Goal: Task Accomplishment & Management: Complete application form

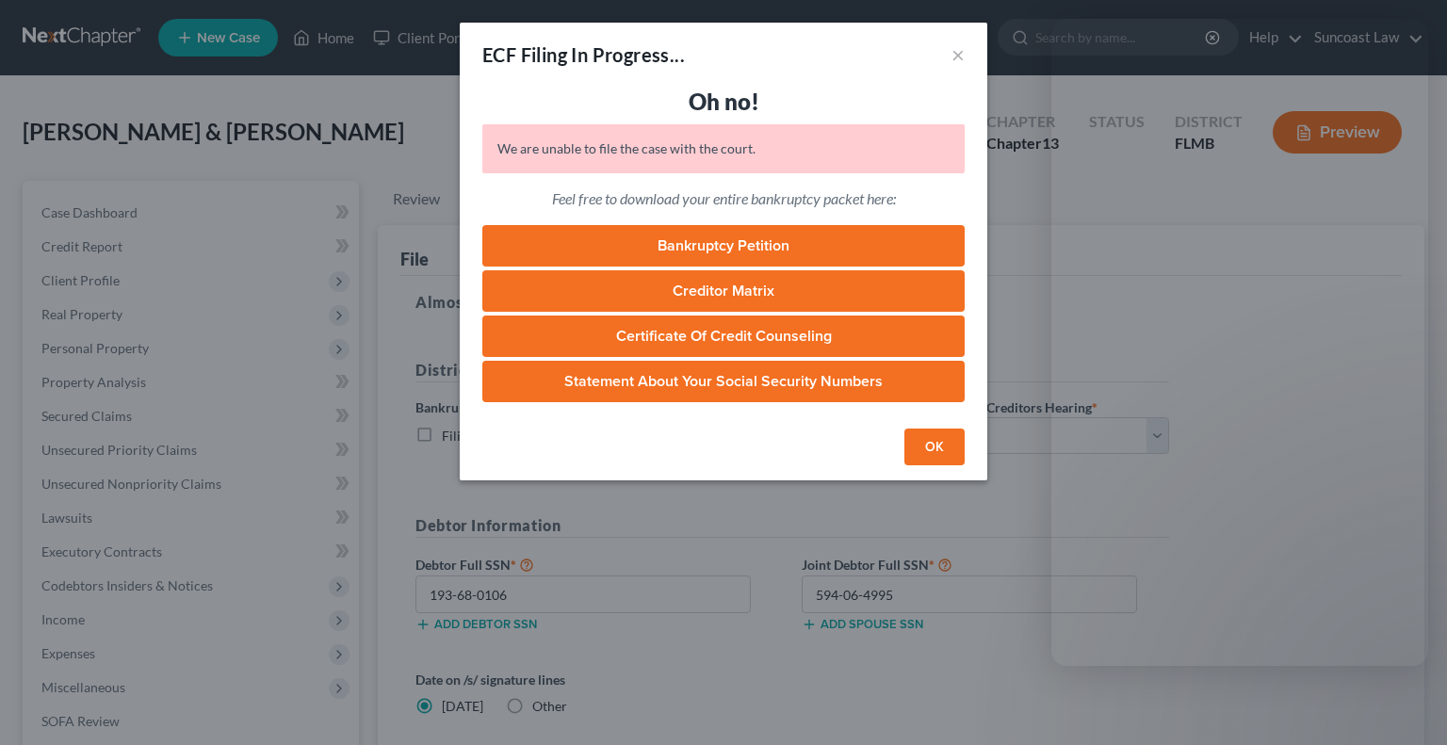
select select "2"
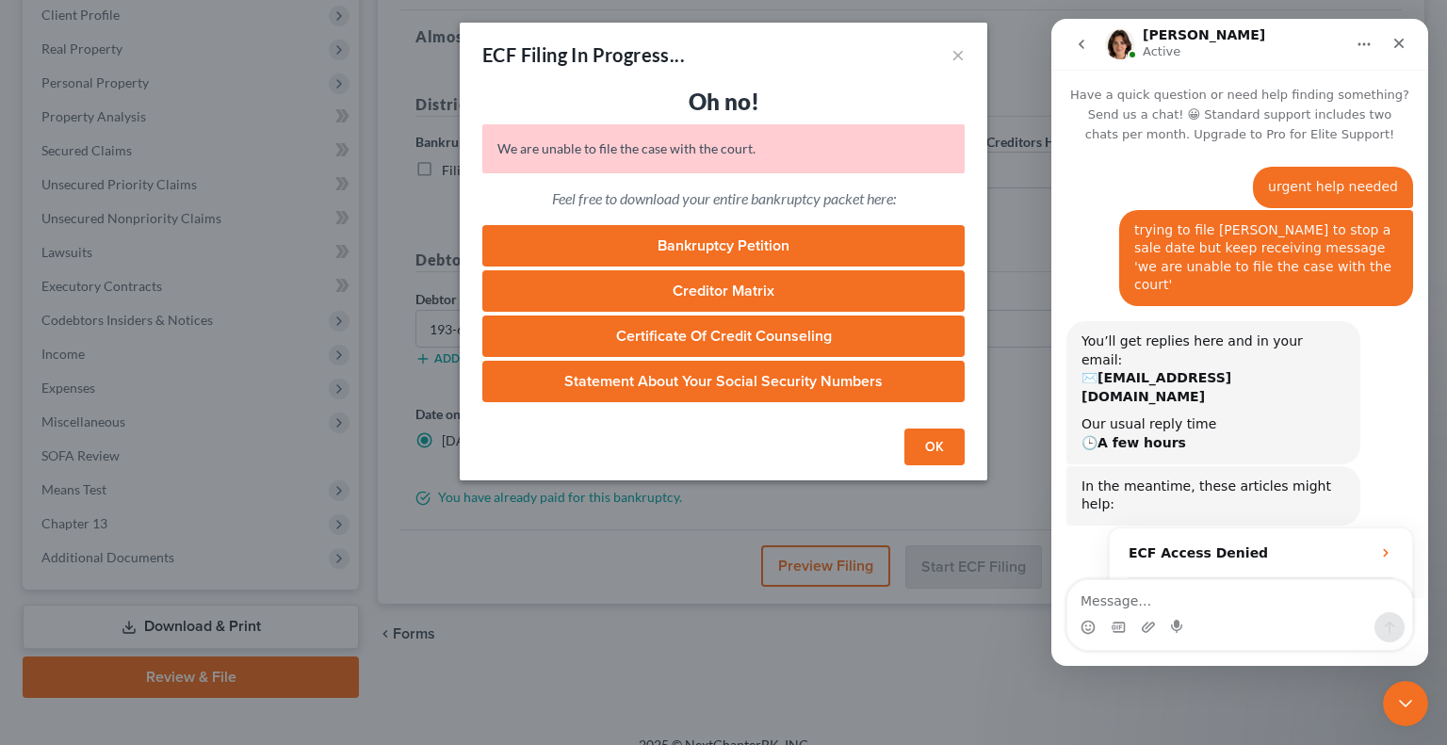
scroll to position [683, 0]
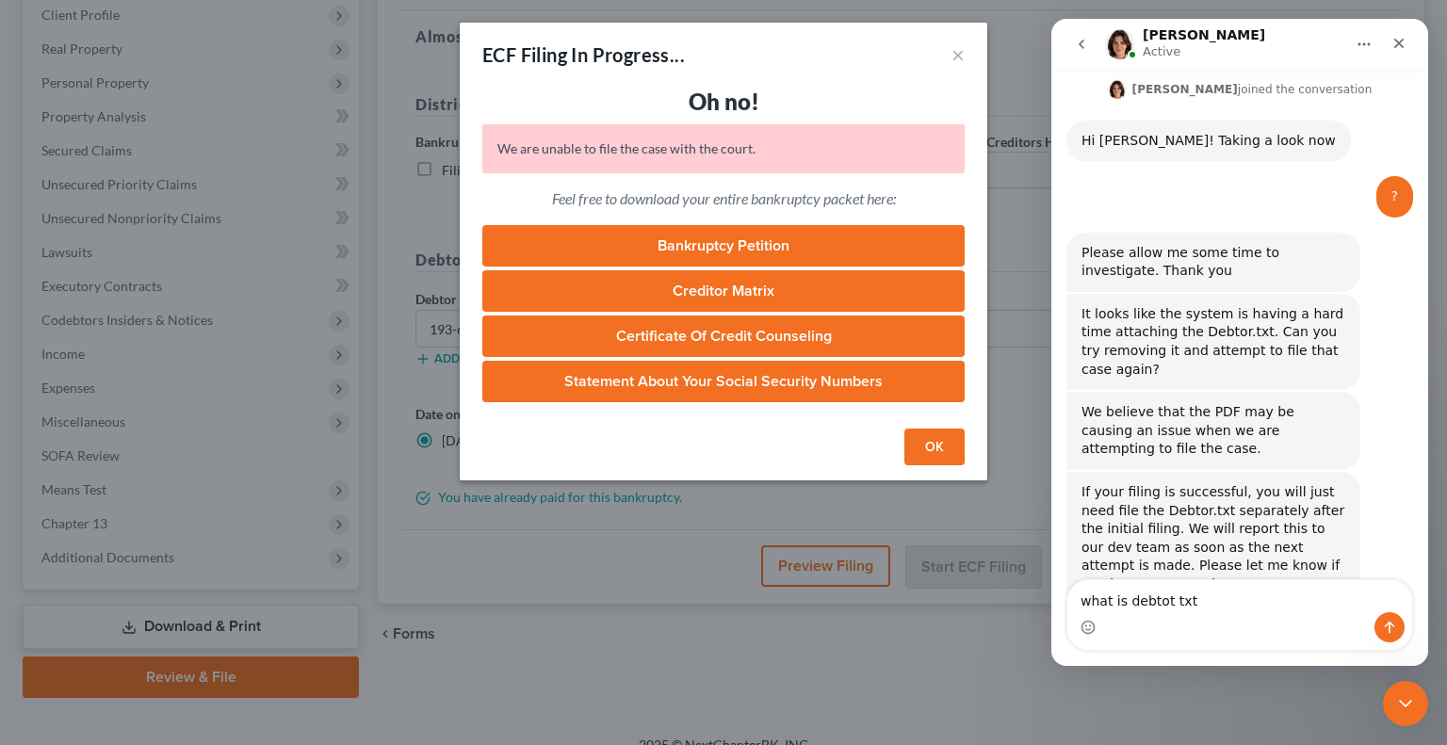
type textarea "what is debtot txt?"
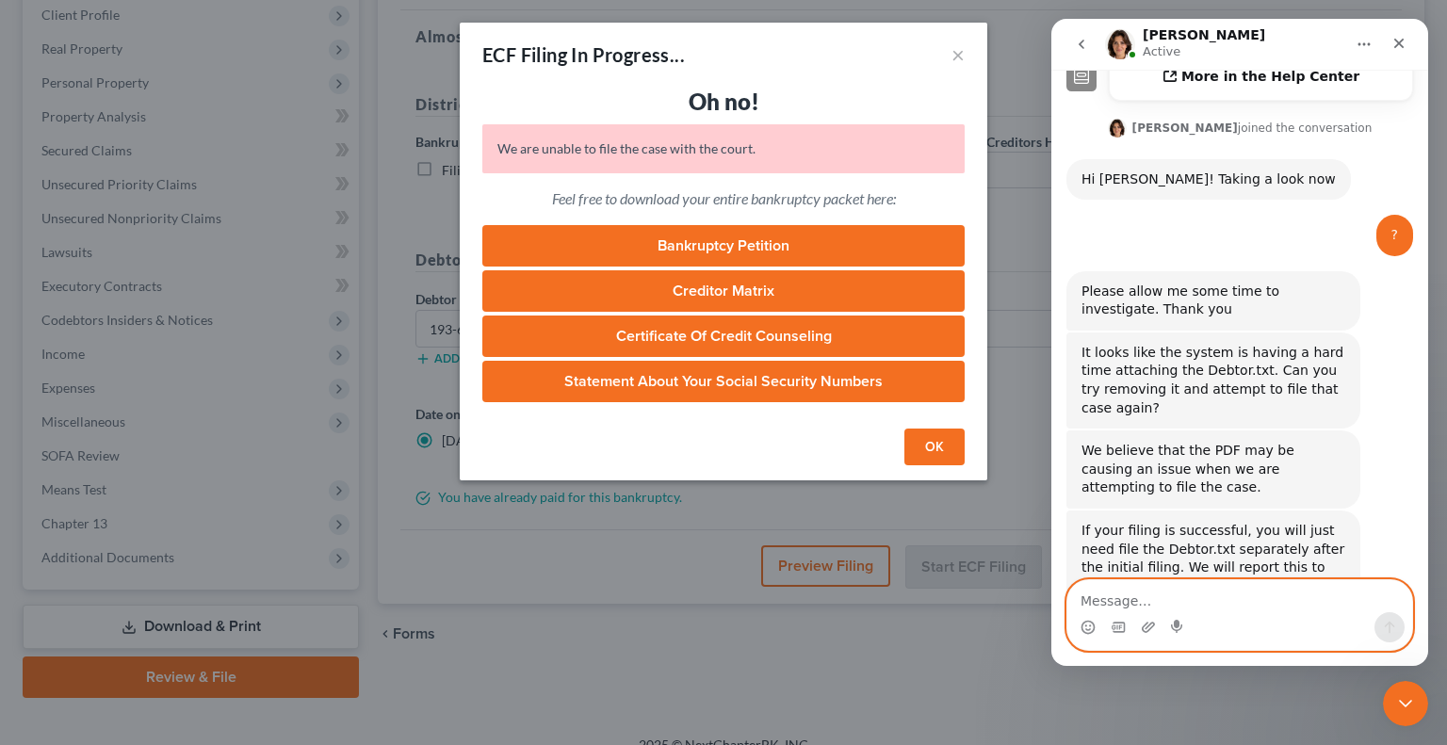
scroll to position [738, 0]
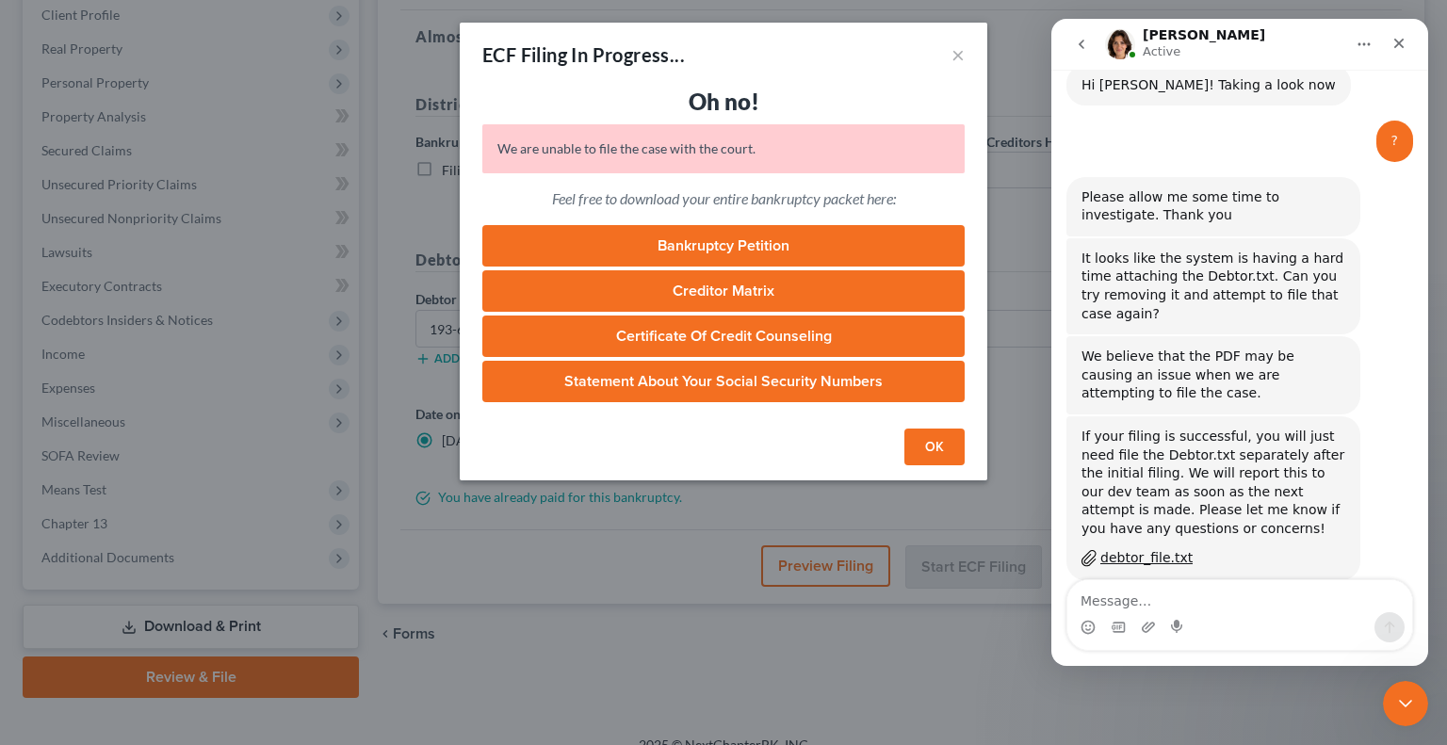
click at [938, 437] on button "OK" at bounding box center [934, 448] width 60 height 38
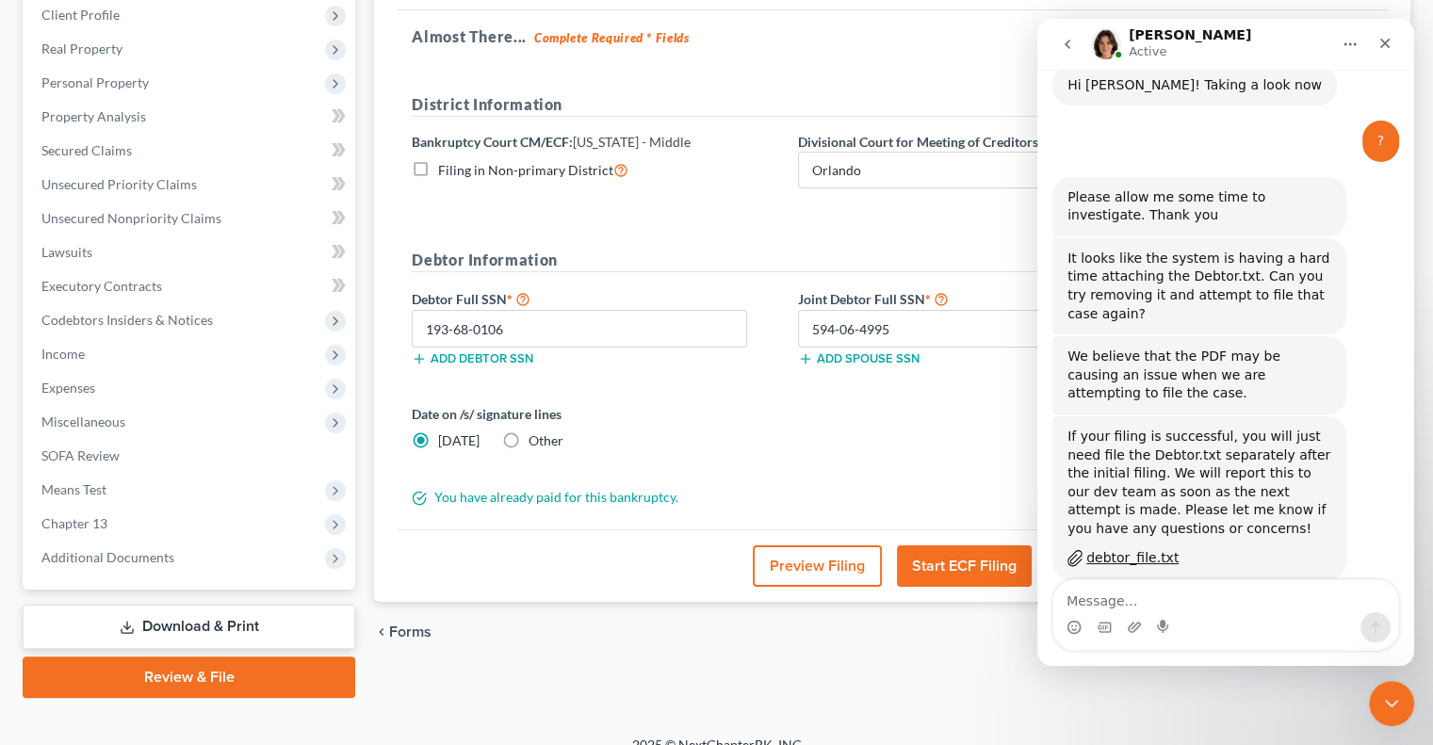
click at [979, 569] on button "Start ECF Filing" at bounding box center [964, 565] width 135 height 41
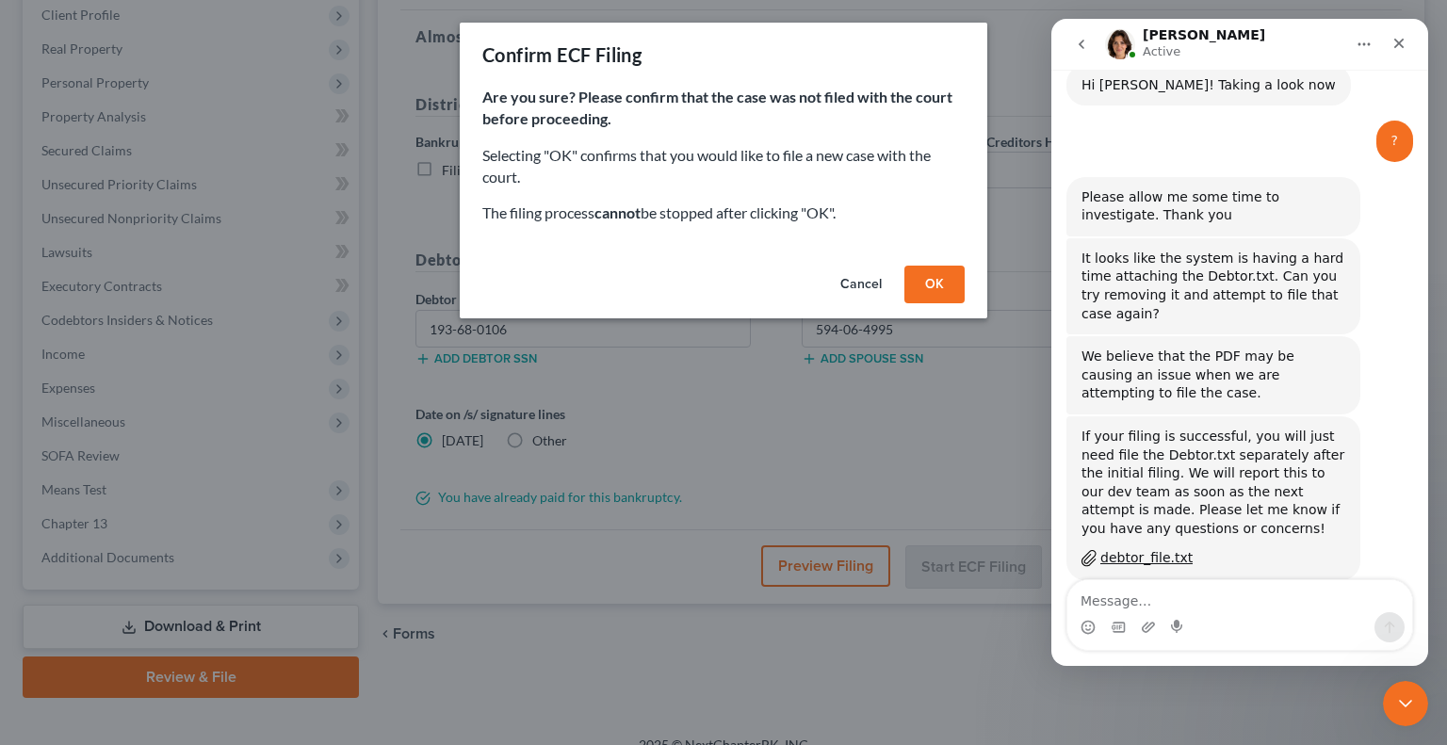
click at [964, 292] on div "Cancel OK" at bounding box center [723, 288] width 527 height 60
click at [948, 293] on button "OK" at bounding box center [934, 285] width 60 height 38
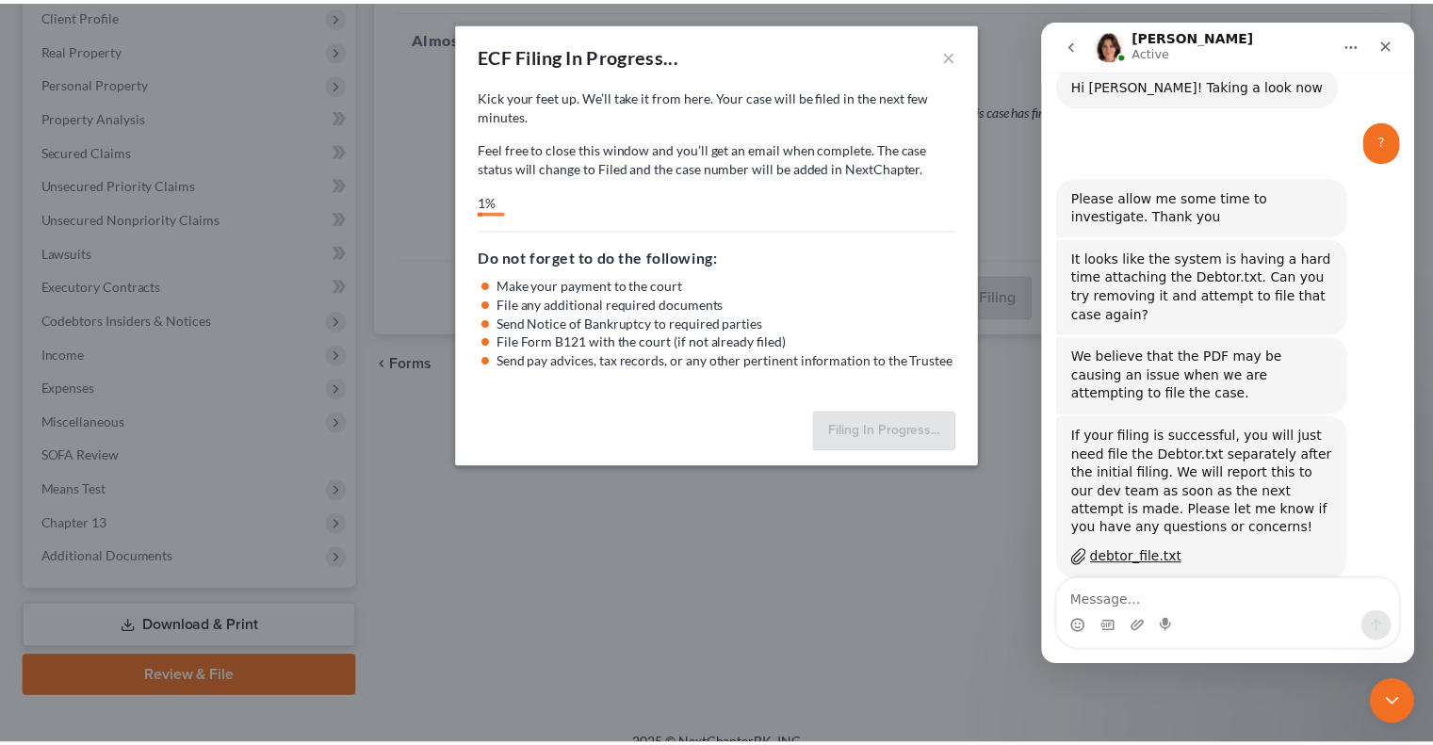
scroll to position [812, 0]
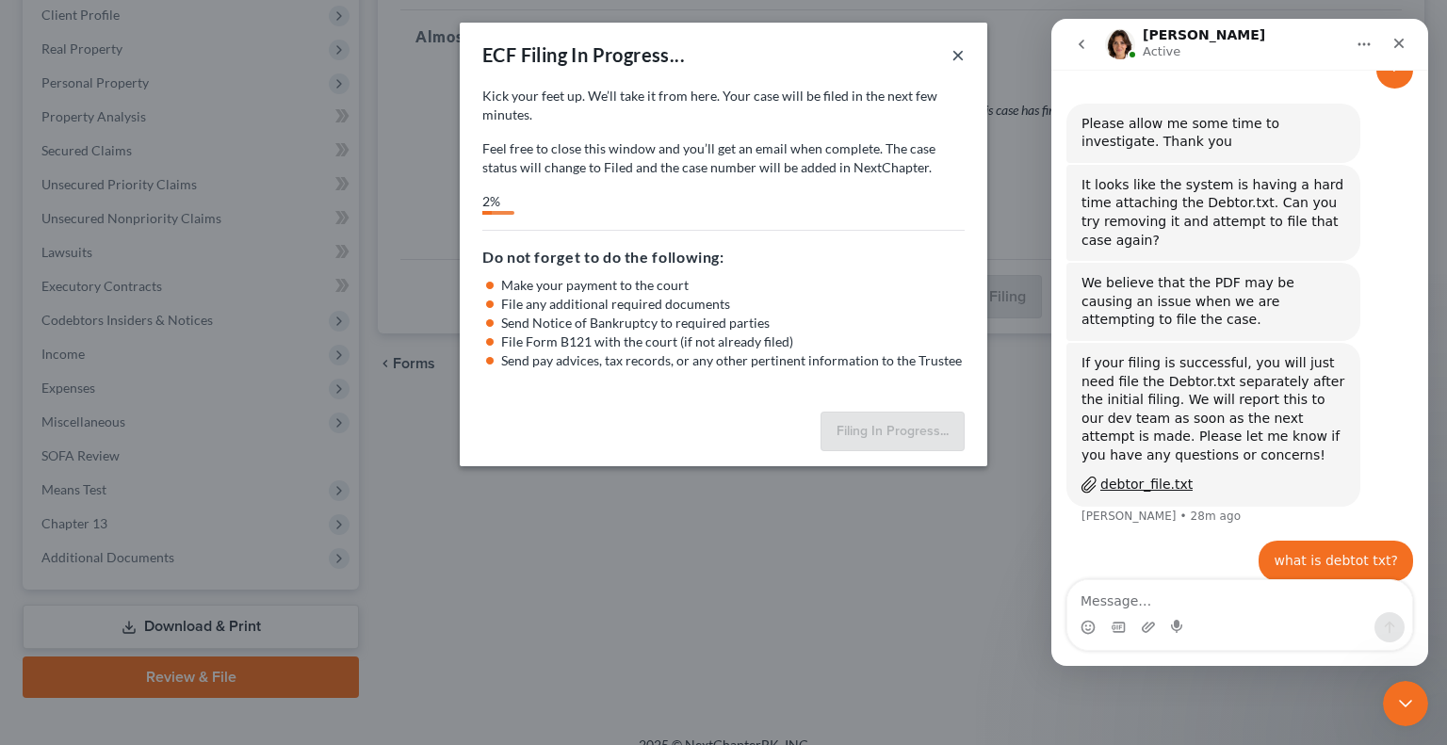
click at [952, 54] on button "×" at bounding box center [957, 54] width 13 height 23
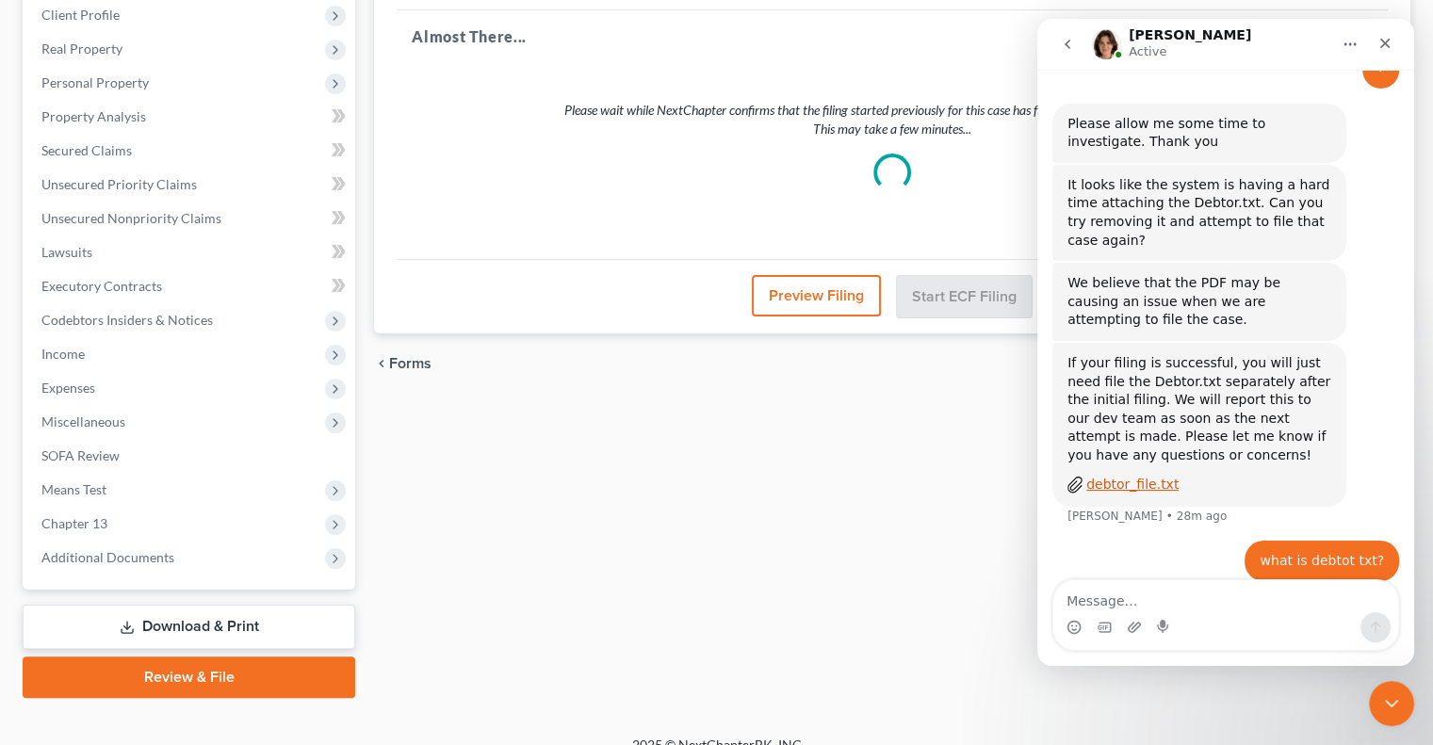
click at [1126, 475] on div "debtor_file.txt" at bounding box center [1132, 485] width 92 height 20
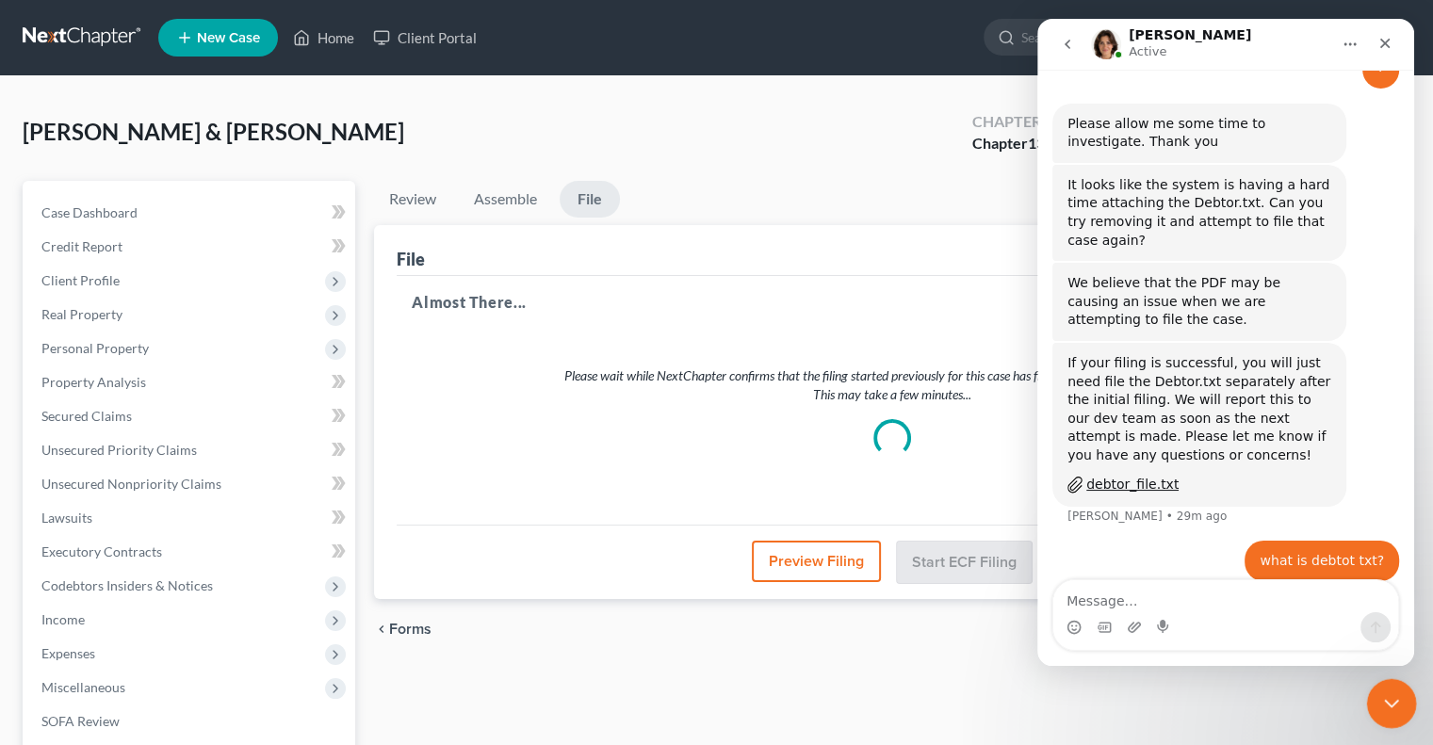
click at [1391, 704] on icon "Close Intercom Messenger" at bounding box center [1388, 700] width 23 height 23
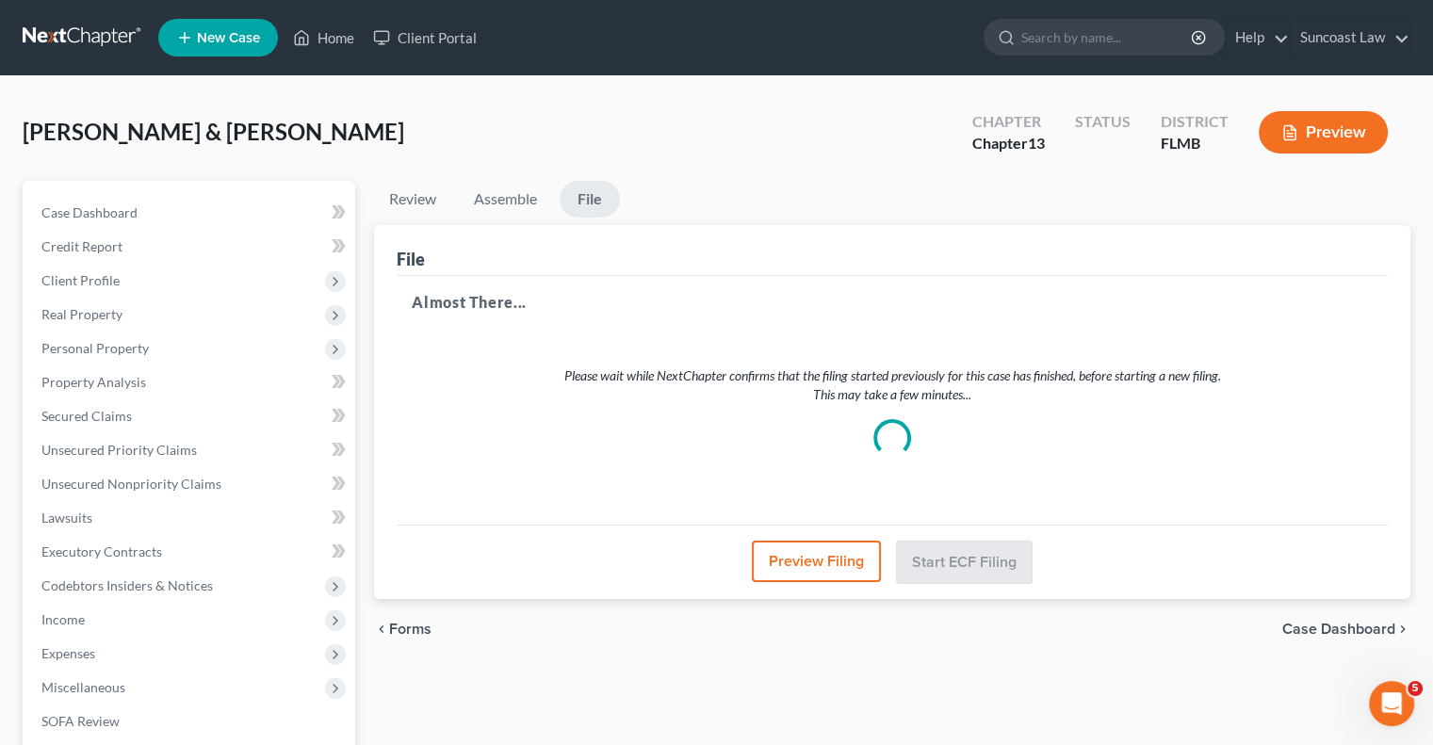
scroll to position [811, 0]
click at [339, 43] on link "Home" at bounding box center [323, 38] width 80 height 34
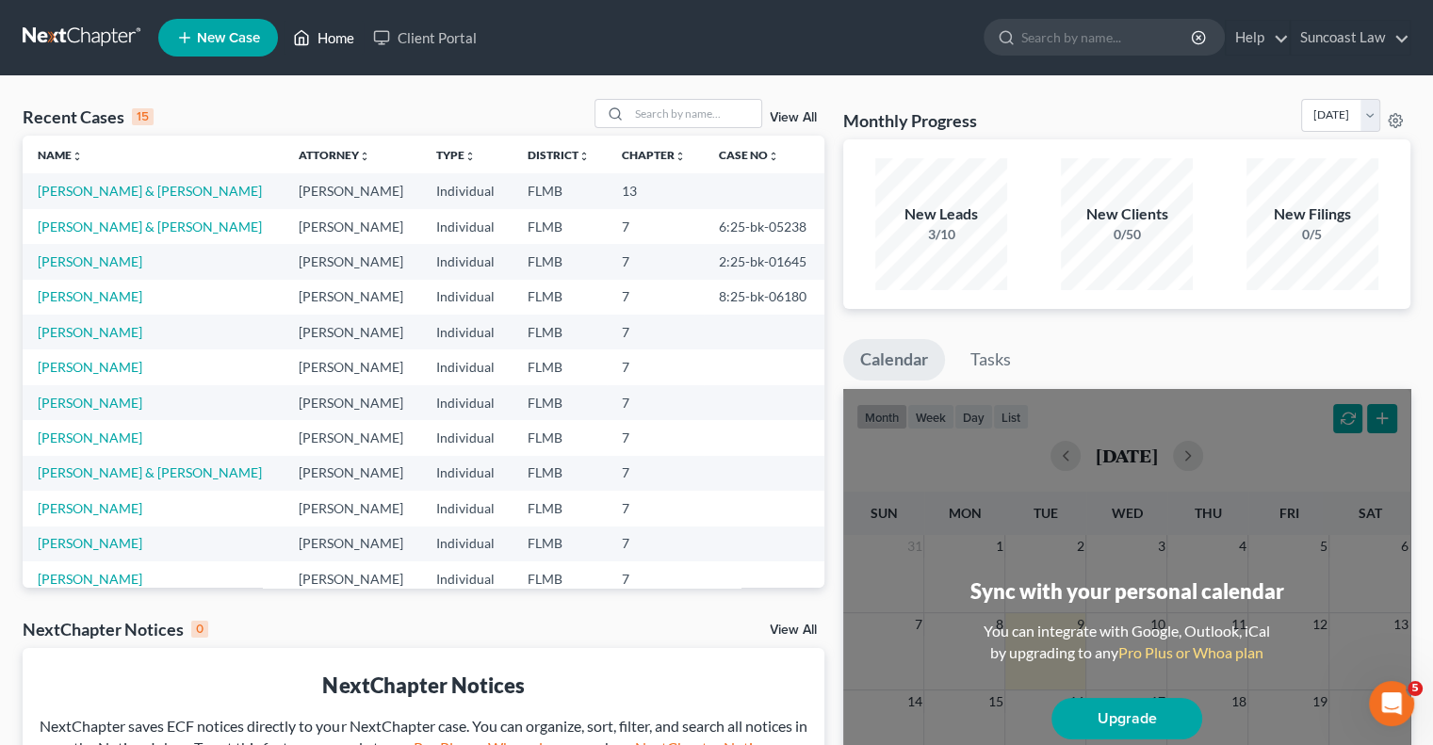
scroll to position [738, 0]
click at [133, 187] on link "[PERSON_NAME] & [PERSON_NAME]" at bounding box center [150, 191] width 224 height 16
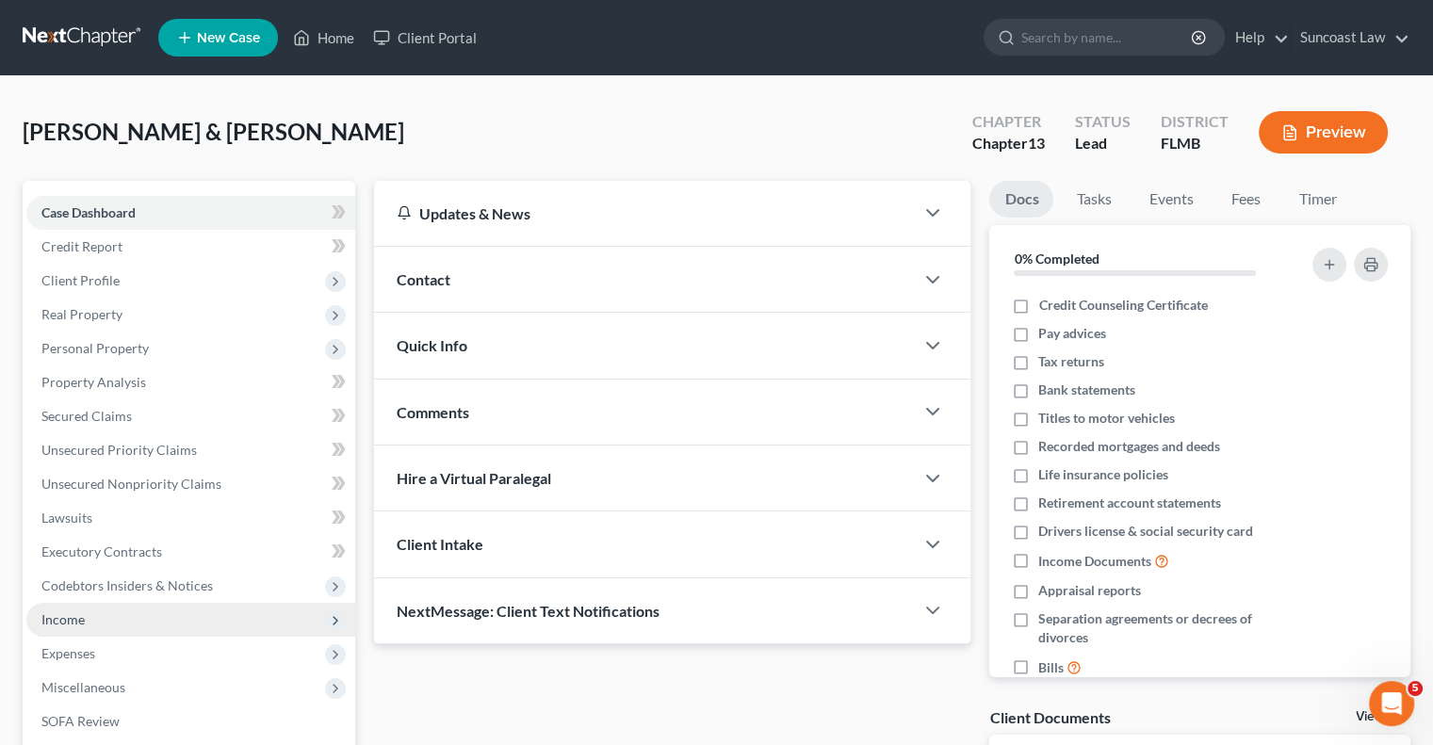
scroll to position [288, 0]
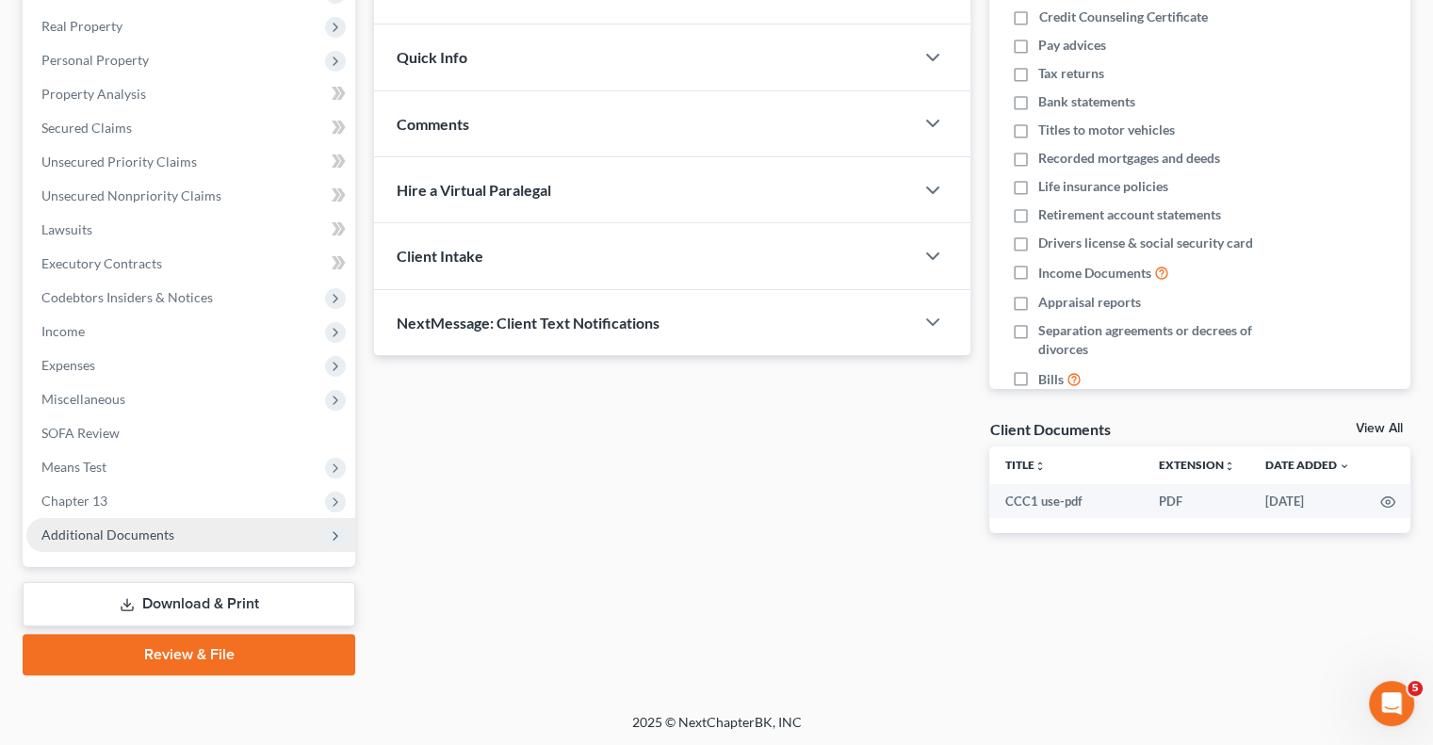
click at [151, 532] on span "Additional Documents" at bounding box center [107, 534] width 133 height 16
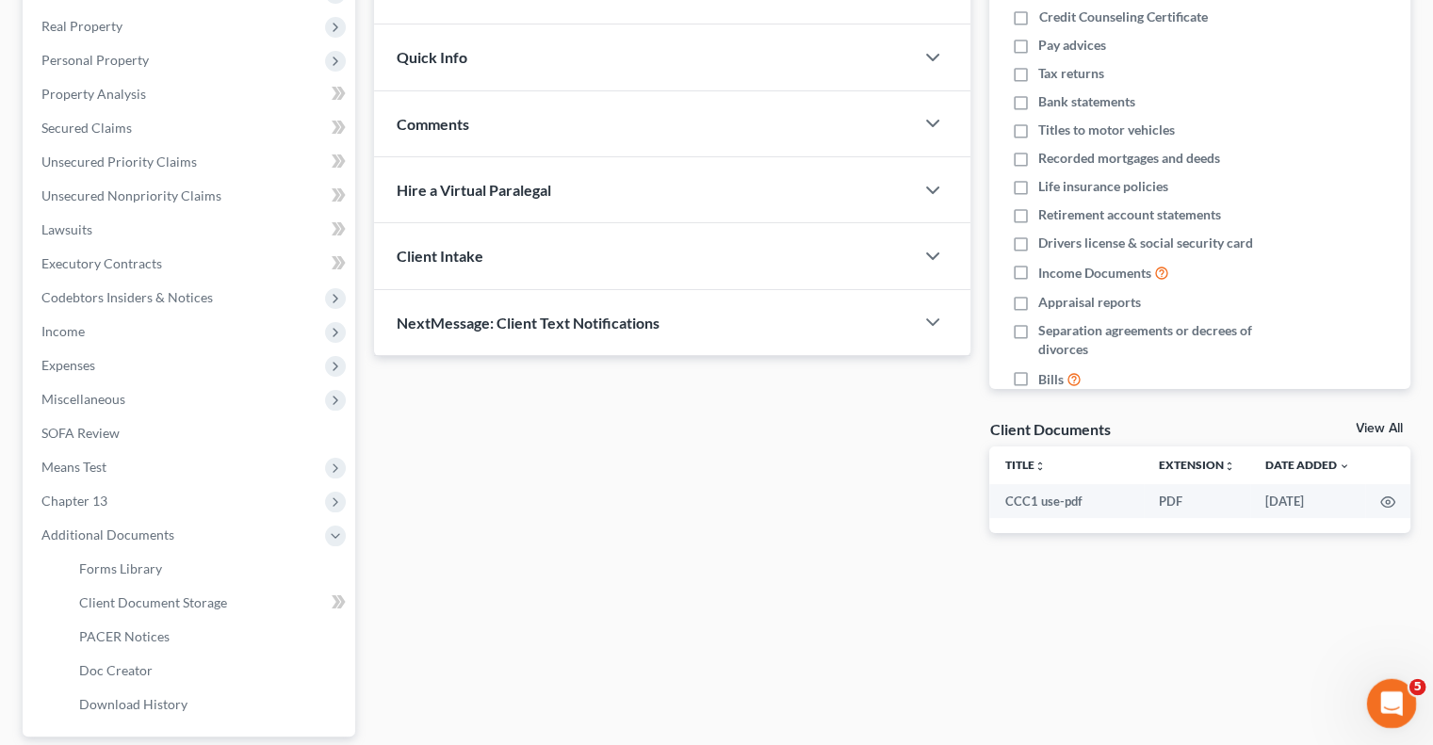
click at [1392, 696] on icon "Open Intercom Messenger" at bounding box center [1388, 701] width 31 height 31
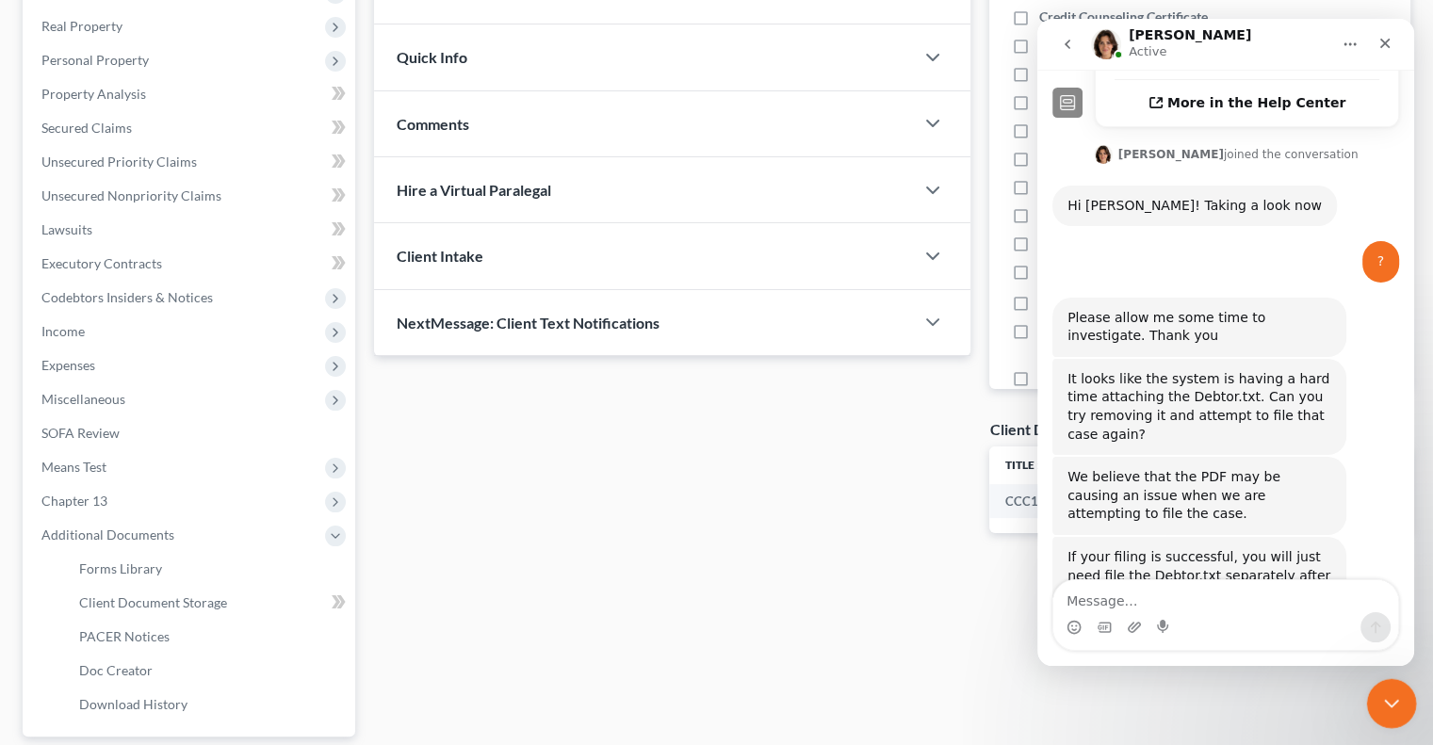
scroll to position [738, 0]
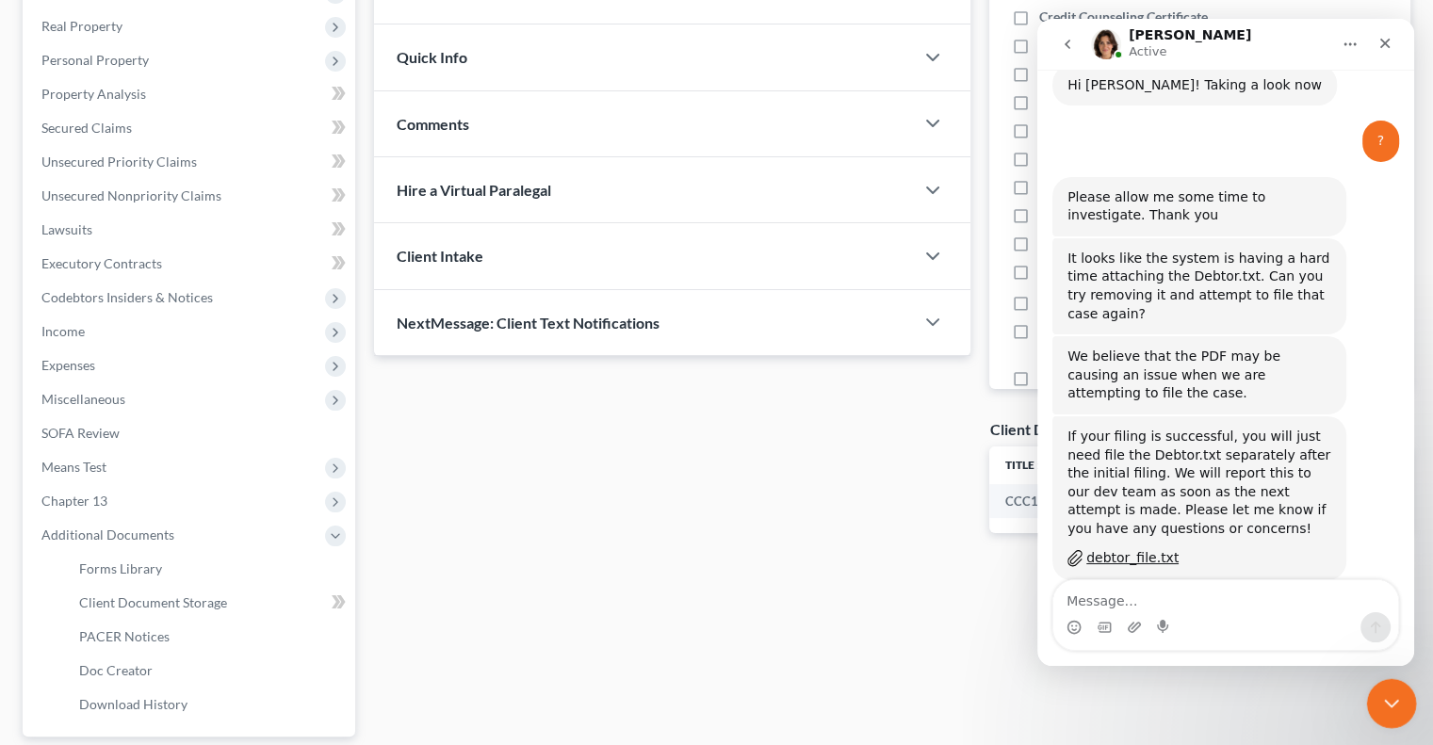
click at [1377, 706] on icon "Close Intercom Messenger" at bounding box center [1388, 700] width 23 height 23
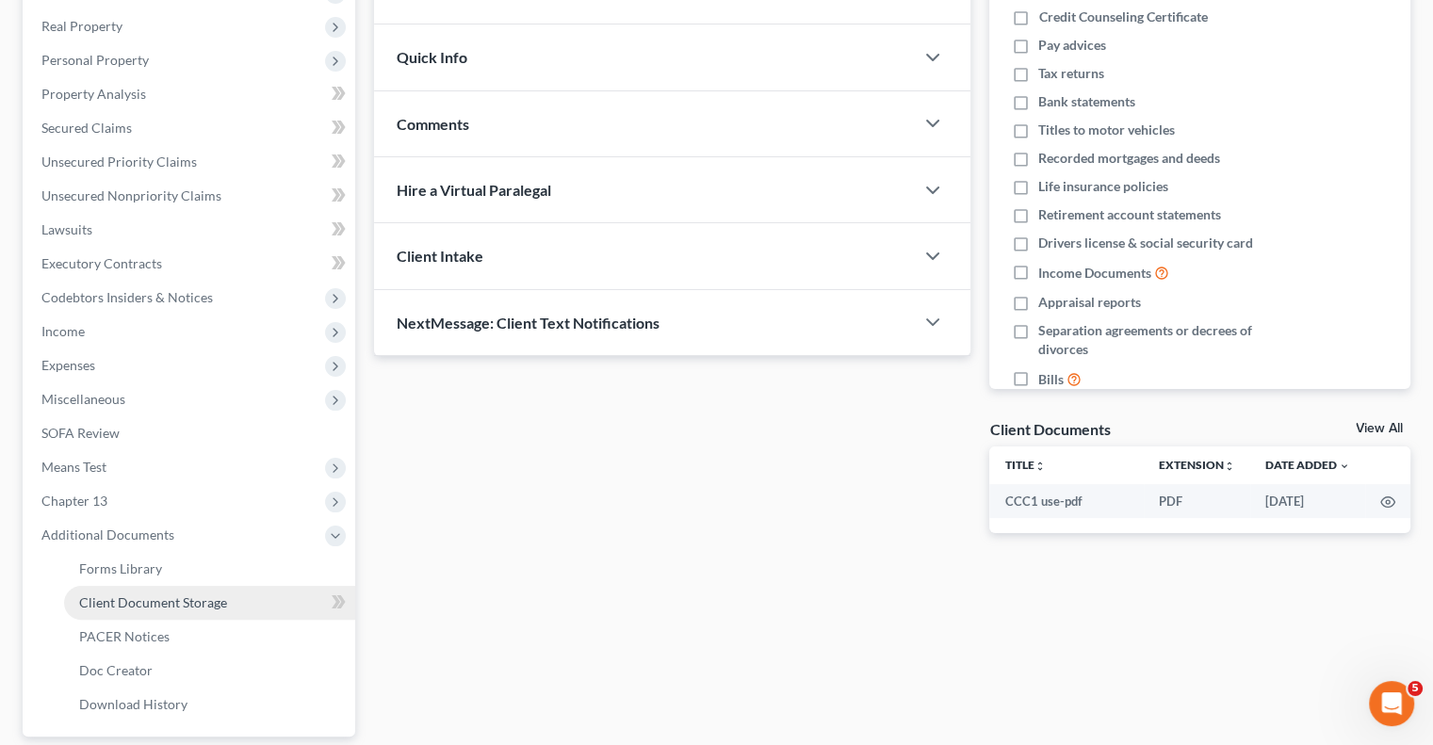
click at [225, 601] on link "Client Document Storage" at bounding box center [209, 603] width 291 height 34
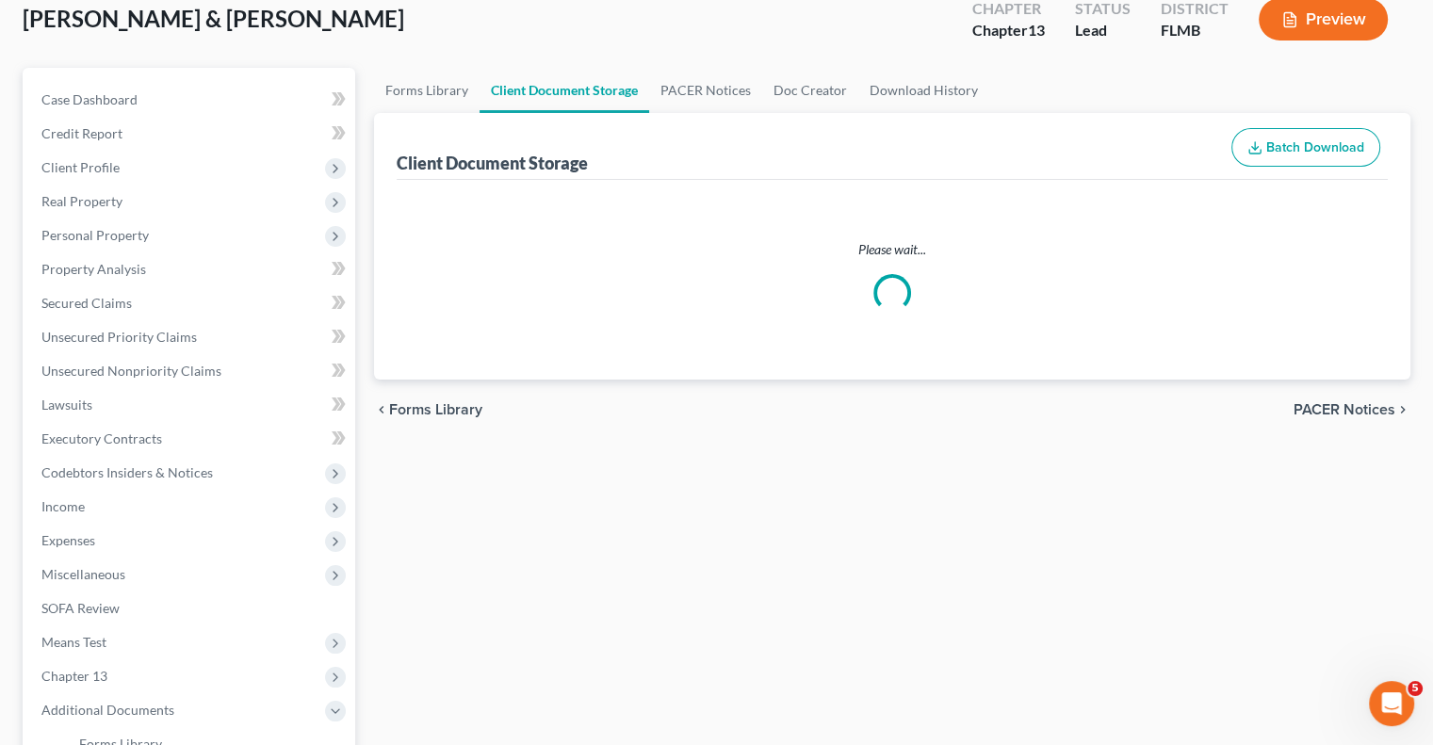
scroll to position [4, 0]
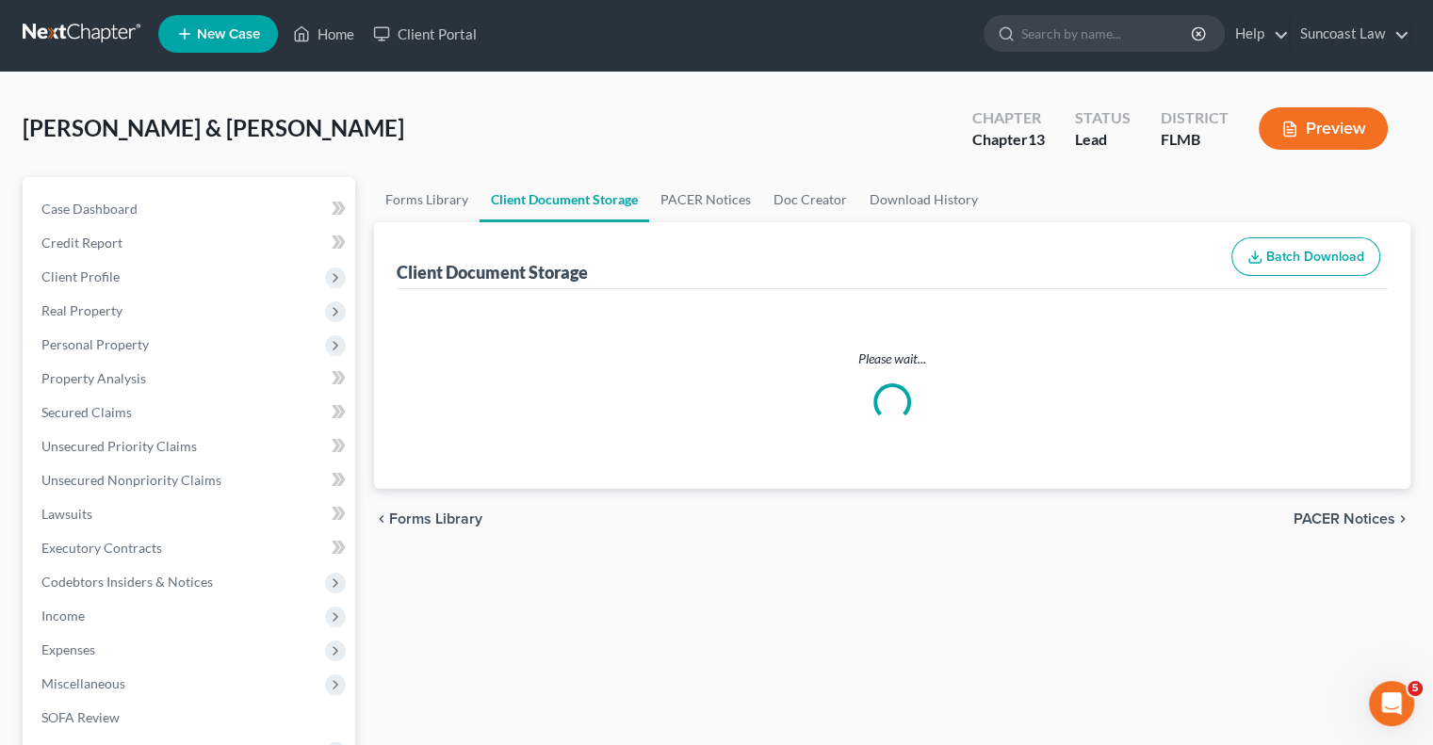
select select "9"
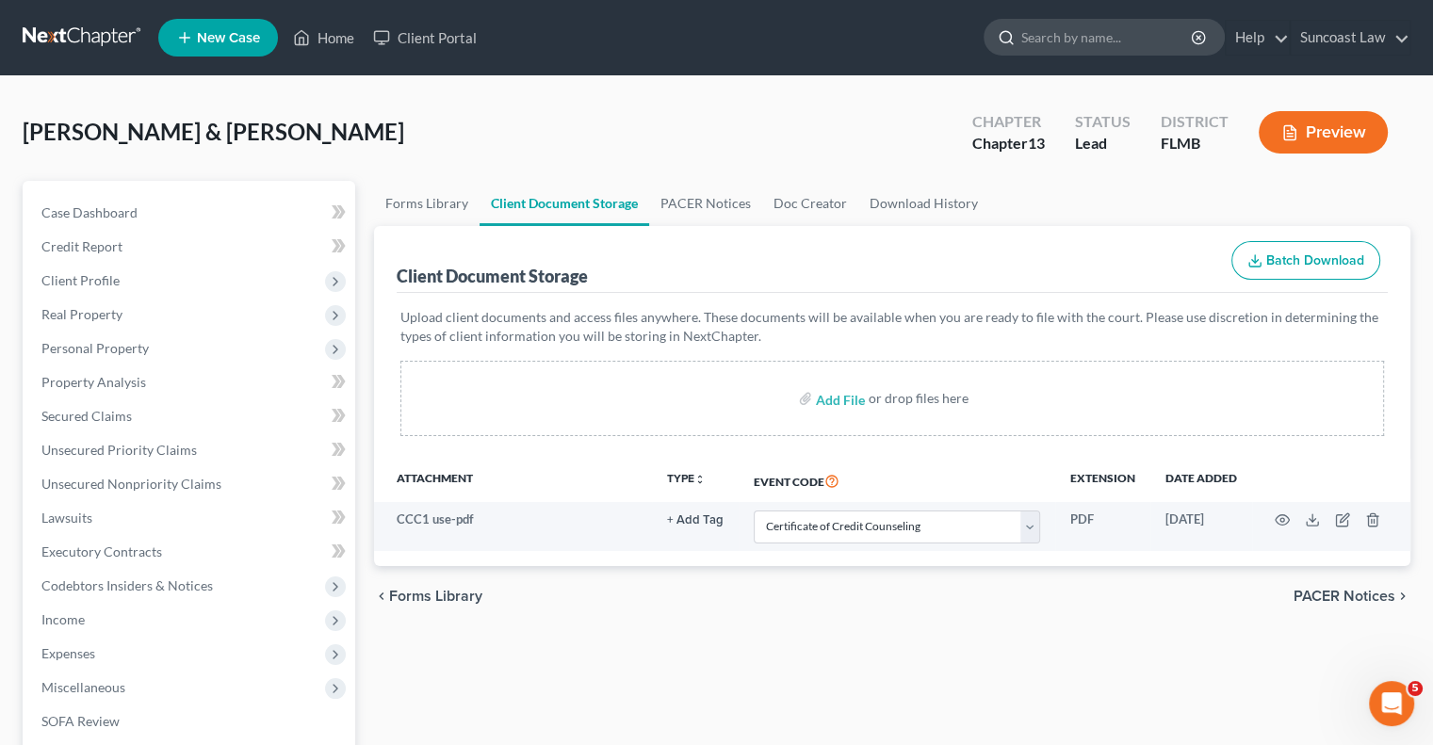
scroll to position [811, 0]
click at [1401, 692] on div "Open Intercom Messenger" at bounding box center [1388, 701] width 62 height 62
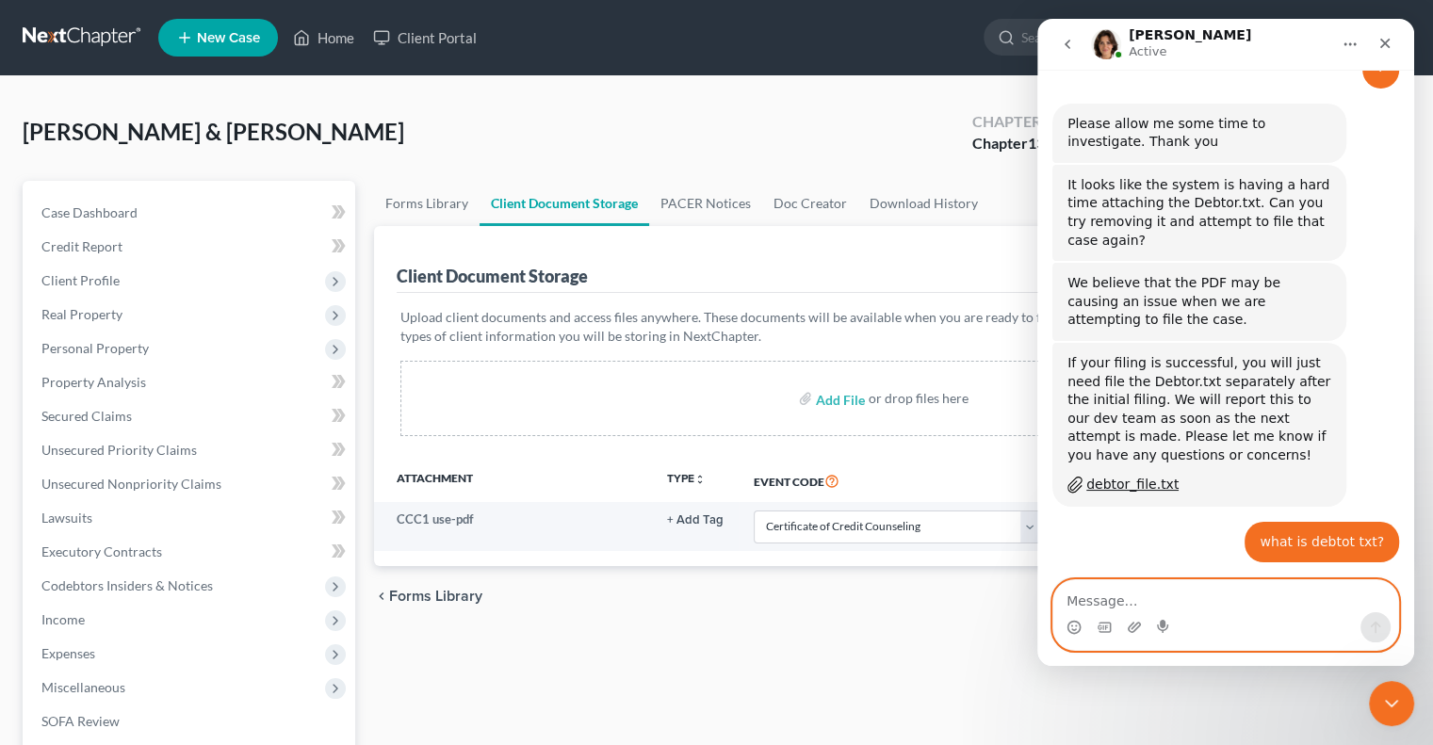
scroll to position [833, 0]
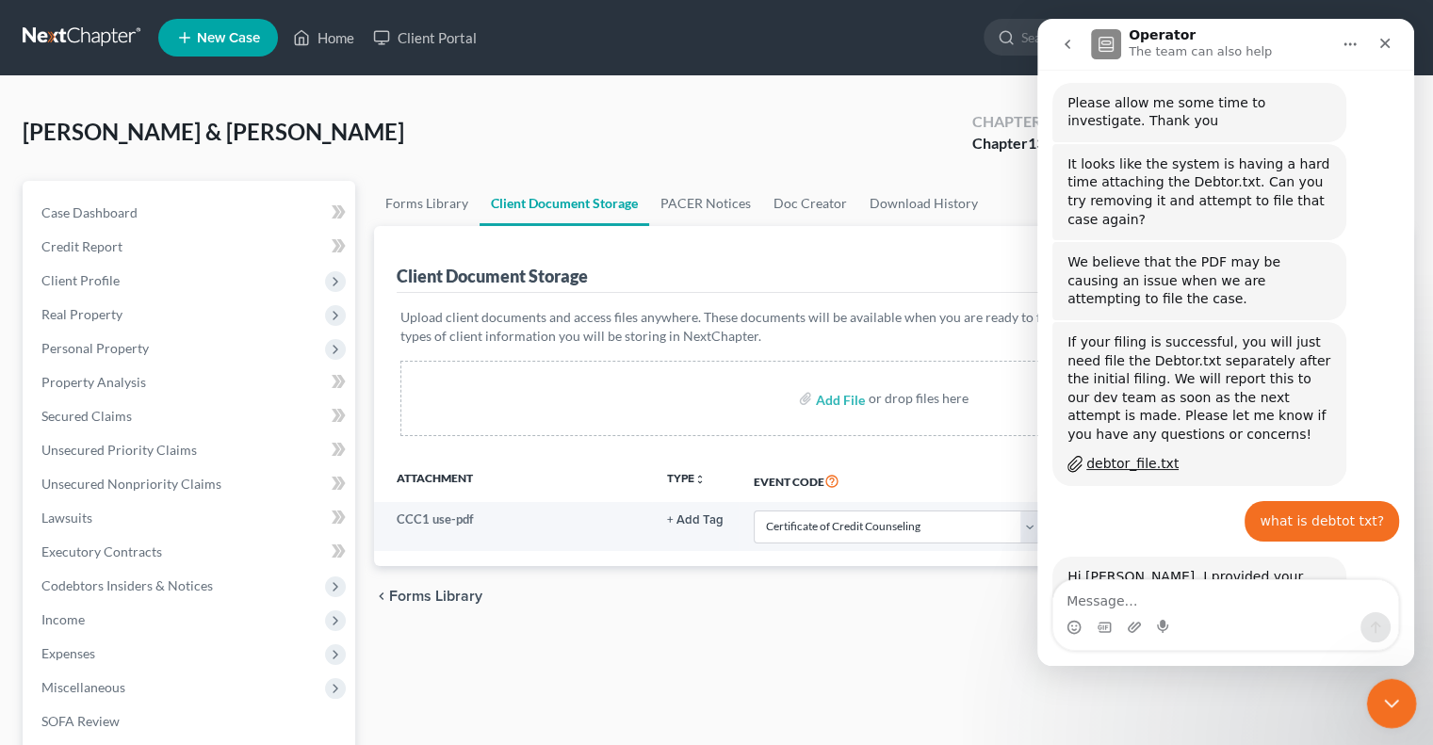
click at [1396, 710] on icon "Close Intercom Messenger" at bounding box center [1388, 700] width 23 height 23
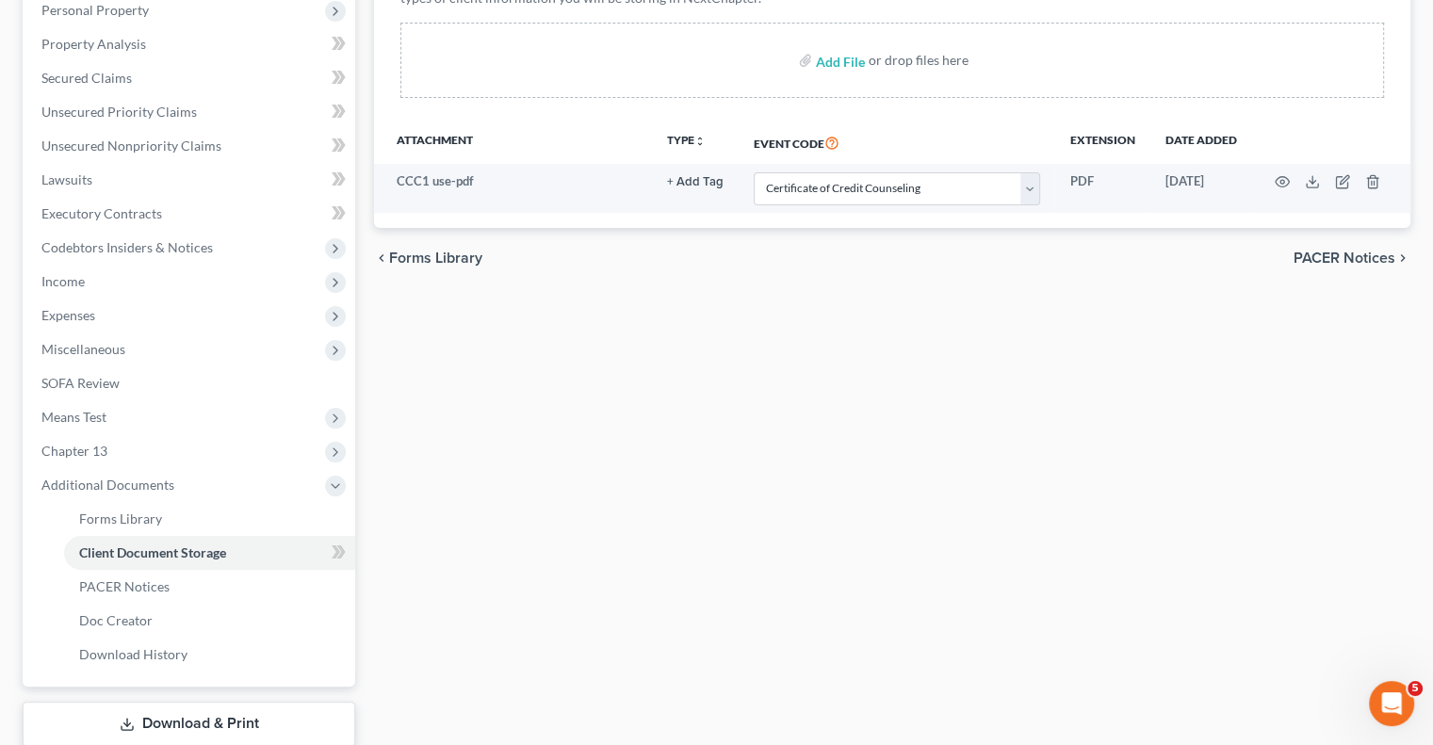
scroll to position [458, 0]
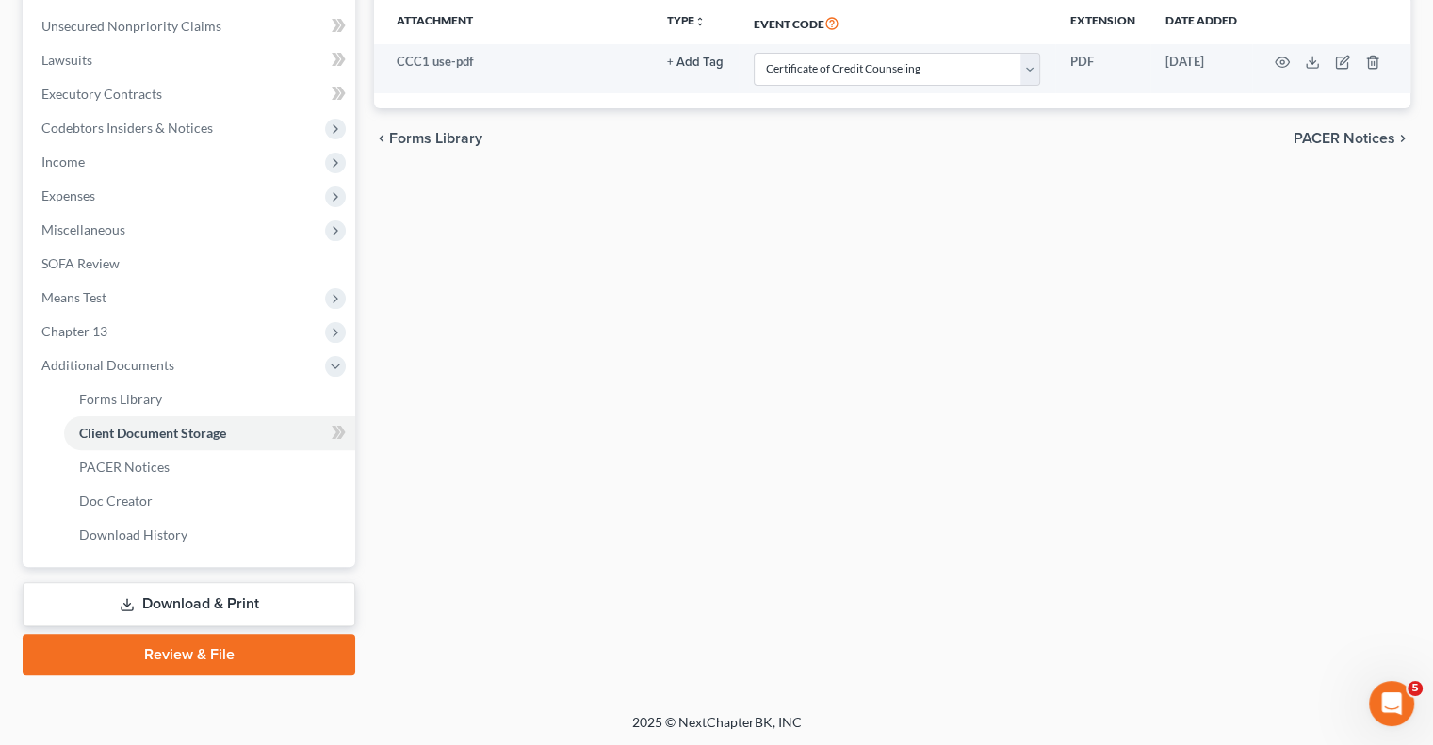
click at [210, 658] on link "Review & File" at bounding box center [189, 654] width 332 height 41
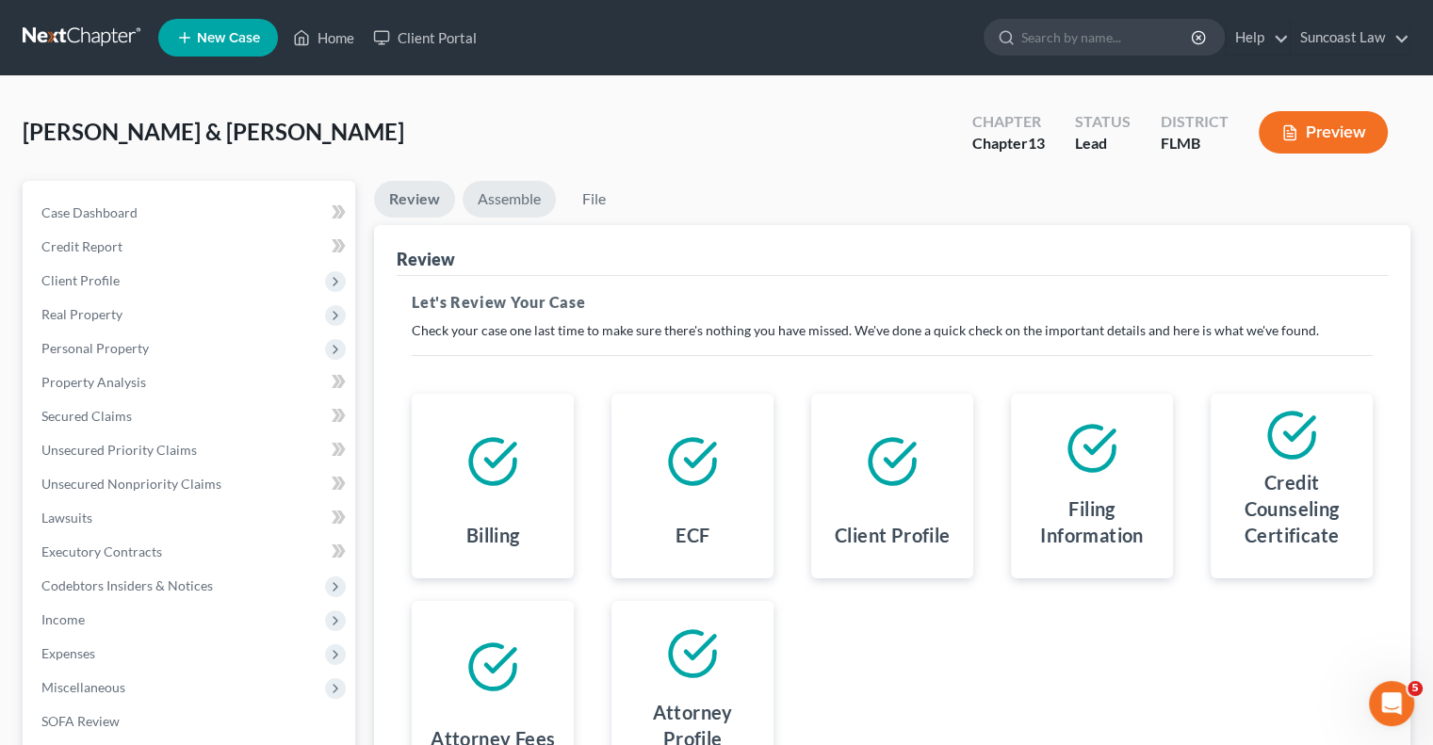
click at [528, 210] on link "Assemble" at bounding box center [508, 199] width 93 height 37
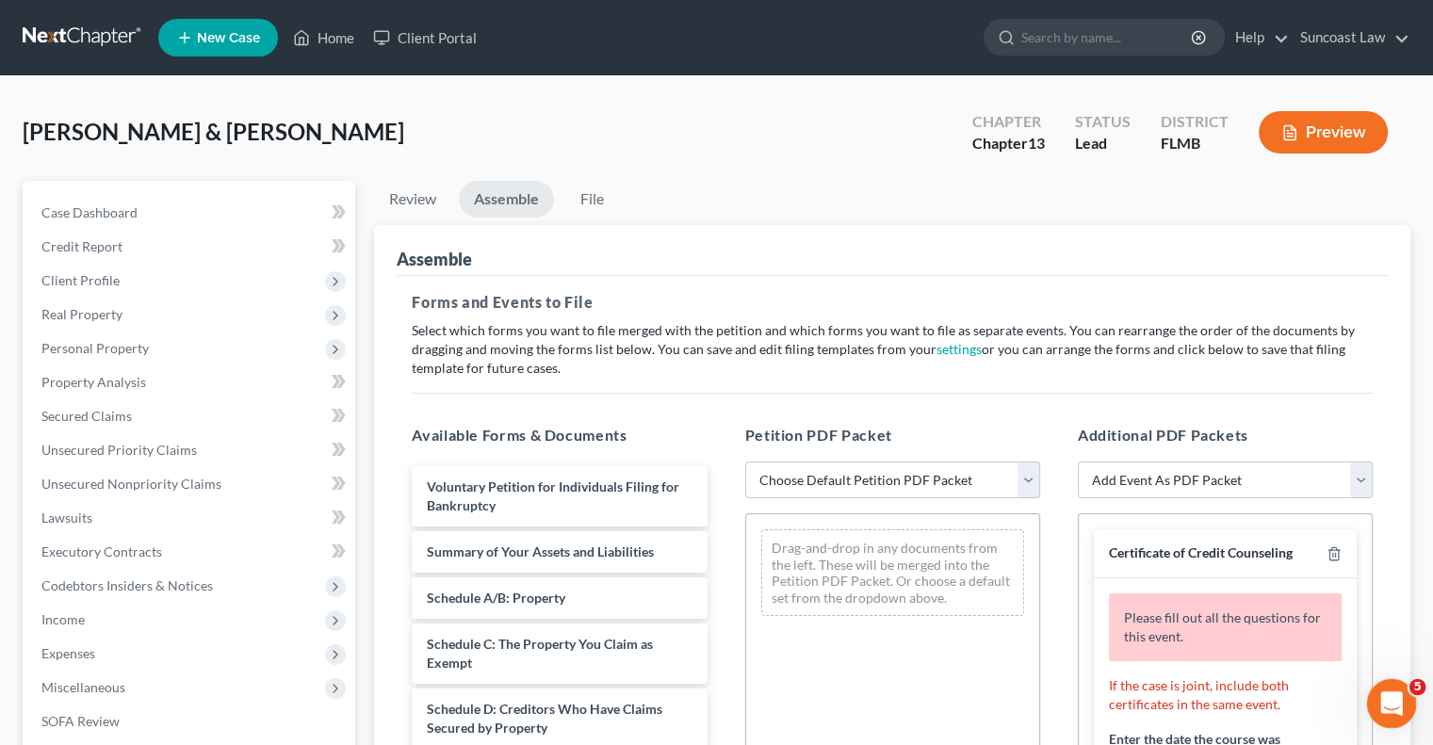
click at [1394, 703] on icon "Open Intercom Messenger" at bounding box center [1388, 701] width 31 height 31
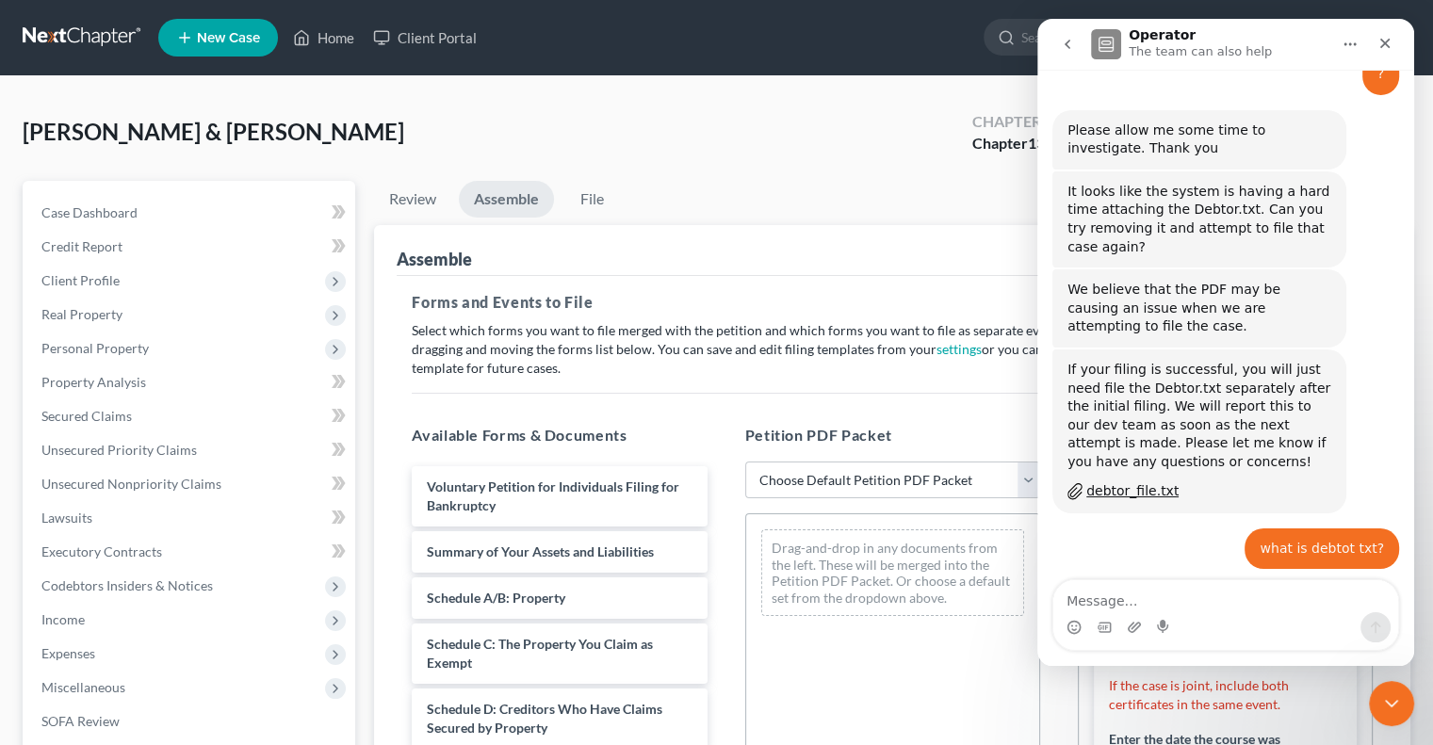
scroll to position [833, 0]
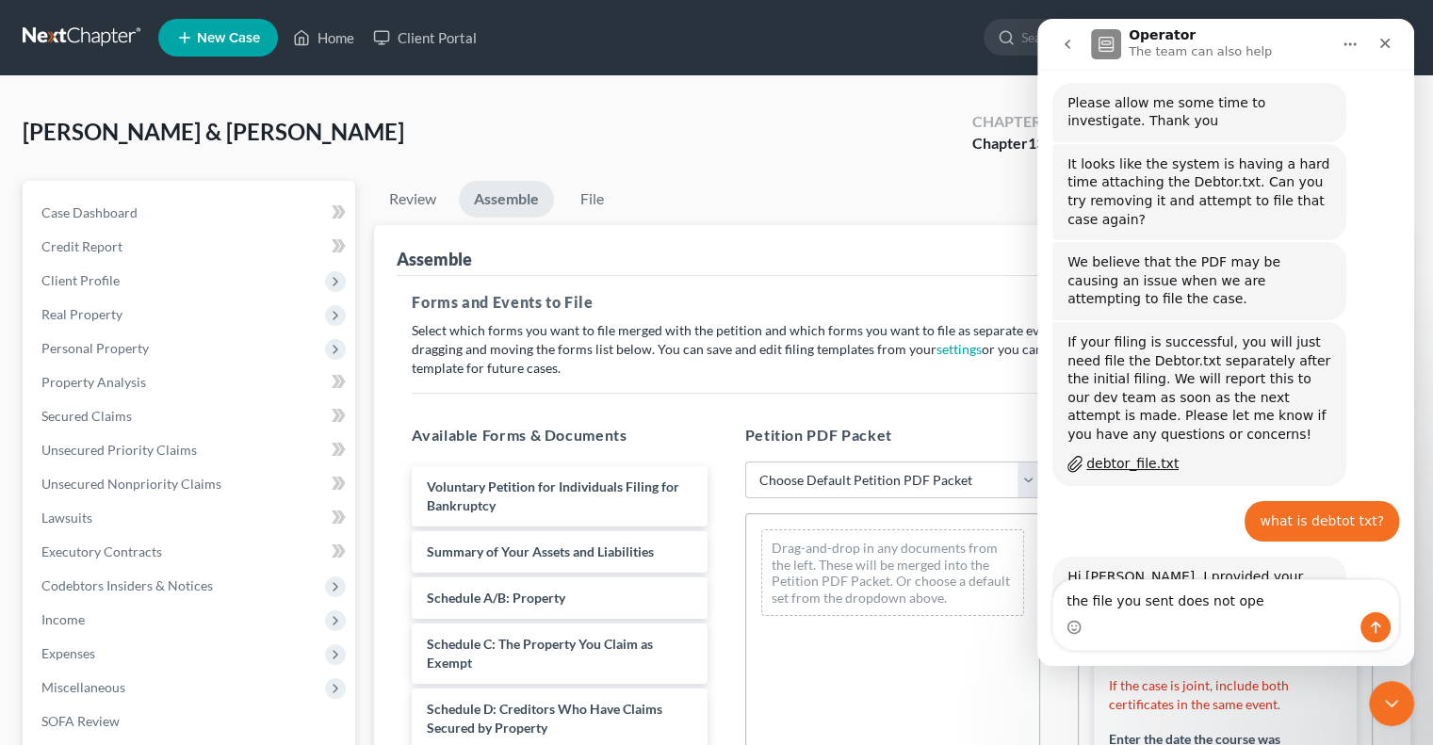
type textarea "the file you sent does not open"
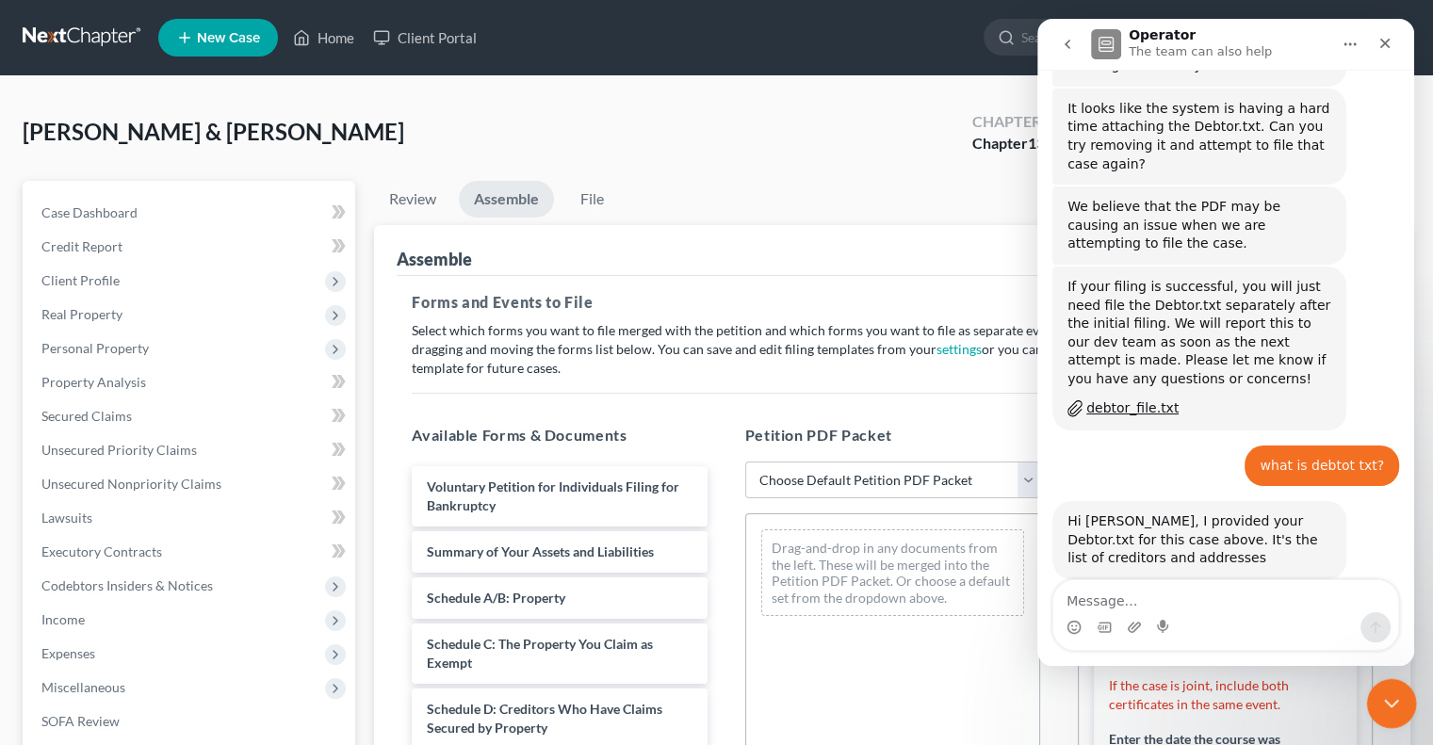
click at [1397, 701] on icon "Close Intercom Messenger" at bounding box center [1388, 700] width 23 height 23
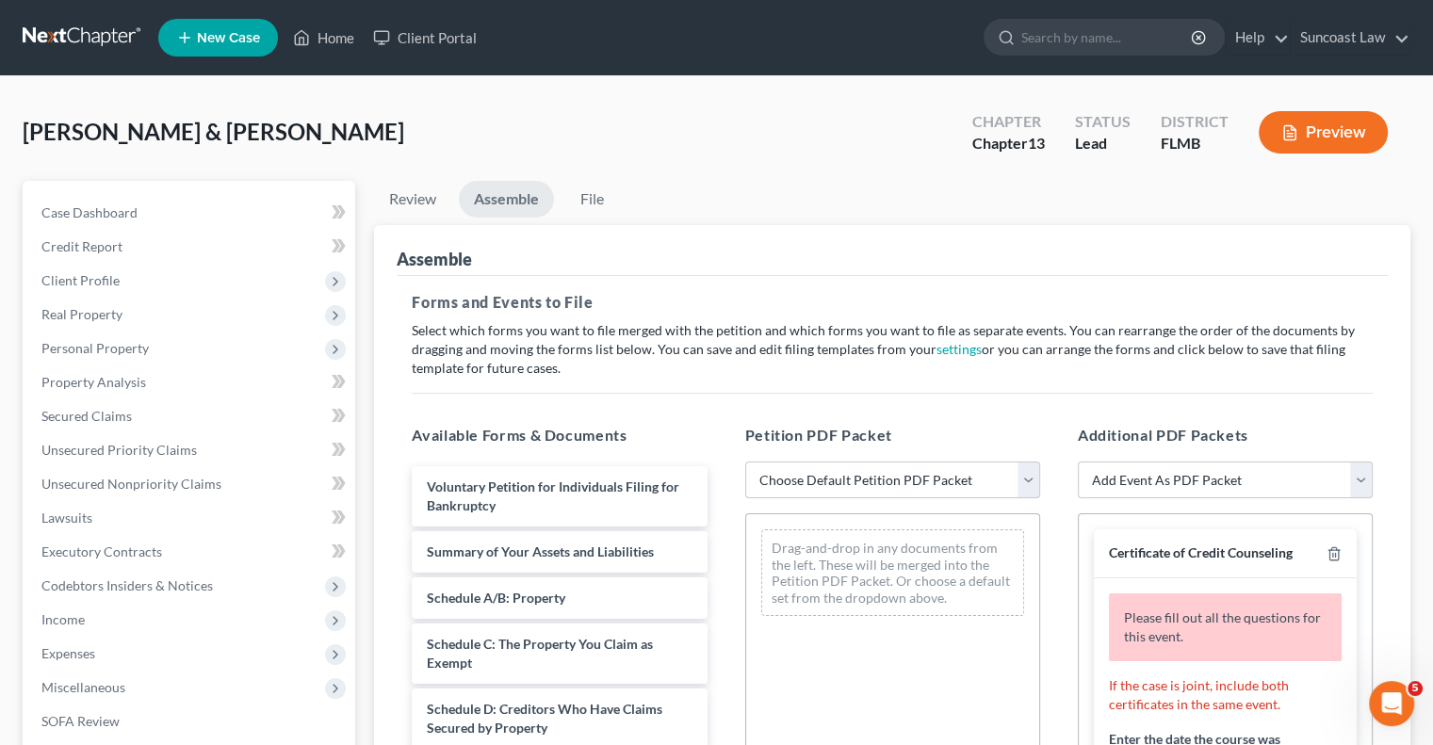
drag, startPoint x: 918, startPoint y: 479, endPoint x: 912, endPoint y: 495, distance: 17.3
click at [918, 479] on select "Choose Default Petition PDF Packet Complete Bankruptcy Petition (all forms and …" at bounding box center [892, 481] width 295 height 38
select select "0"
click at [745, 462] on select "Choose Default Petition PDF Packet Complete Bankruptcy Petition (all forms and …" at bounding box center [892, 481] width 295 height 38
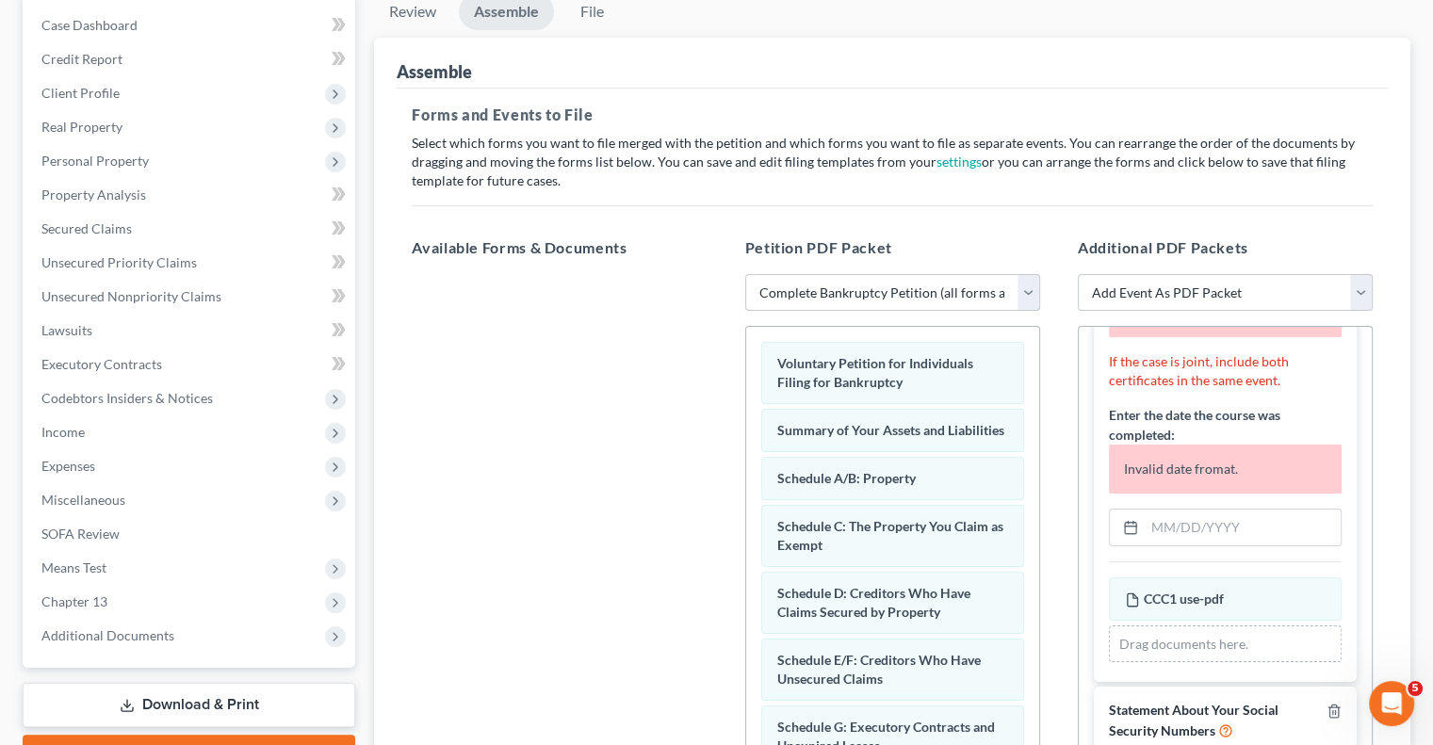
scroll to position [188, 0]
click at [1224, 533] on input "text" at bounding box center [1242, 527] width 196 height 36
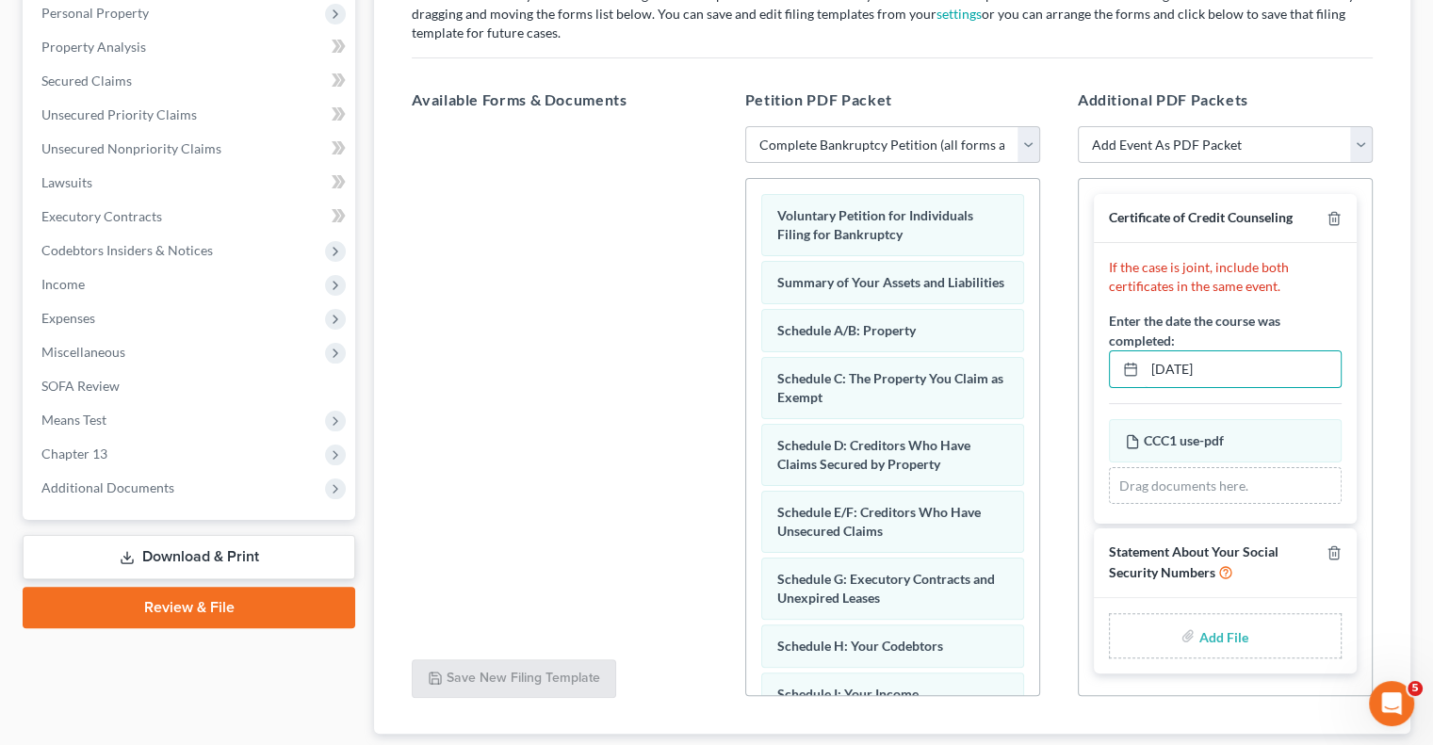
scroll to position [454, 0]
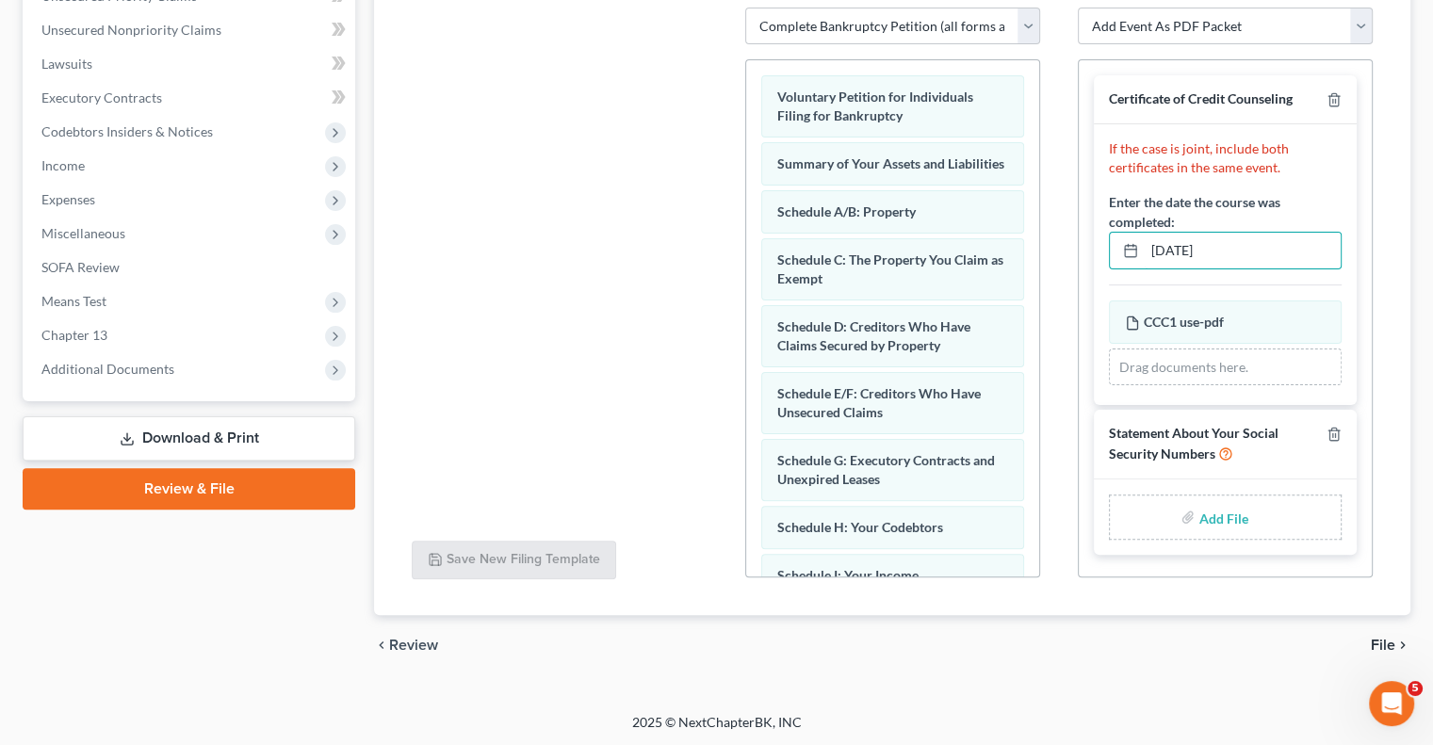
type input "[DATE]"
click at [1214, 515] on input "file" at bounding box center [1220, 517] width 45 height 34
type input "C:\fakepath\[PERSON_NAME] SSN.pdf"
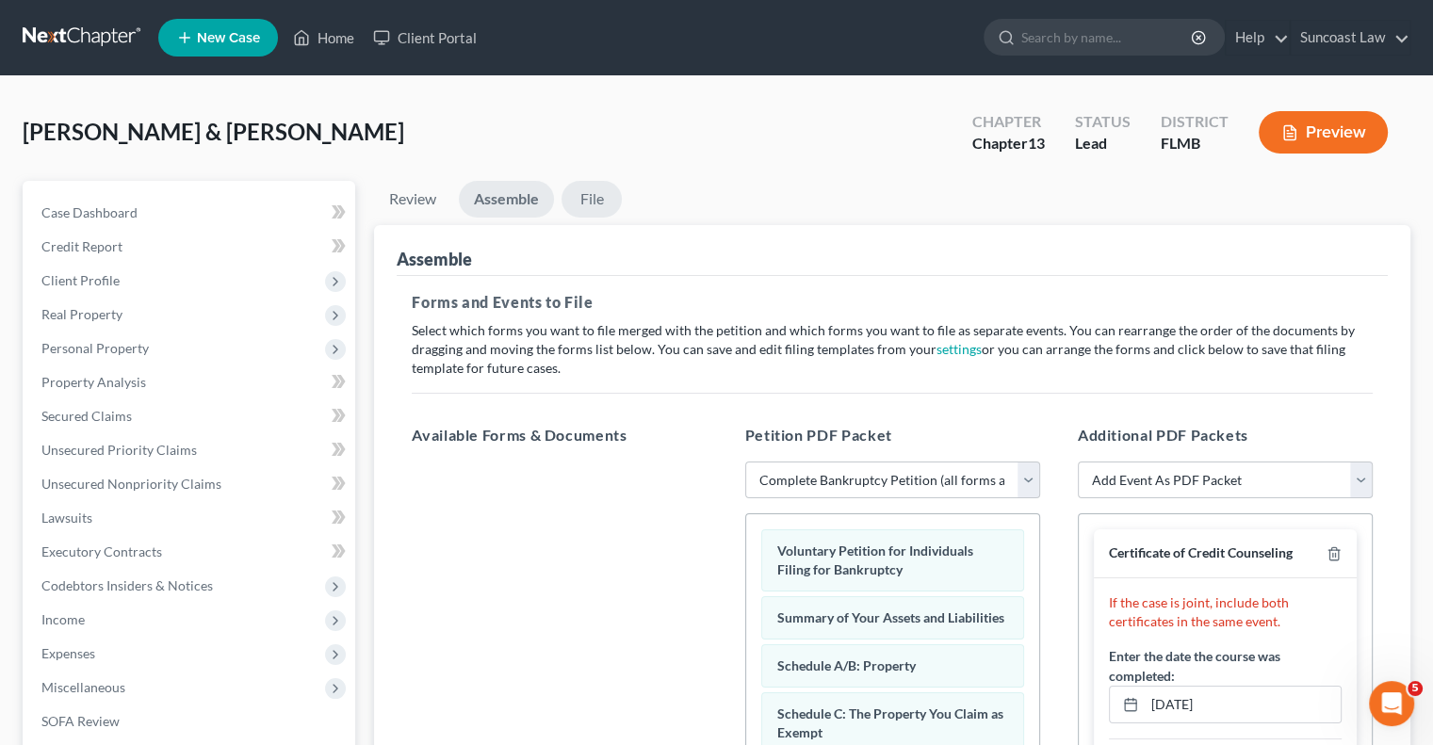
click at [593, 190] on link "File" at bounding box center [591, 199] width 60 height 37
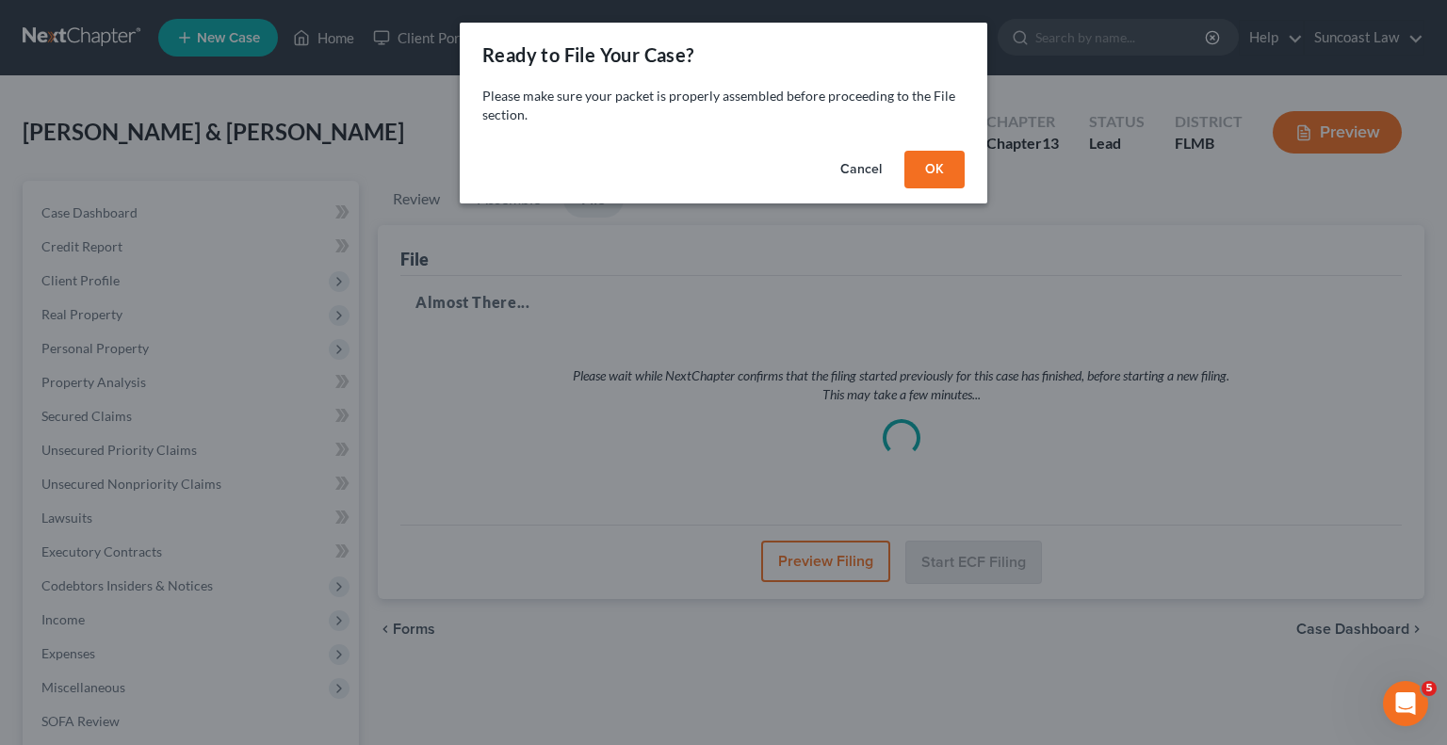
click at [931, 166] on button "OK" at bounding box center [934, 170] width 60 height 38
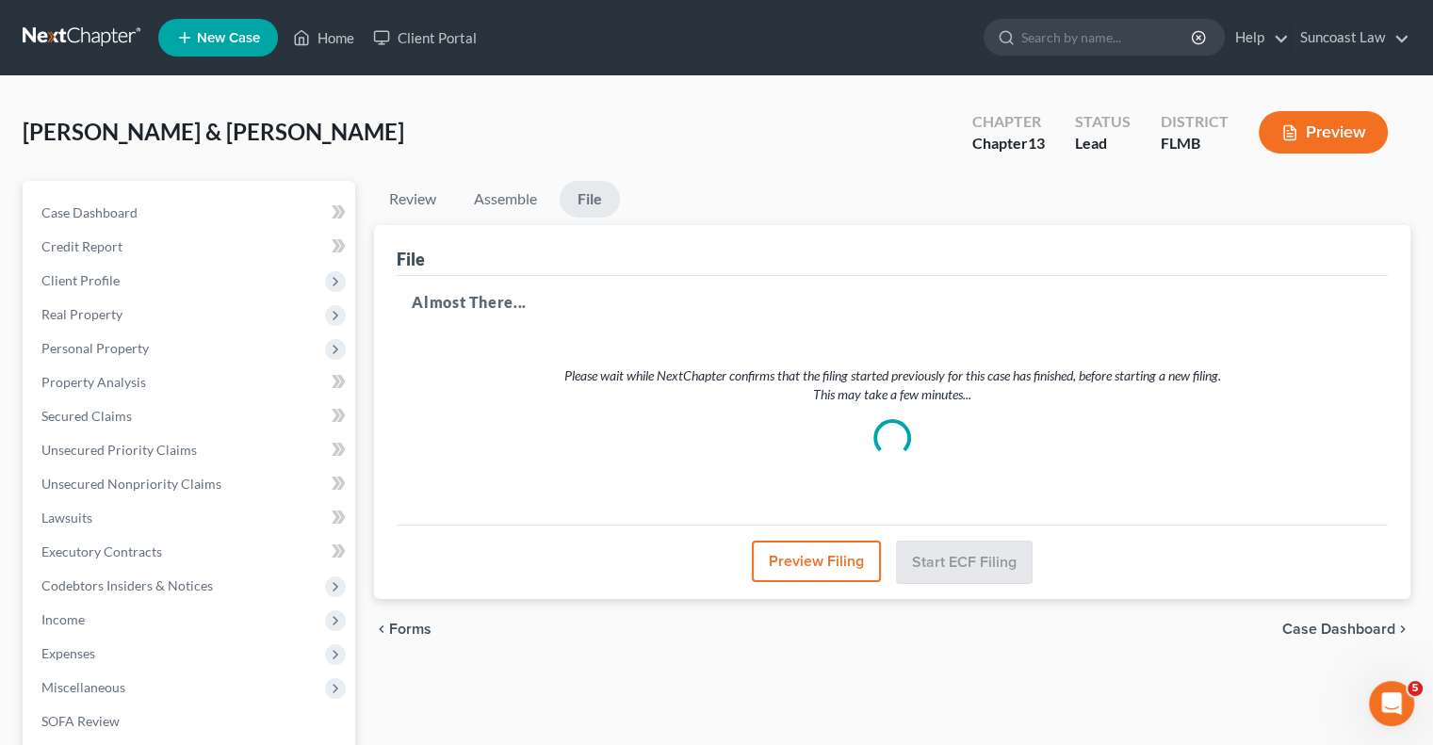
click at [818, 561] on button "Preview Filing" at bounding box center [816, 561] width 129 height 41
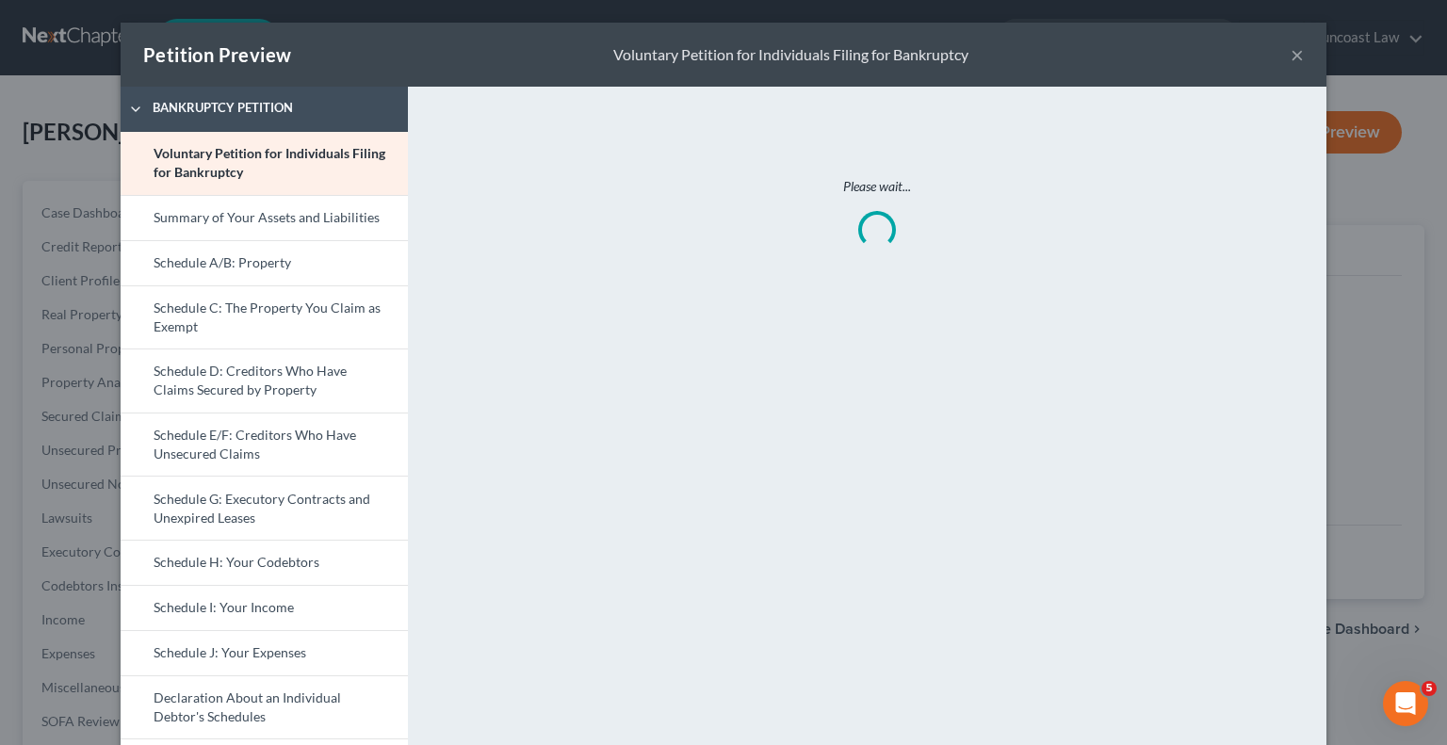
click at [1292, 57] on button "×" at bounding box center [1296, 54] width 13 height 23
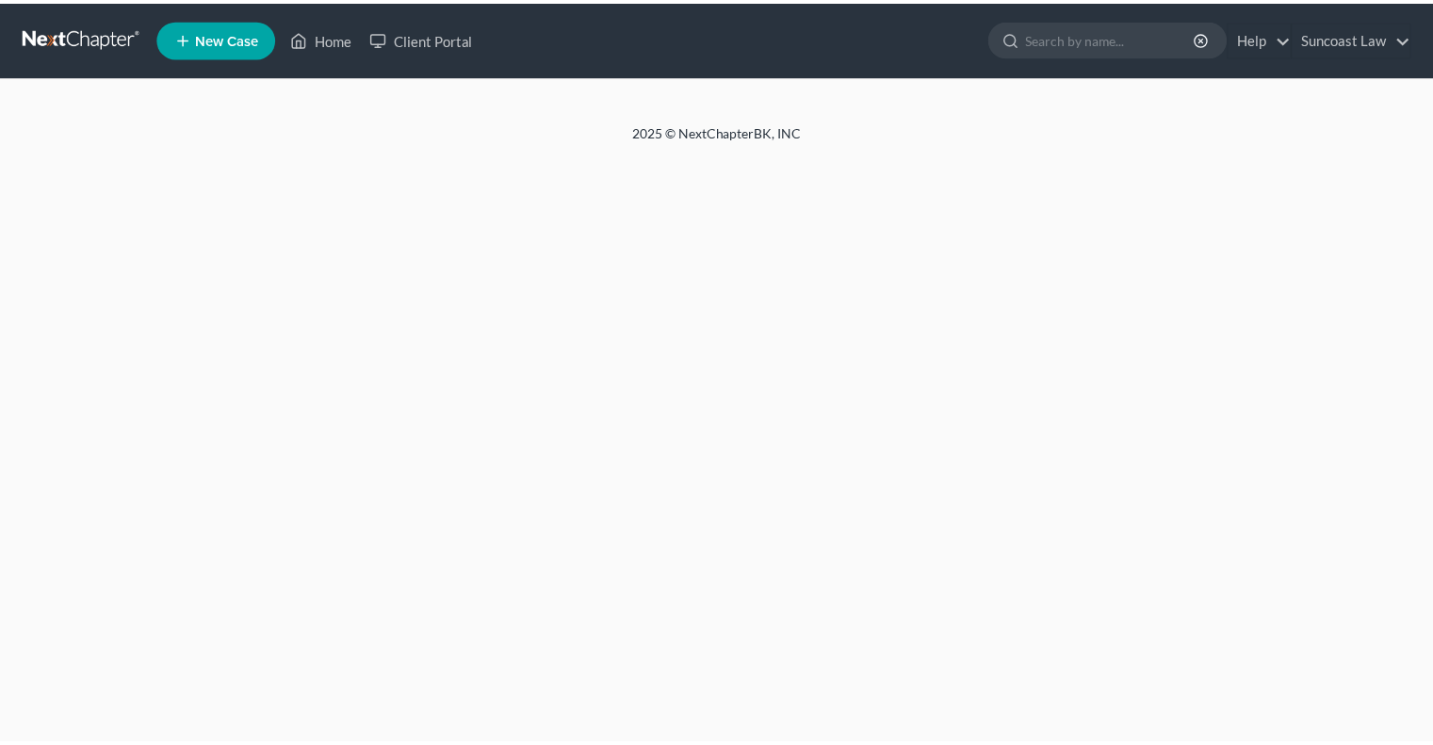
select select "0"
select select "1"
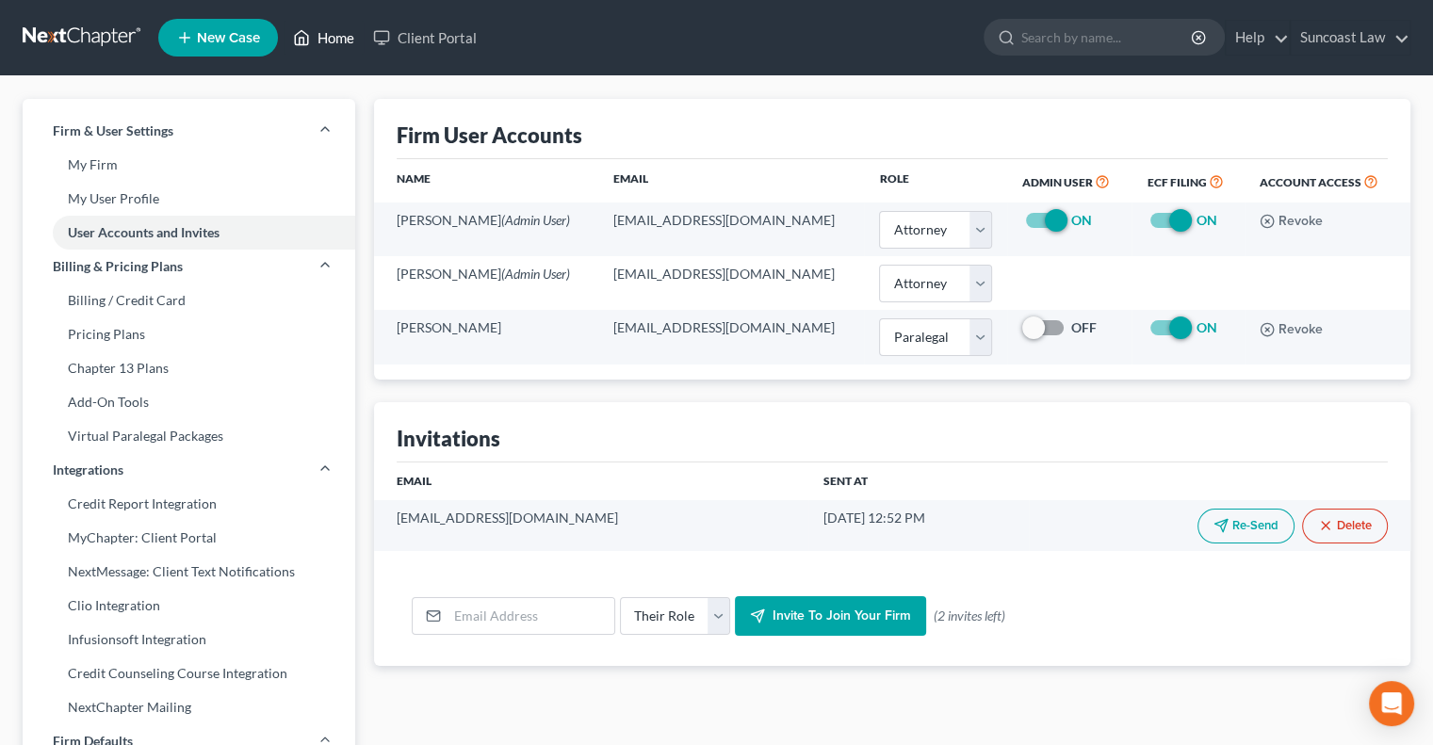
click at [338, 34] on link "Home" at bounding box center [323, 38] width 80 height 34
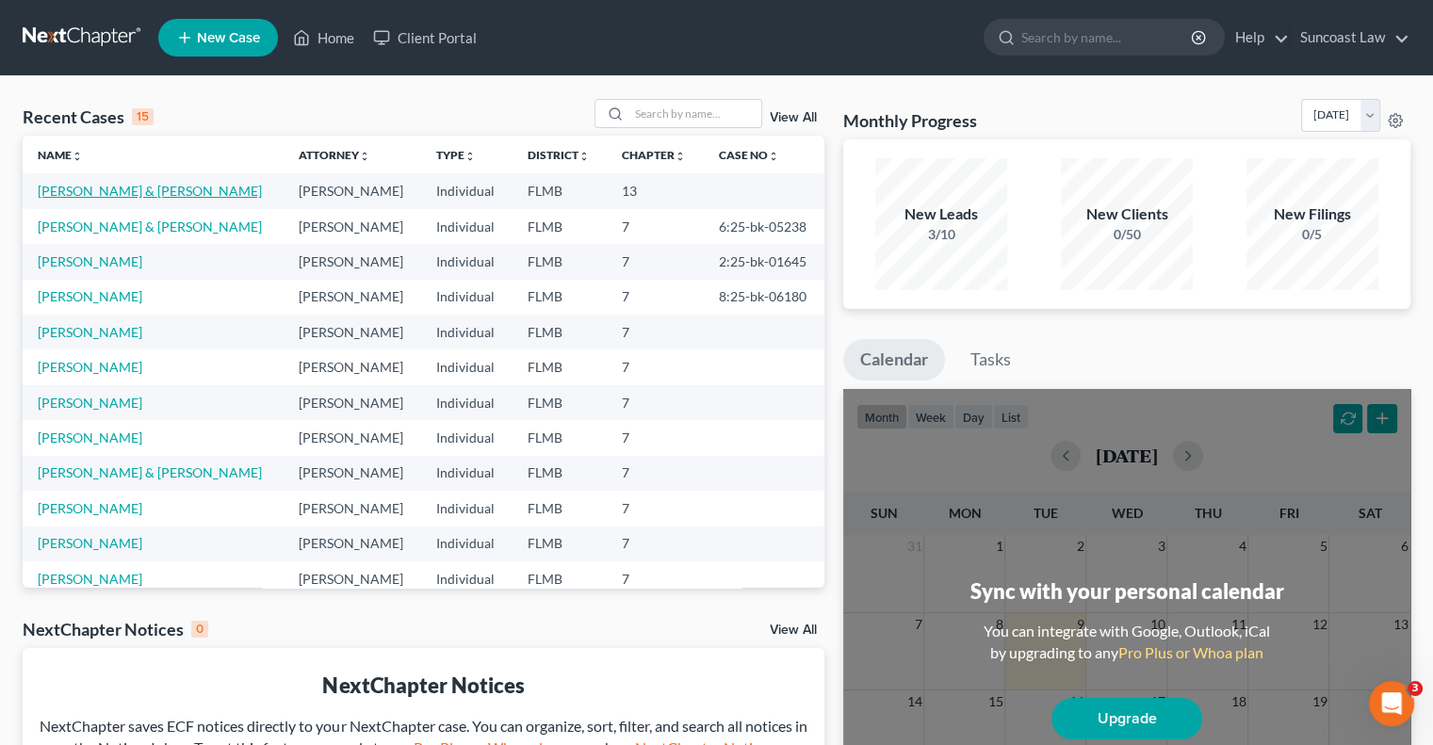
click at [156, 188] on link "[PERSON_NAME] & [PERSON_NAME]" at bounding box center [150, 191] width 224 height 16
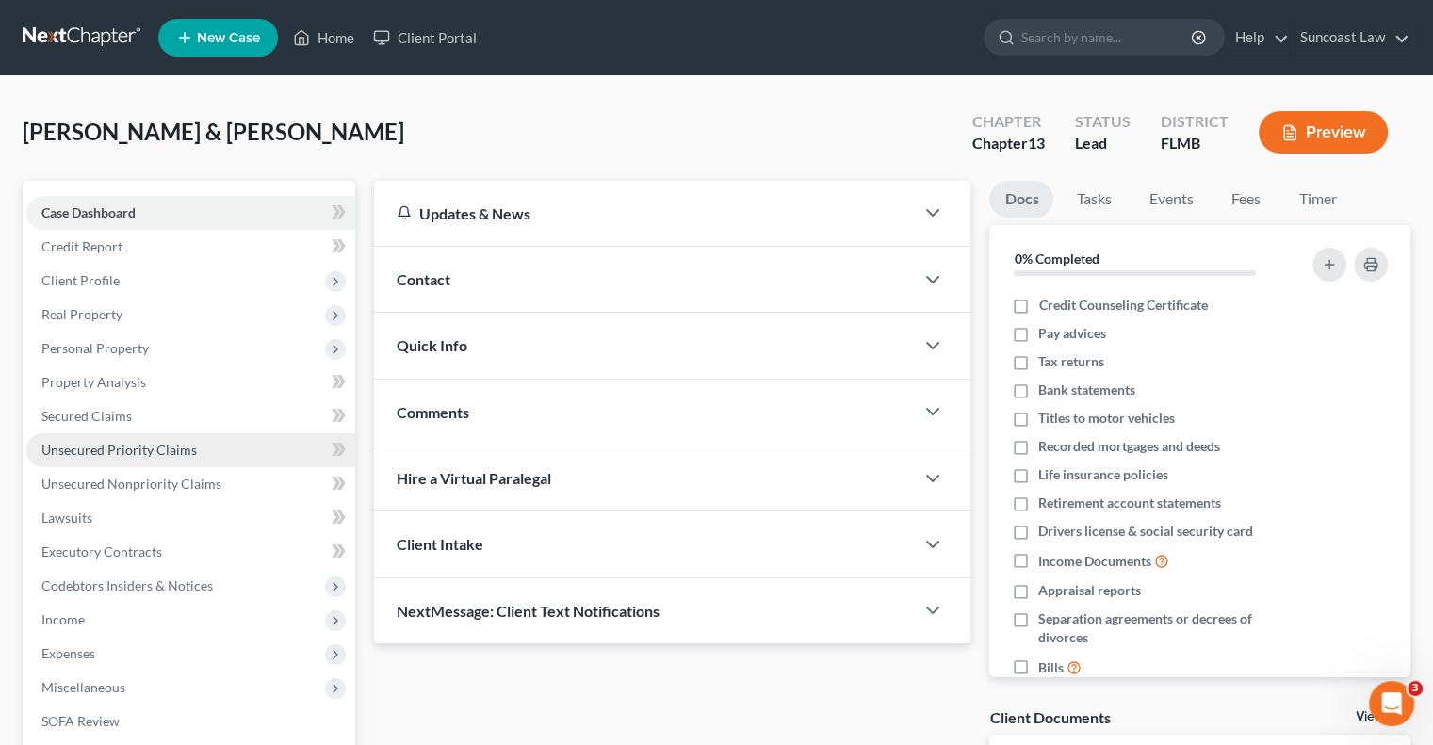
scroll to position [288, 0]
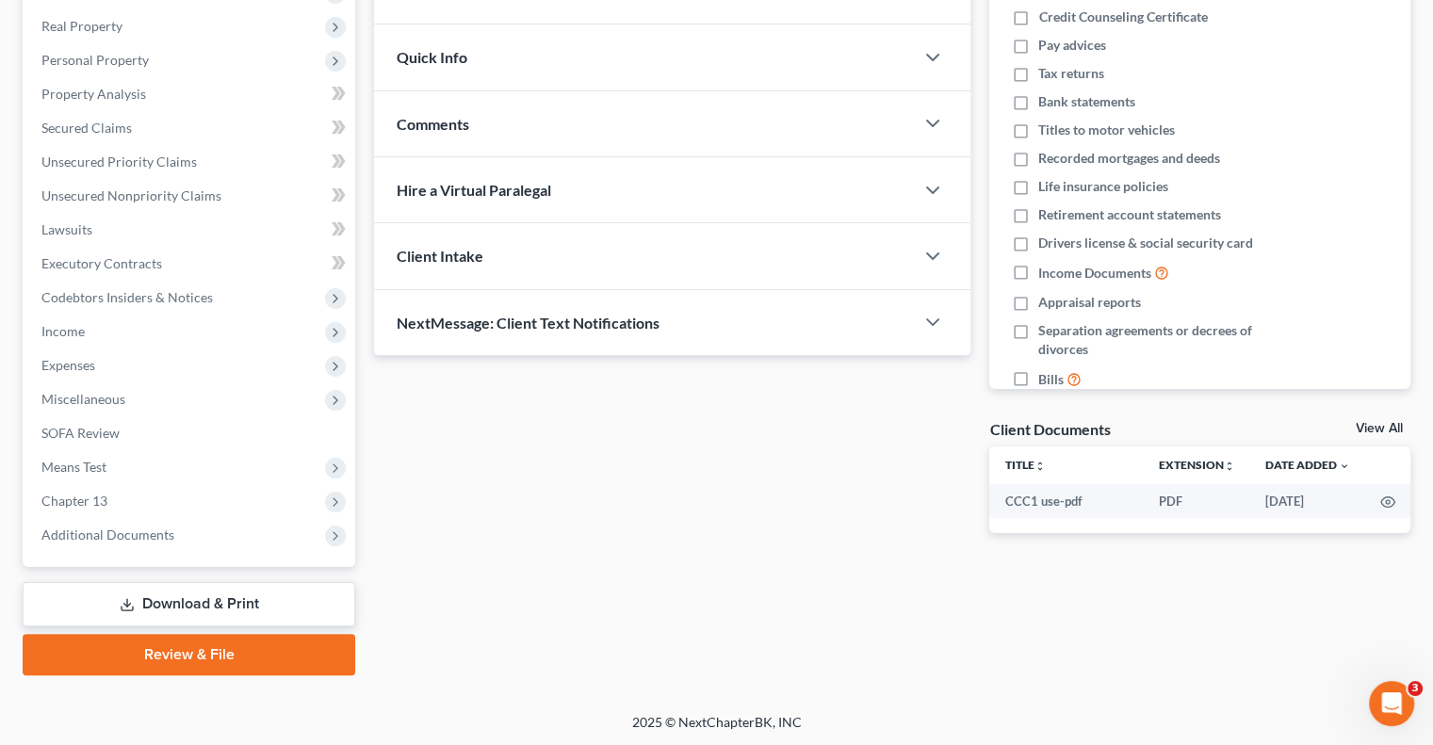
click at [211, 665] on link "Review & File" at bounding box center [189, 654] width 332 height 41
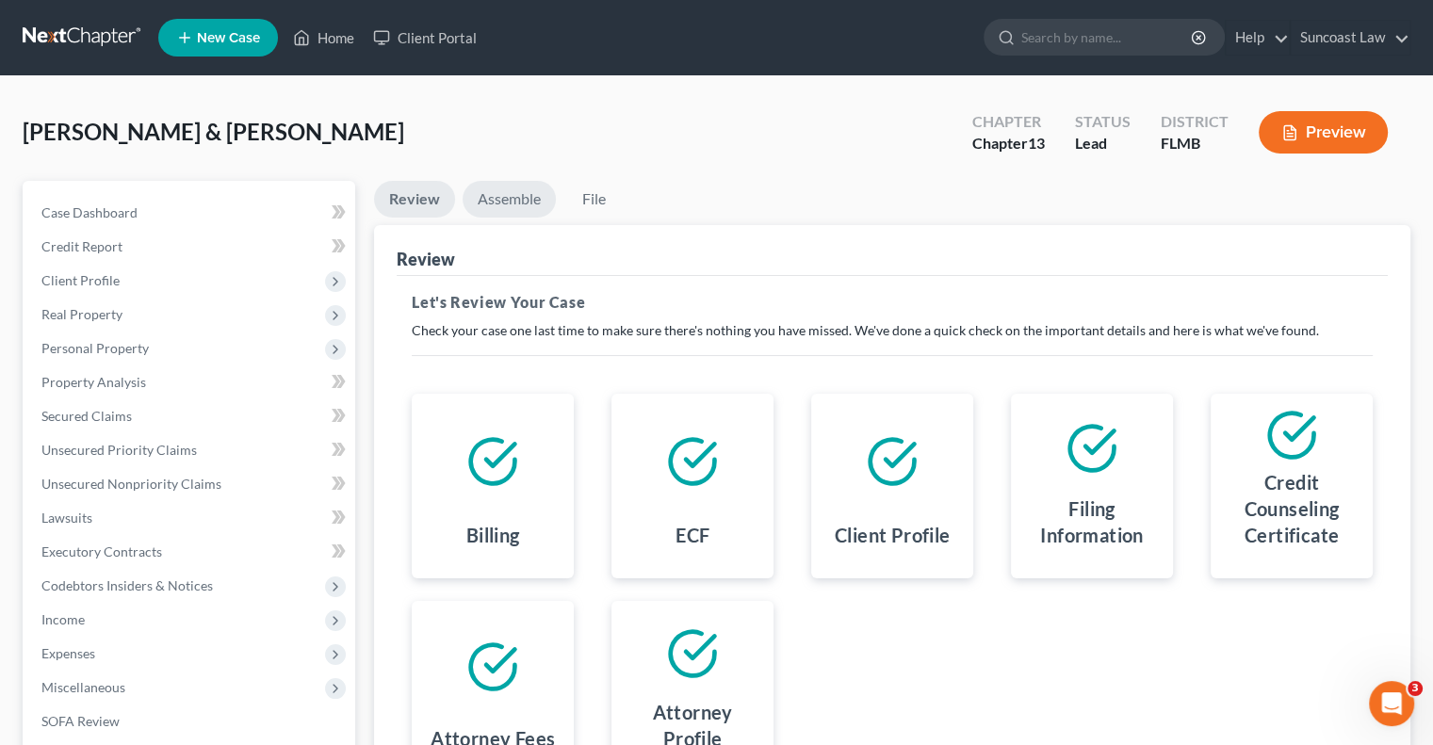
click at [508, 206] on link "Assemble" at bounding box center [508, 199] width 93 height 37
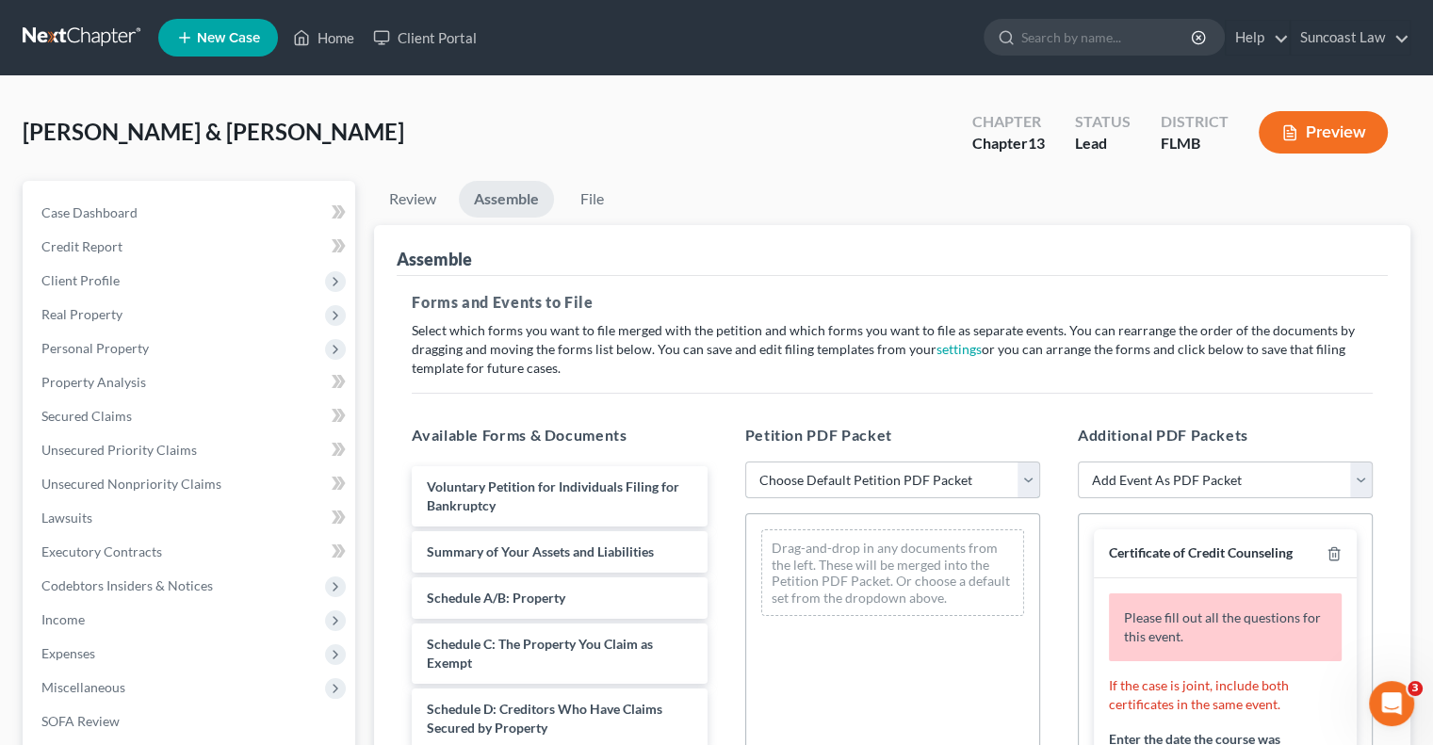
click at [923, 478] on select "Choose Default Petition PDF Packet Complete Bankruptcy Petition (all forms and …" at bounding box center [892, 481] width 295 height 38
select select "0"
click at [745, 462] on select "Choose Default Petition PDF Packet Complete Bankruptcy Petition (all forms and …" at bounding box center [892, 481] width 295 height 38
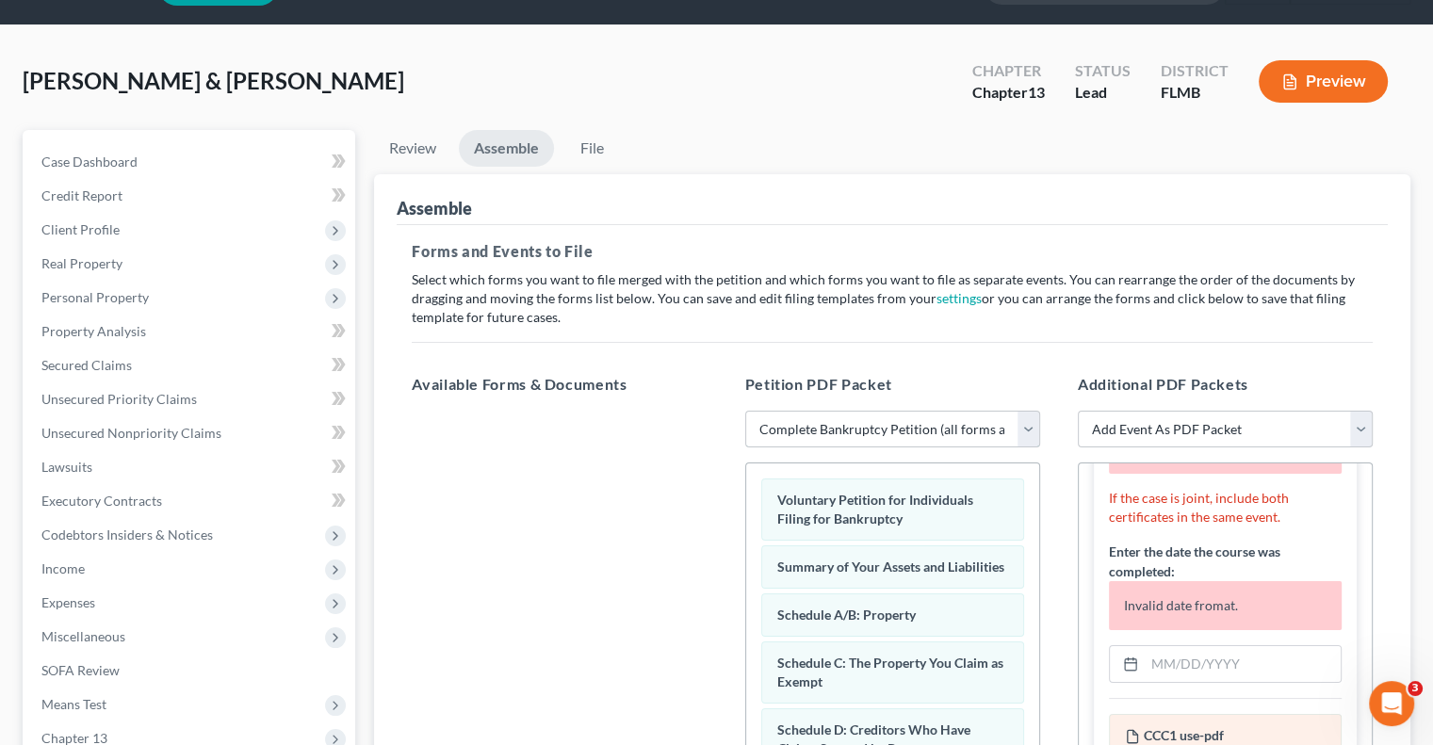
scroll to position [94, 0]
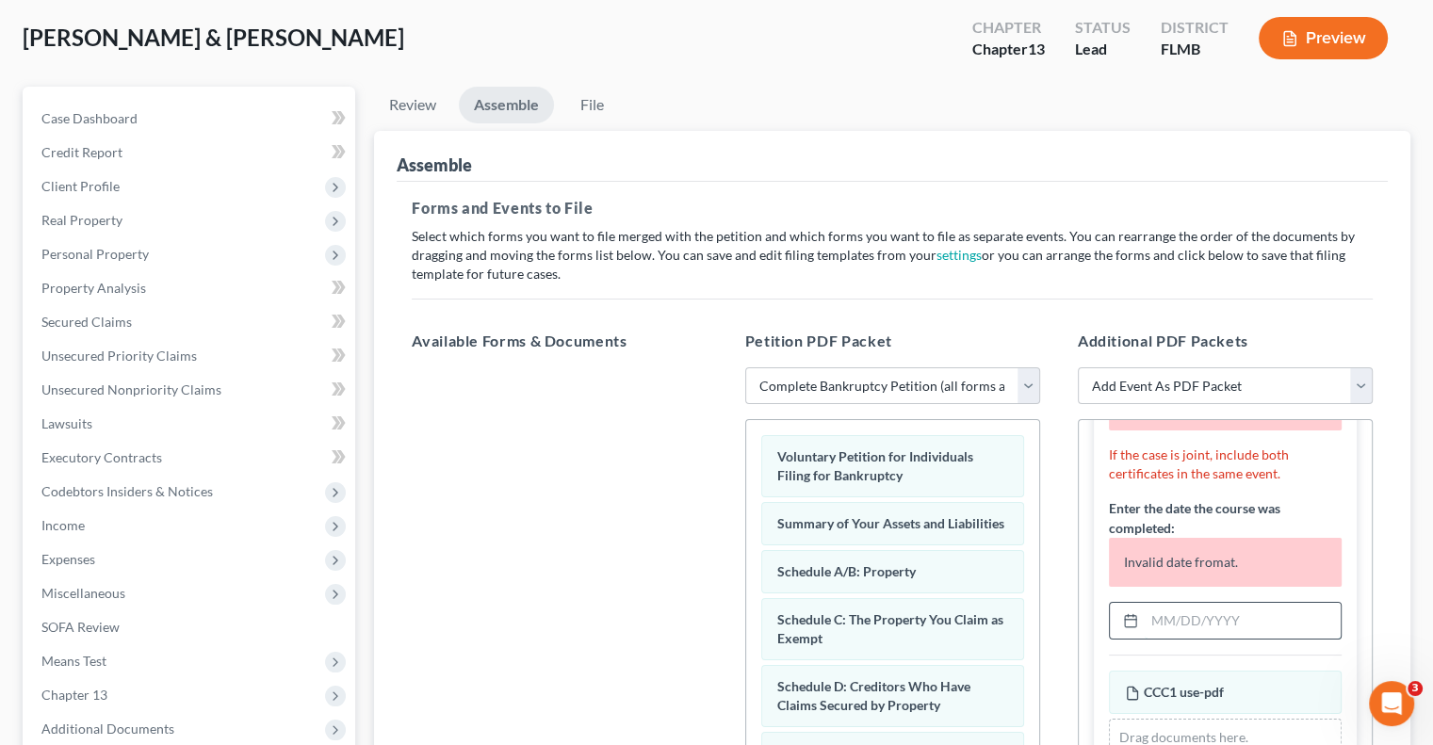
click at [1240, 619] on input "text" at bounding box center [1242, 621] width 196 height 36
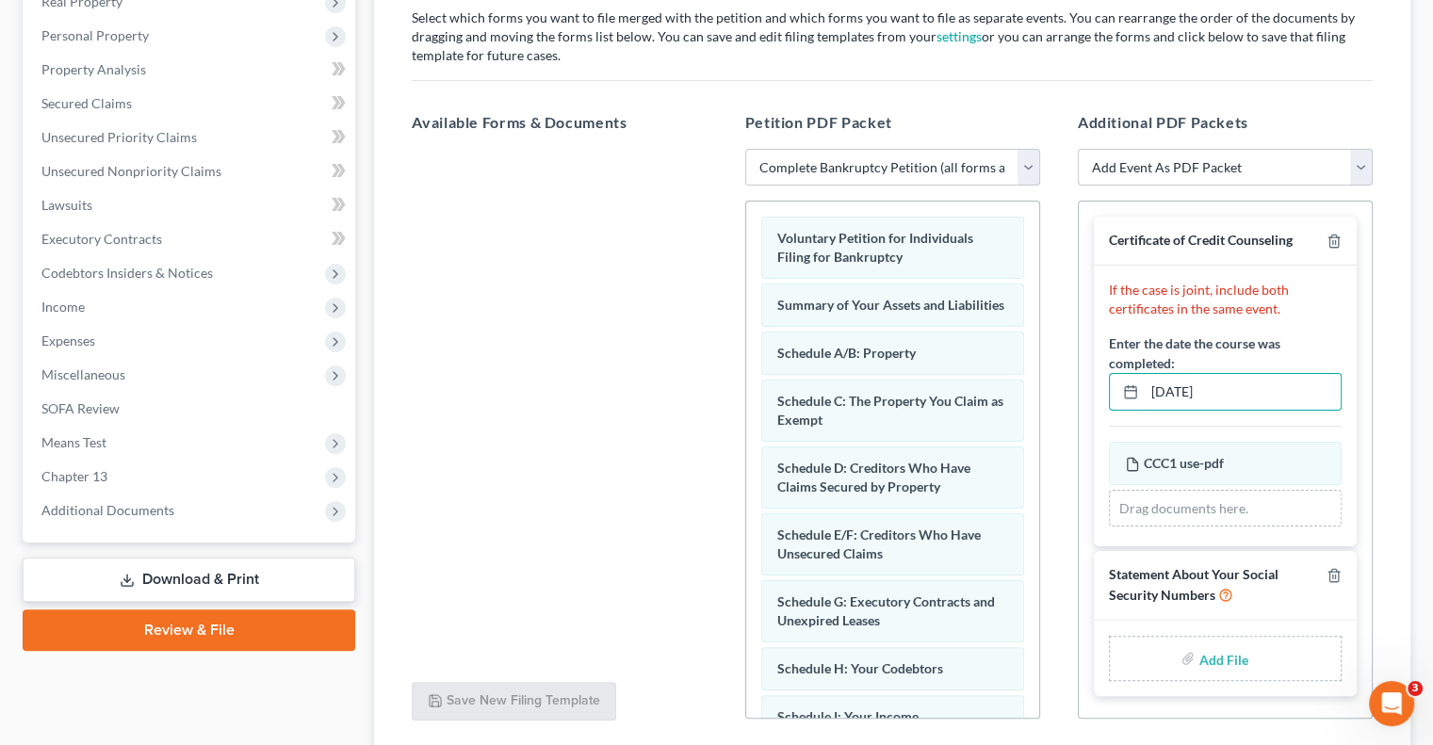
scroll to position [454, 0]
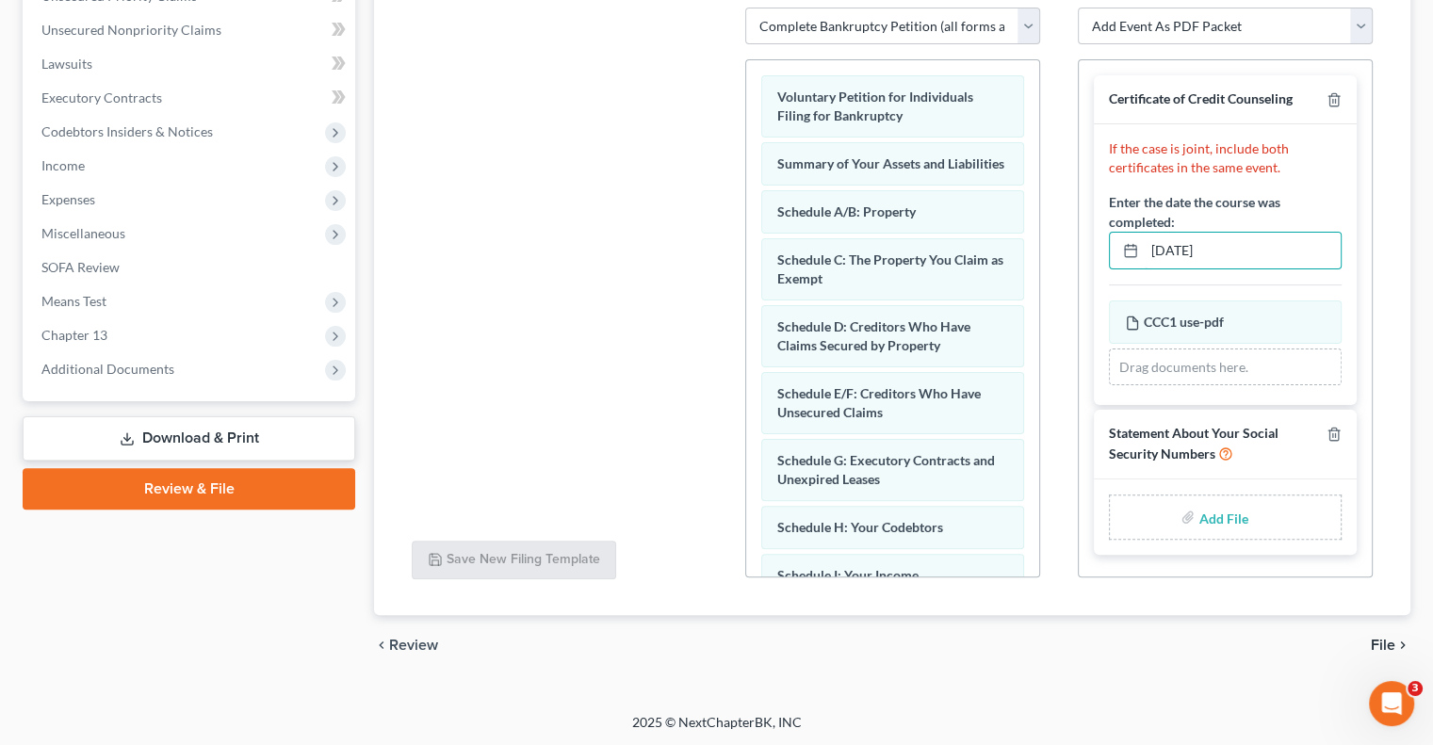
type input "[DATE]"
click at [1221, 504] on input "file" at bounding box center [1220, 517] width 45 height 34
type input "C:\fakepath\[PERSON_NAME] SSN.pdf"
click at [1385, 705] on icon "Open Intercom Messenger" at bounding box center [1388, 701] width 31 height 31
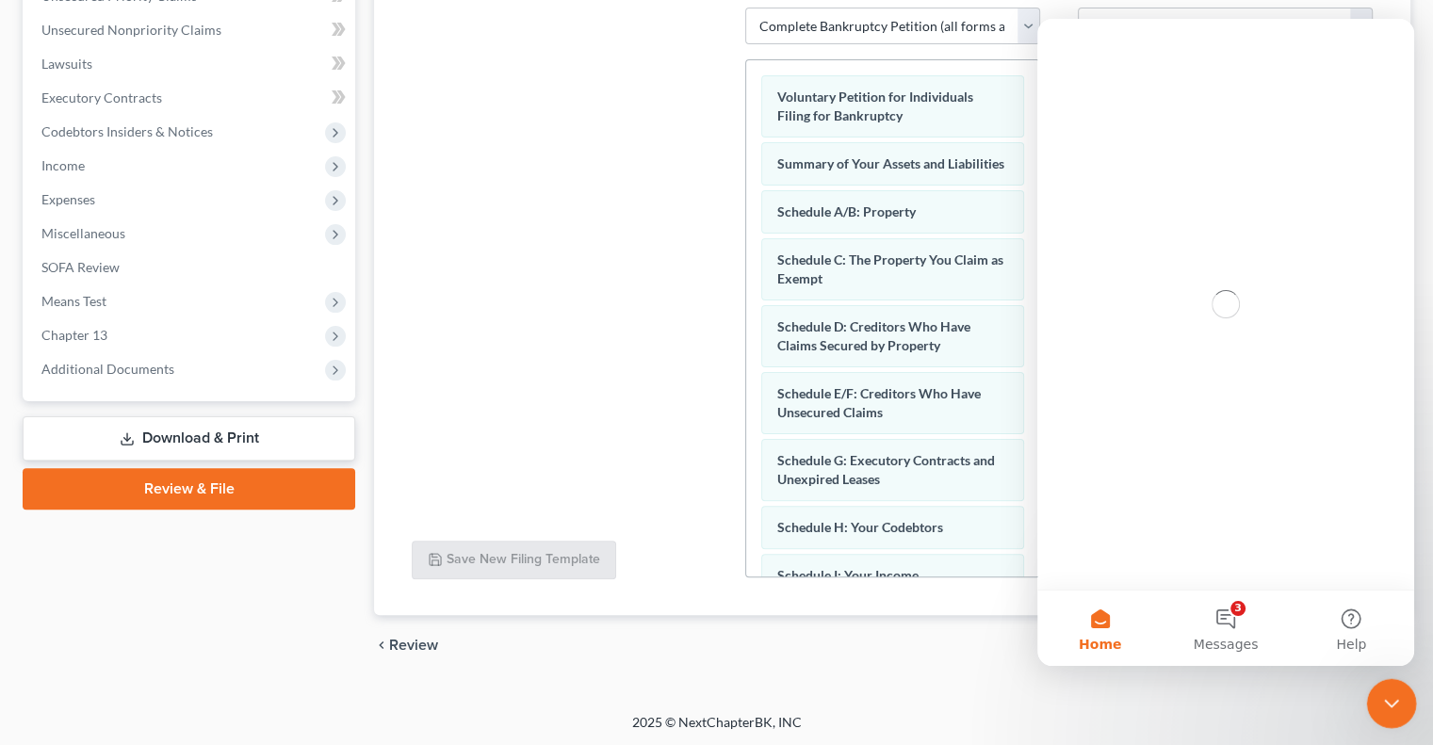
scroll to position [0, 0]
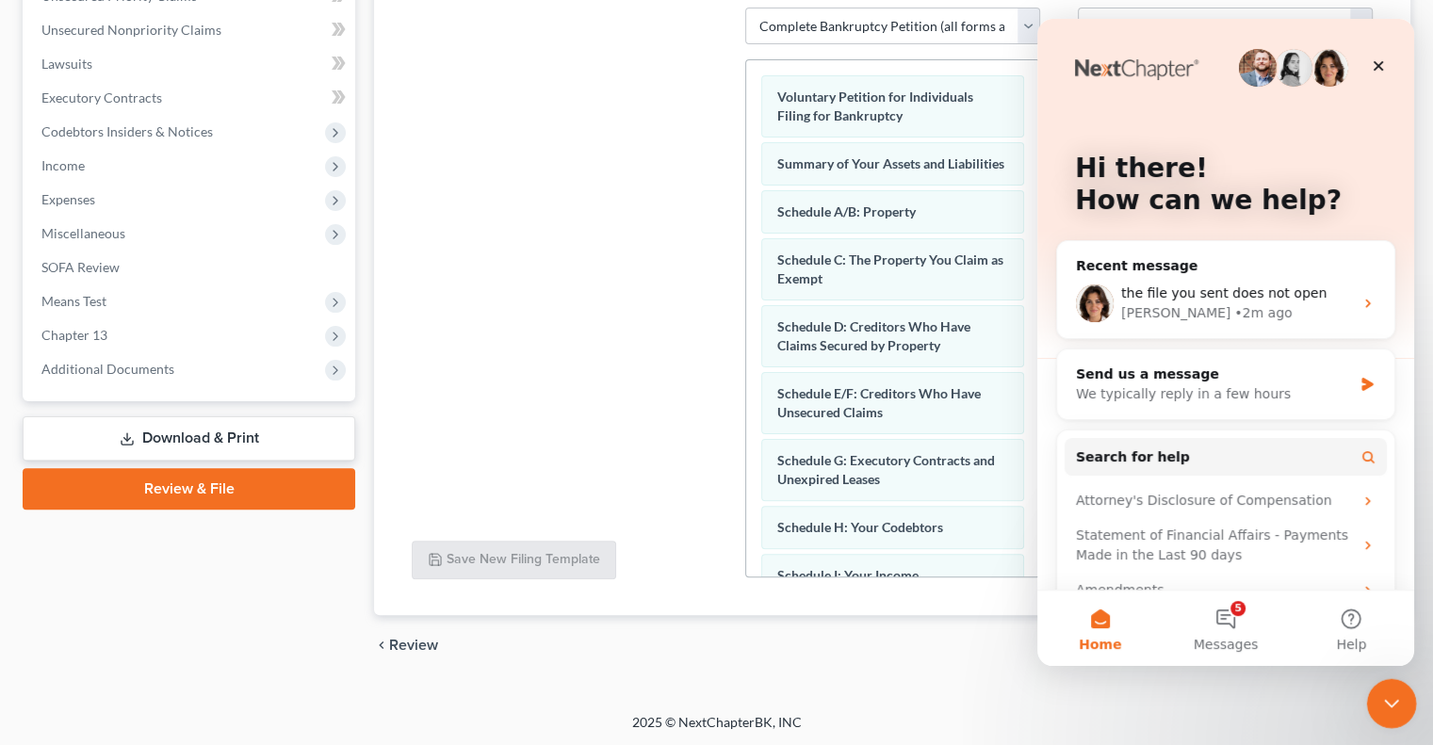
drag, startPoint x: 1385, startPoint y: 696, endPoint x: 2728, endPoint y: 1345, distance: 1490.8
click at [1385, 695] on icon "Close Intercom Messenger" at bounding box center [1388, 700] width 23 height 23
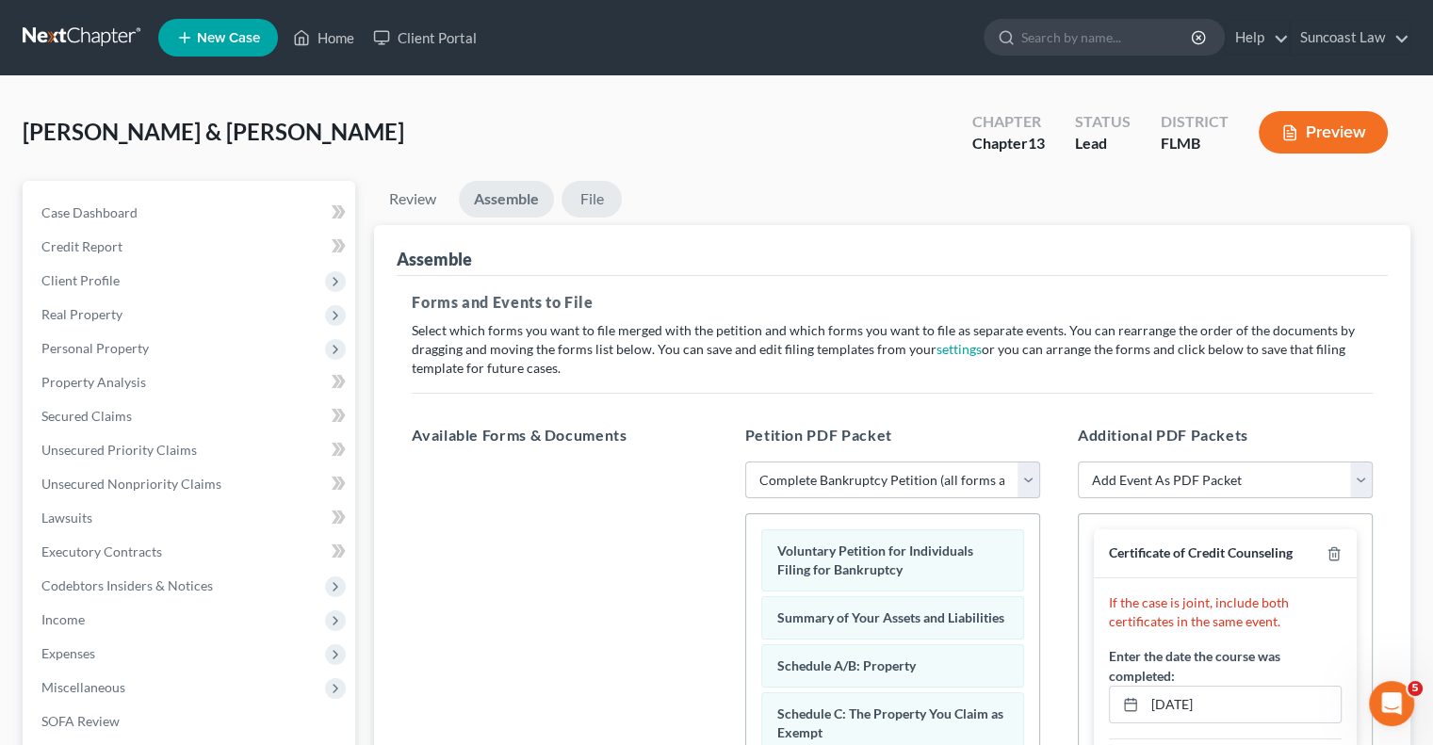
click at [603, 195] on link "File" at bounding box center [591, 199] width 60 height 37
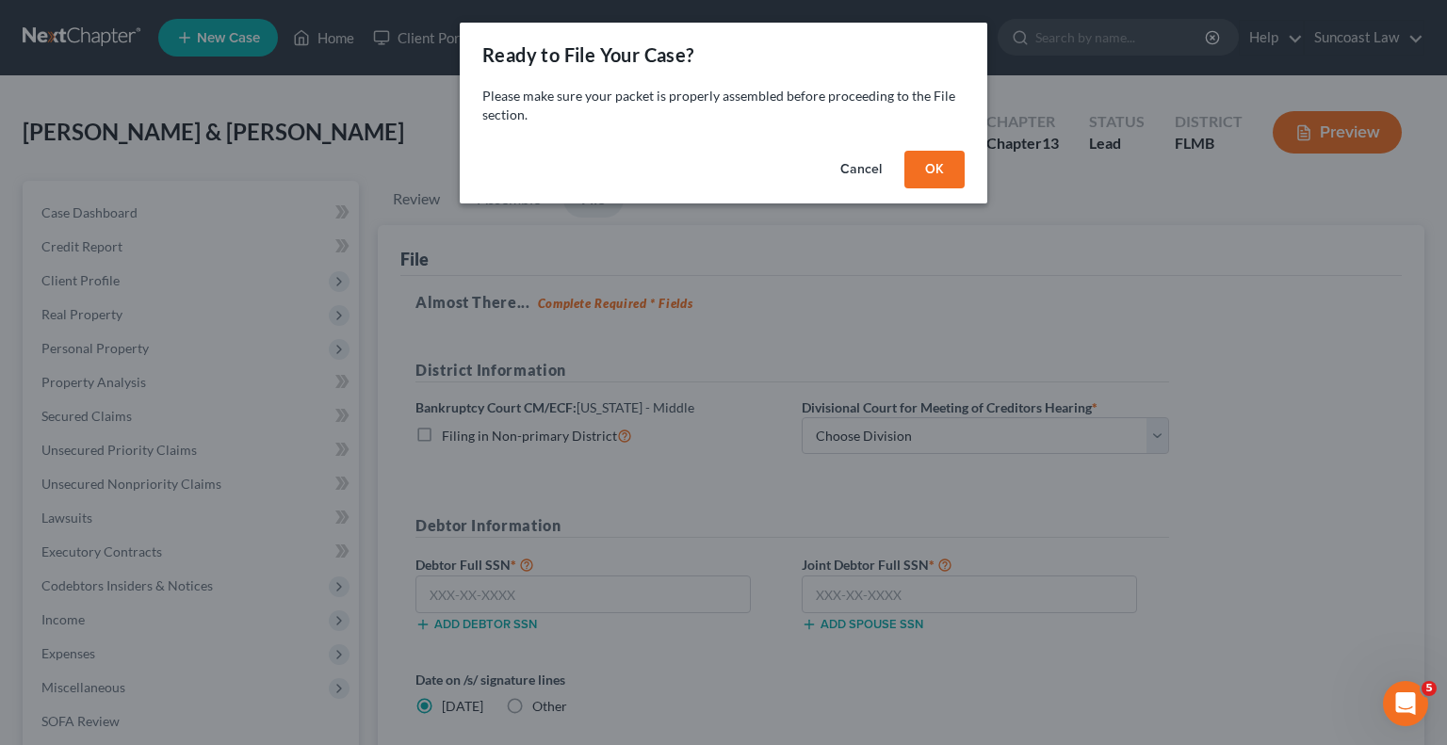
click at [933, 160] on button "OK" at bounding box center [934, 170] width 60 height 38
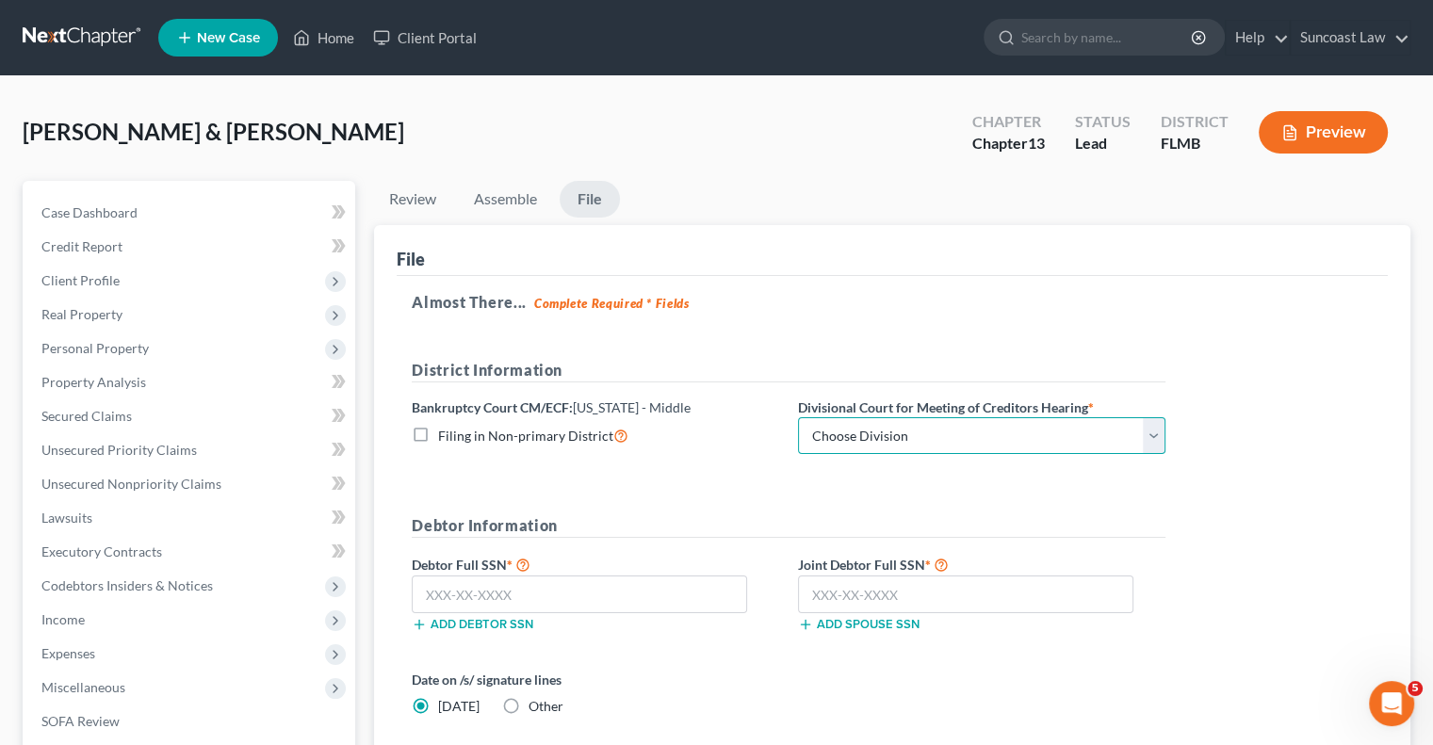
click at [861, 438] on select "Choose Division Fort Myers Jacksonville Orlando Tampa" at bounding box center [981, 436] width 367 height 38
select select "2"
click at [798, 417] on select "Choose Division Fort Myers Jacksonville Orlando Tampa" at bounding box center [981, 436] width 367 height 38
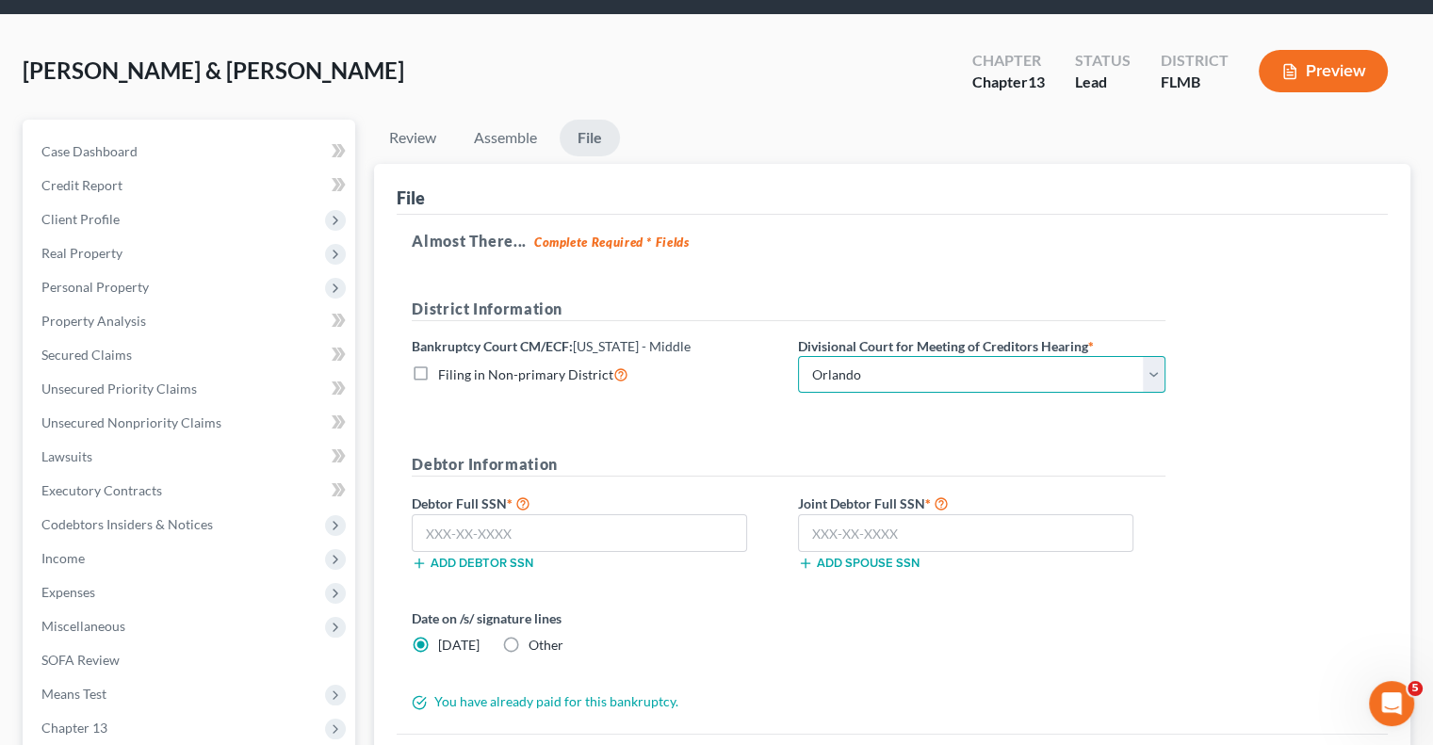
scroll to position [94, 0]
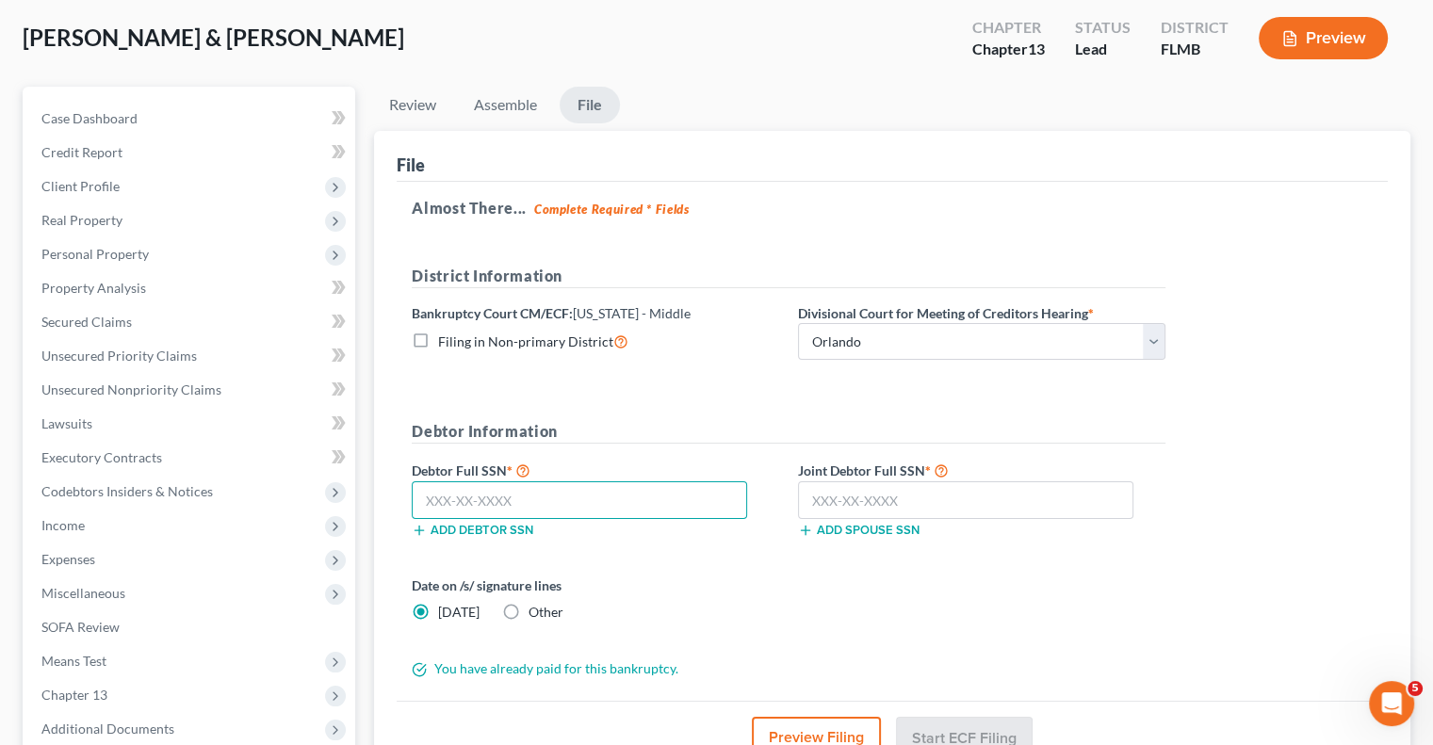
click at [517, 494] on input "text" at bounding box center [579, 500] width 335 height 38
type input "193-68-0106"
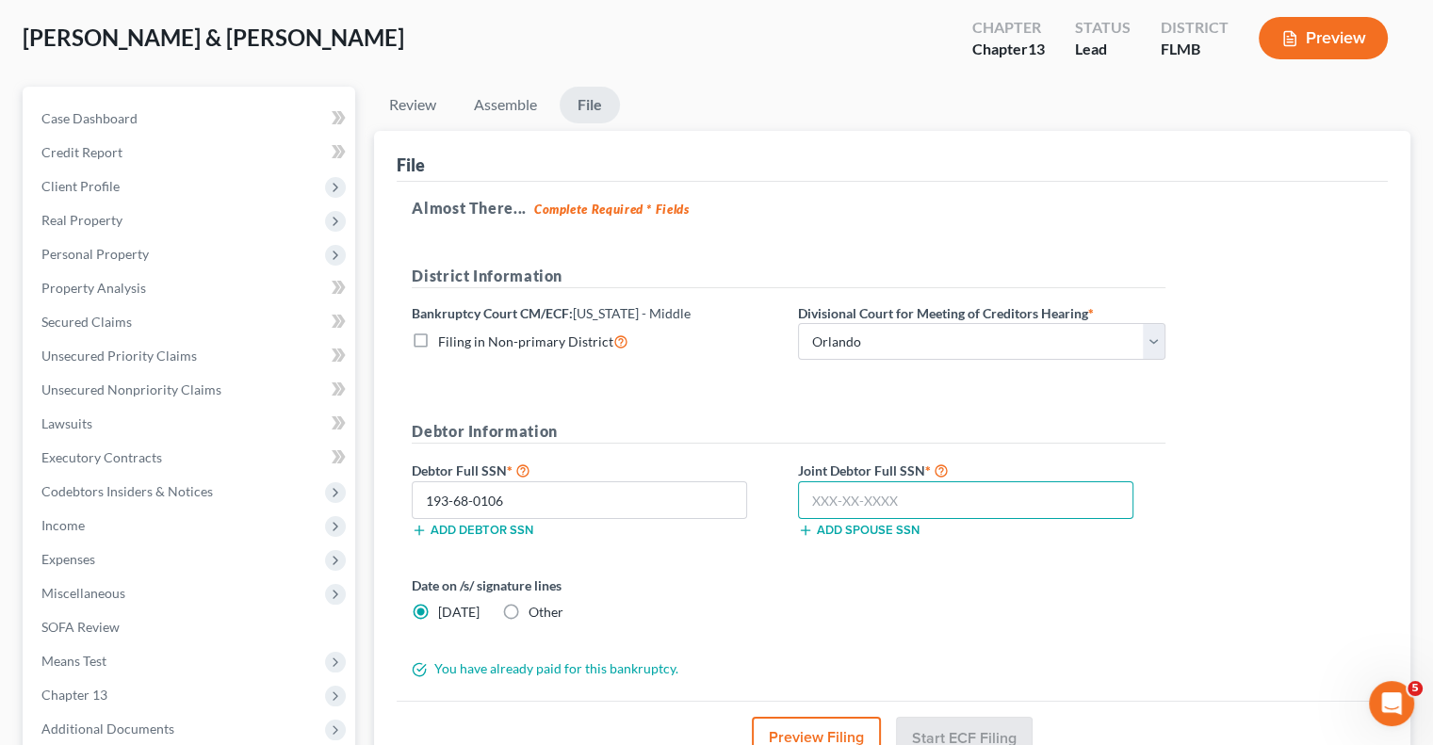
click at [887, 483] on input "text" at bounding box center [965, 500] width 335 height 38
type input "2"
type input "594-06-4995"
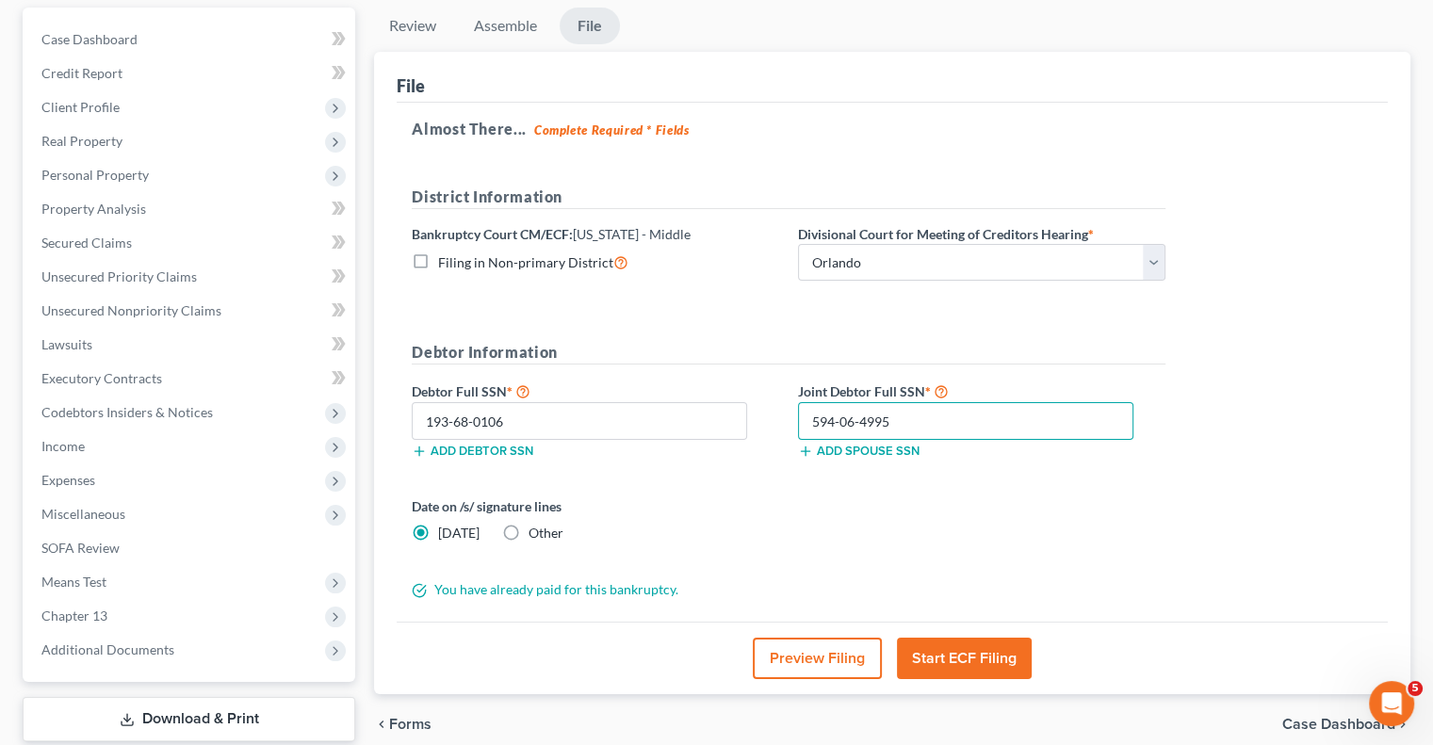
scroll to position [283, 0]
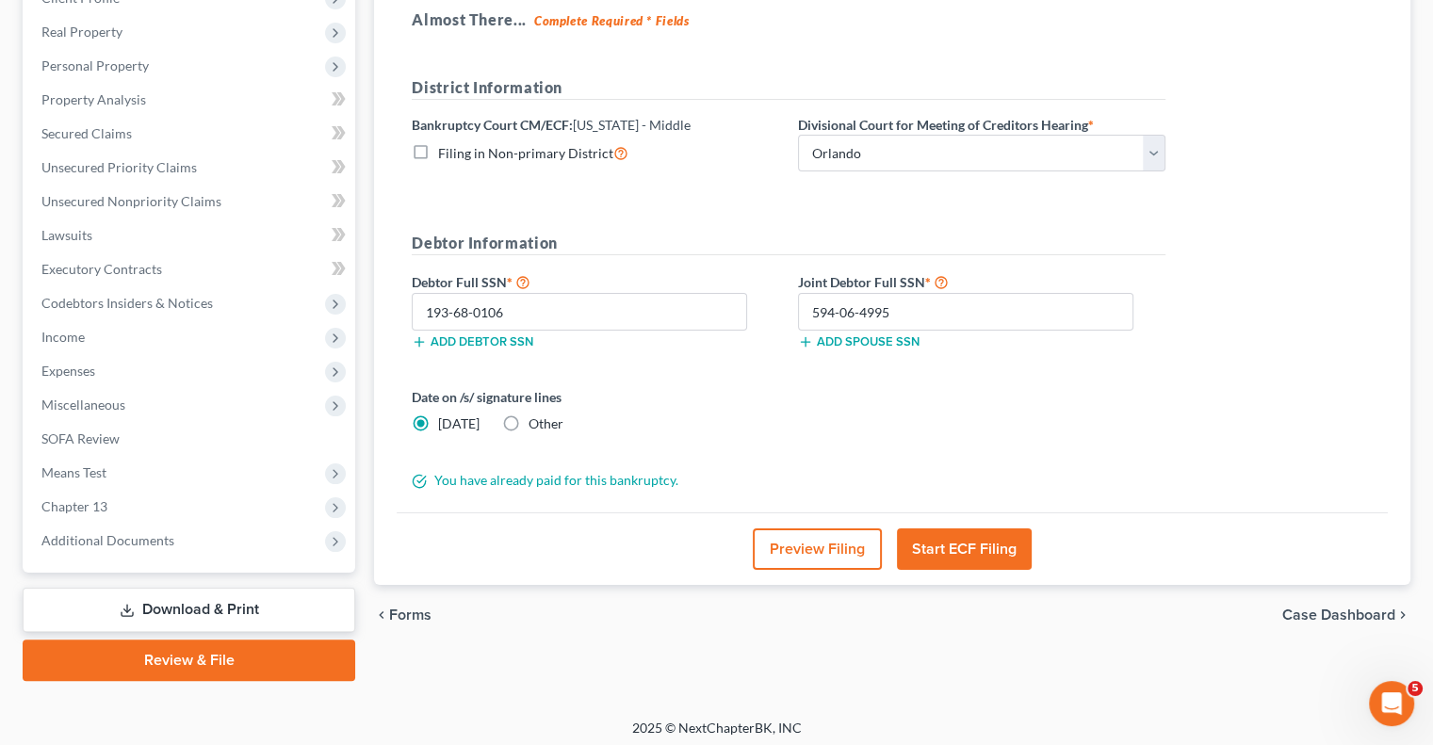
click at [996, 549] on button "Start ECF Filing" at bounding box center [964, 548] width 135 height 41
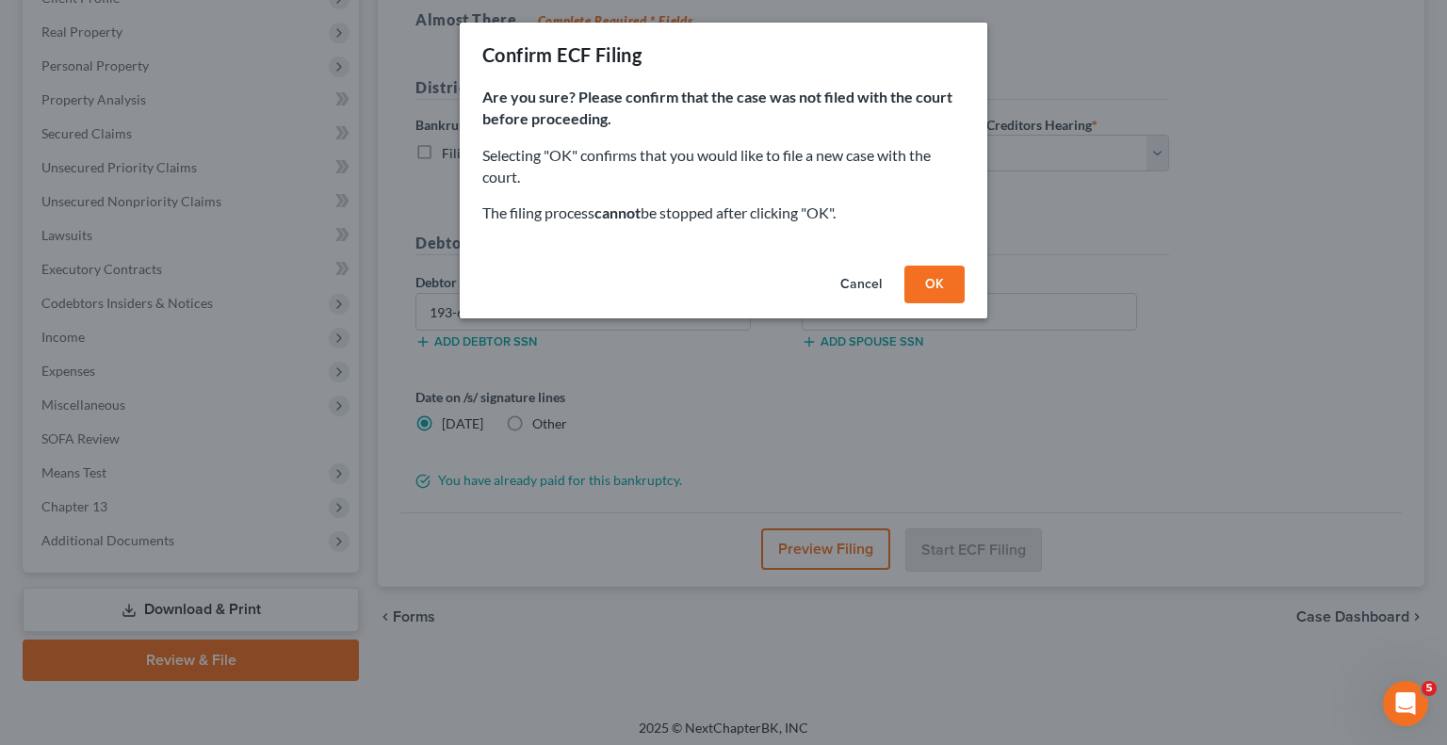
click at [933, 264] on div "Cancel OK" at bounding box center [723, 288] width 527 height 60
click at [934, 285] on button "OK" at bounding box center [934, 285] width 60 height 38
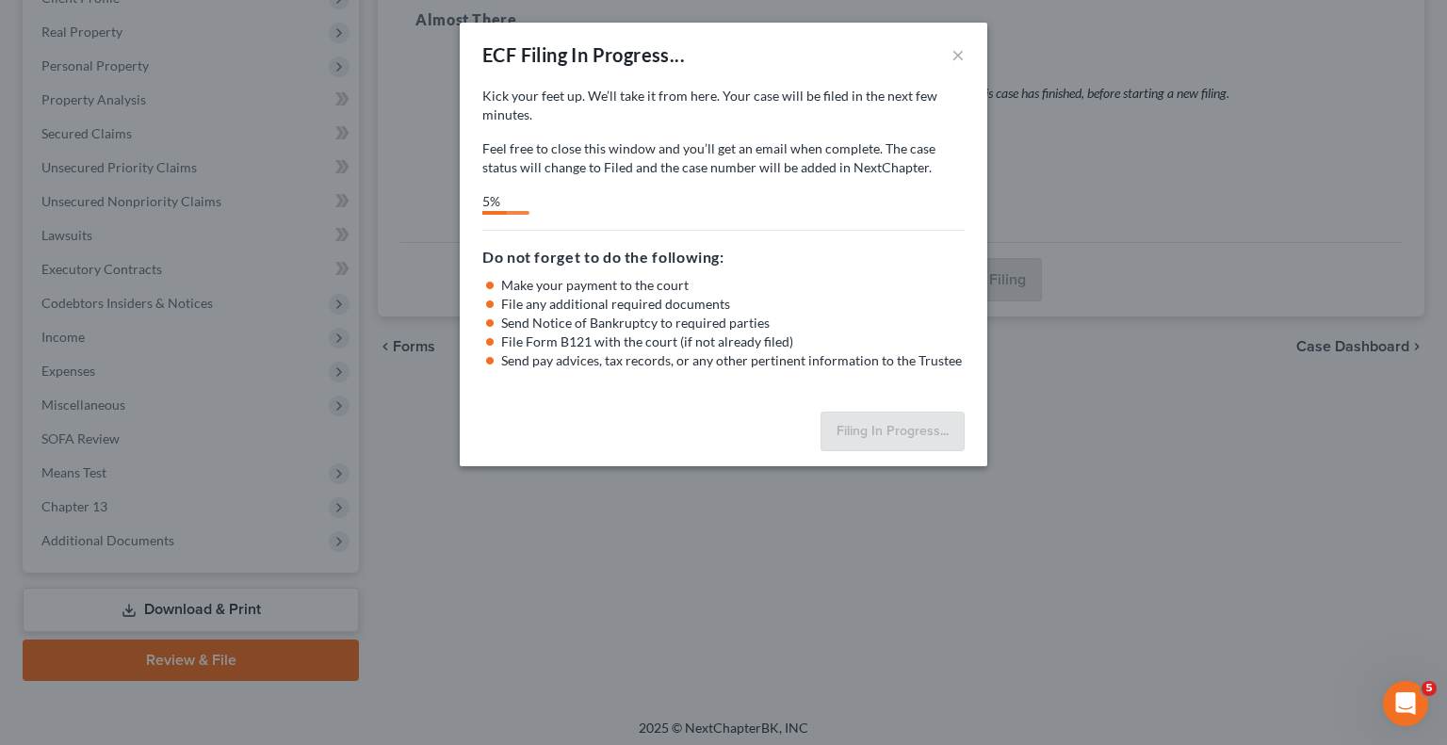
select select "2"
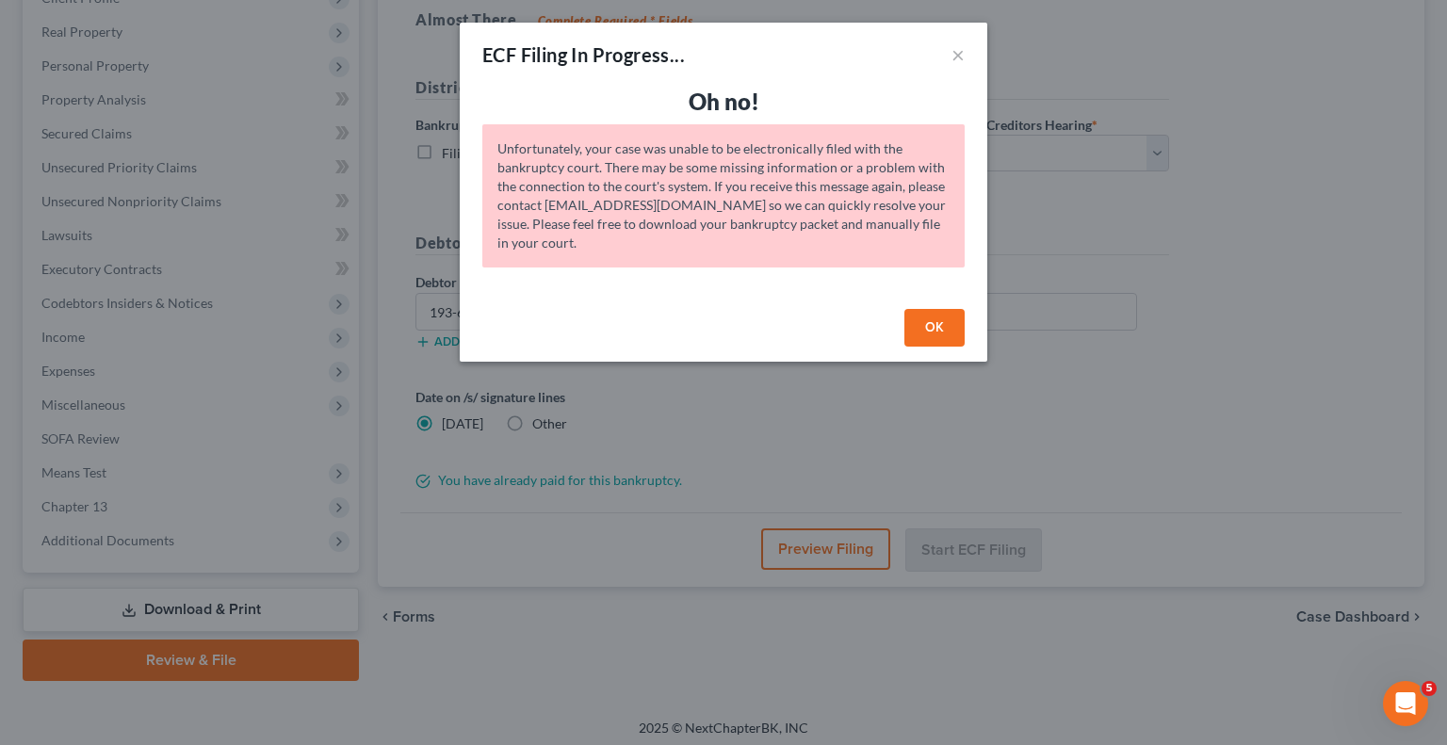
click at [942, 329] on button "OK" at bounding box center [934, 328] width 60 height 38
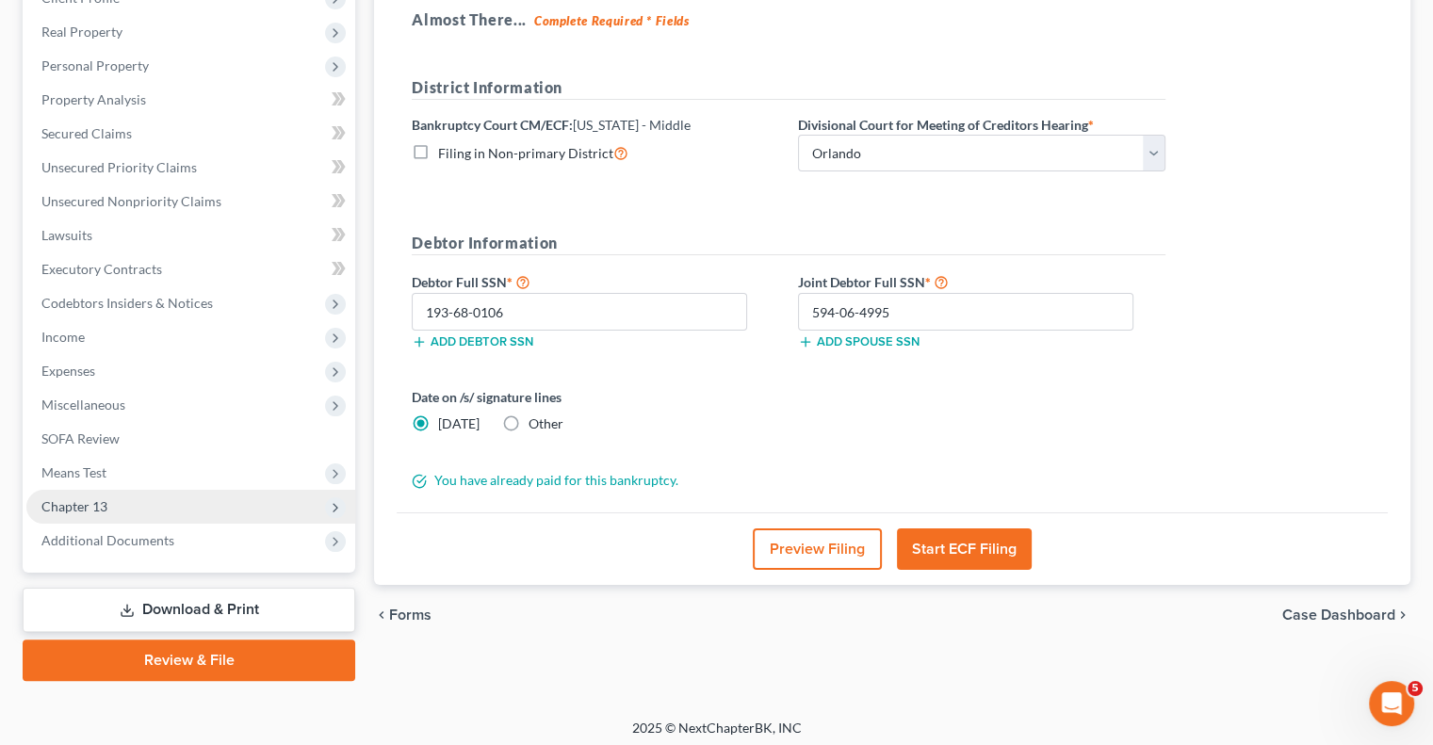
click at [136, 500] on span "Chapter 13" at bounding box center [190, 507] width 329 height 34
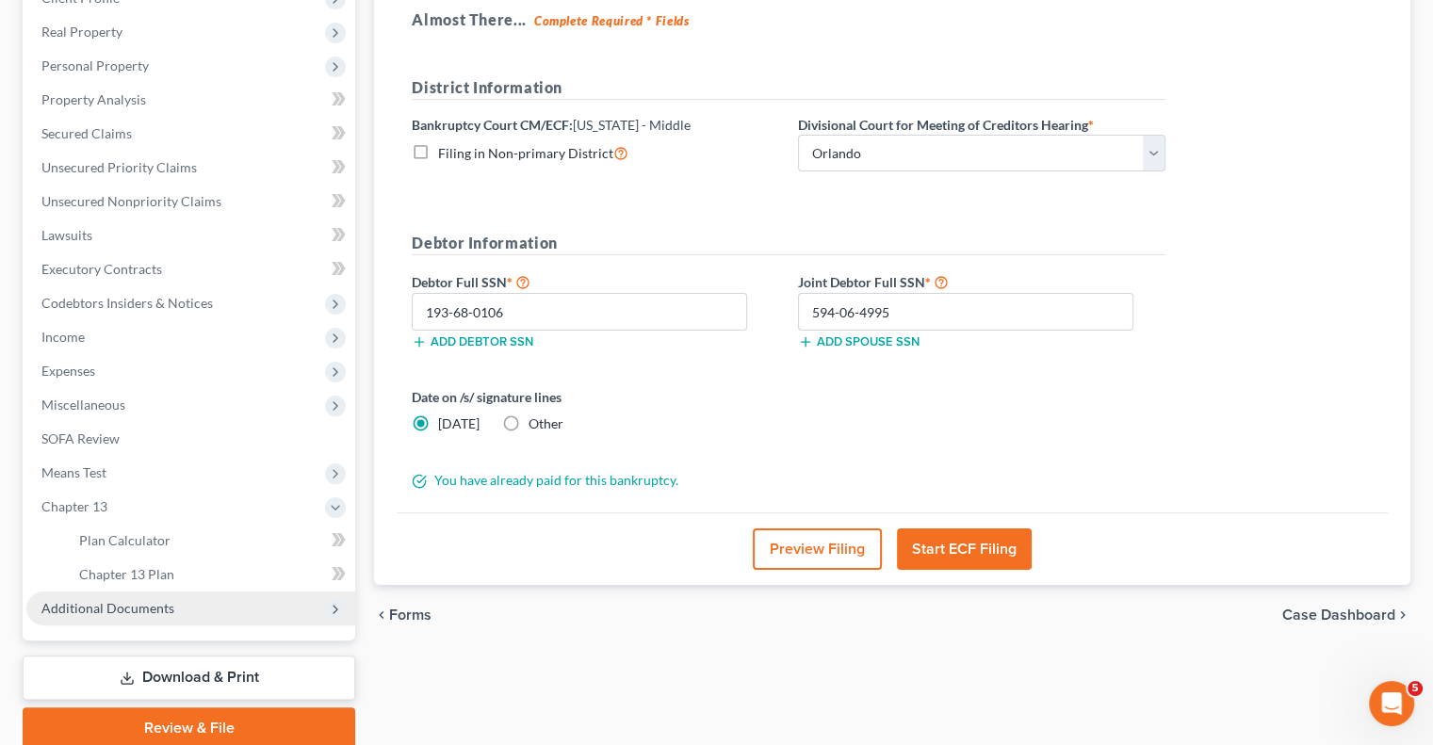
click at [170, 606] on span "Additional Documents" at bounding box center [107, 608] width 133 height 16
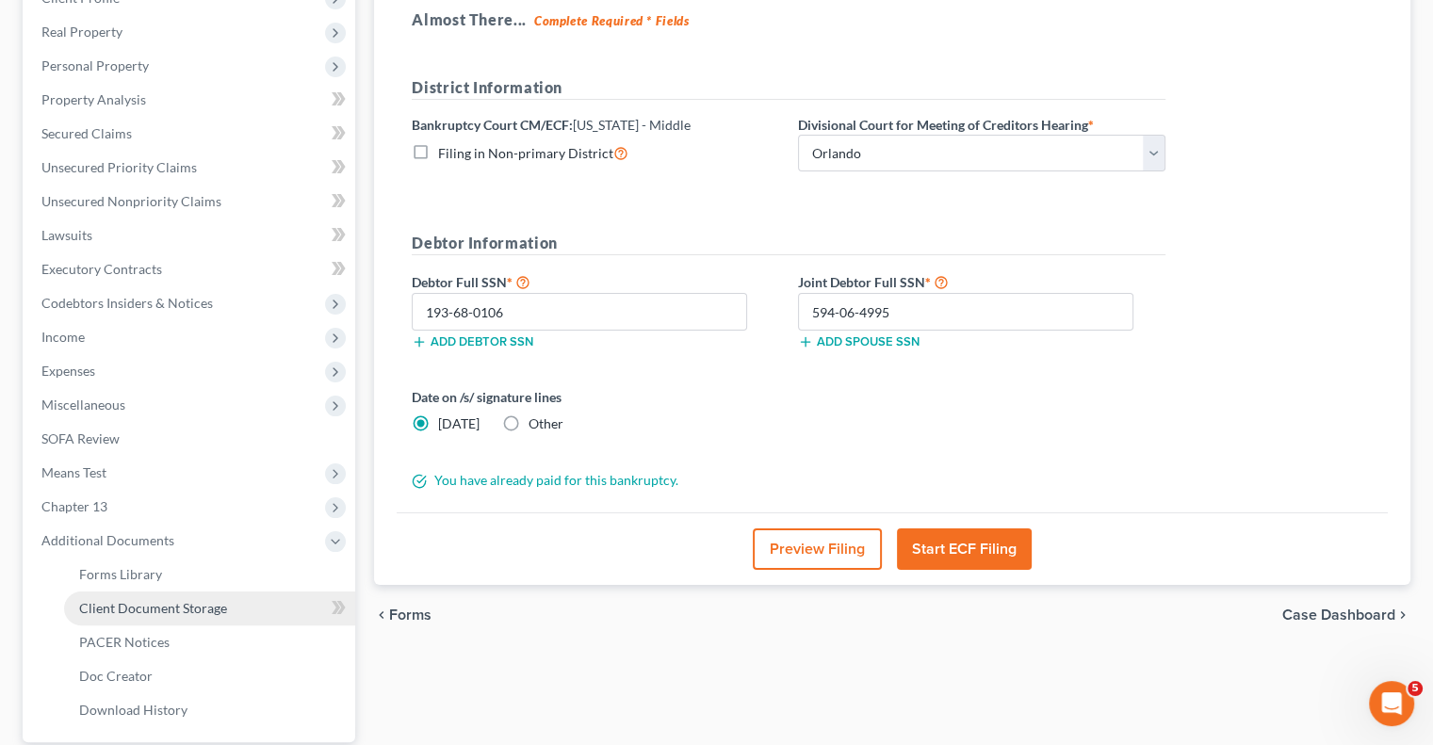
click at [188, 613] on span "Client Document Storage" at bounding box center [153, 608] width 148 height 16
select select "9"
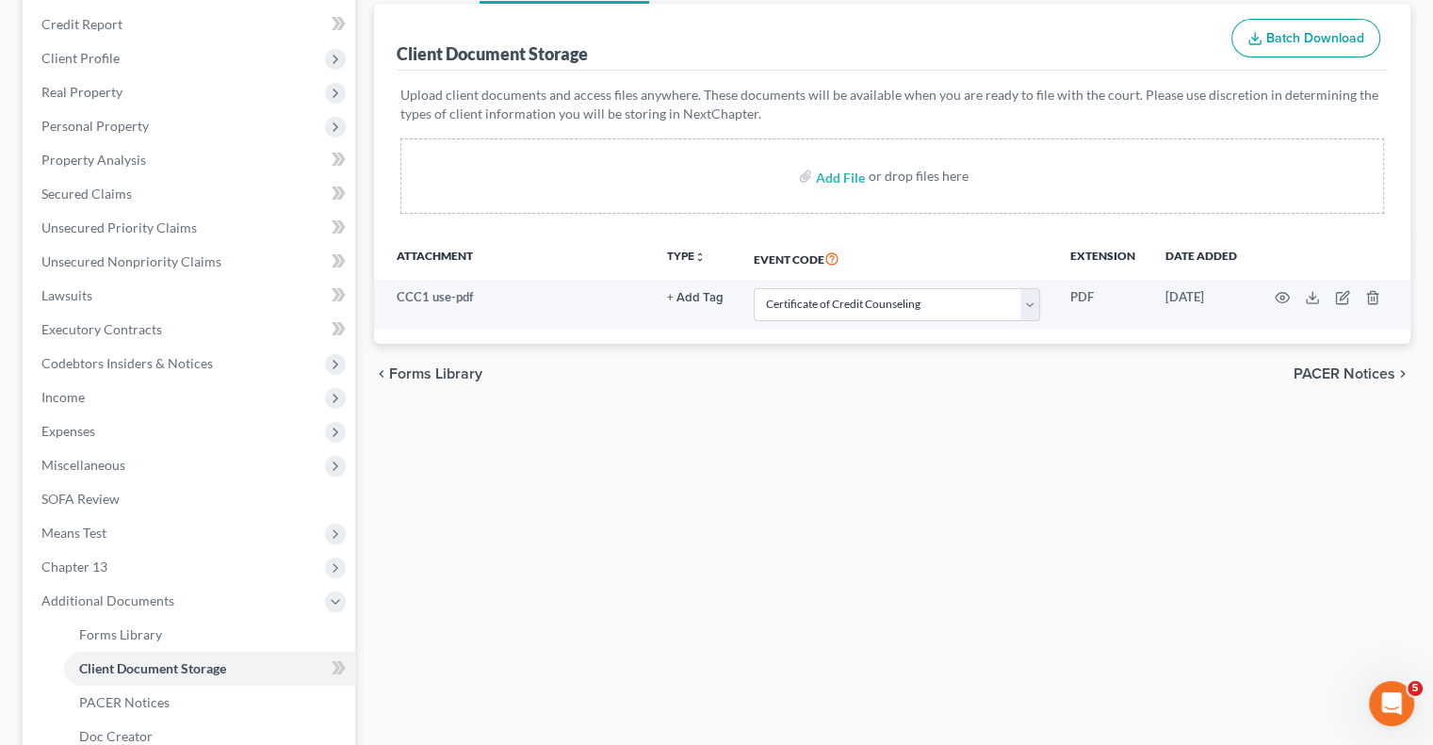
scroll to position [458, 0]
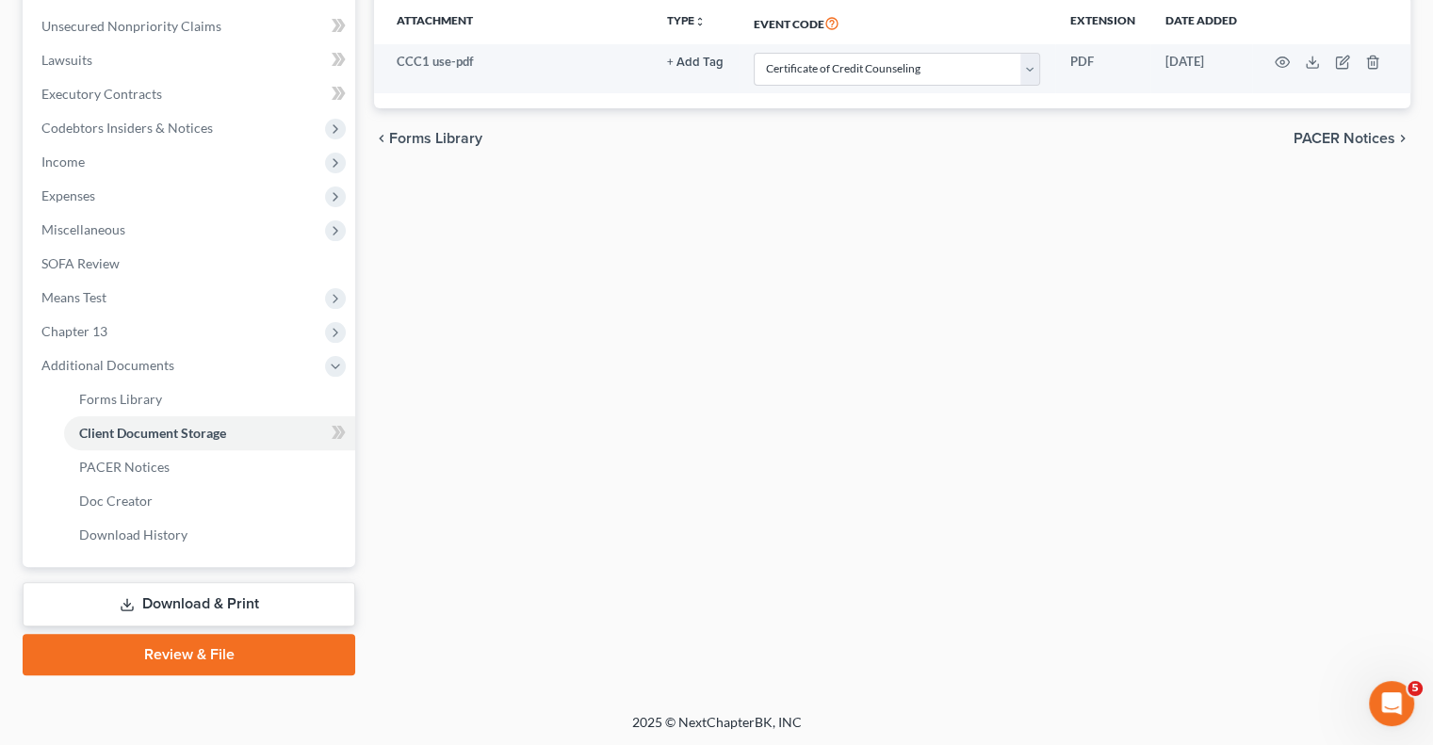
click at [269, 666] on link "Review & File" at bounding box center [189, 654] width 332 height 41
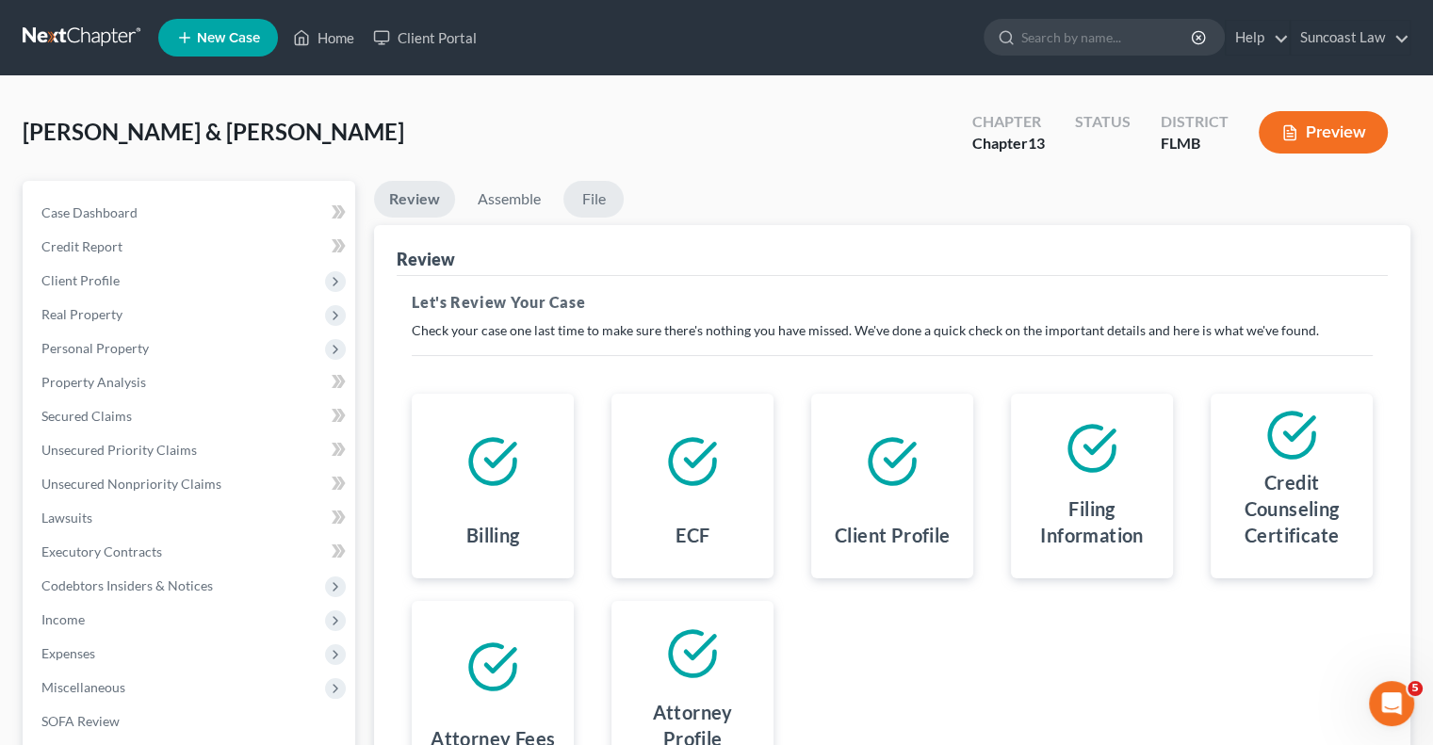
click at [606, 199] on link "File" at bounding box center [593, 199] width 60 height 37
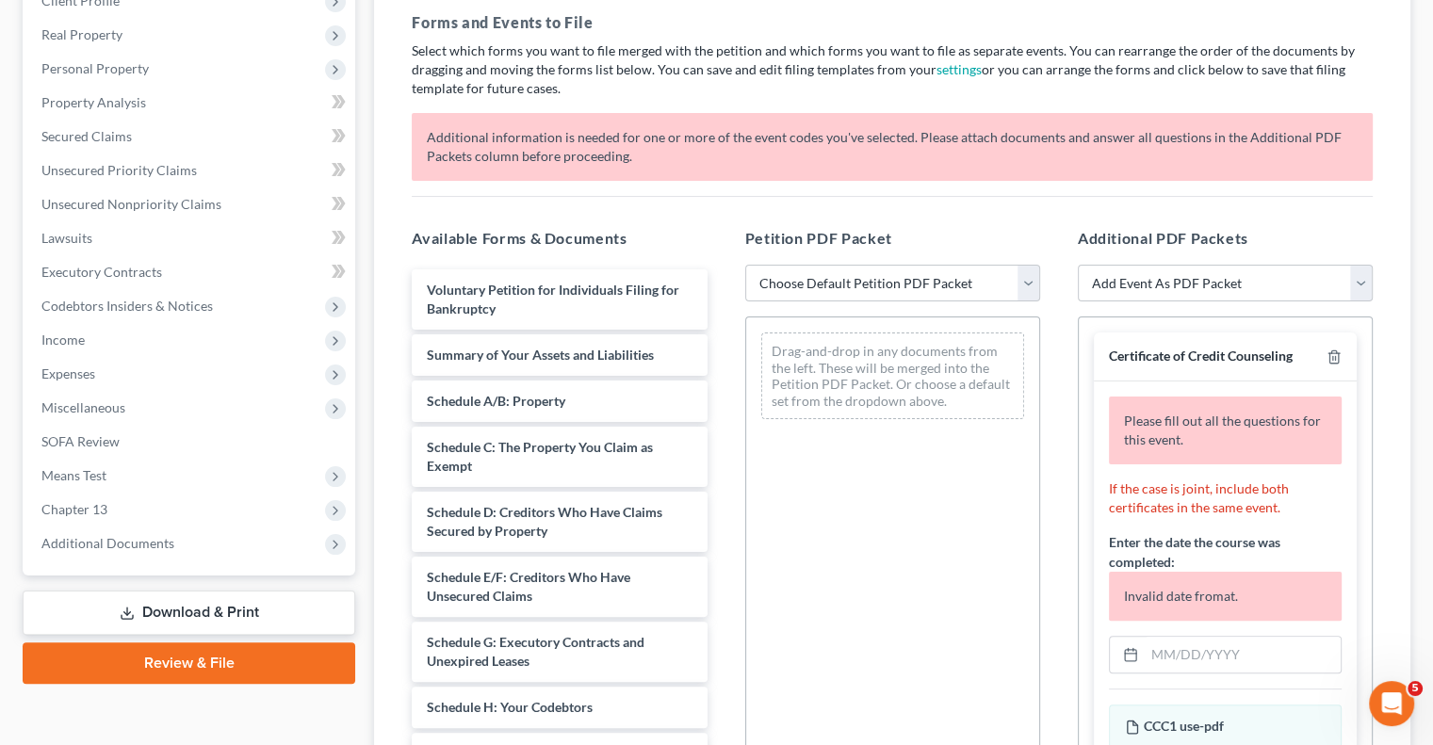
scroll to position [283, 0]
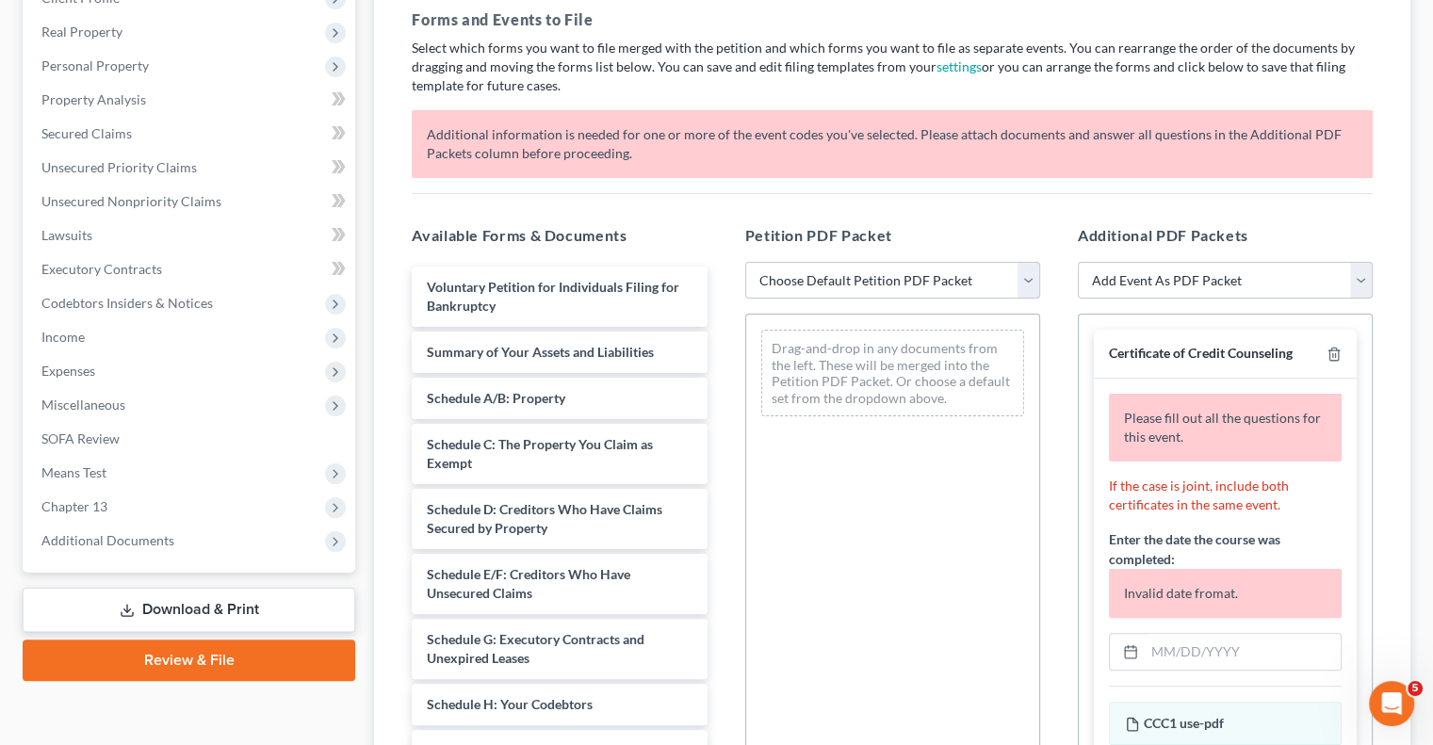
click at [907, 279] on select "Choose Default Petition PDF Packet Complete Bankruptcy Petition (all forms and …" at bounding box center [892, 281] width 295 height 38
select select "0"
click at [745, 262] on select "Choose Default Petition PDF Packet Complete Bankruptcy Petition (all forms and …" at bounding box center [892, 281] width 295 height 38
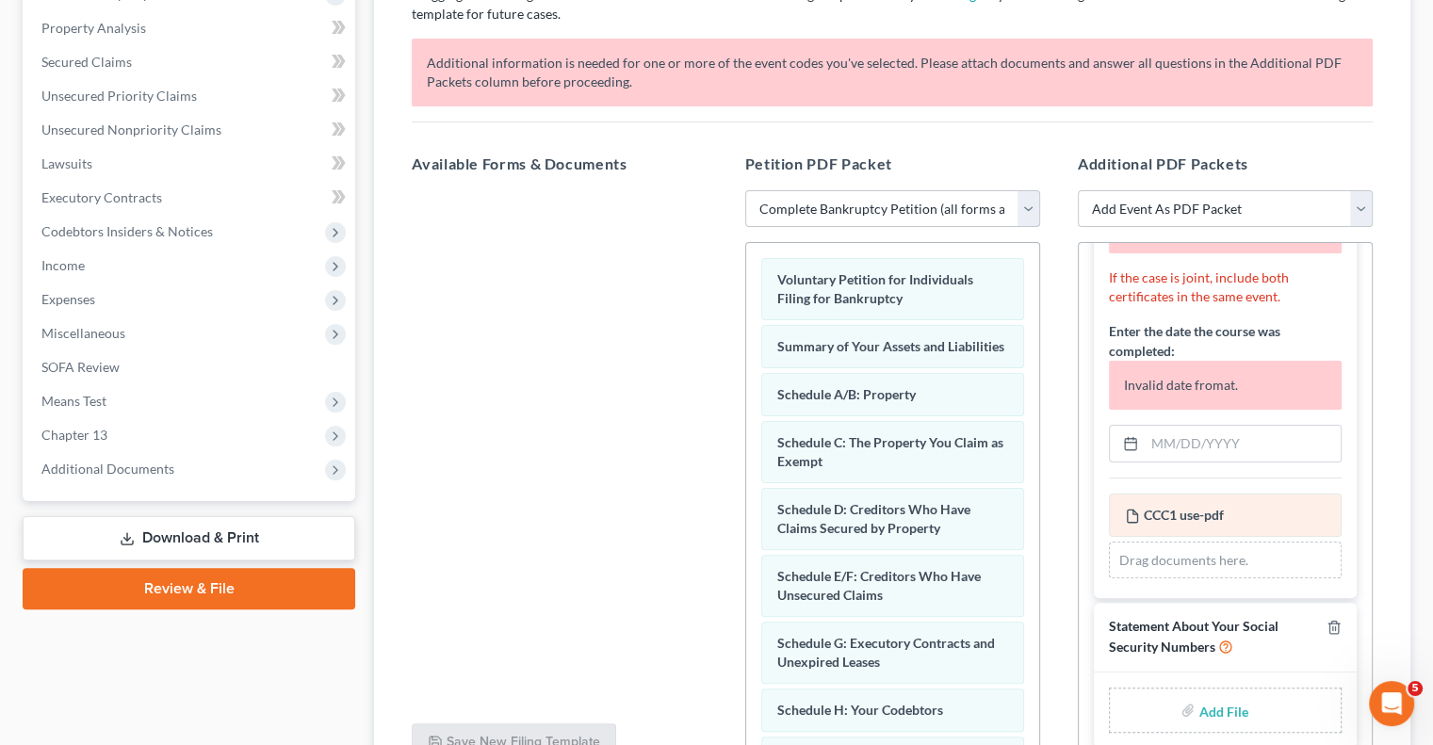
scroll to position [537, 0]
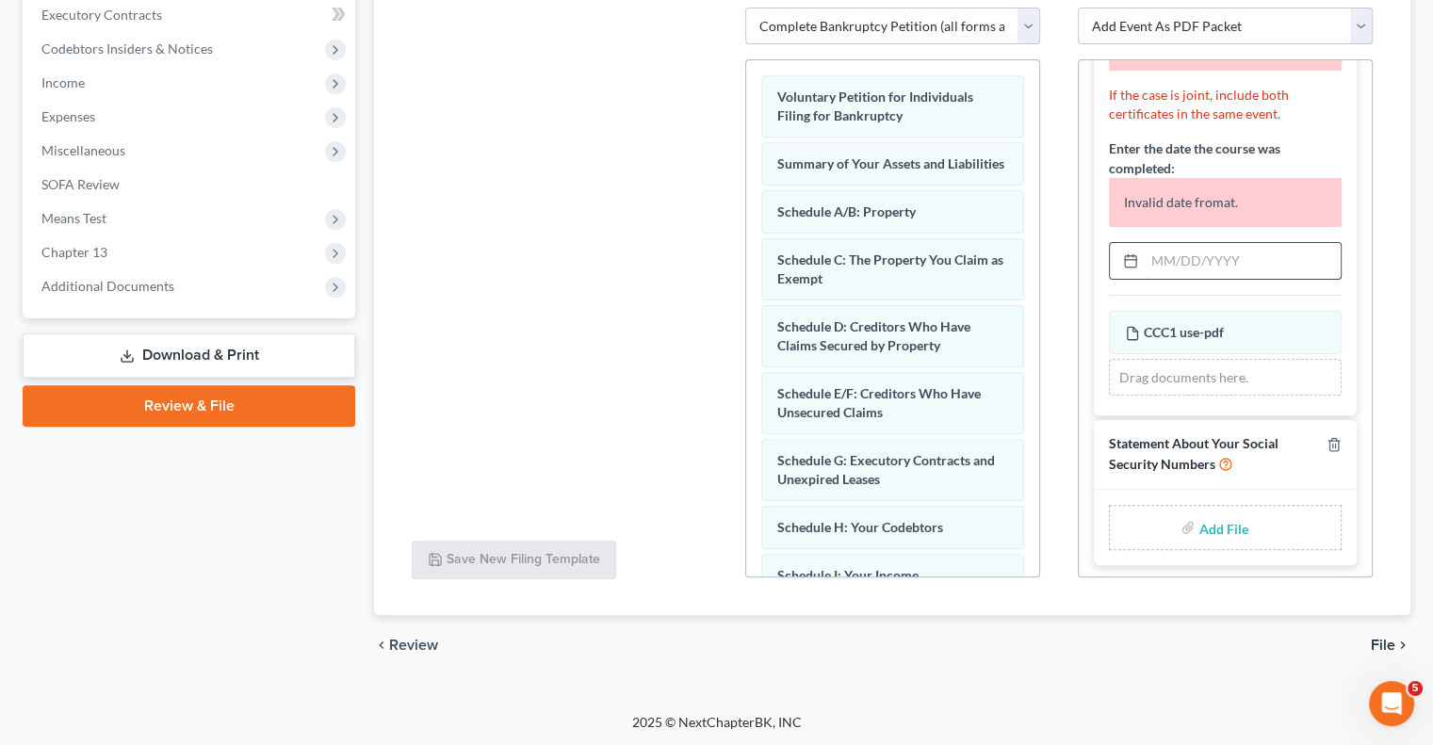
click at [1213, 262] on input "text" at bounding box center [1242, 261] width 196 height 36
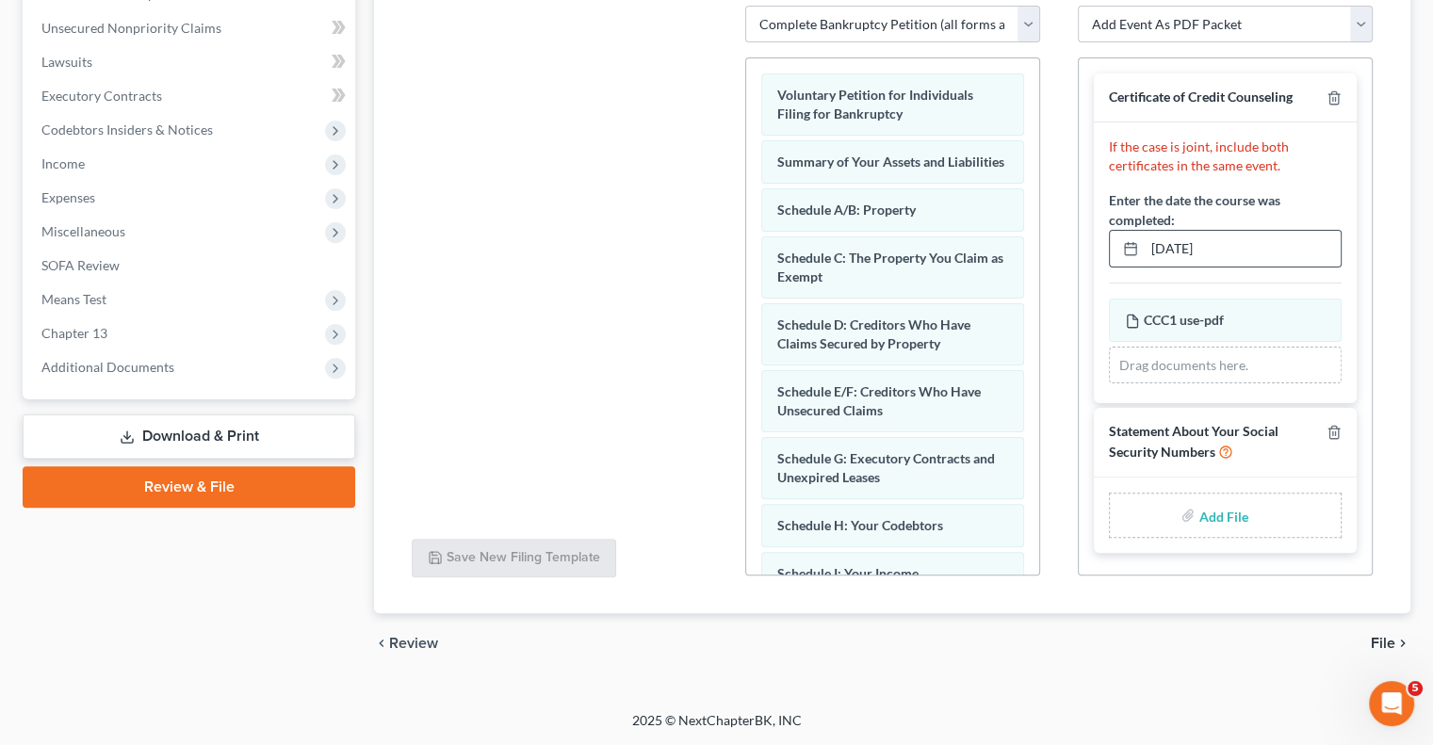
scroll to position [454, 0]
type input "[DATE]"
click at [1238, 513] on input "file" at bounding box center [1220, 517] width 45 height 34
type input "C:\fakepath\[PERSON_NAME] SSN.pdf"
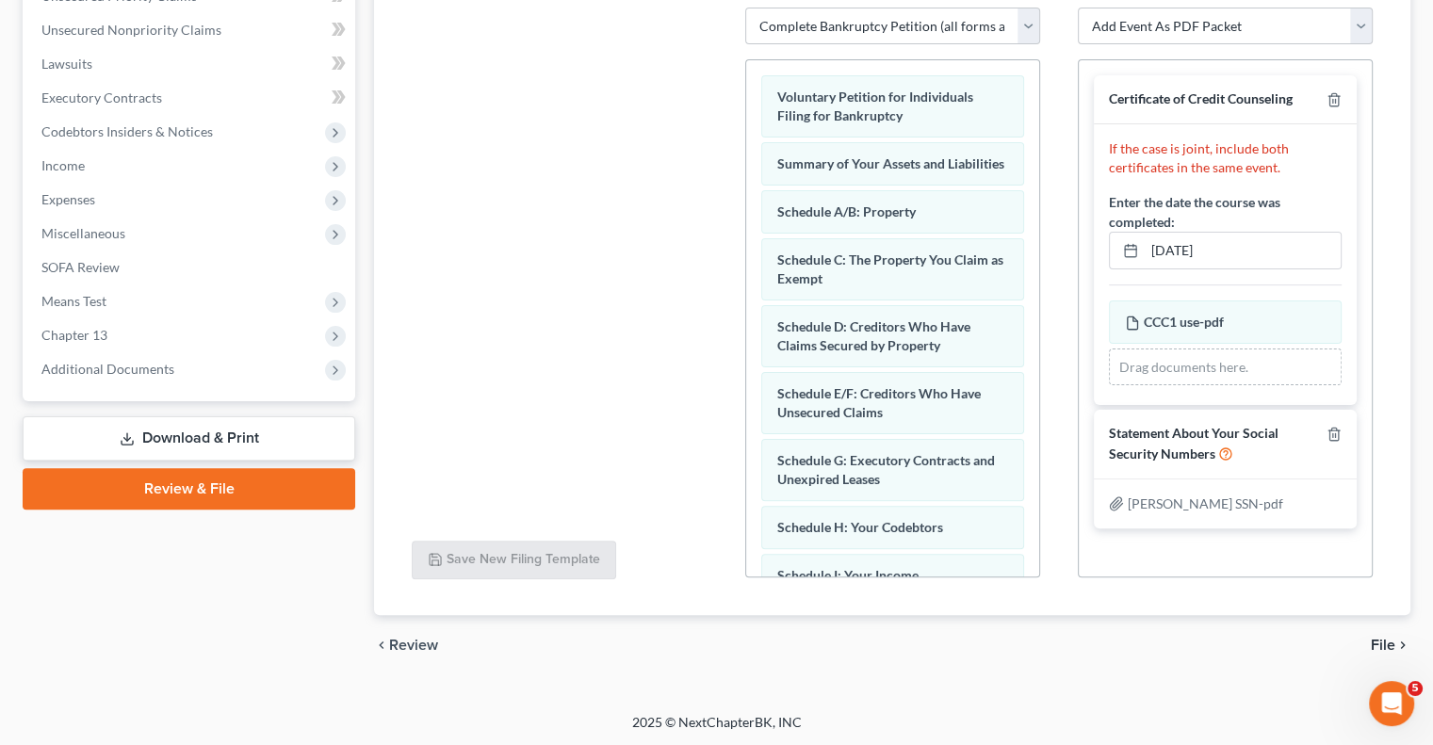
scroll to position [0, 0]
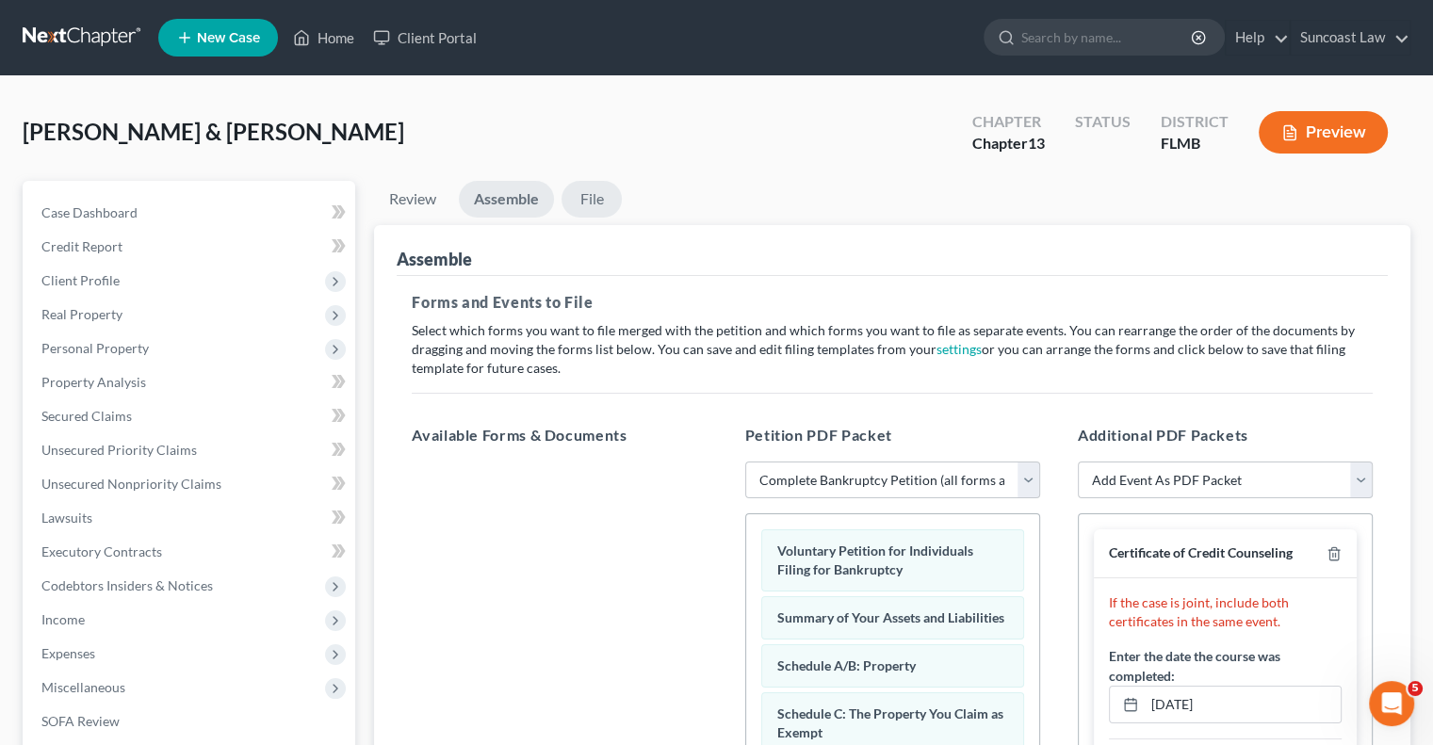
click at [605, 191] on link "File" at bounding box center [591, 199] width 60 height 37
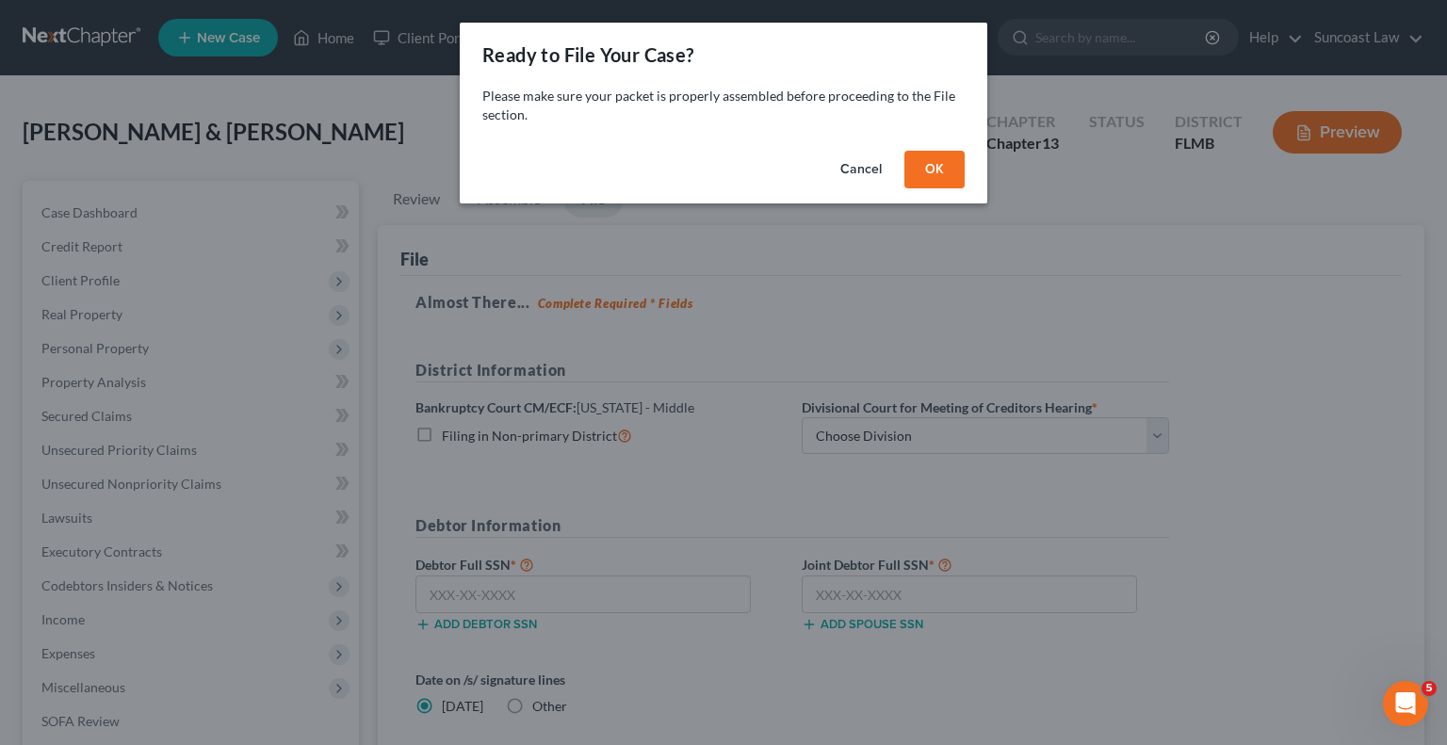
click at [931, 169] on button "OK" at bounding box center [934, 170] width 60 height 38
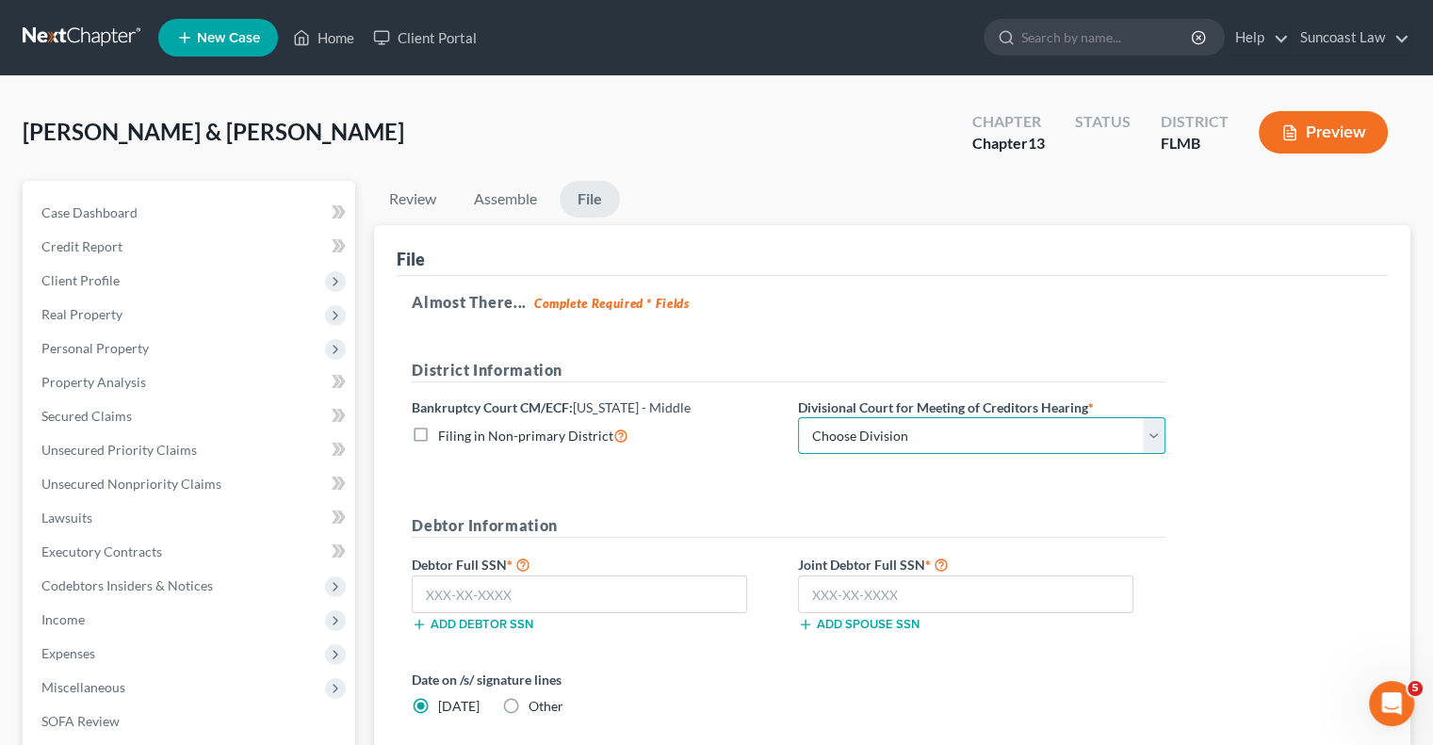
click at [913, 417] on select "Choose Division Fort Myers Jacksonville Orlando Tampa" at bounding box center [981, 436] width 367 height 38
select select "2"
click at [798, 417] on select "Choose Division Fort Myers Jacksonville Orlando Tampa" at bounding box center [981, 436] width 367 height 38
click at [471, 579] on input "text" at bounding box center [579, 594] width 335 height 38
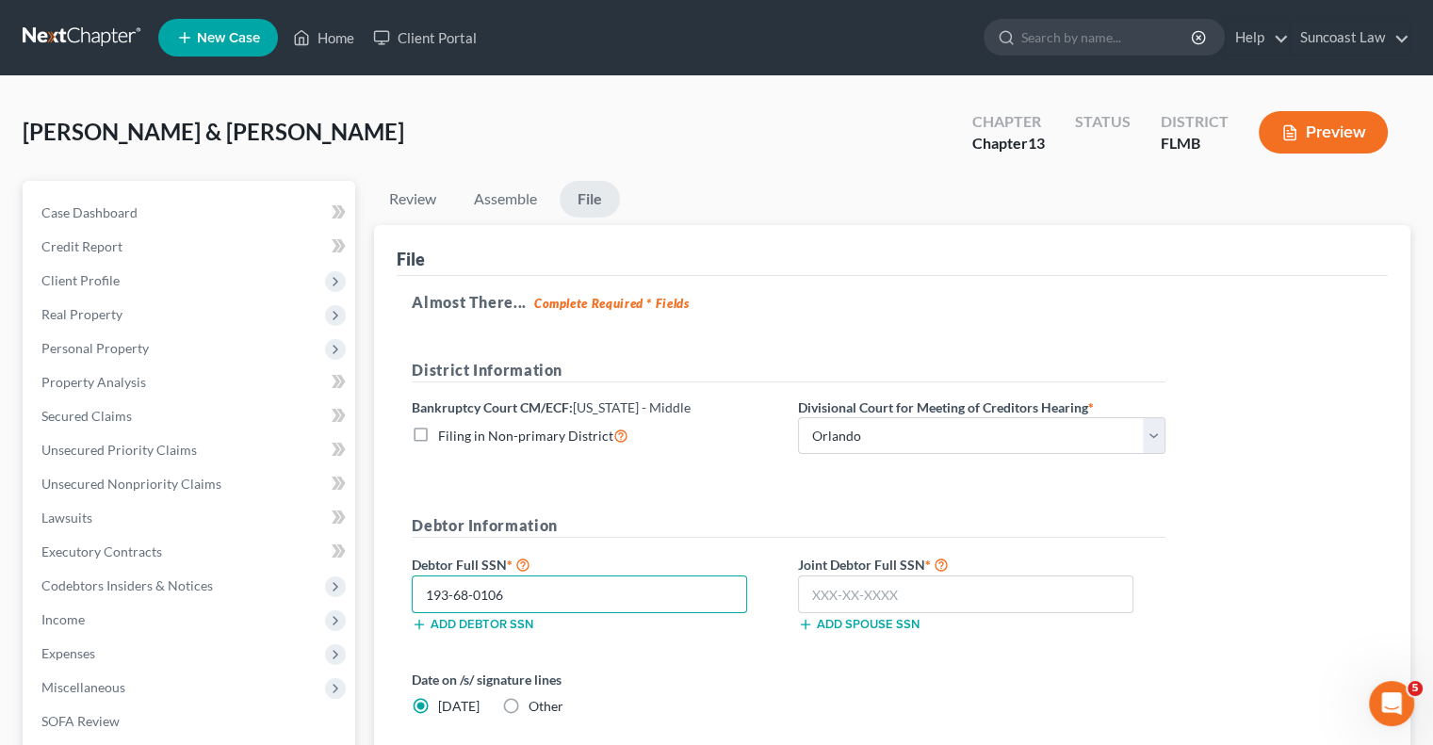
type input "193-68-0106"
click at [945, 589] on input "text" at bounding box center [965, 594] width 335 height 38
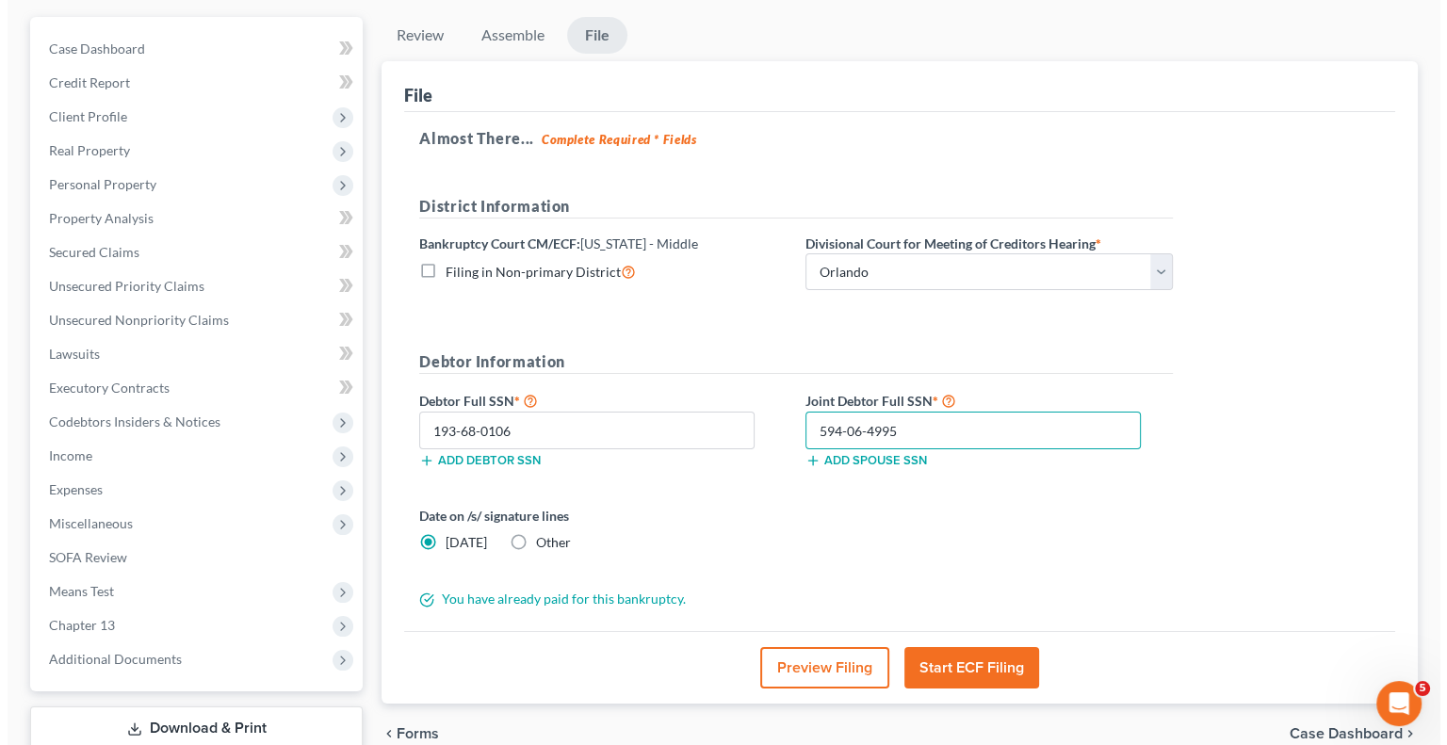
scroll to position [283, 0]
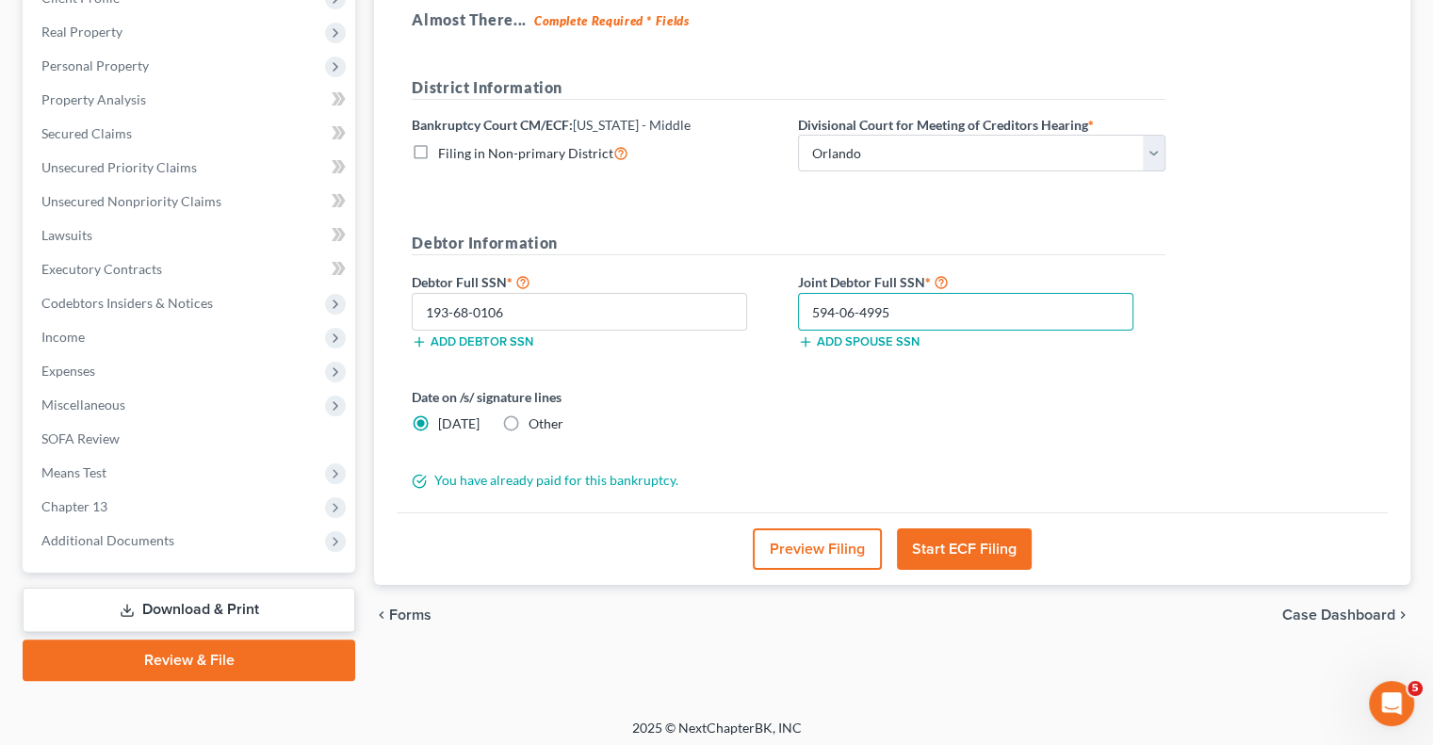
type input "594-06-4995"
click at [967, 542] on button "Start ECF Filing" at bounding box center [964, 548] width 135 height 41
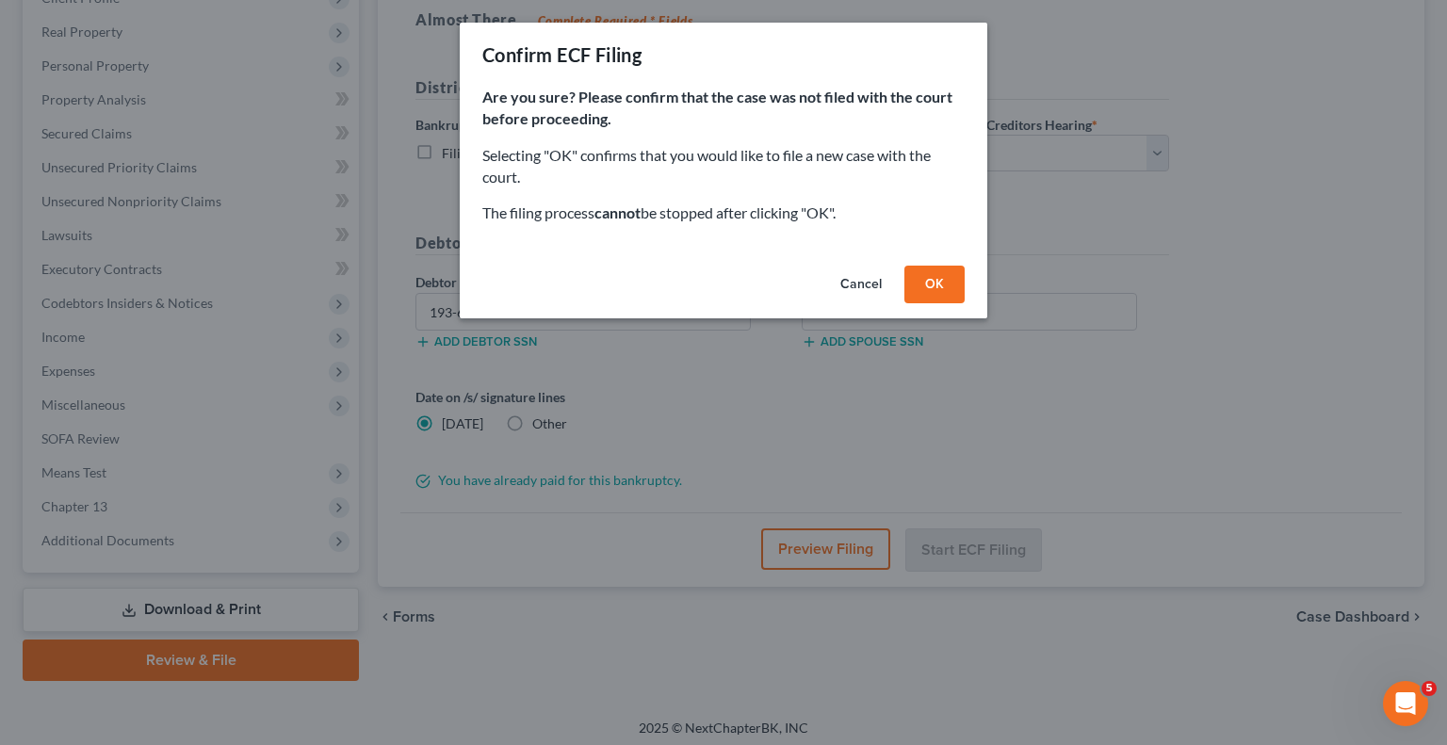
click at [939, 284] on button "OK" at bounding box center [934, 285] width 60 height 38
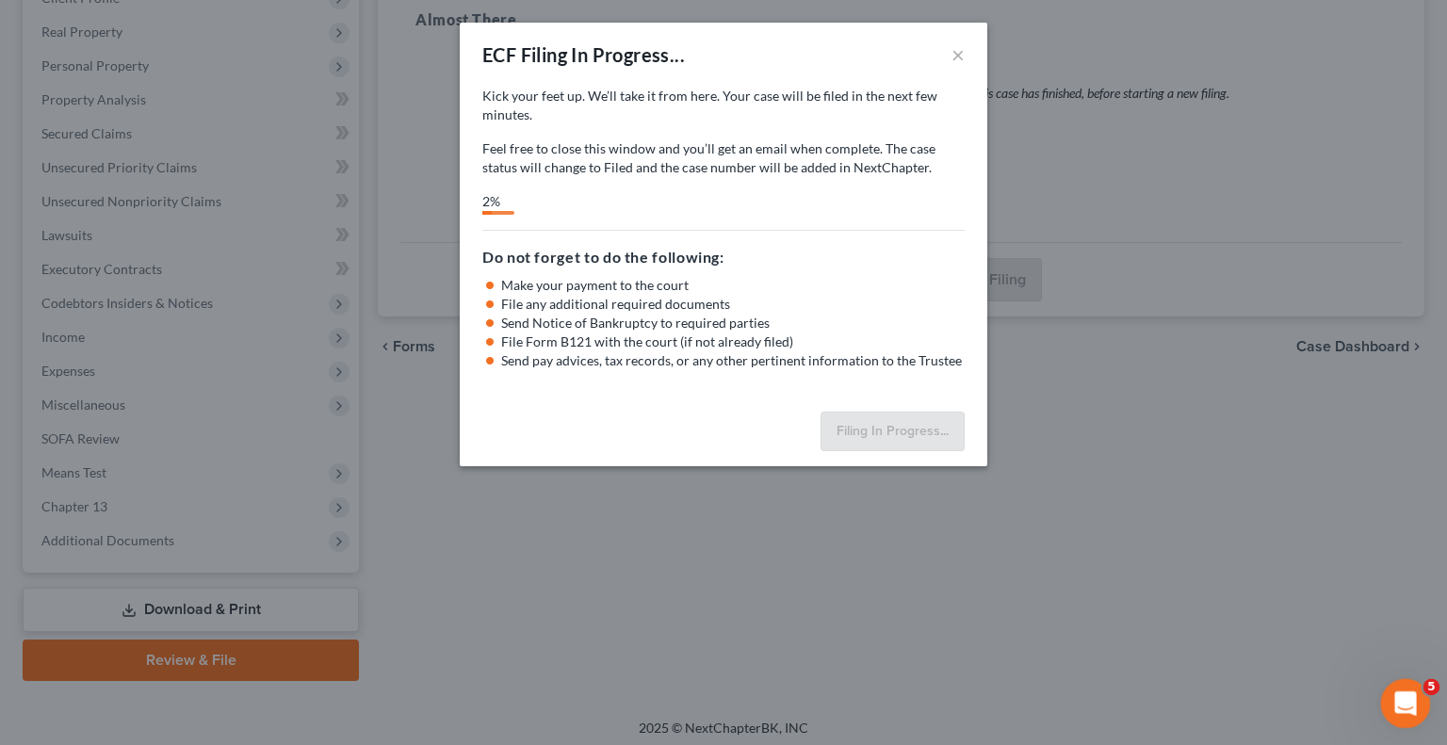
click at [1391, 705] on icon "Open Intercom Messenger" at bounding box center [1402, 701] width 31 height 31
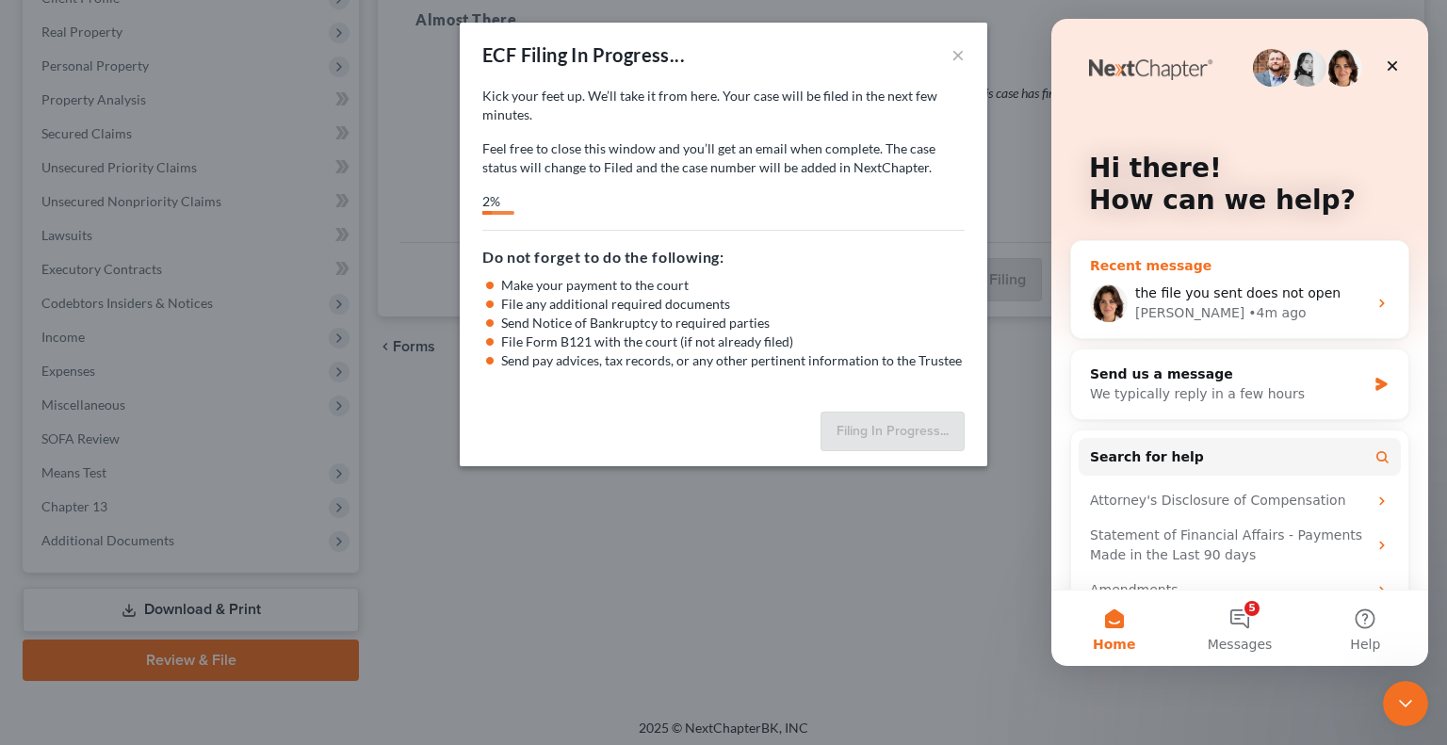
click at [1255, 310] on div "Emma • 4m ago" at bounding box center [1251, 313] width 232 height 20
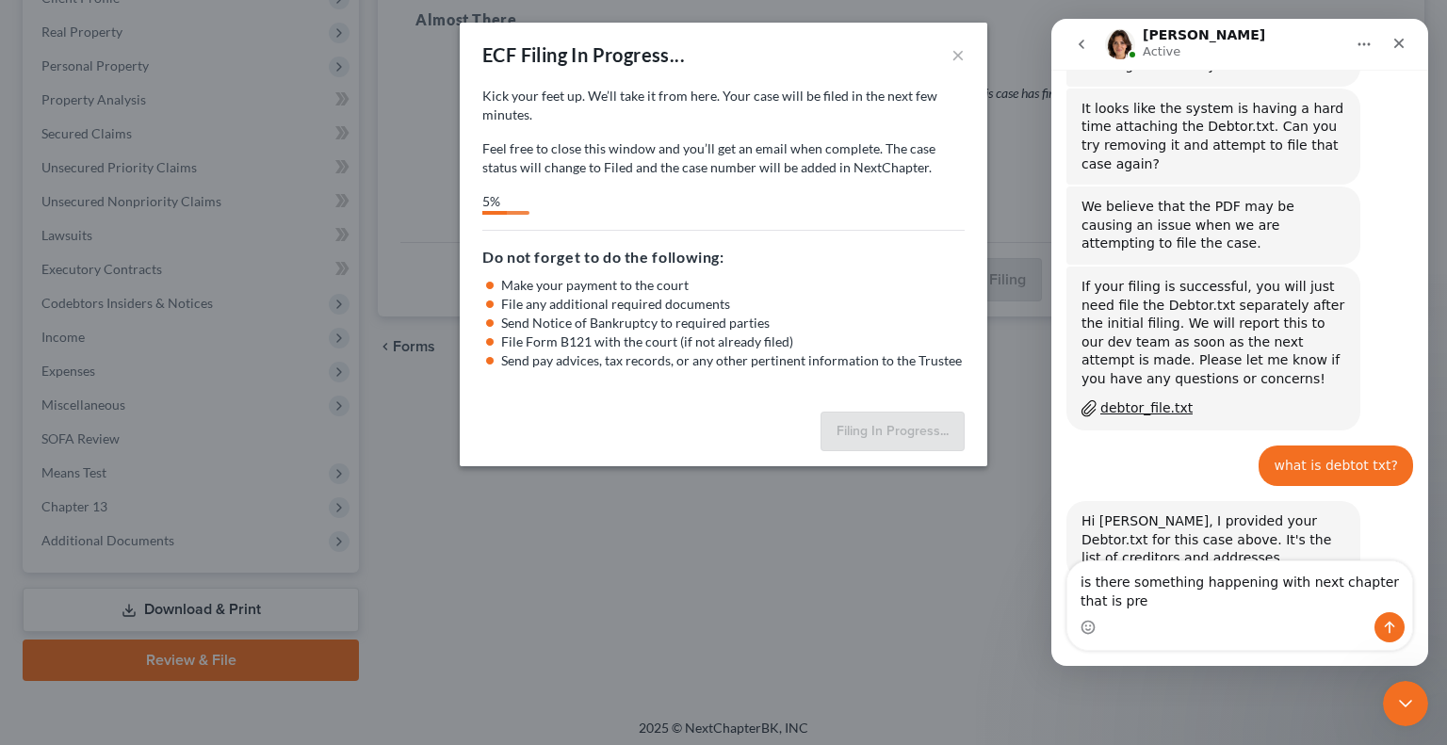
scroll to position [907, 0]
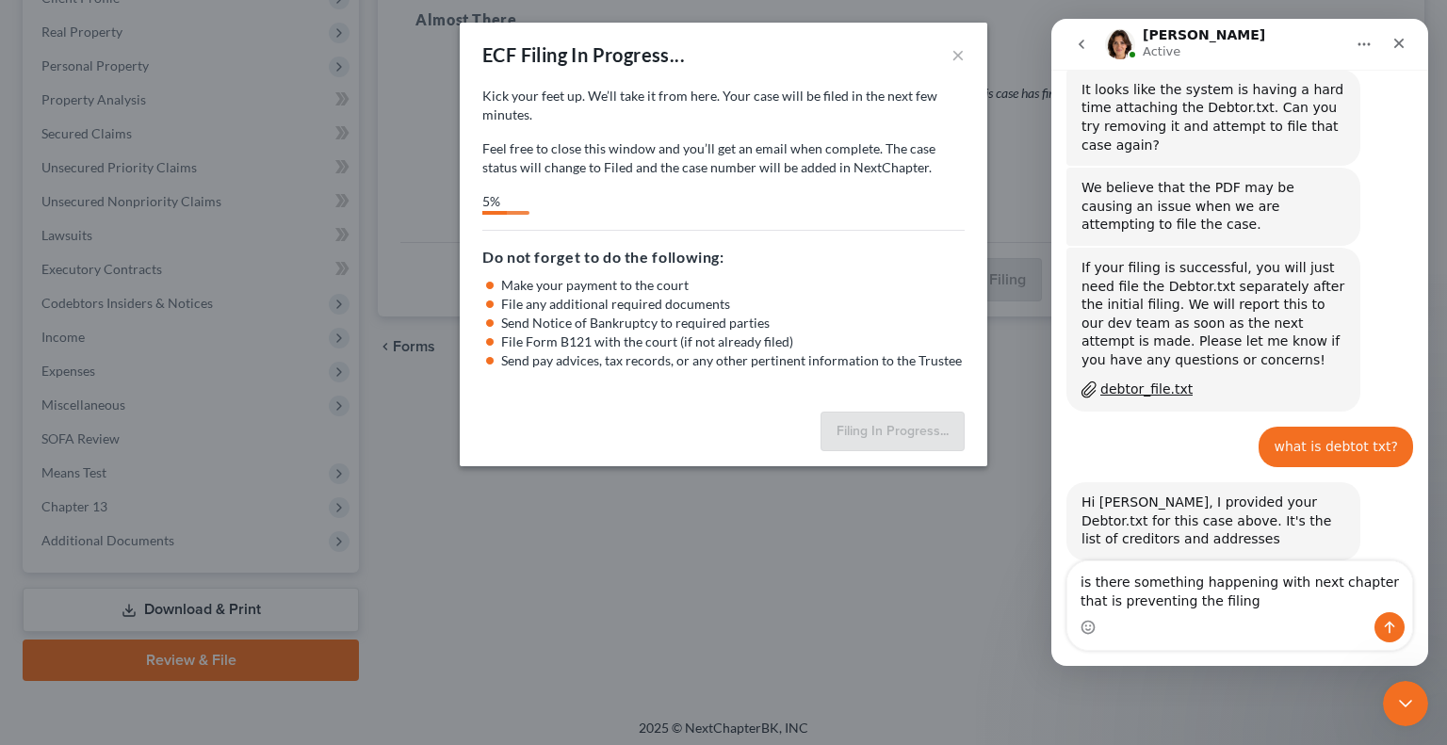
type textarea "is there something happening with next chapter that is preventing the filing?"
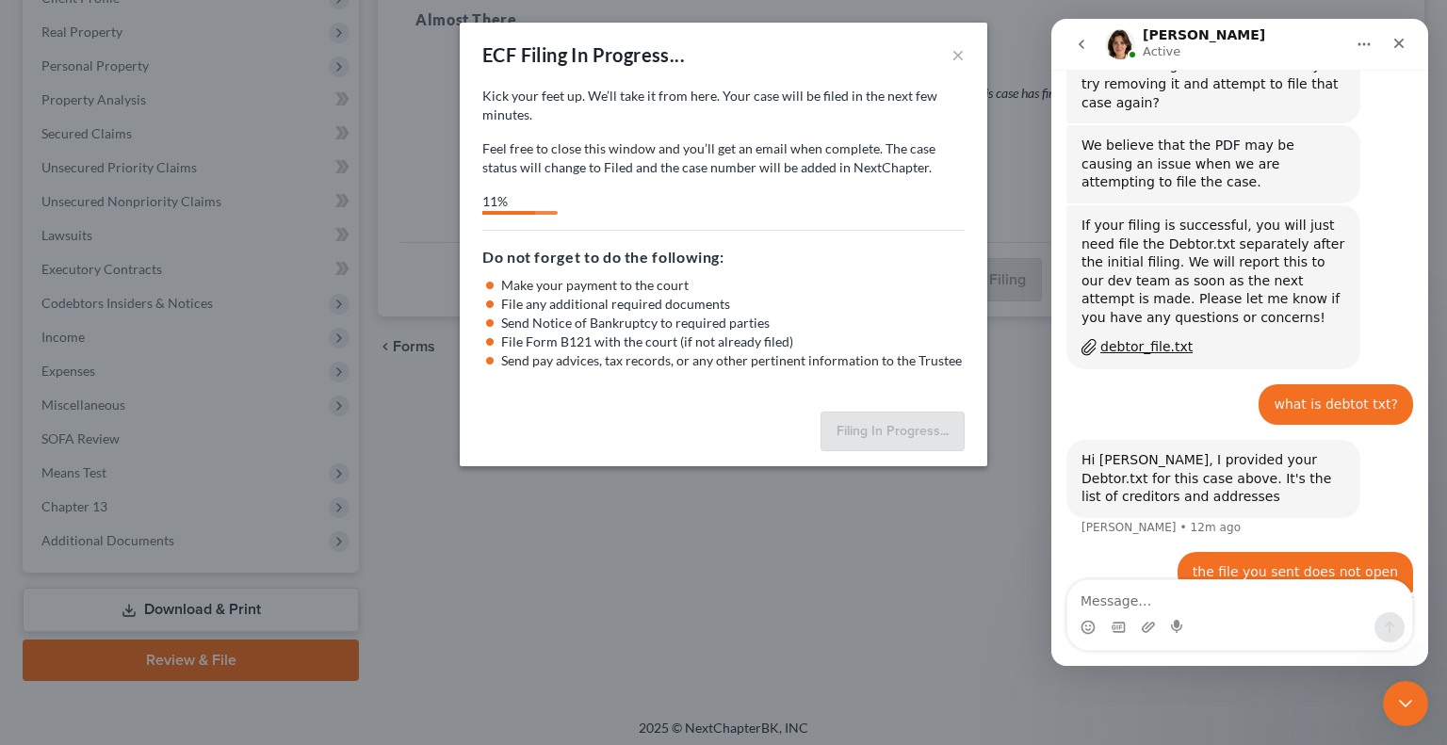
scroll to position [1022, 0]
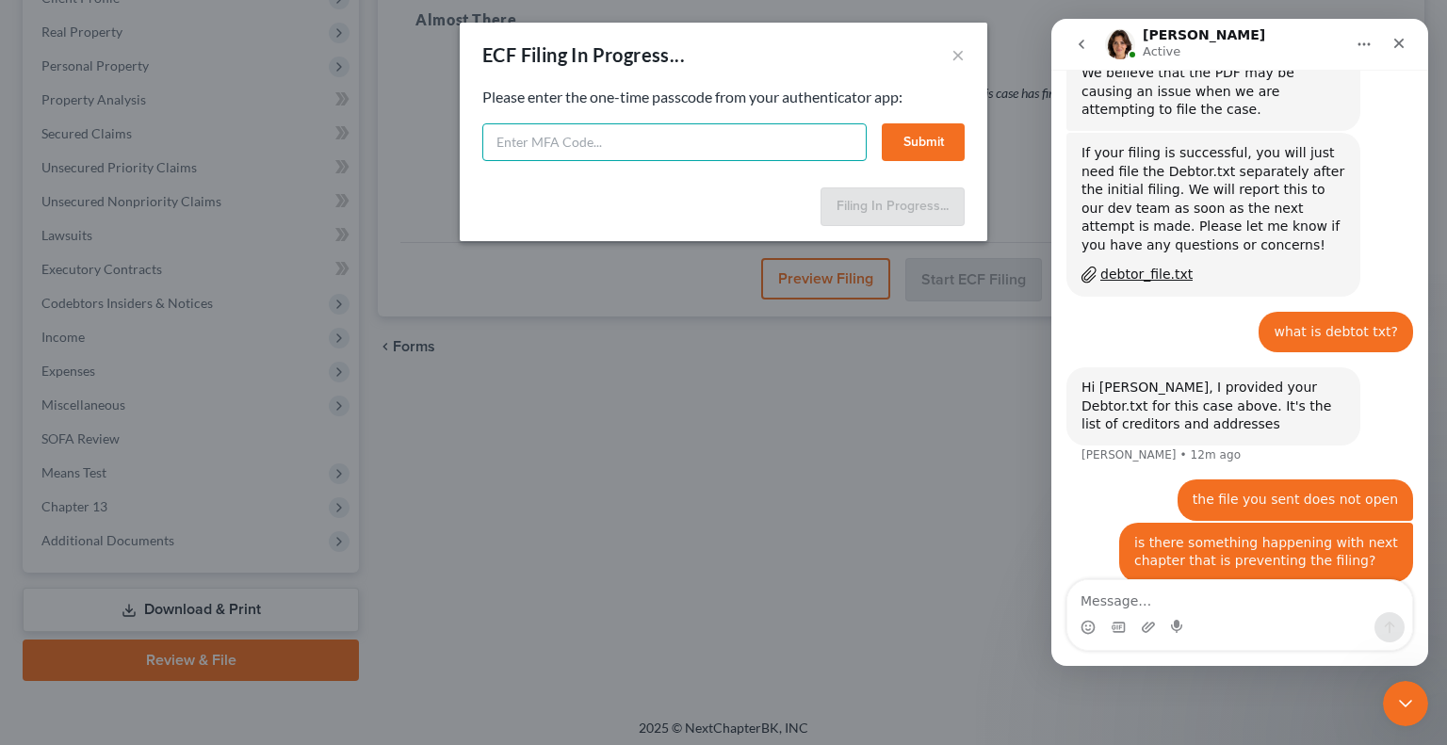
click at [571, 142] on input "text" at bounding box center [674, 142] width 384 height 38
type input "212709"
click at [927, 143] on button "Submit" at bounding box center [923, 142] width 83 height 38
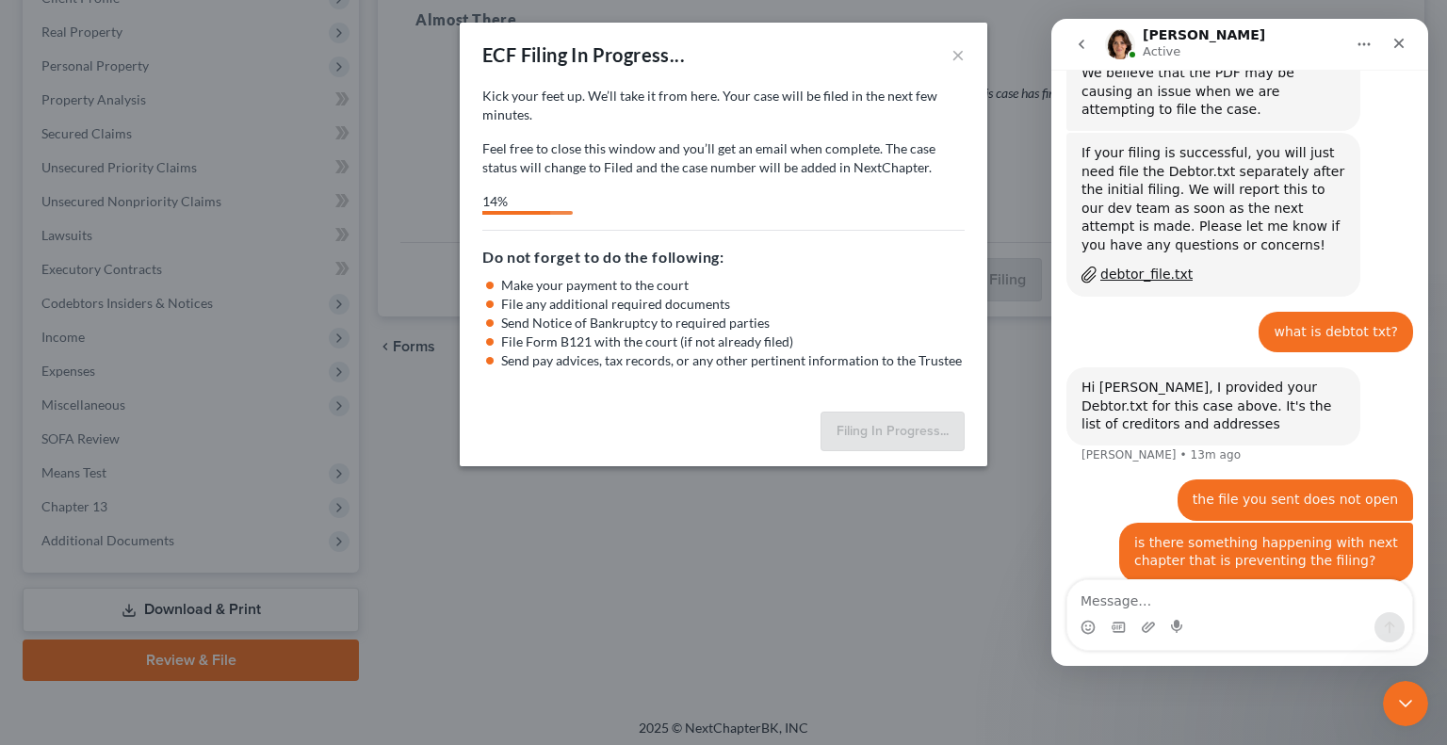
select select "2"
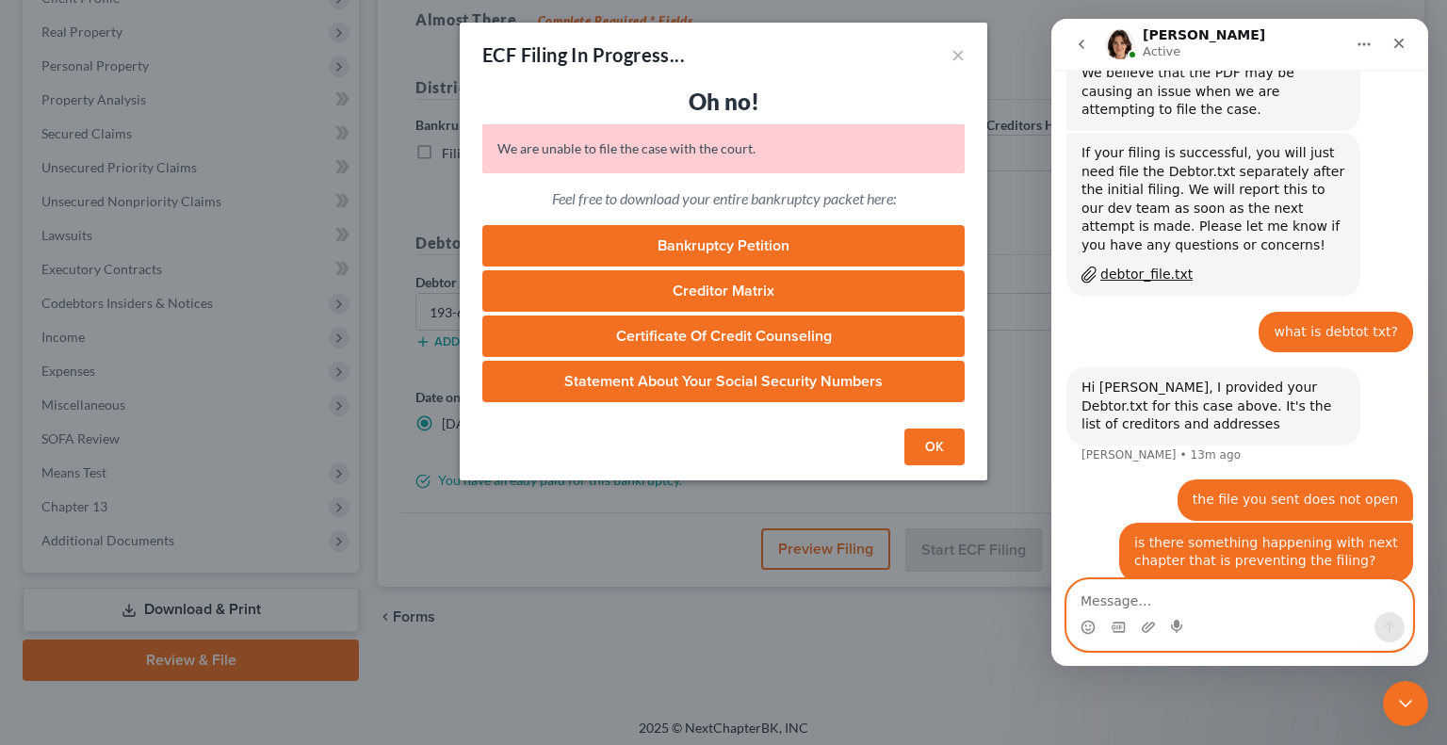
click at [1239, 598] on textarea "Message…" at bounding box center [1239, 596] width 345 height 32
type textarea "is there a number i can call for help"
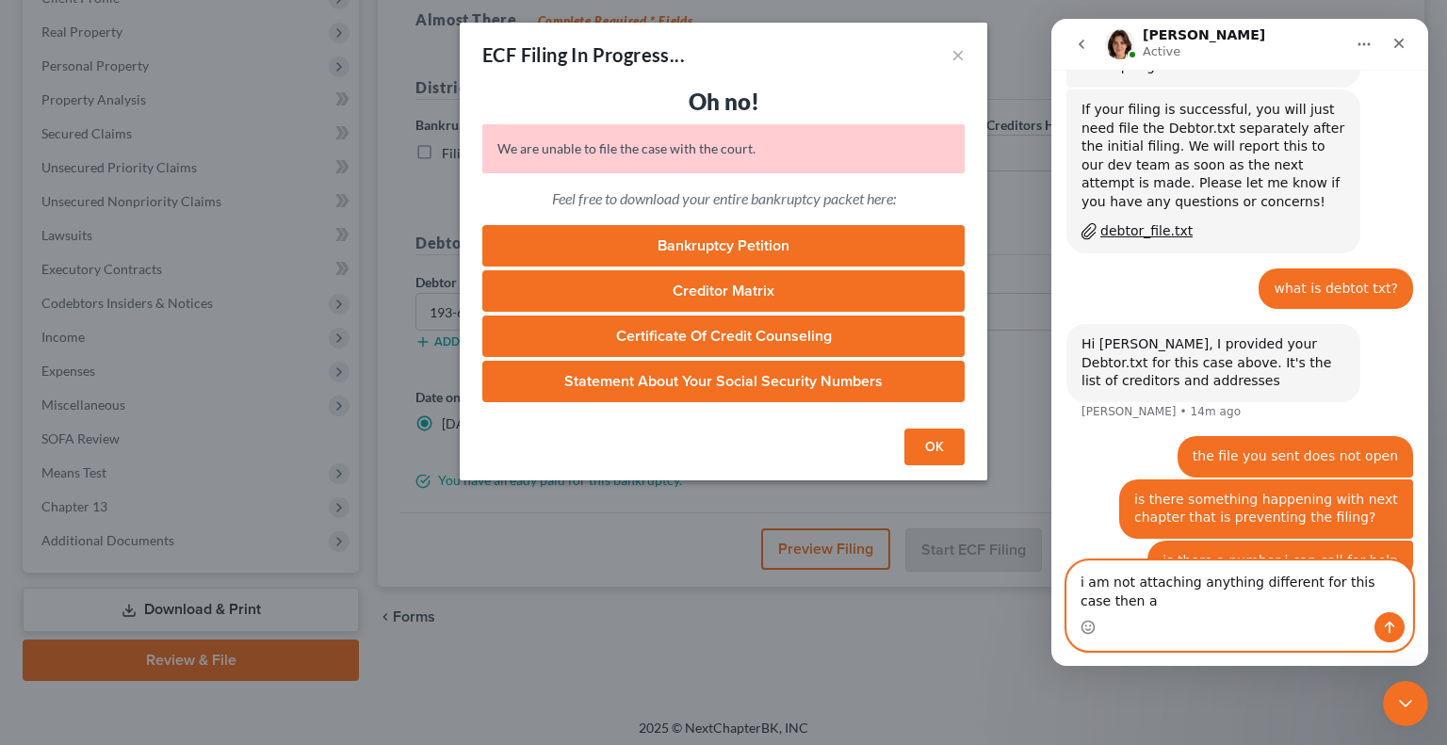
scroll to position [1084, 0]
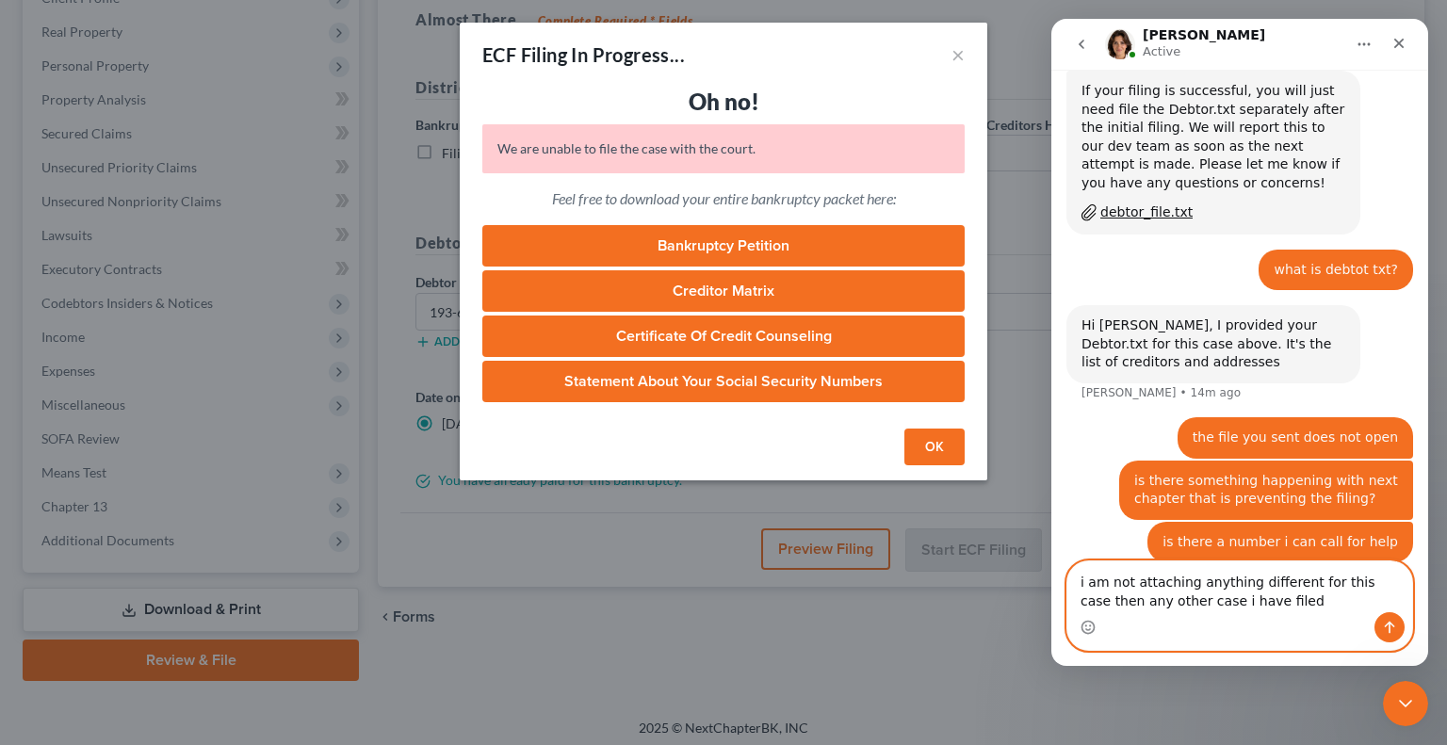
type textarea "i am not attaching anything different for this case then any other case i have …"
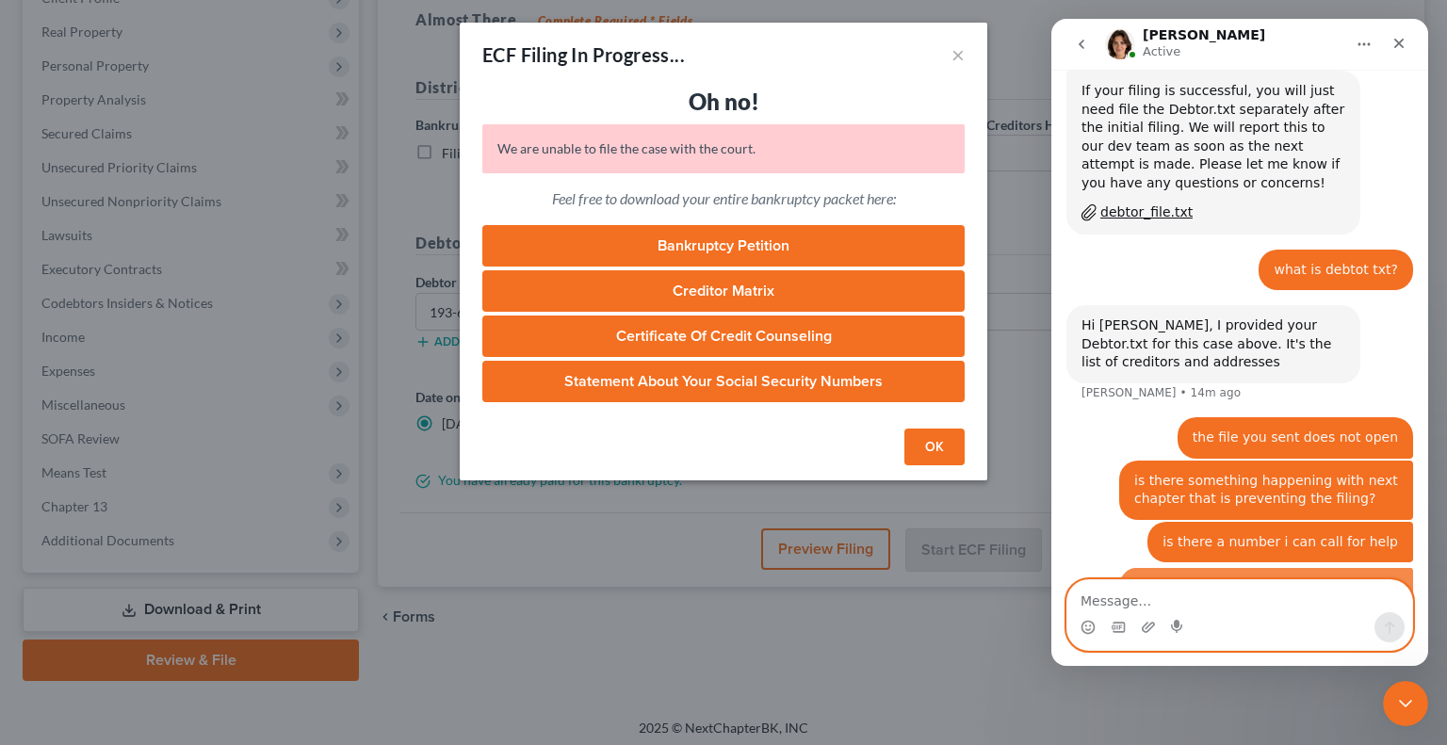
scroll to position [1126, 0]
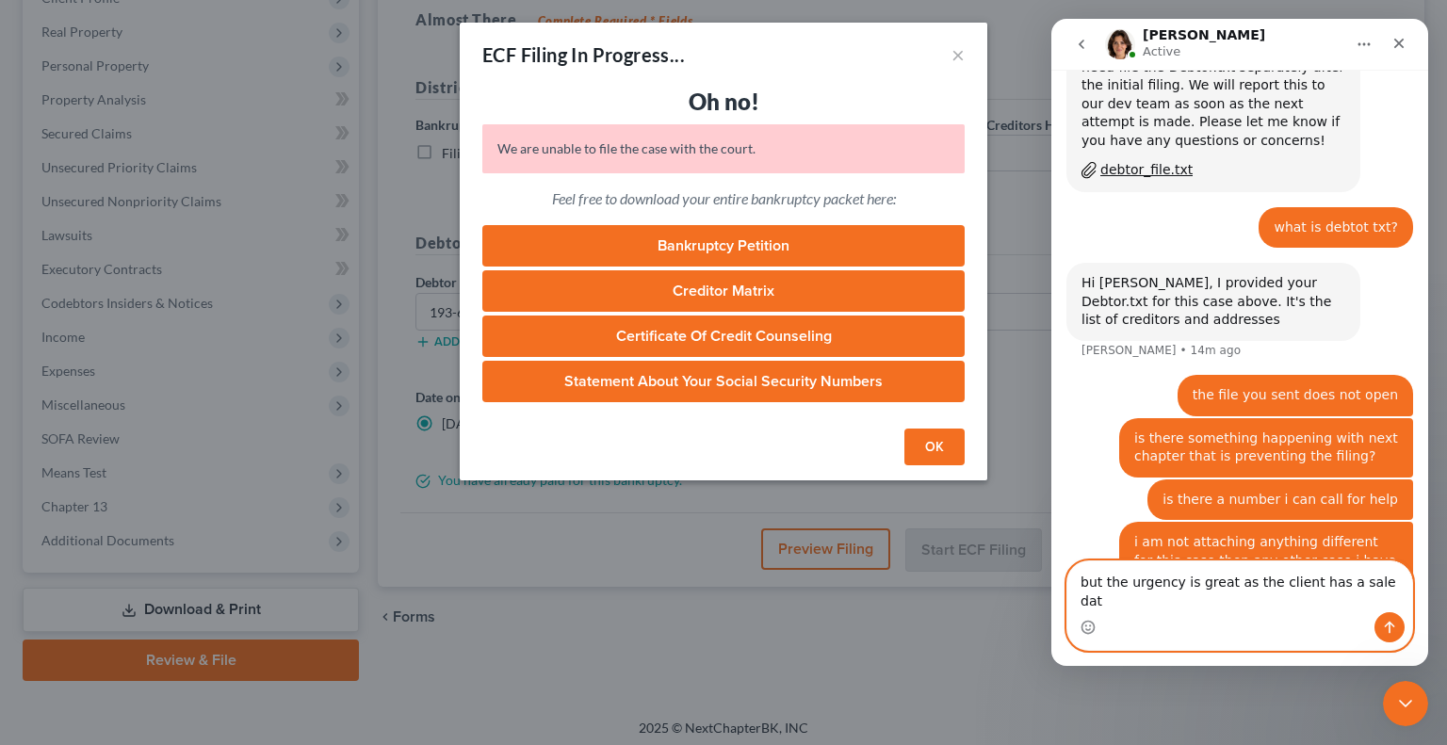
type textarea "but the urgency is great as the client has a sale date"
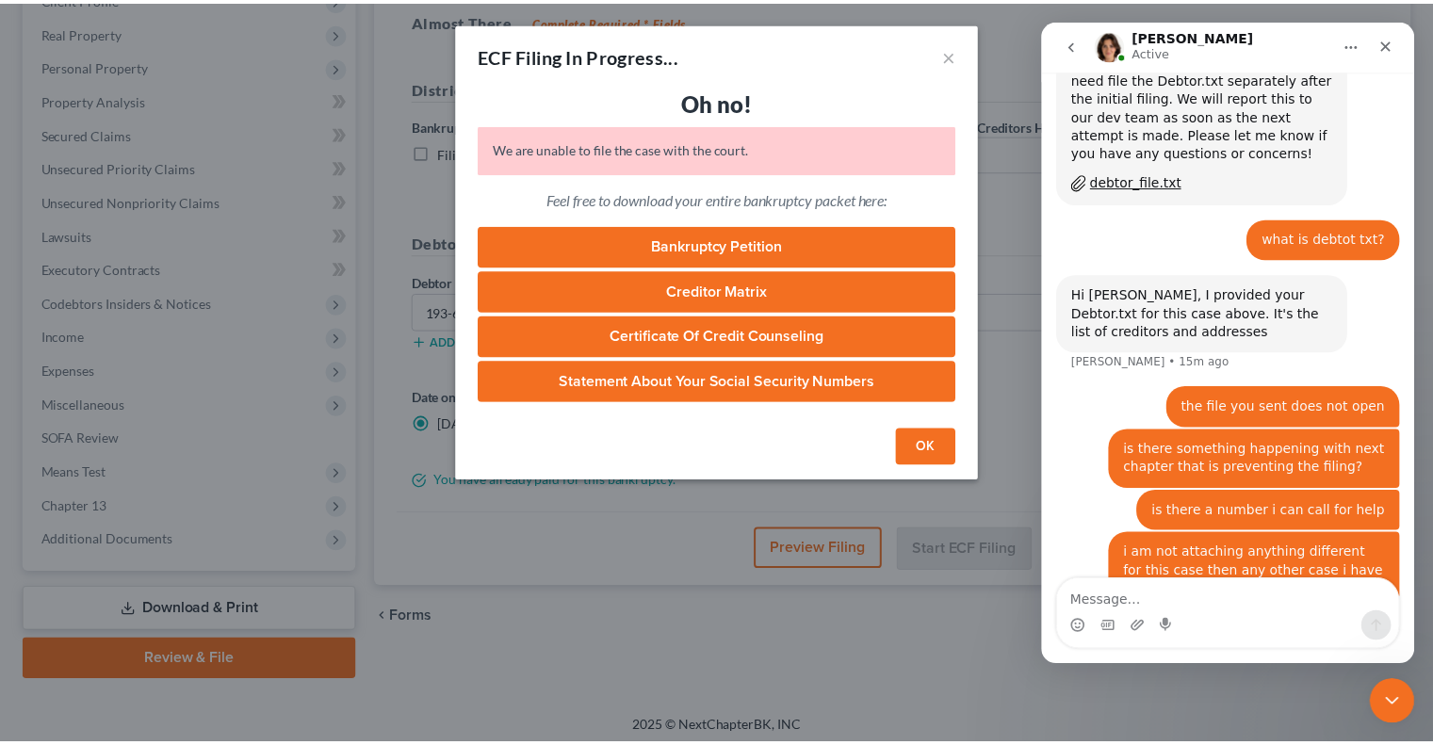
scroll to position [1188, 0]
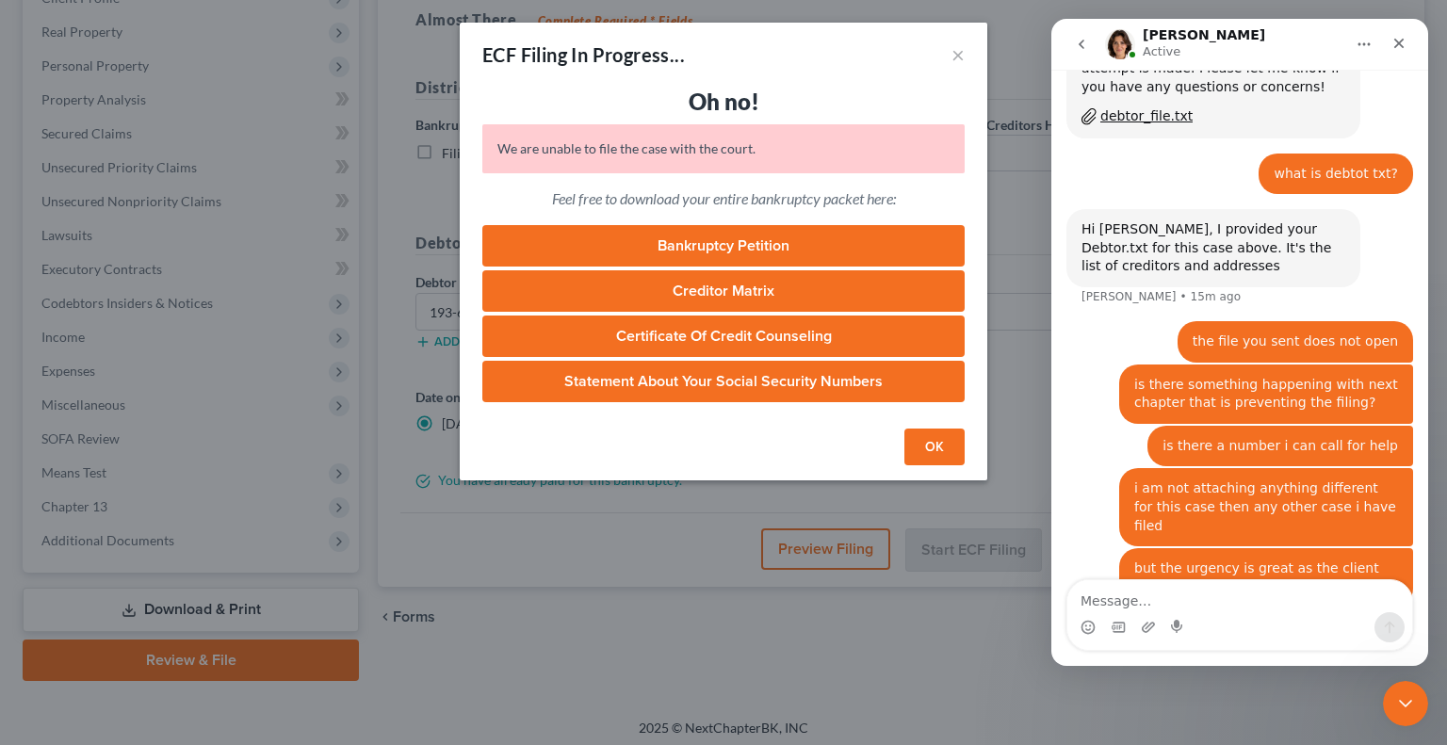
click at [931, 445] on button "OK" at bounding box center [934, 448] width 60 height 38
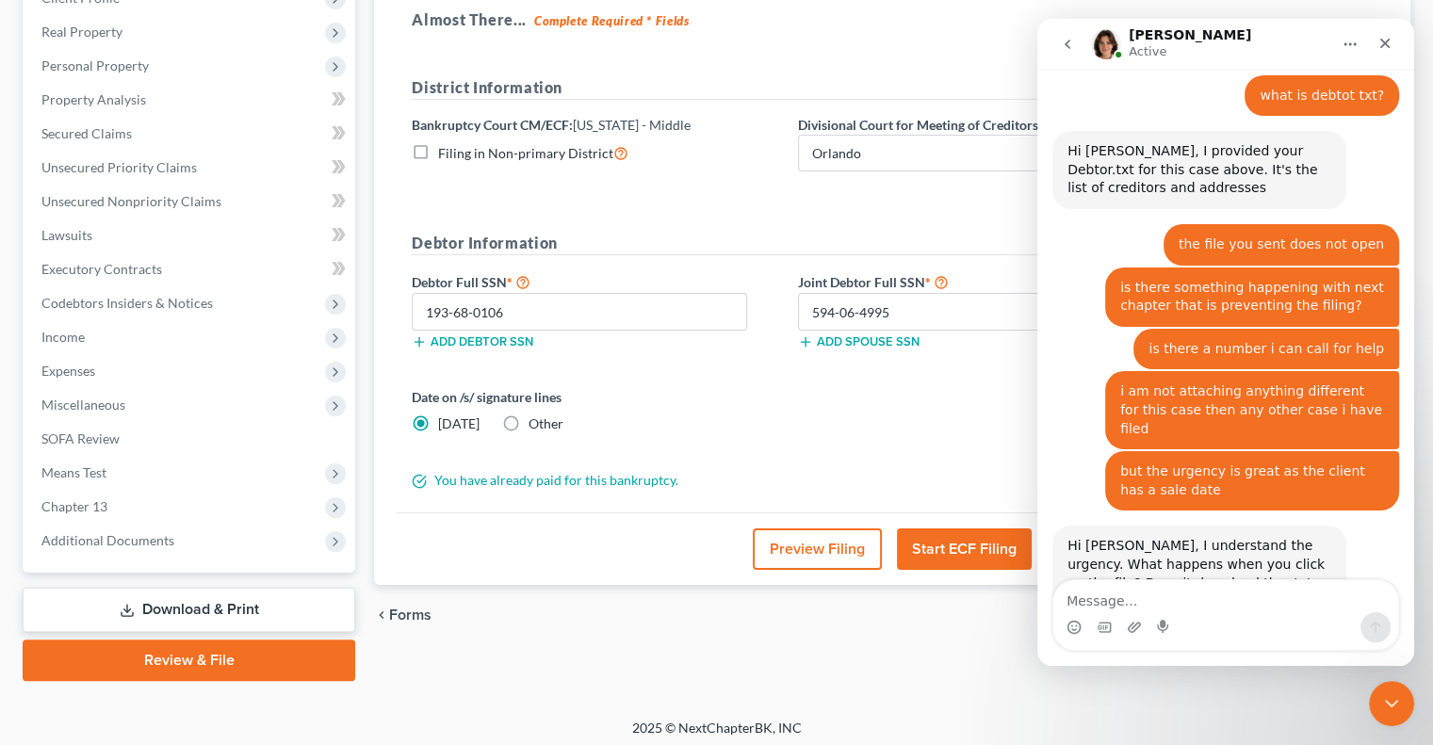
scroll to position [1300, 0]
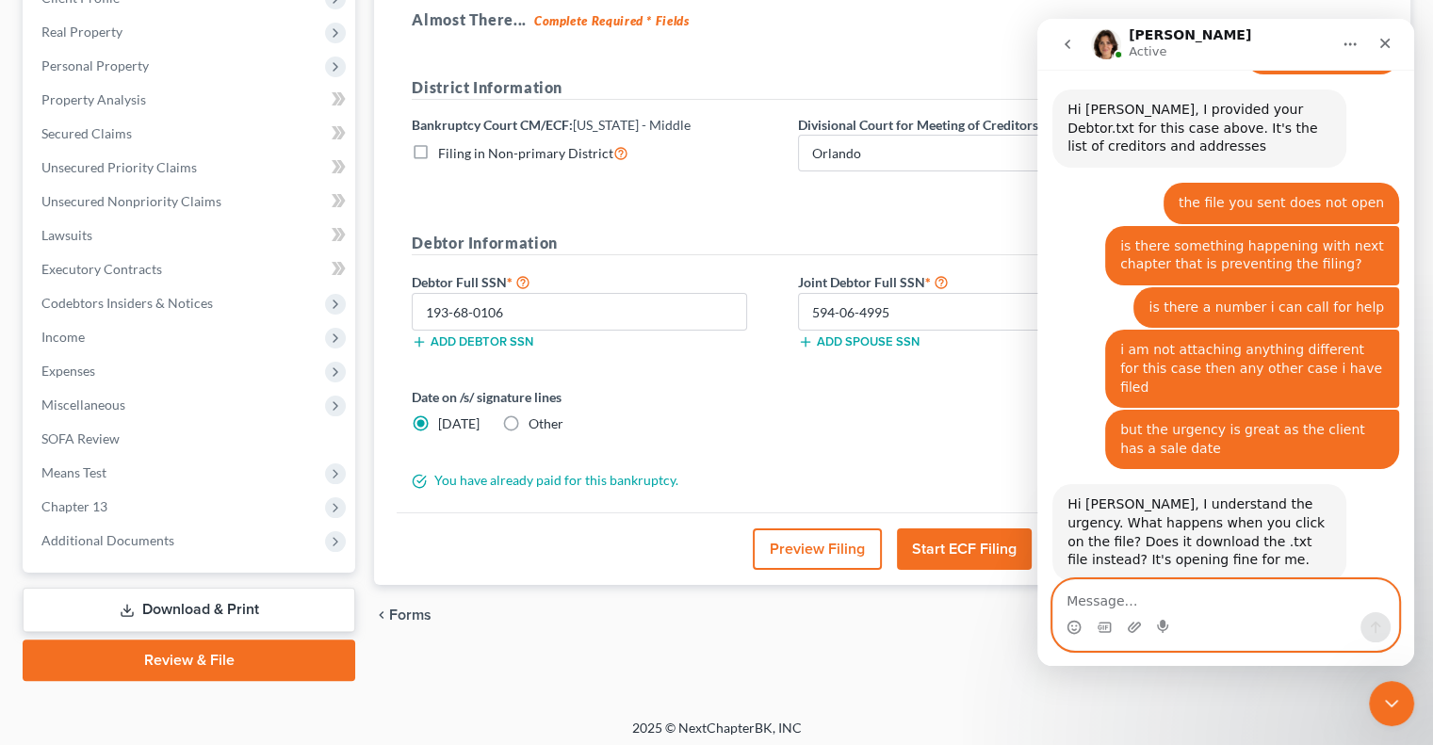
drag, startPoint x: 1259, startPoint y: 603, endPoint x: 1255, endPoint y: 590, distance: 13.7
click at [1256, 602] on textarea "Message…" at bounding box center [1225, 596] width 345 height 32
type textarea "it opens up a notepad"
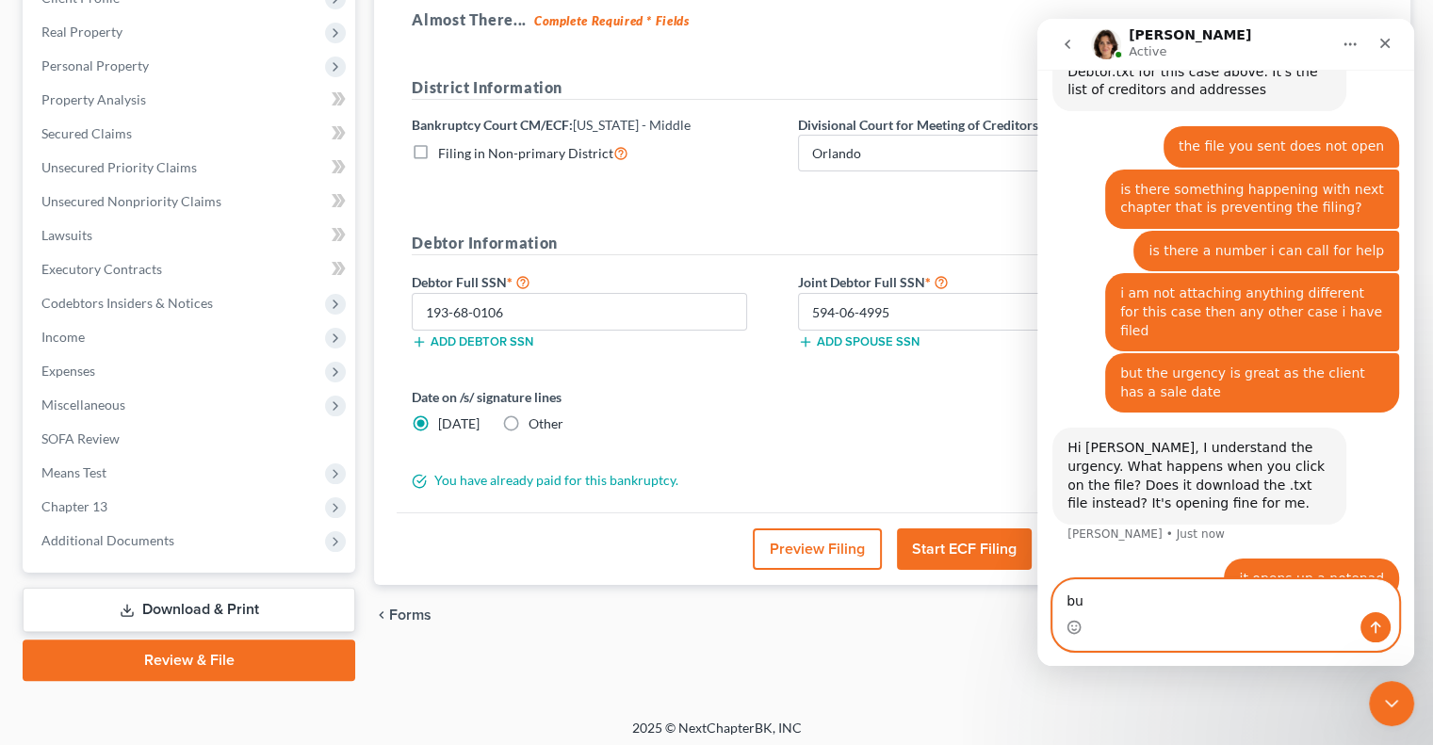
type textarea "b"
type textarea "is there a number to call for help?"
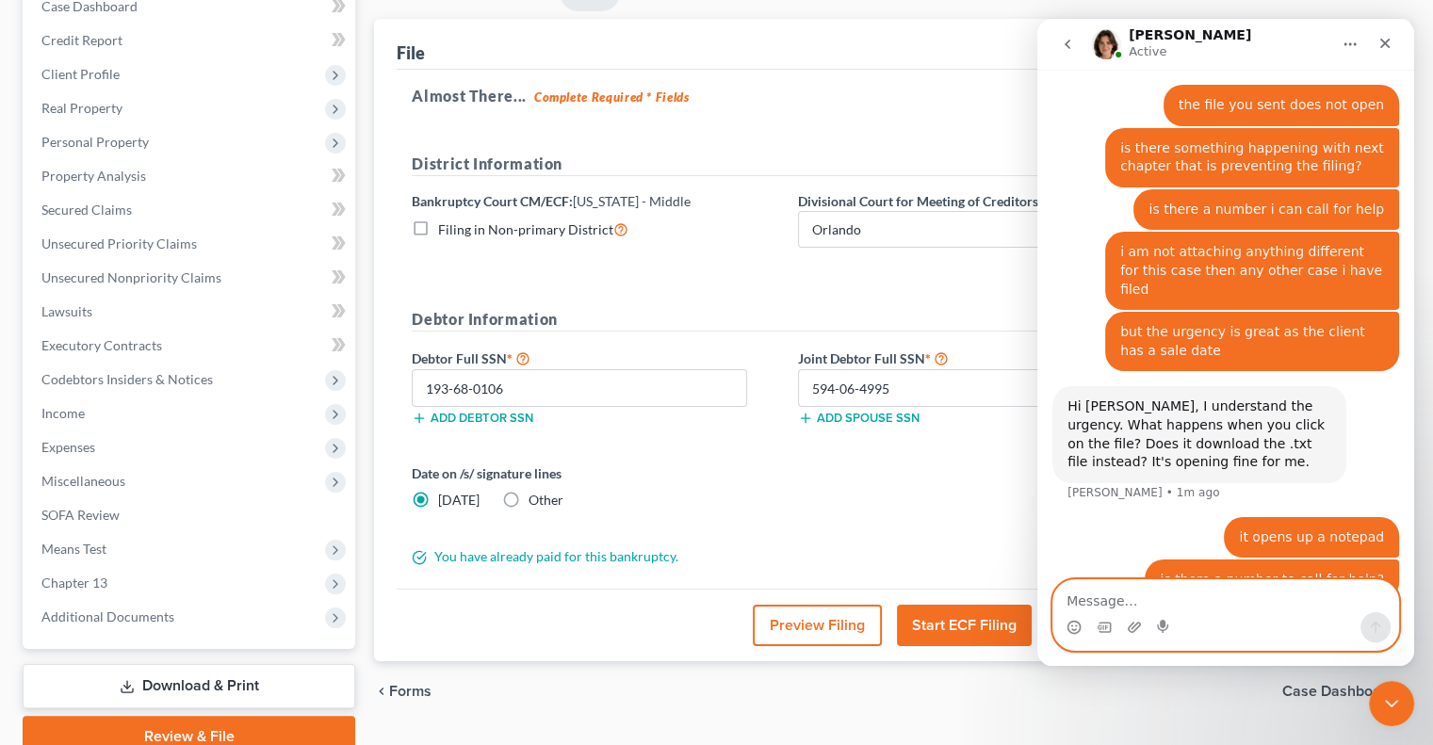
scroll to position [0, 0]
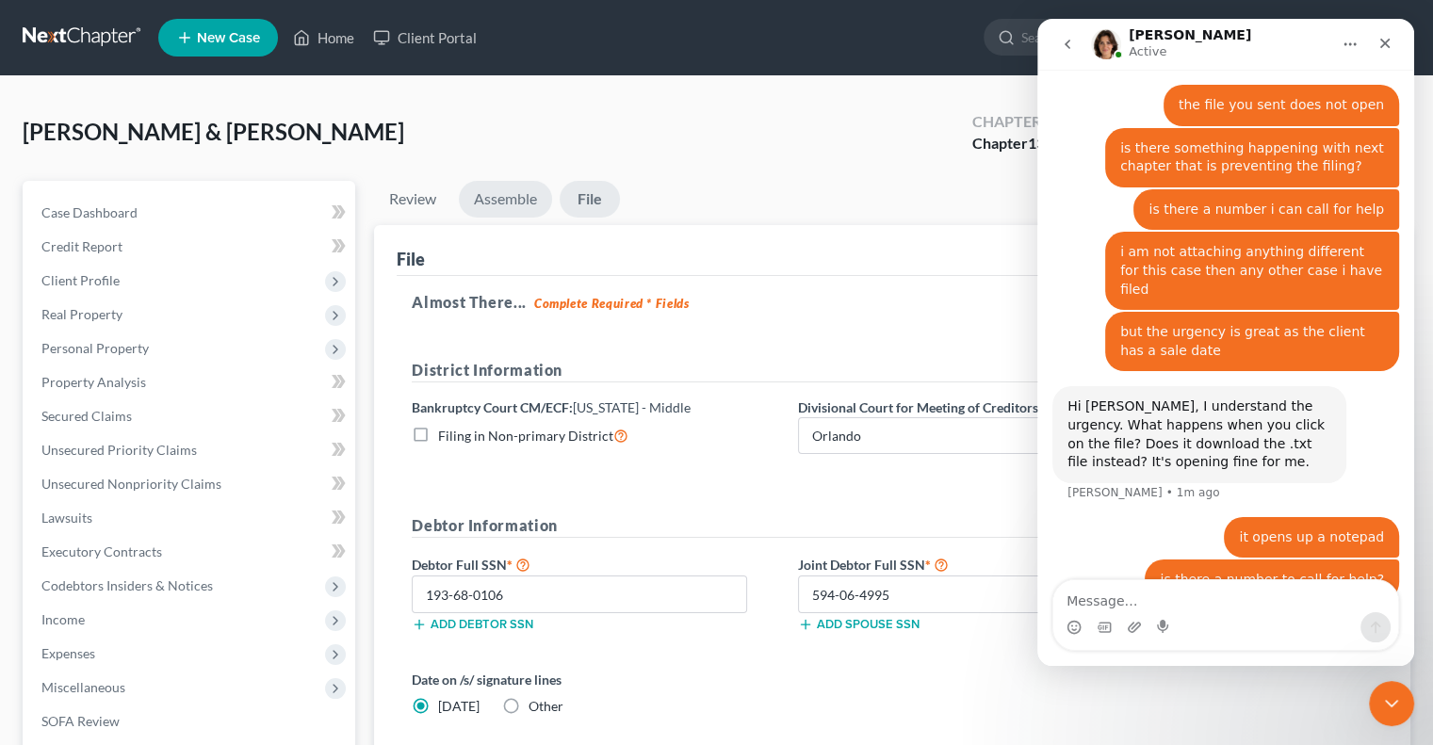
click at [514, 196] on link "Assemble" at bounding box center [505, 199] width 93 height 37
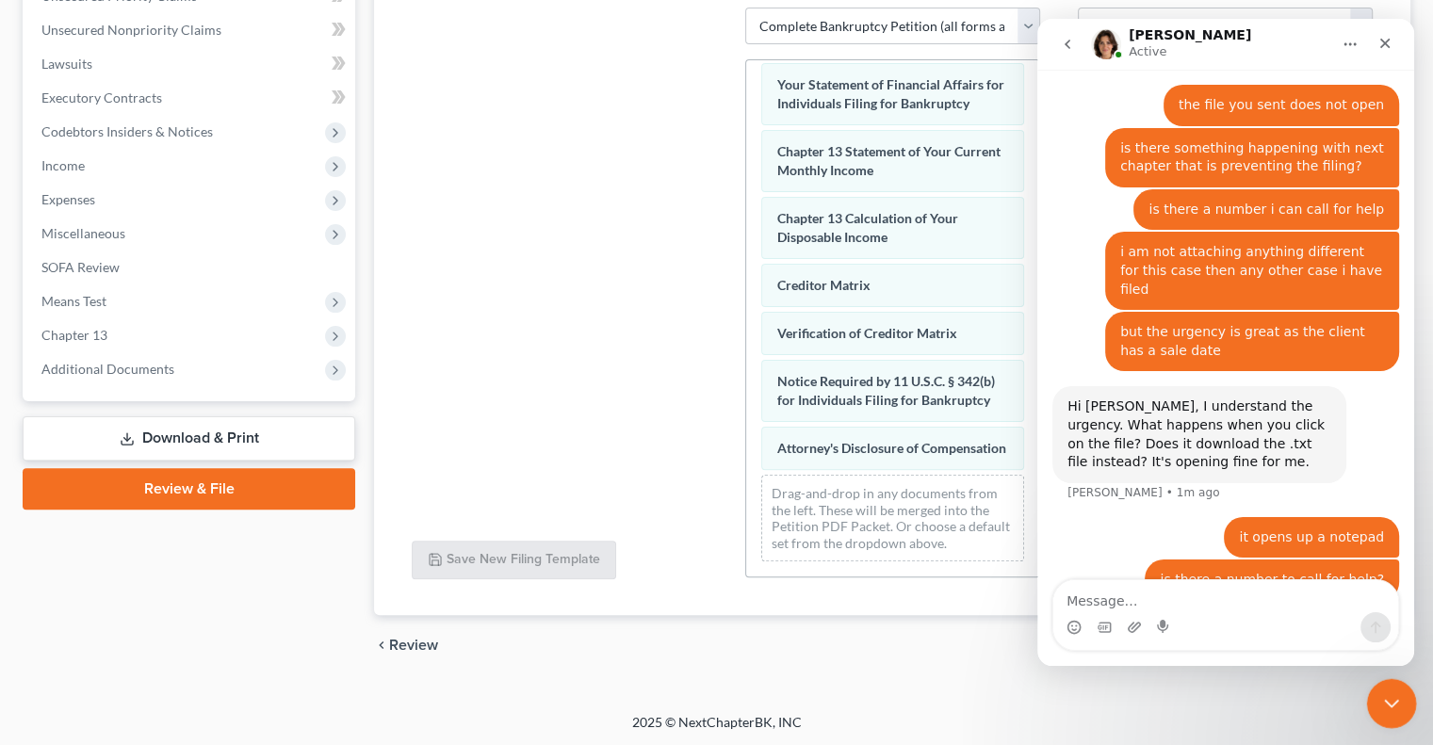
scroll to position [1326, 0]
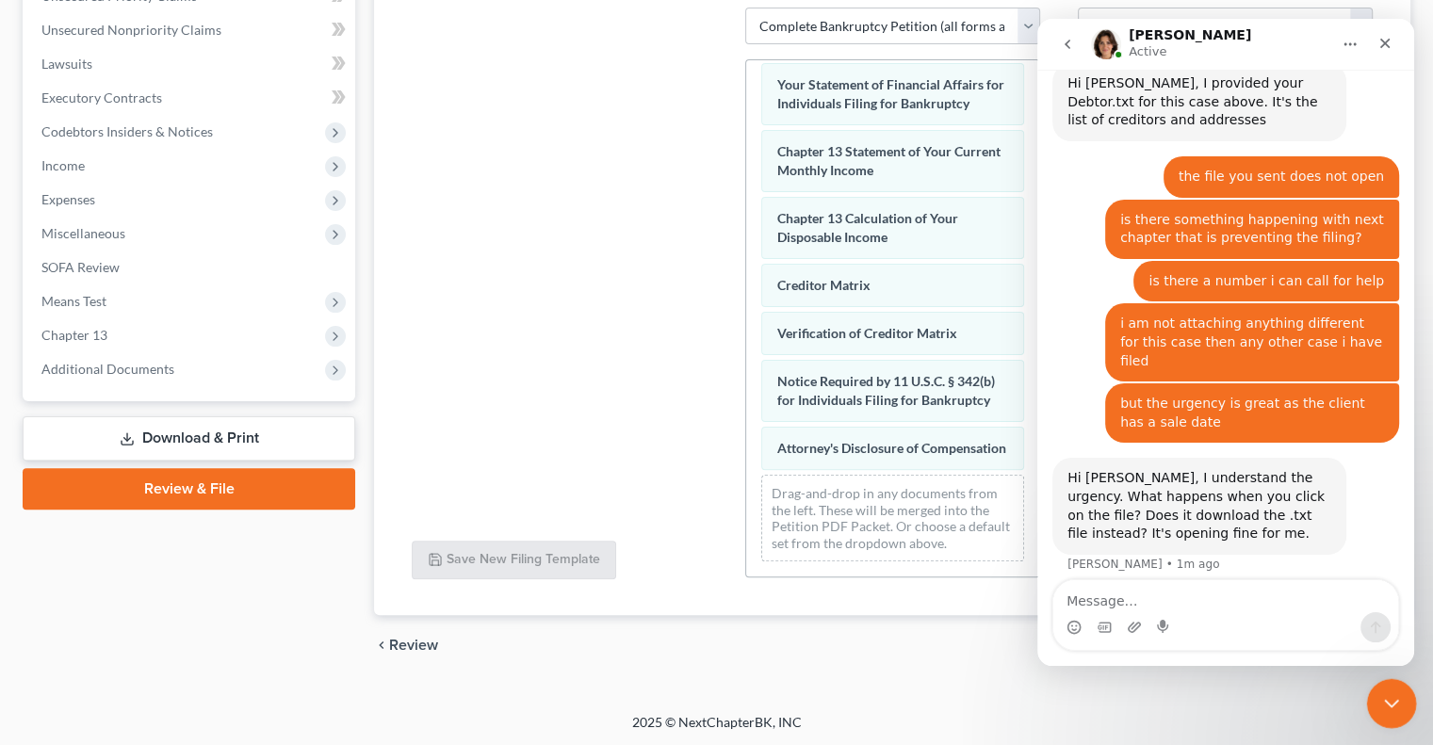
click at [1385, 691] on icon "Close Intercom Messenger" at bounding box center [1388, 700] width 23 height 23
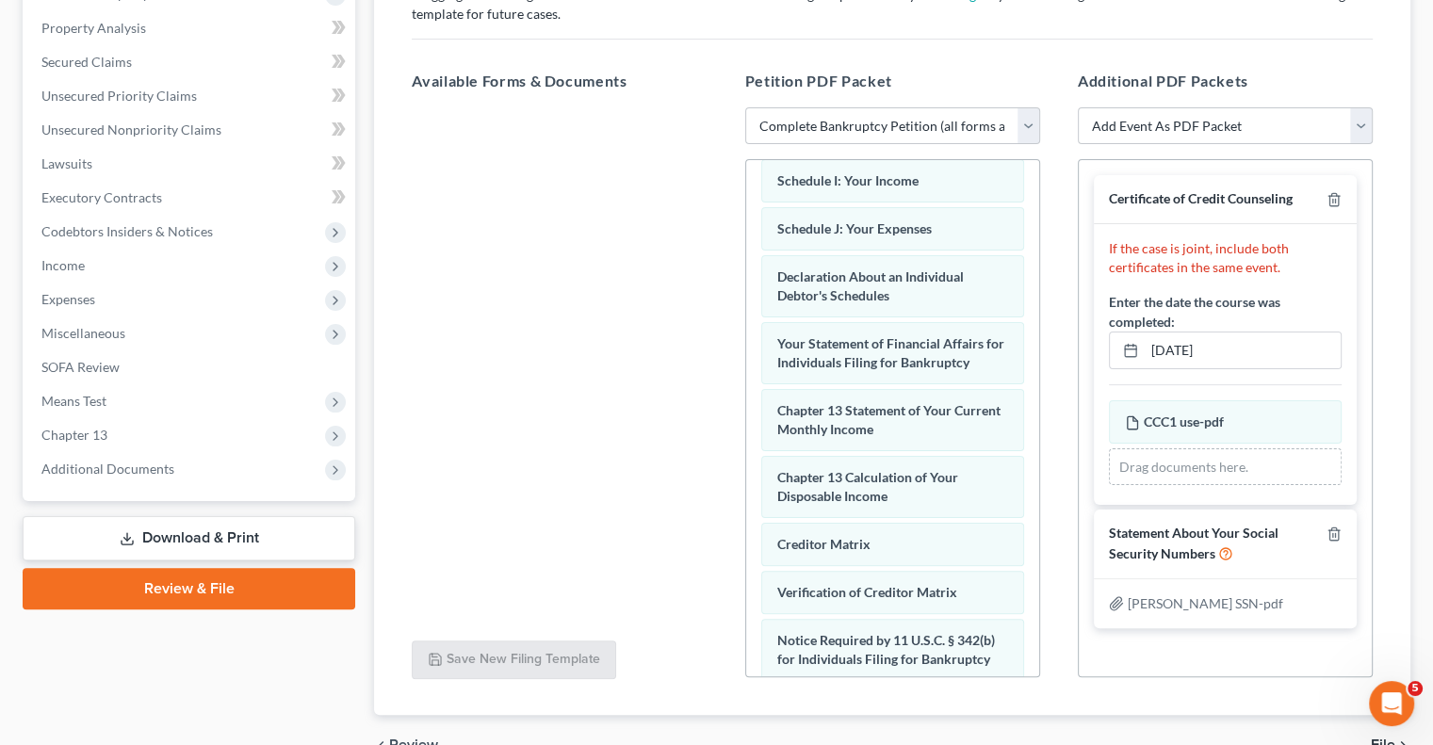
scroll to position [0, 0]
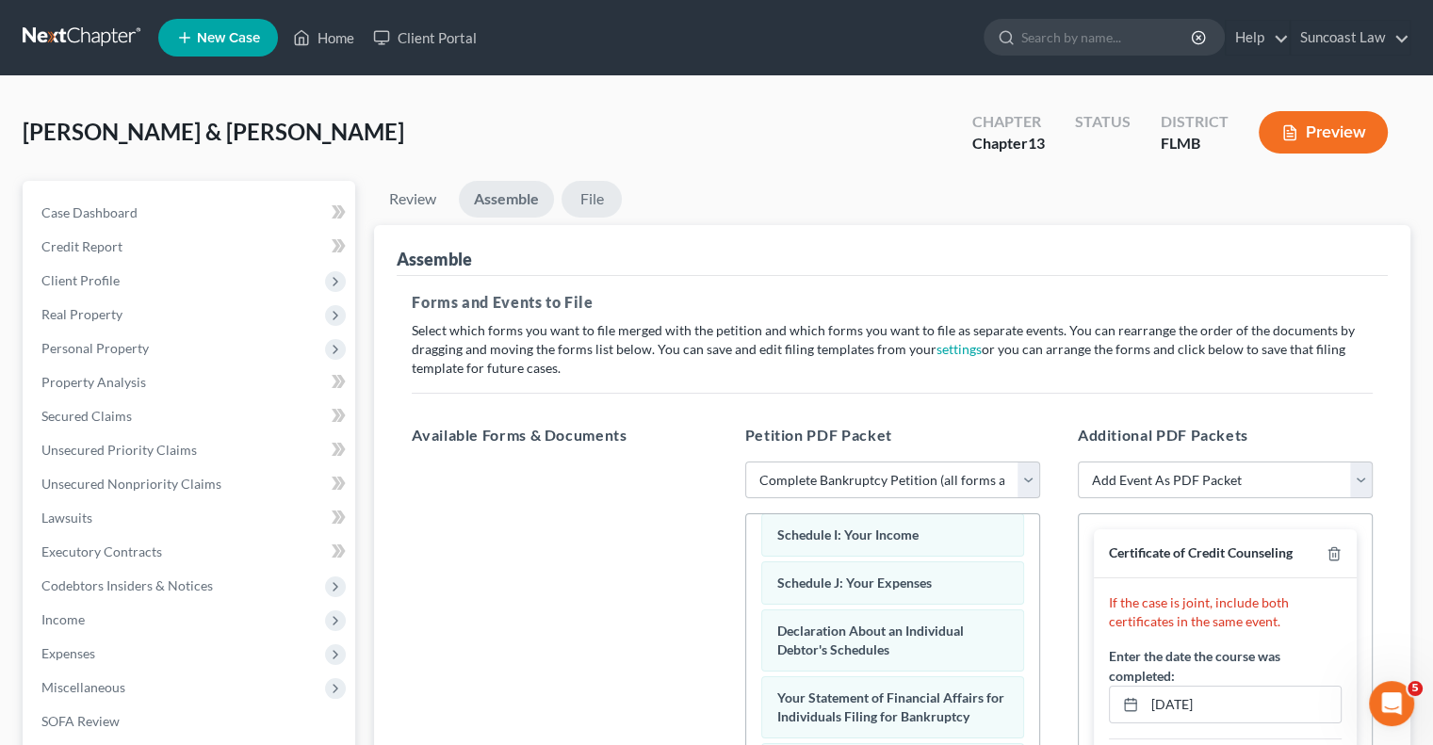
click at [595, 194] on link "File" at bounding box center [591, 199] width 60 height 37
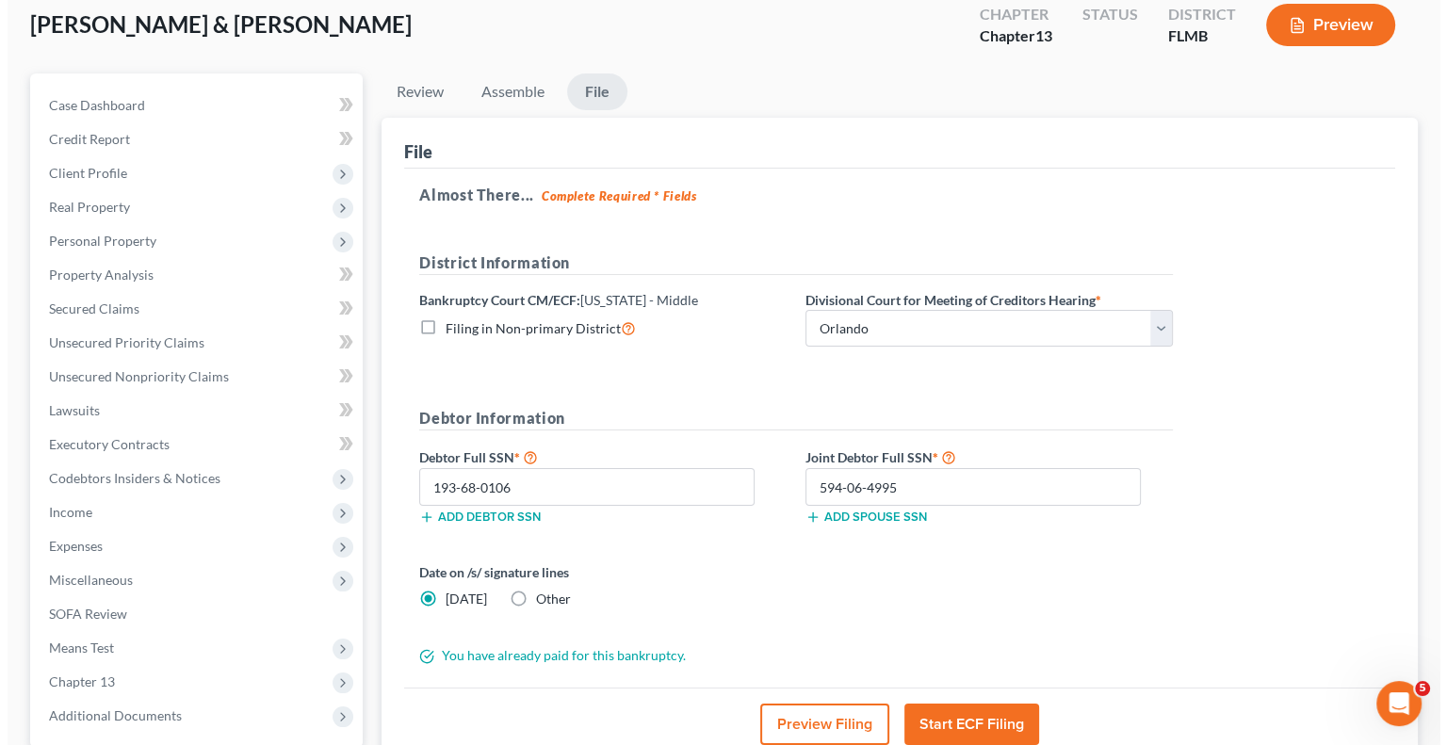
scroll to position [288, 0]
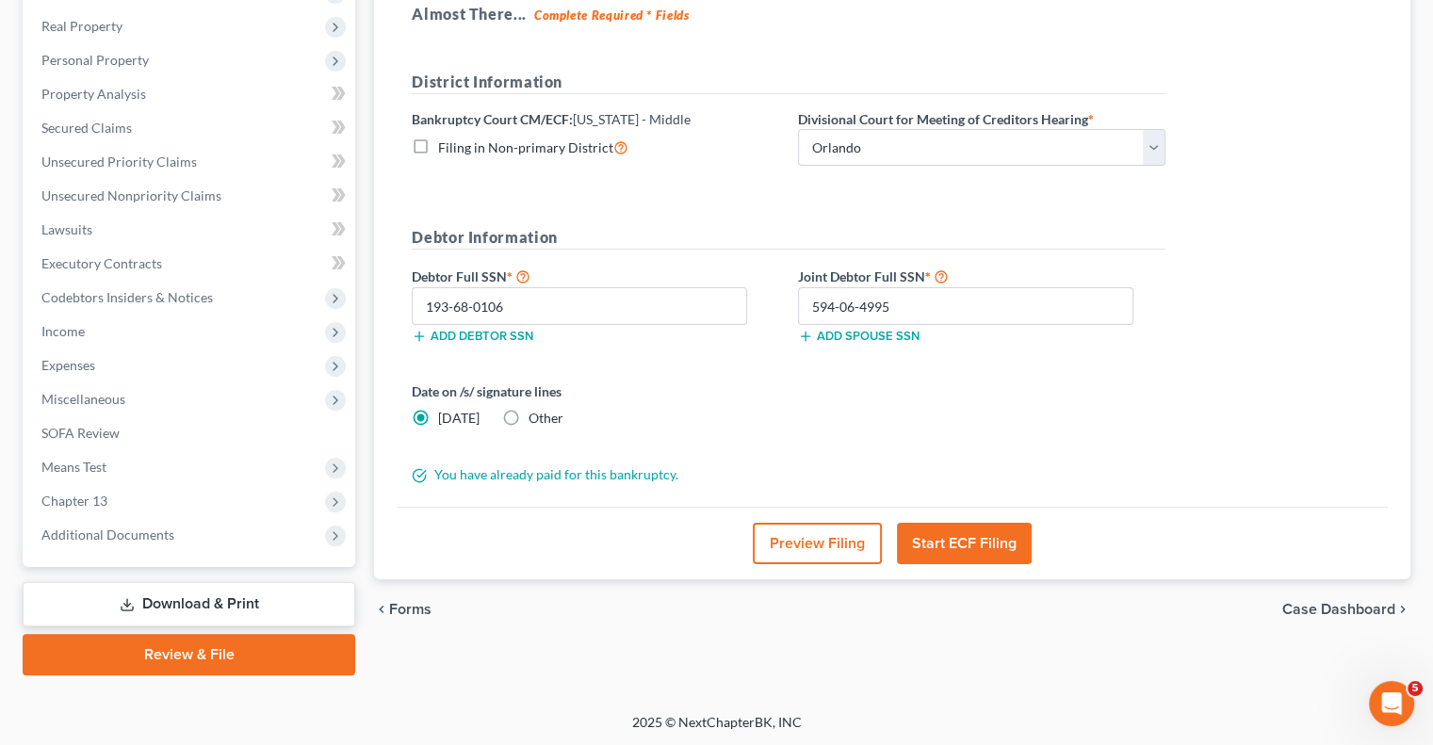
click at [980, 532] on button "Start ECF Filing" at bounding box center [964, 543] width 135 height 41
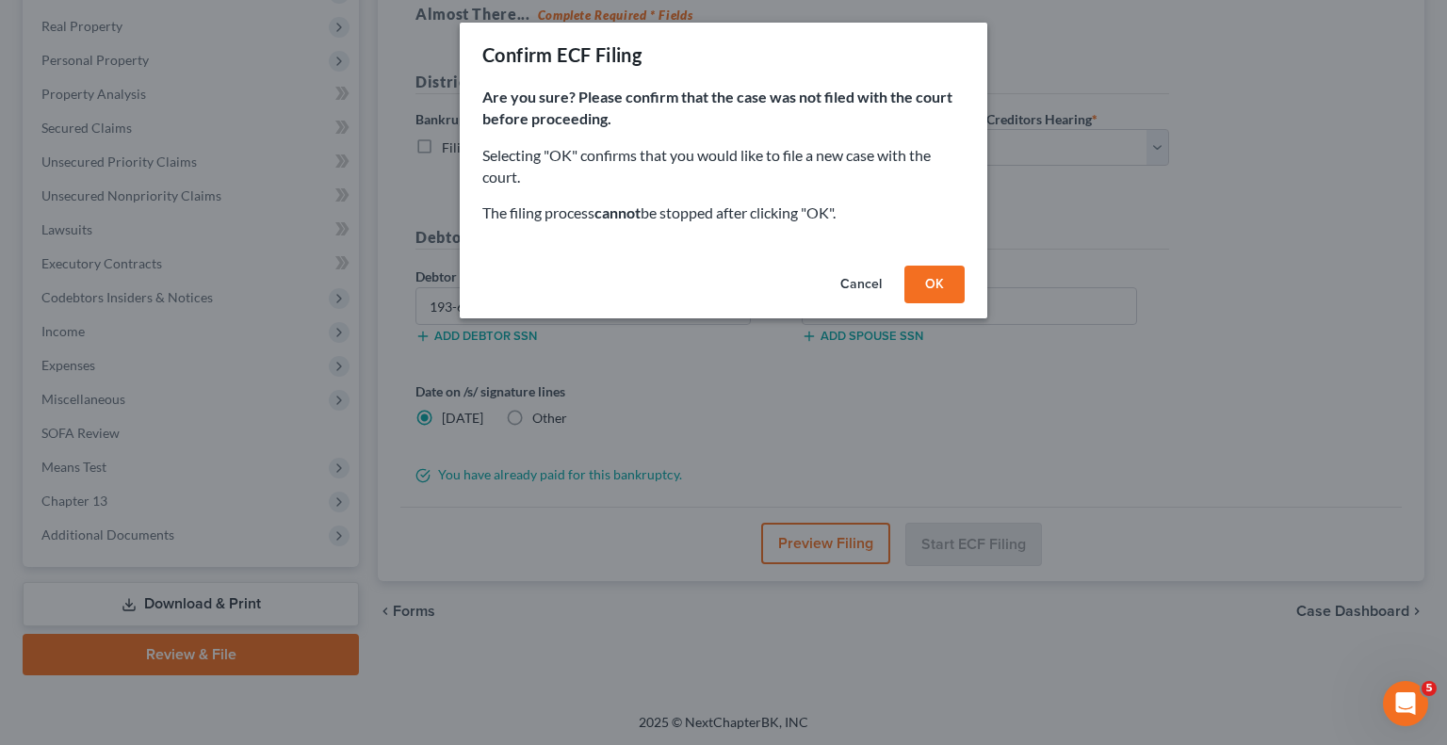
click at [922, 274] on button "OK" at bounding box center [934, 285] width 60 height 38
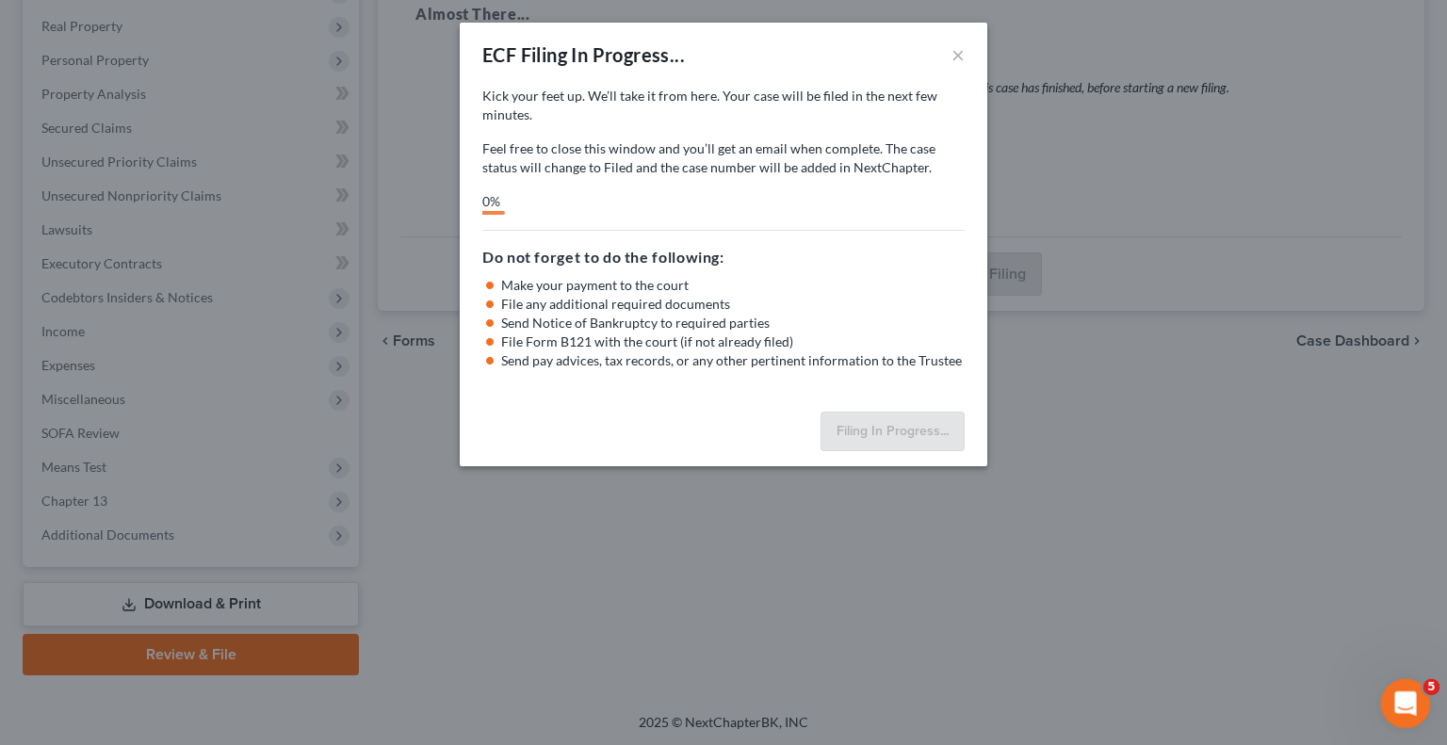
click at [1406, 703] on icon "Open Intercom Messenger" at bounding box center [1402, 701] width 31 height 31
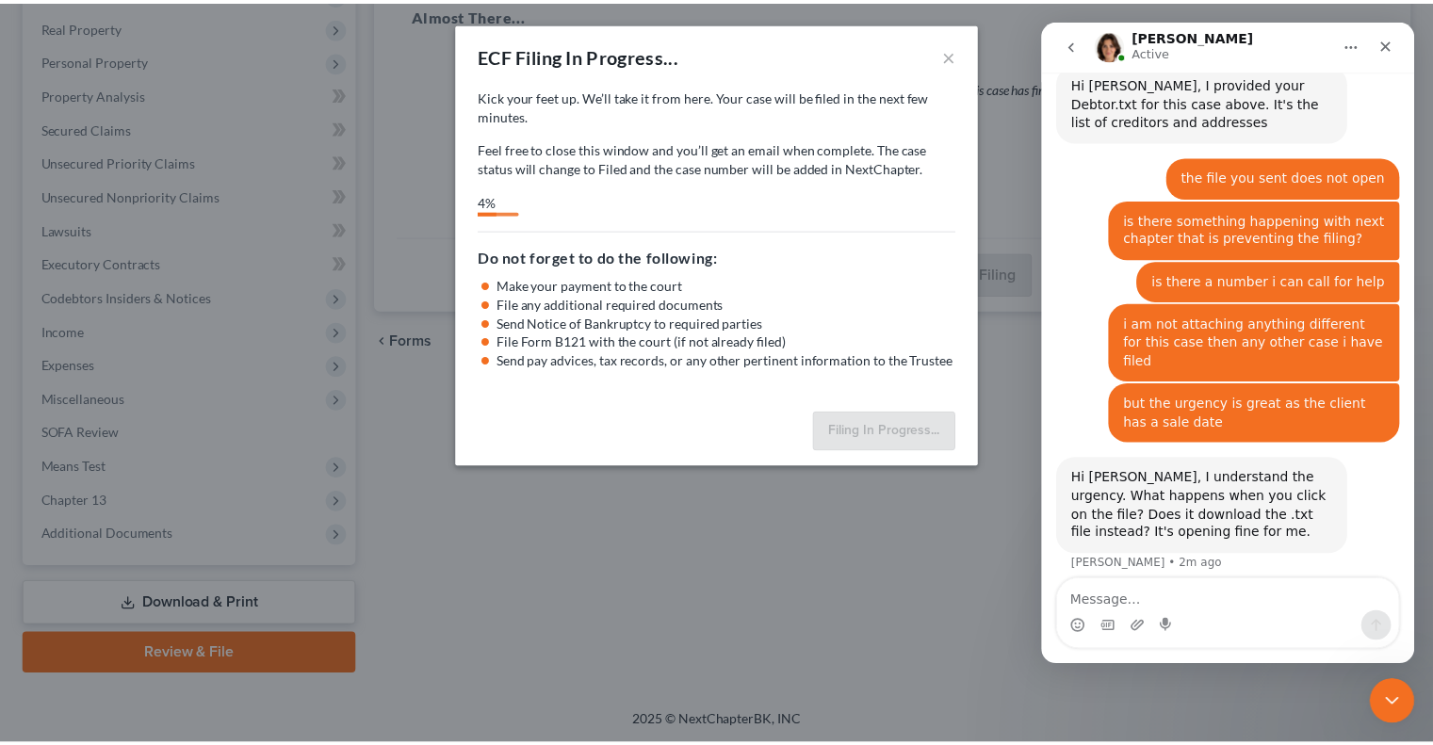
scroll to position [1399, 0]
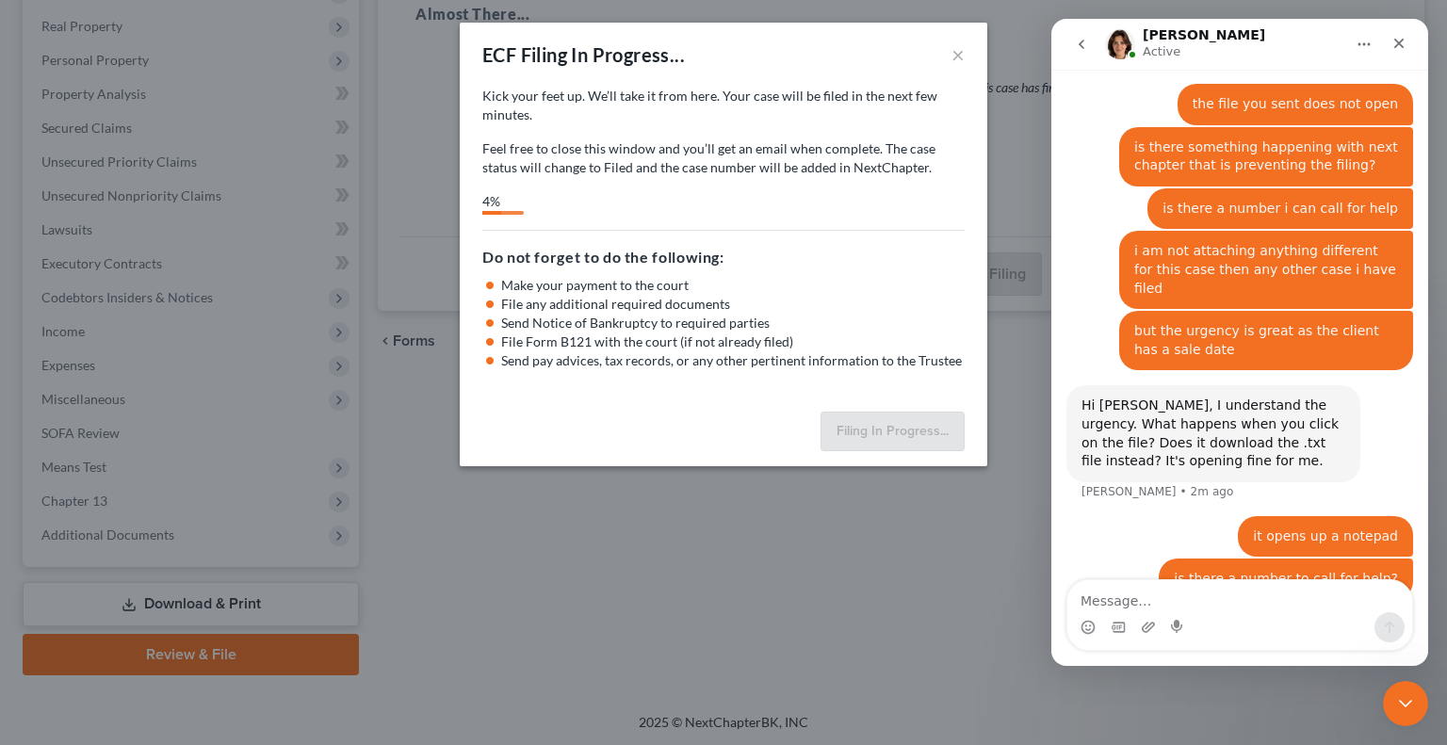
select select "2"
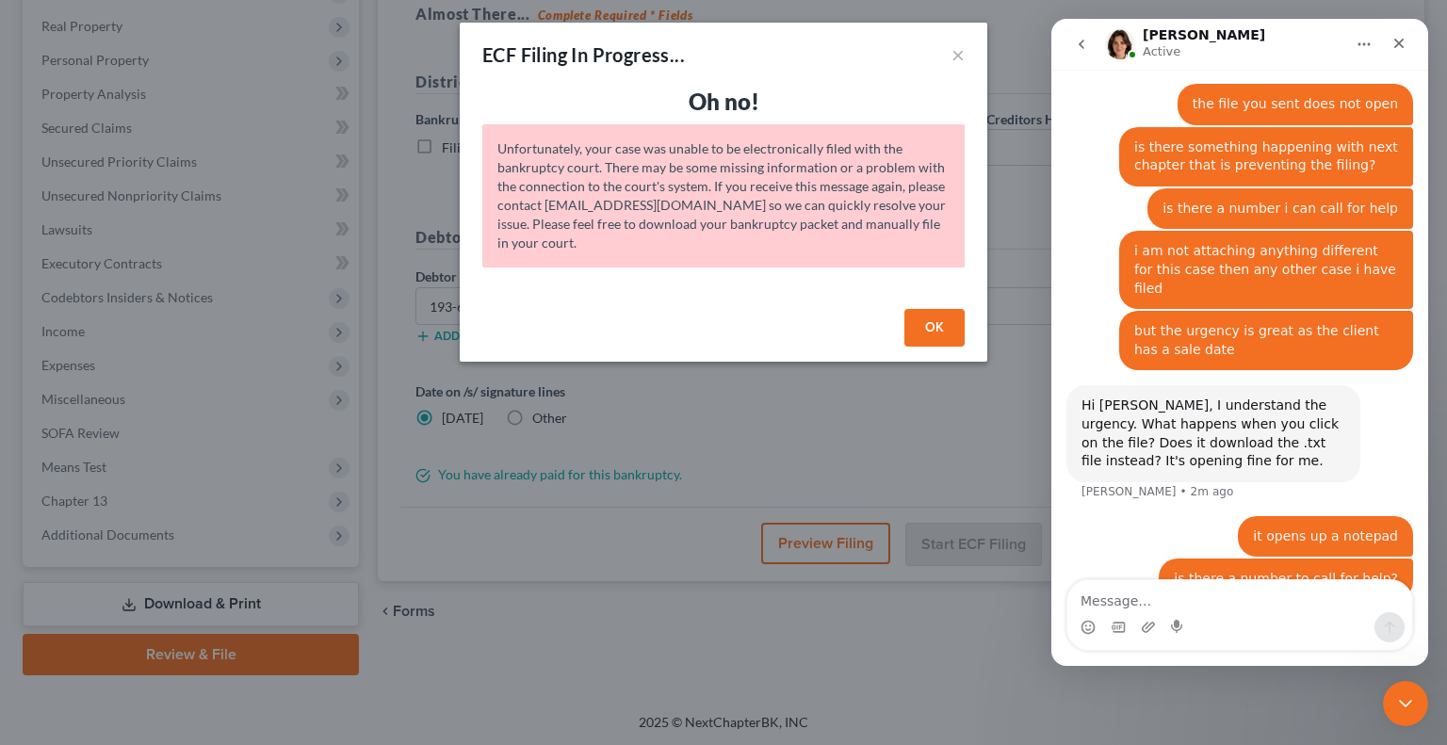
click at [934, 331] on button "OK" at bounding box center [934, 328] width 60 height 38
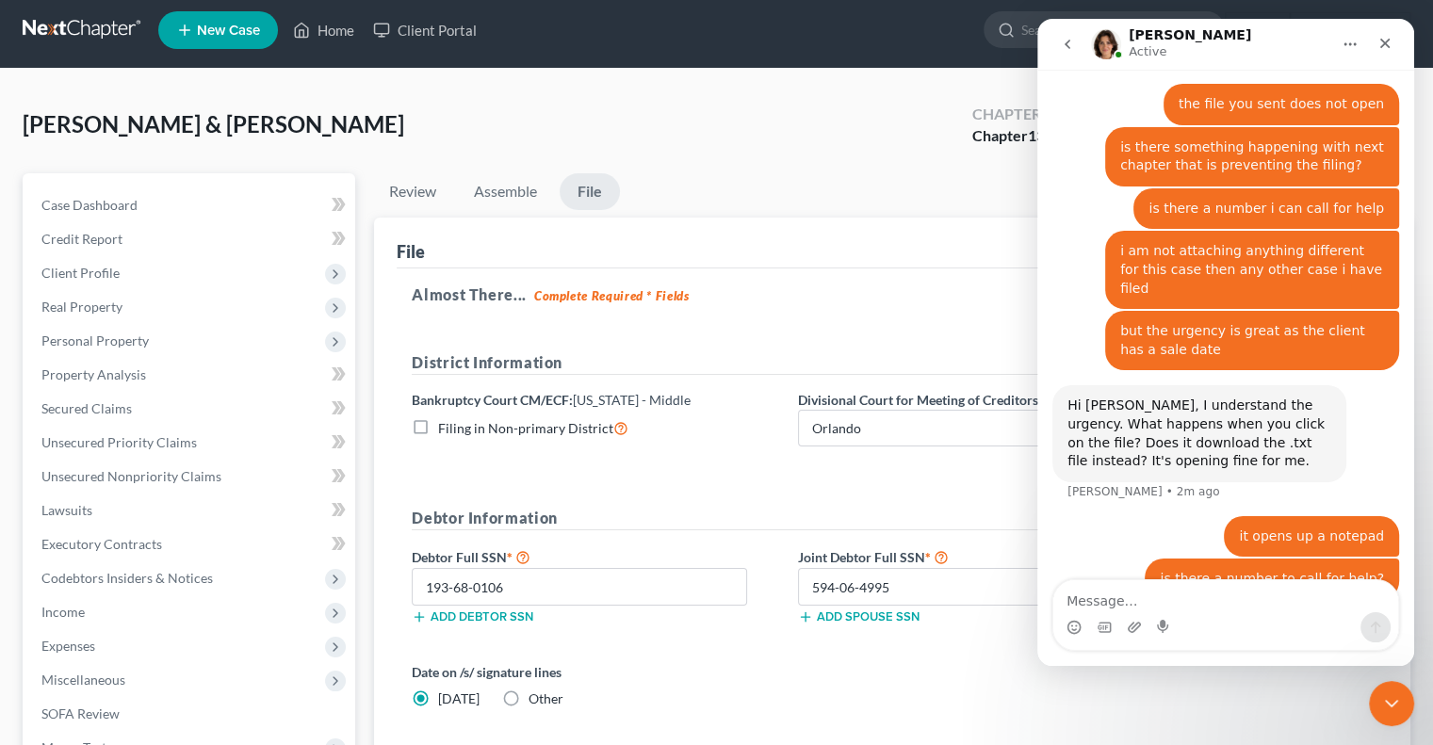
scroll to position [0, 0]
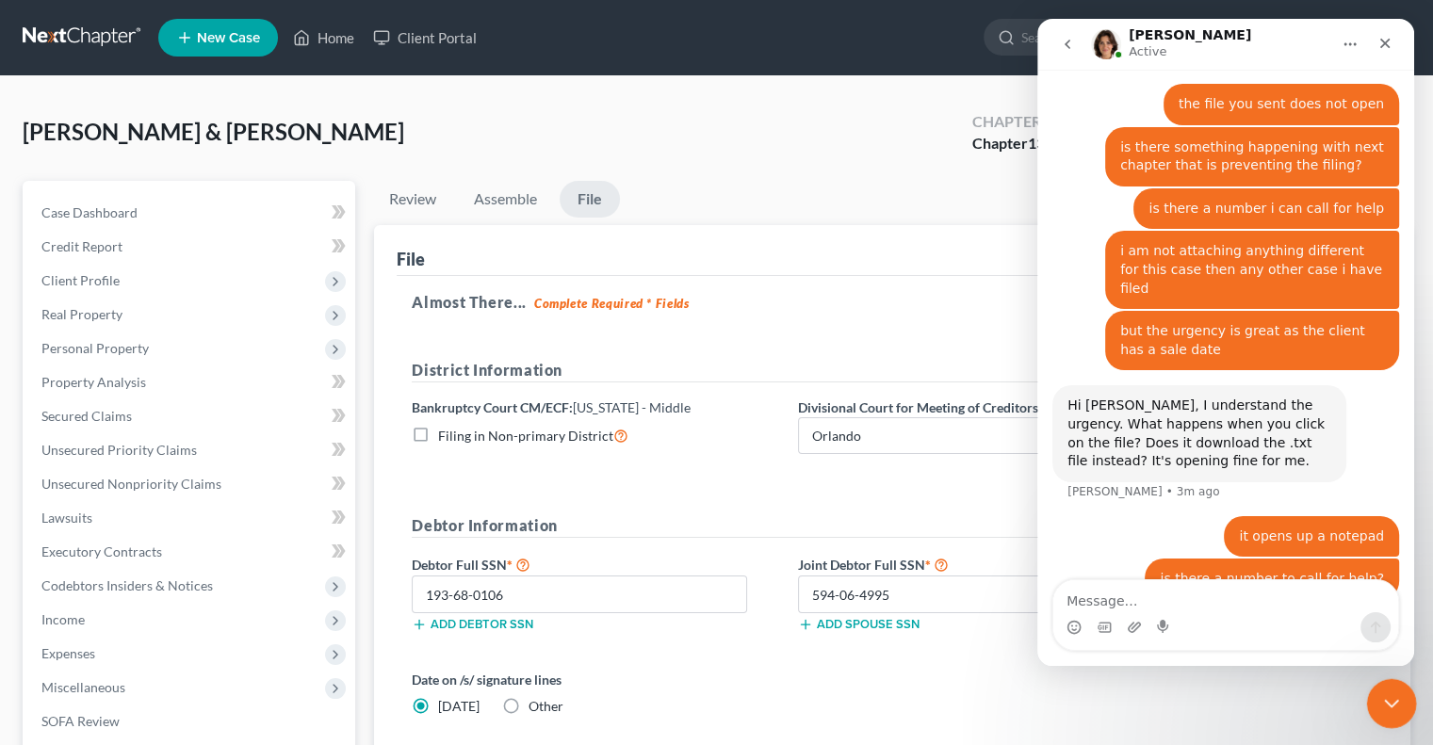
click at [1395, 689] on icon "Close Intercom Messenger" at bounding box center [1388, 700] width 23 height 23
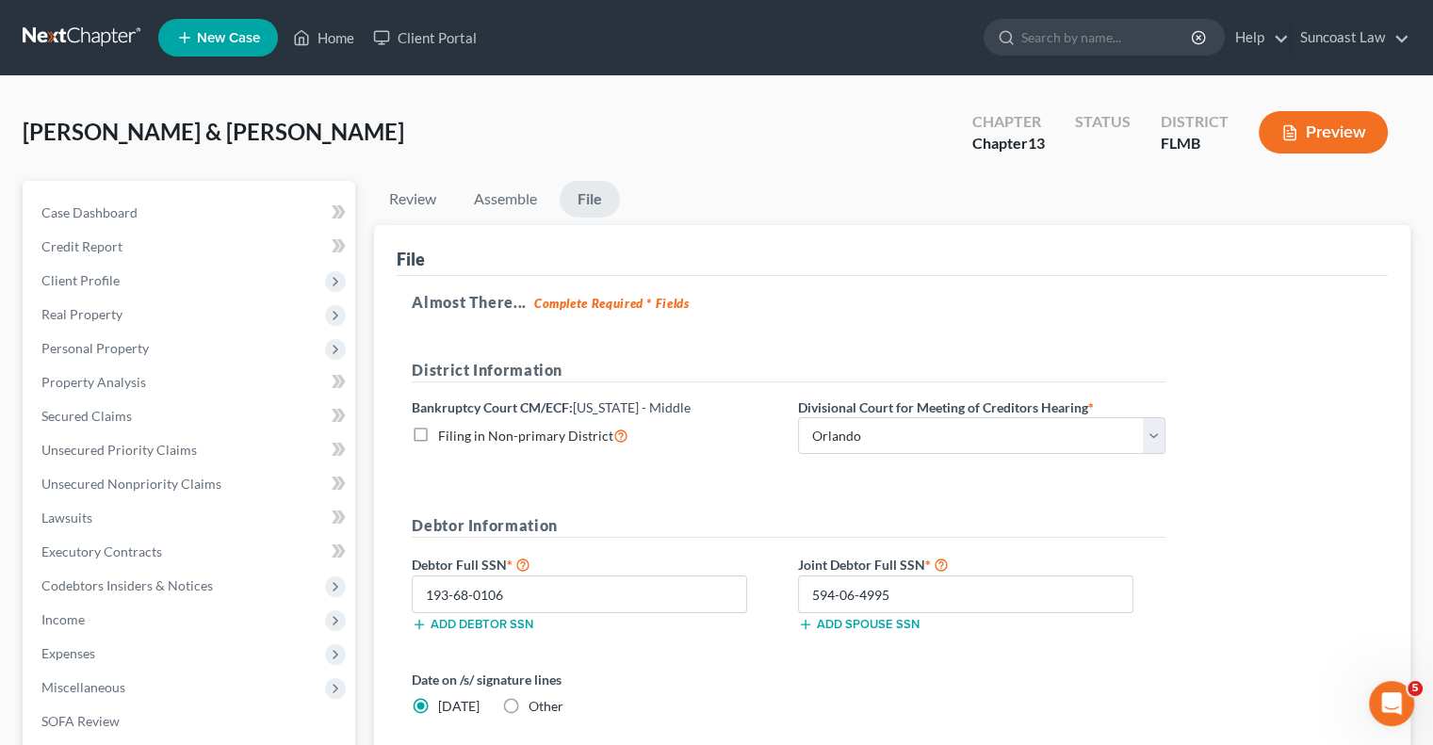
scroll to position [288, 0]
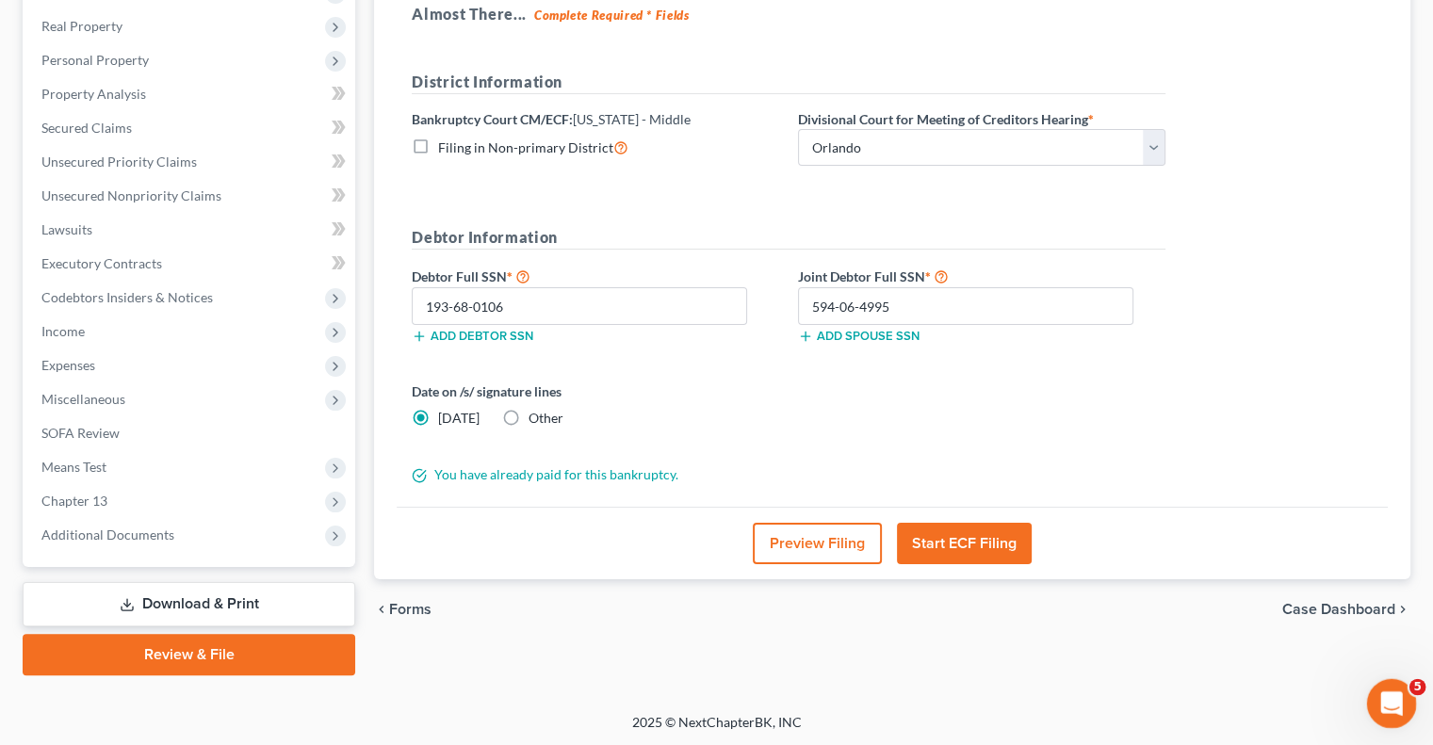
click at [1398, 708] on div "Open Intercom Messenger" at bounding box center [1388, 701] width 62 height 62
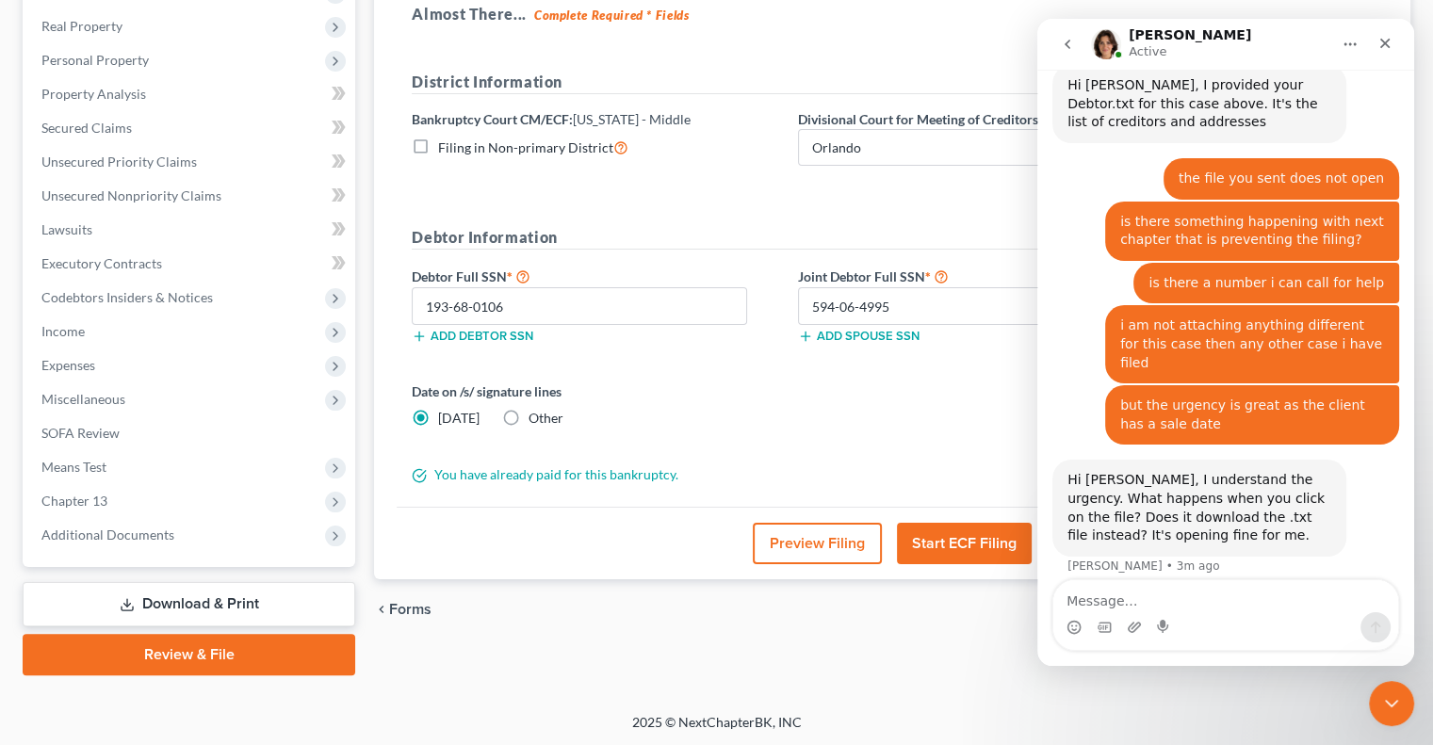
scroll to position [1326, 0]
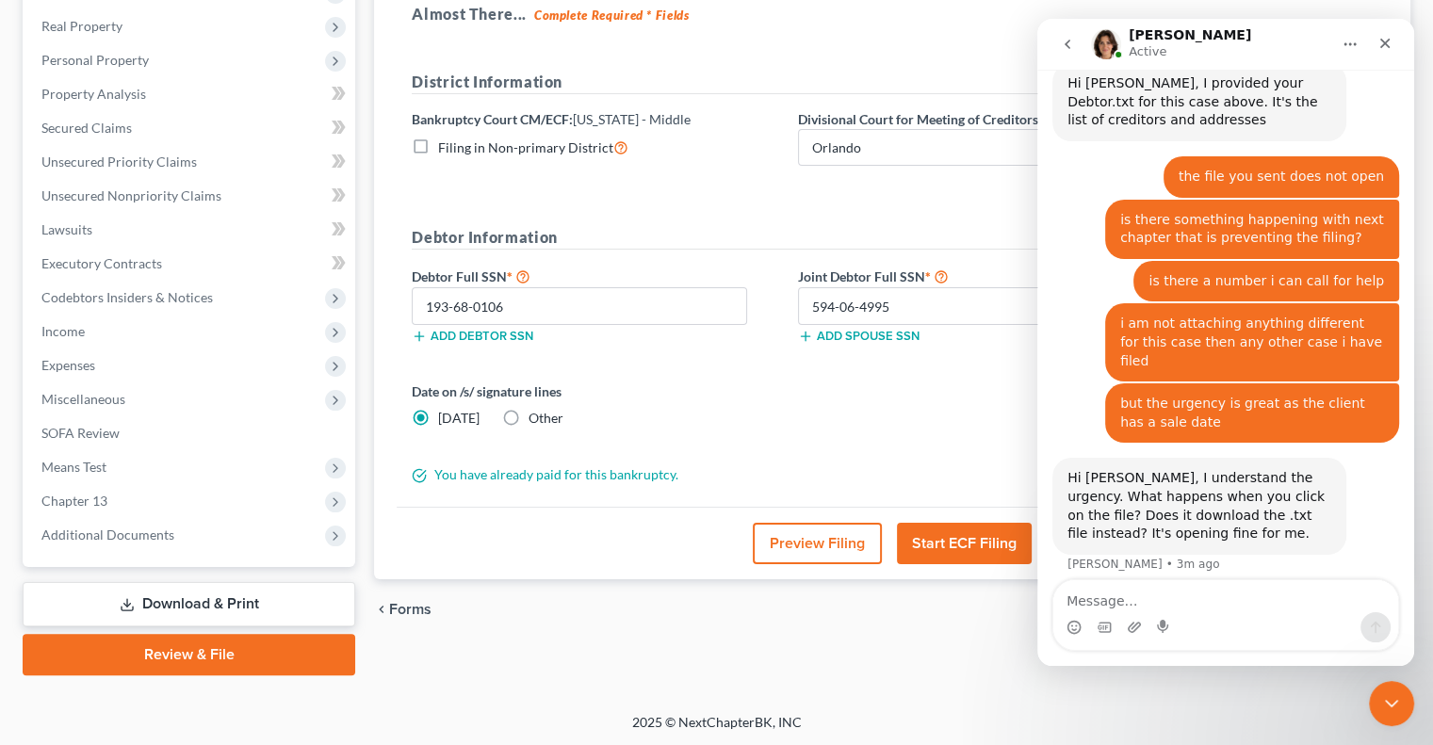
click at [1237, 603] on textarea "Message…" at bounding box center [1225, 596] width 345 height 32
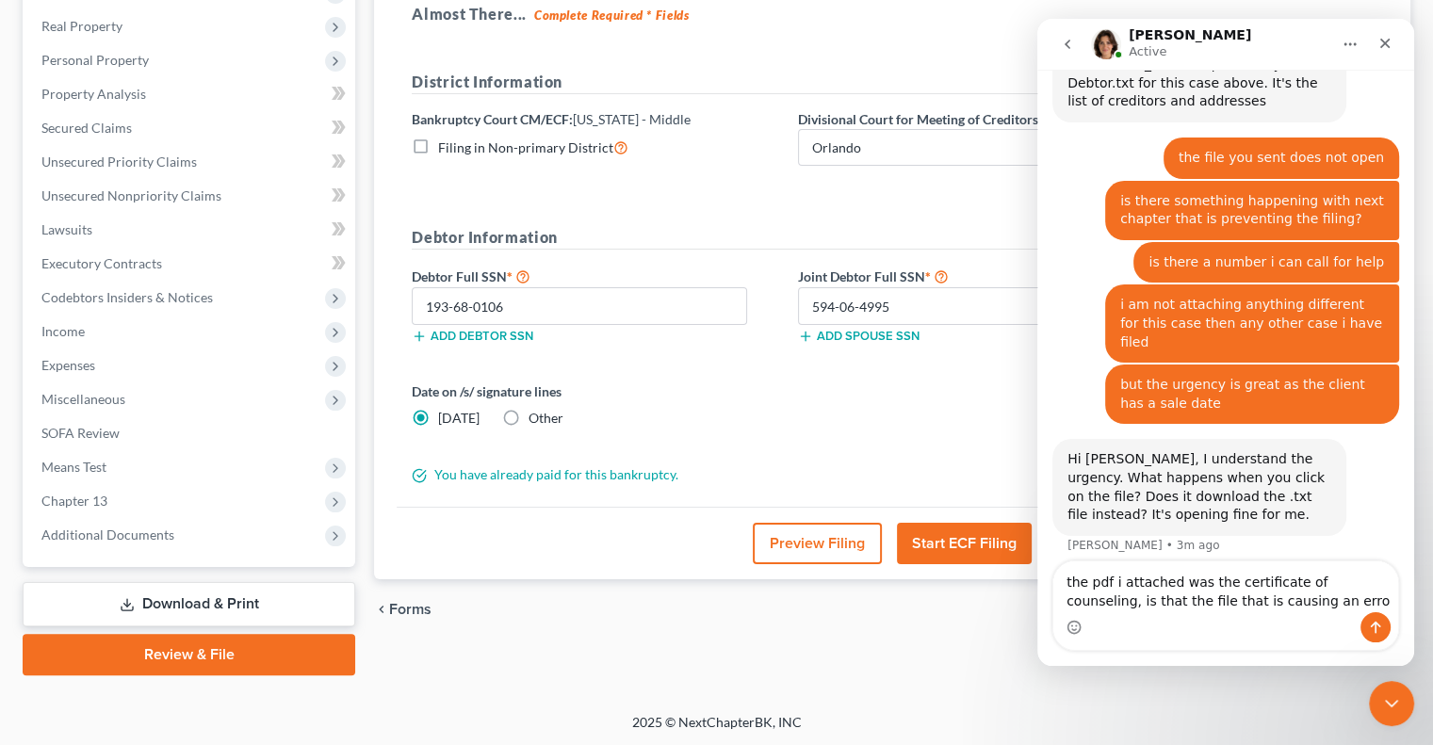
type textarea "the pdf i attached was the certificate of counseling, is that the file that is …"
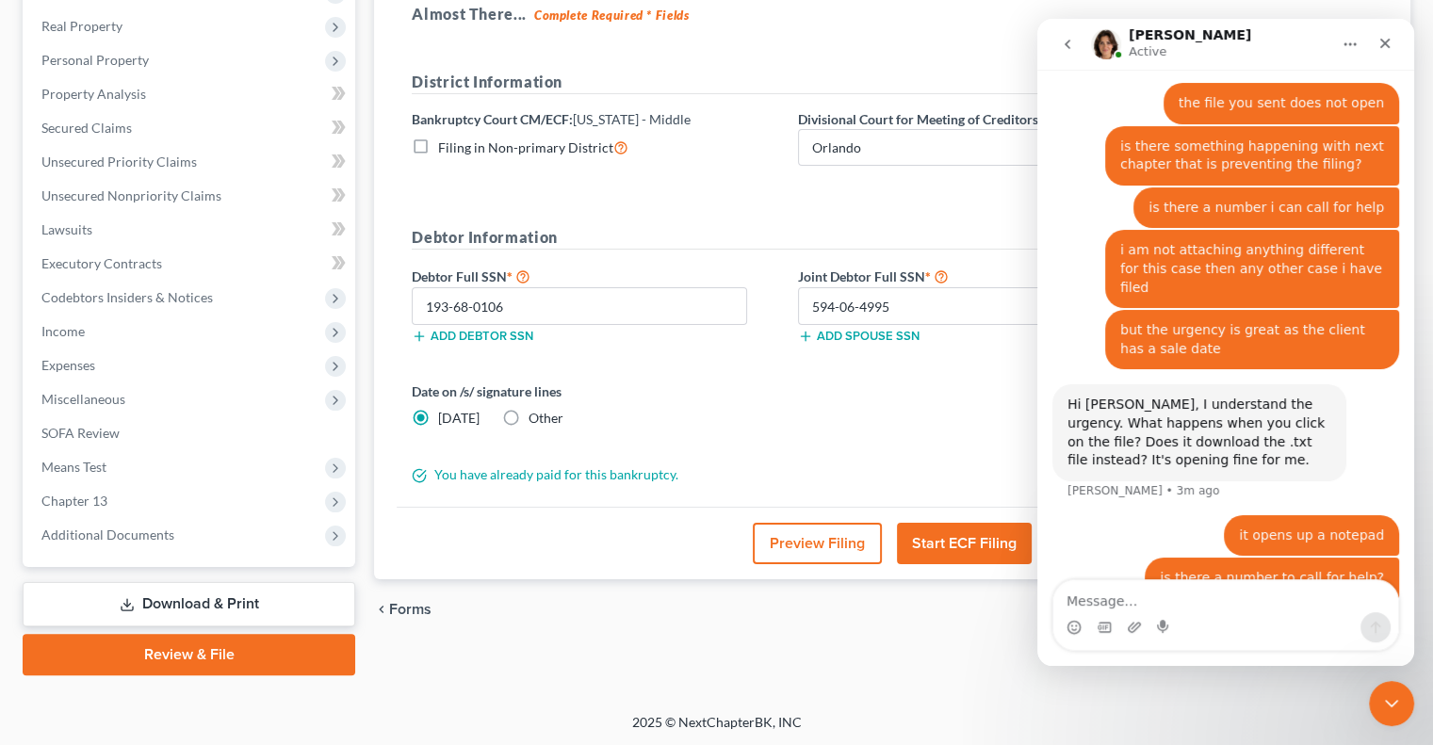
scroll to position [1405, 0]
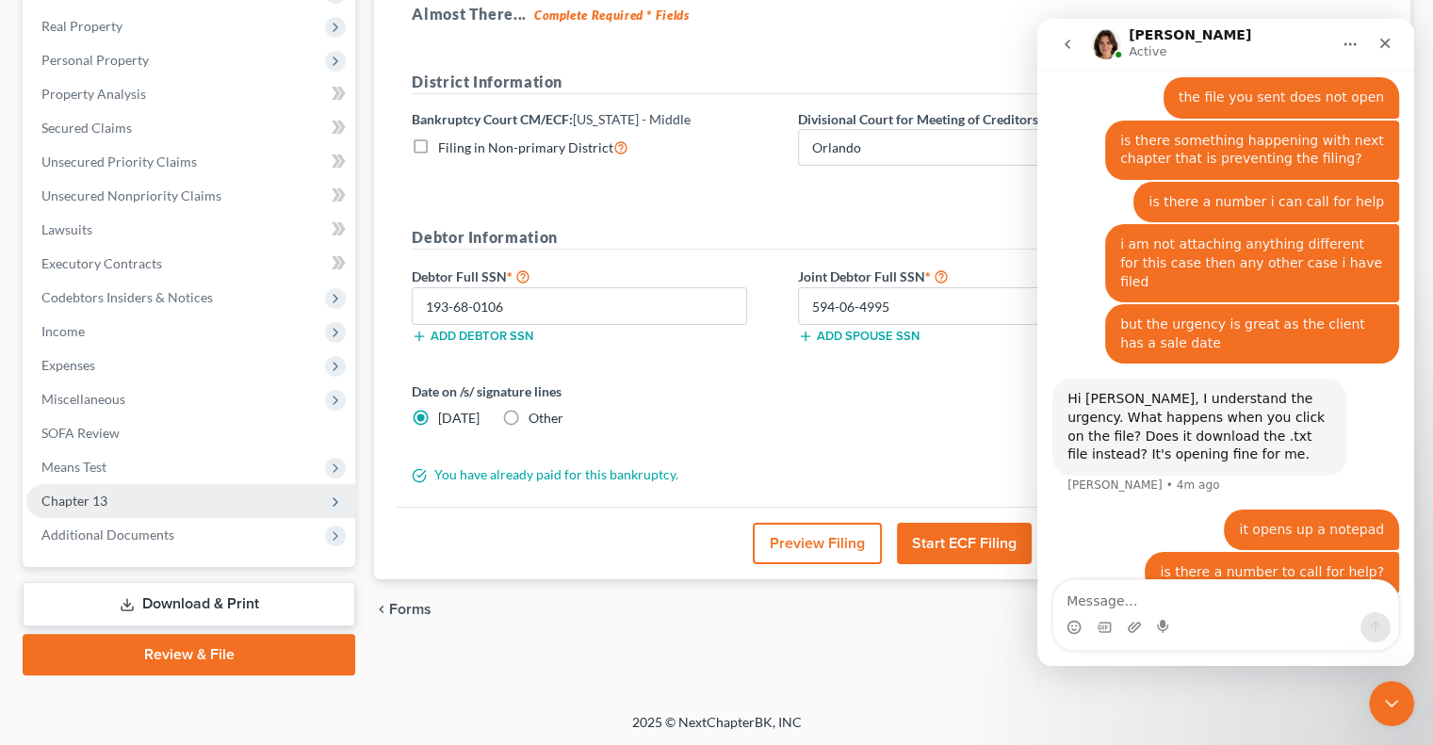
click at [118, 505] on span "Chapter 13" at bounding box center [190, 501] width 329 height 34
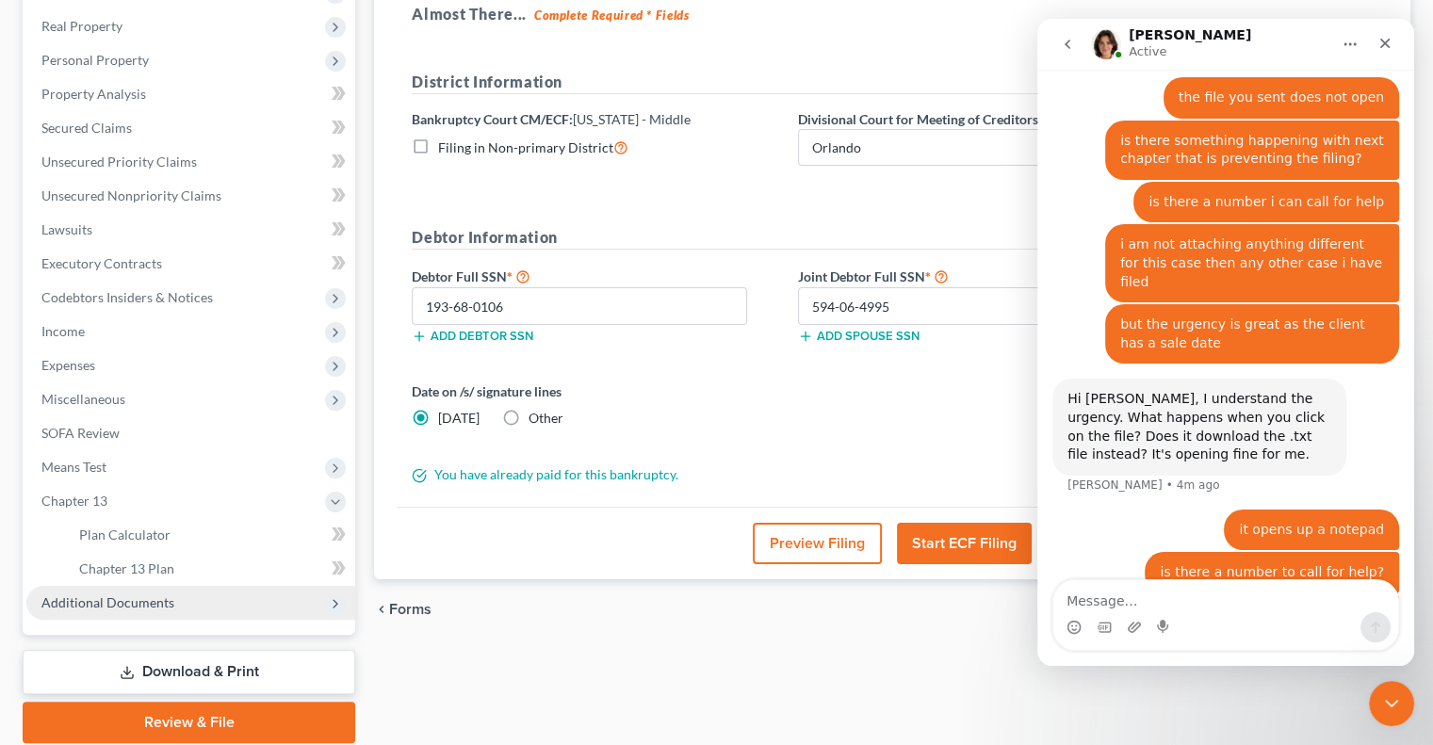
click at [155, 602] on span "Additional Documents" at bounding box center [107, 602] width 133 height 16
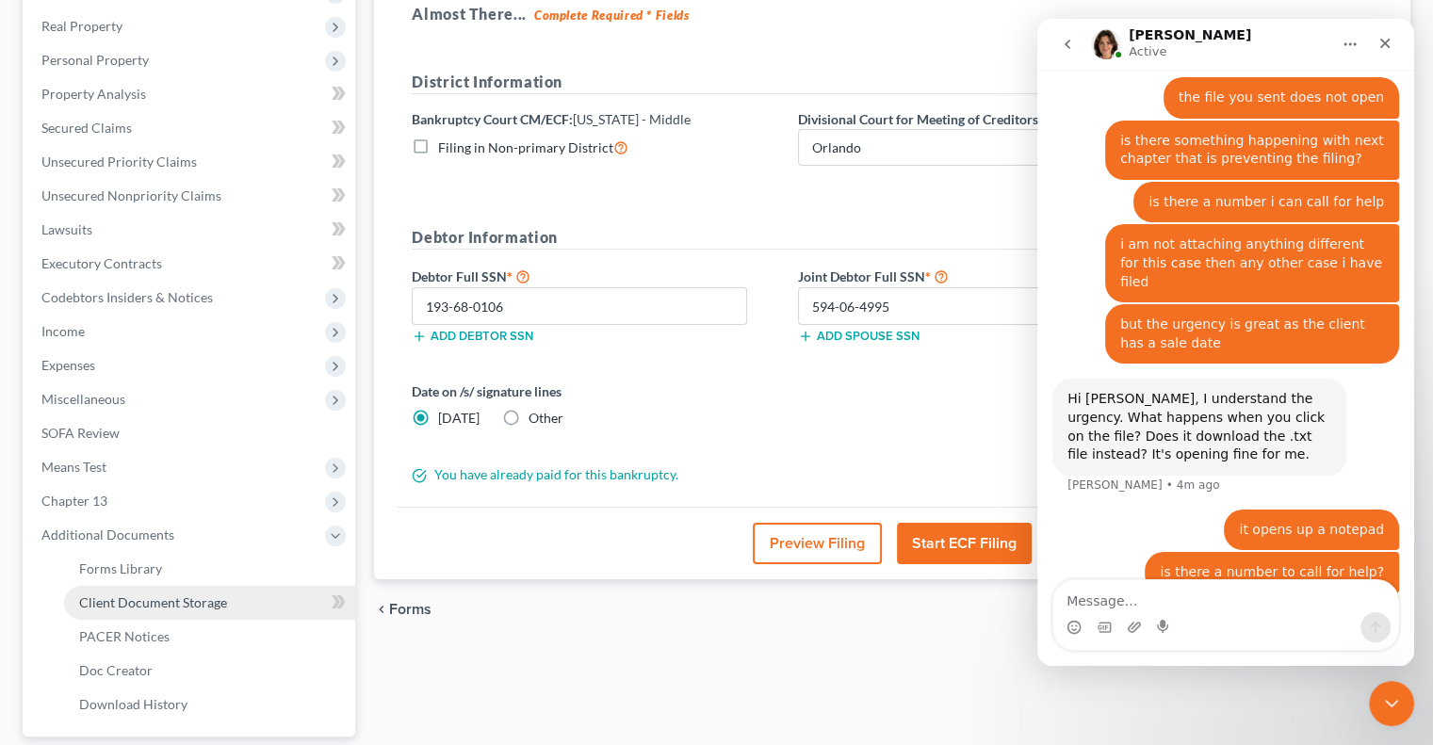
click at [213, 607] on span "Client Document Storage" at bounding box center [153, 602] width 148 height 16
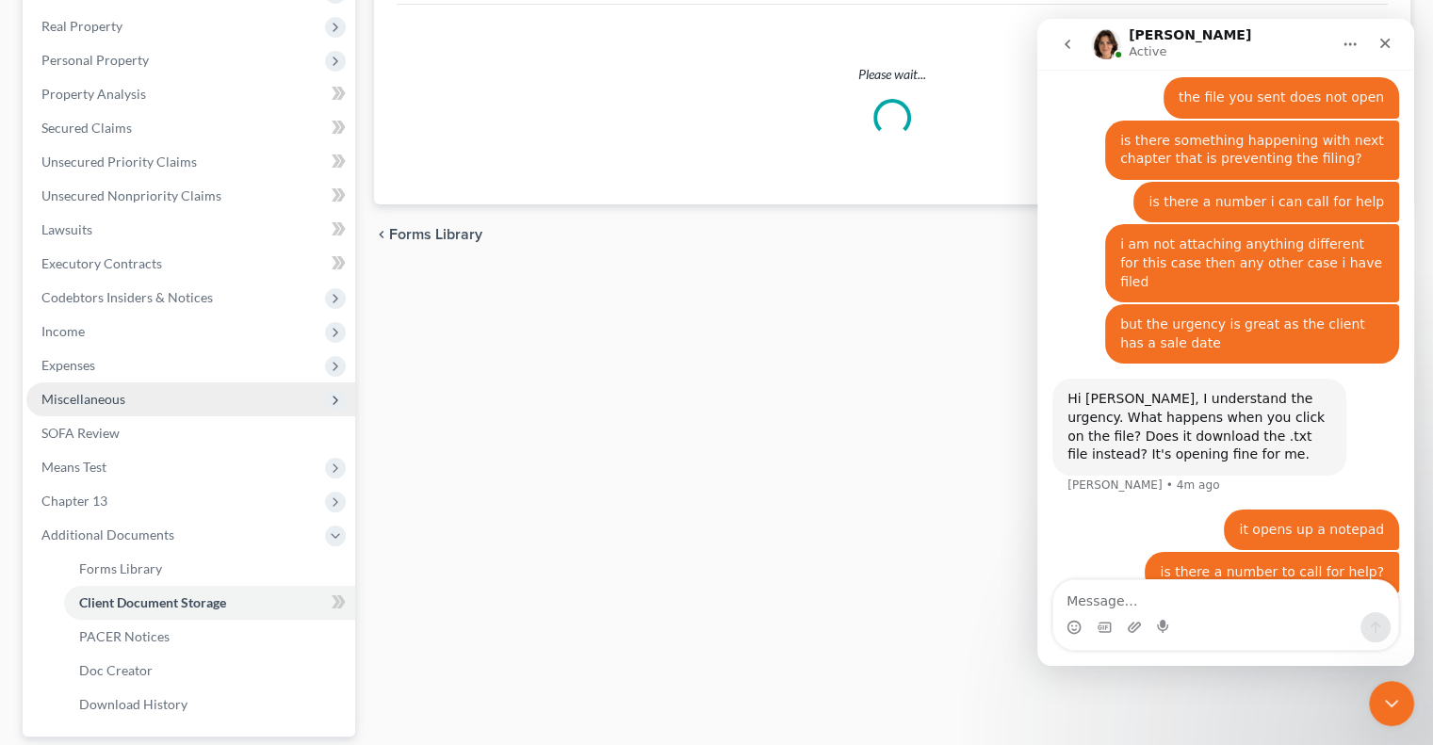
scroll to position [211, 0]
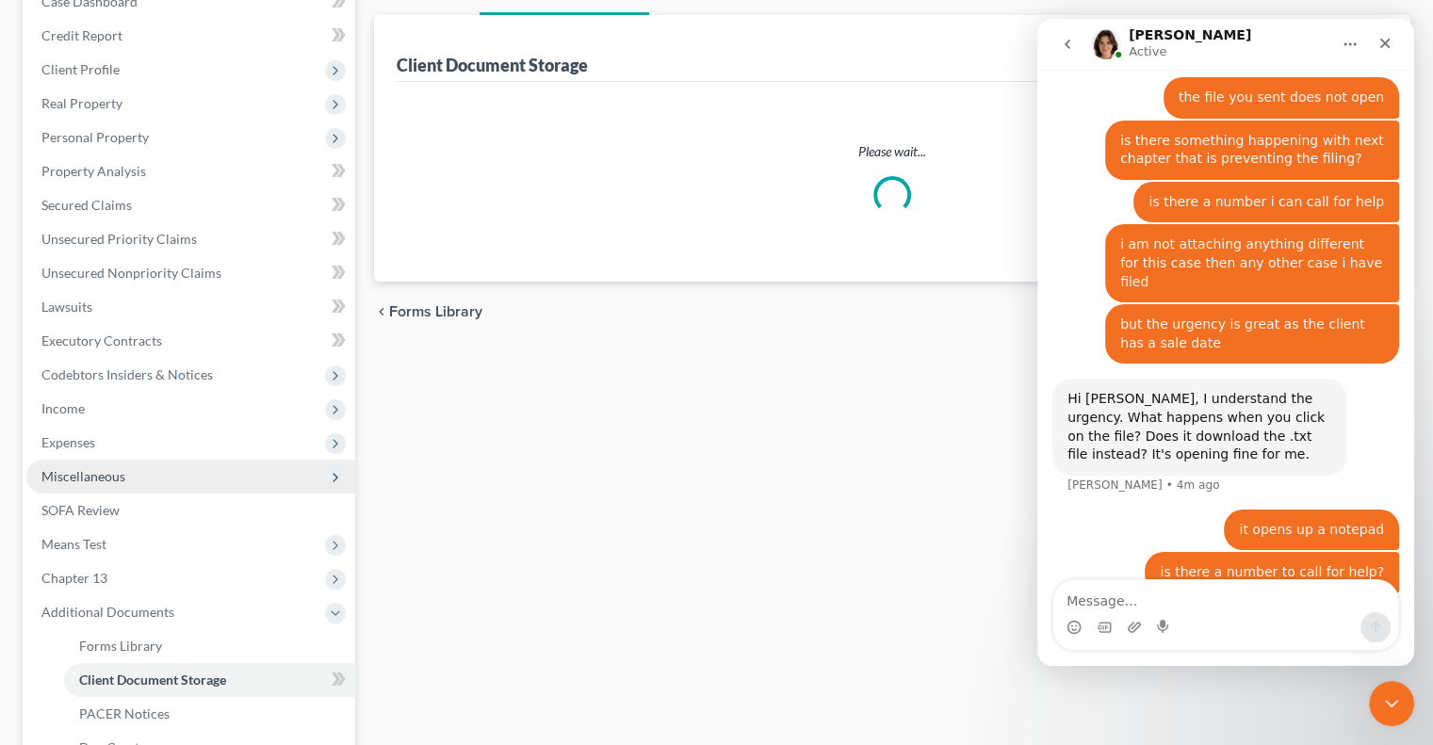
select select "9"
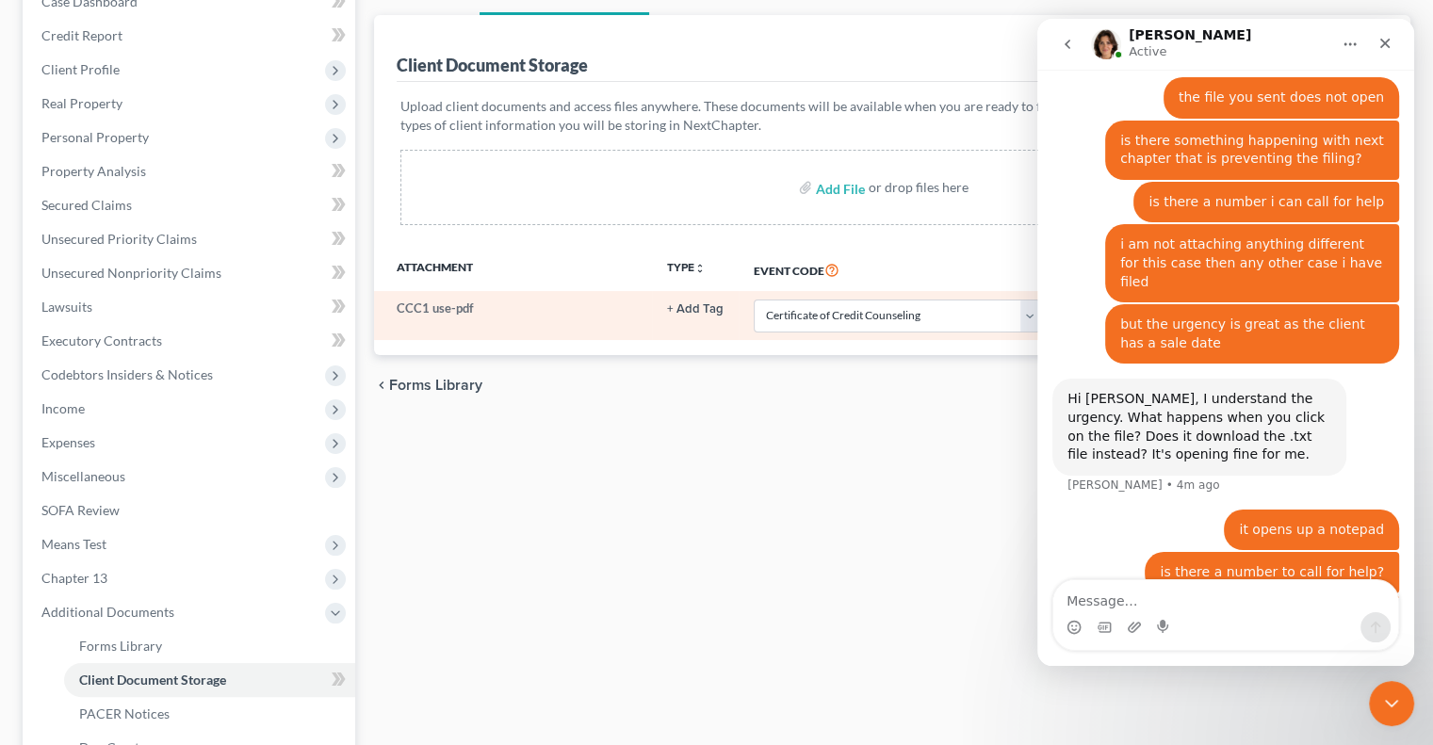
scroll to position [0, 0]
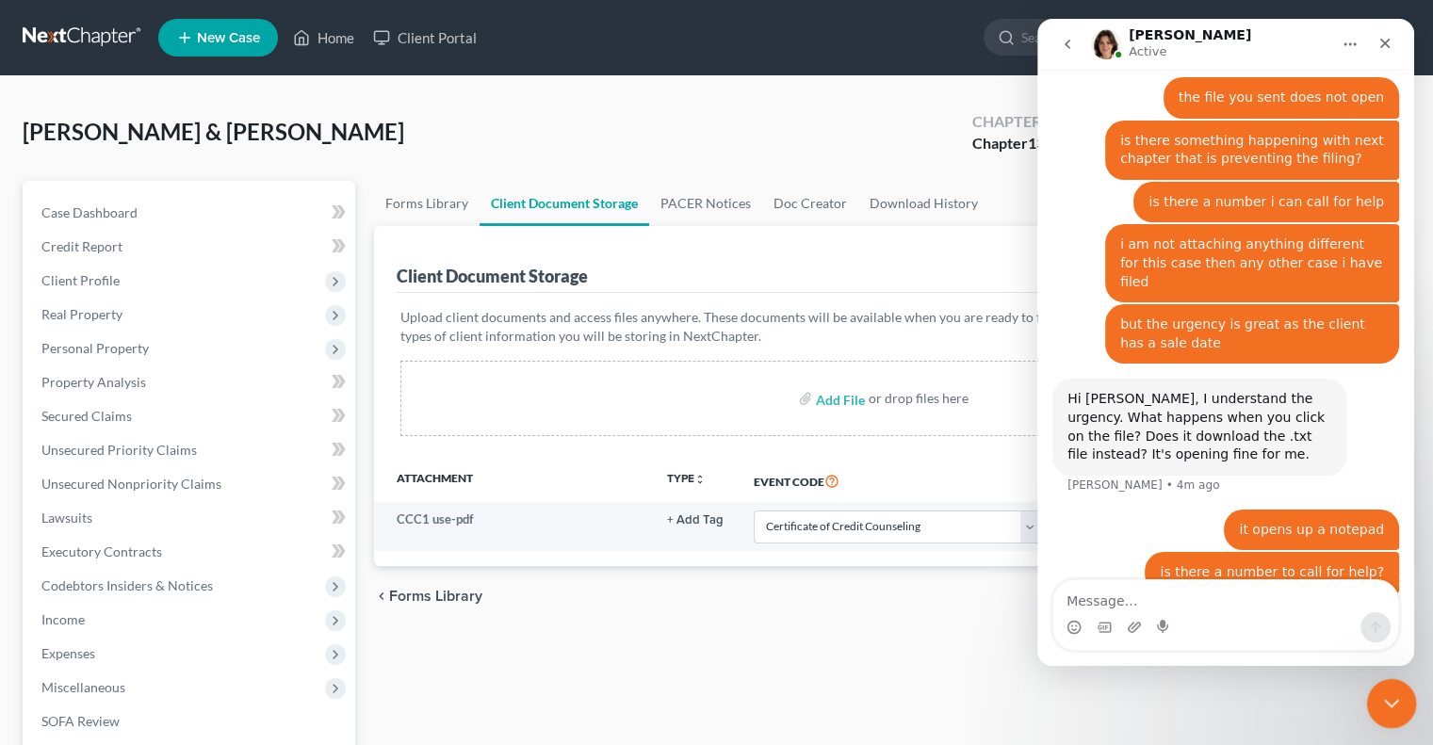
click at [1383, 688] on div "Close Intercom Messenger" at bounding box center [1388, 700] width 45 height 45
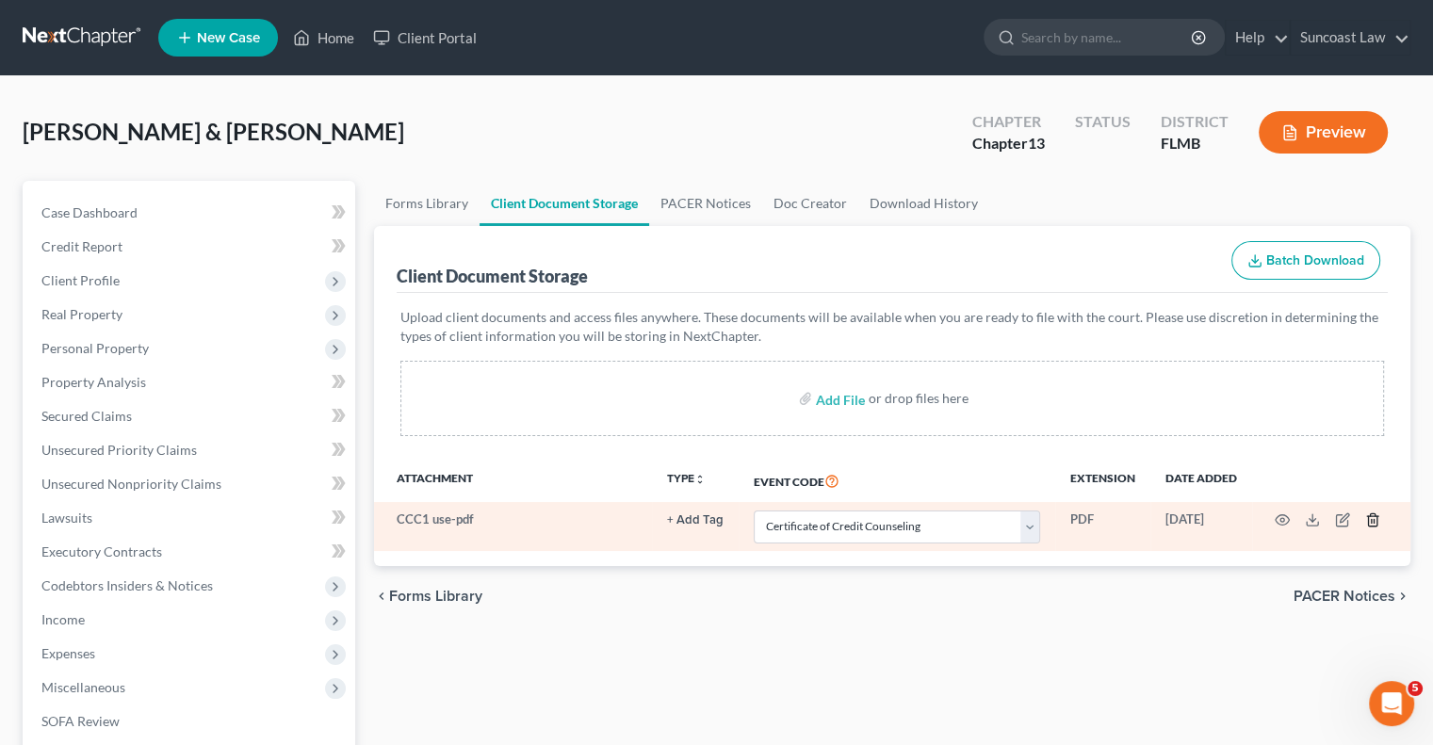
click at [1369, 516] on icon "button" at bounding box center [1372, 519] width 15 height 15
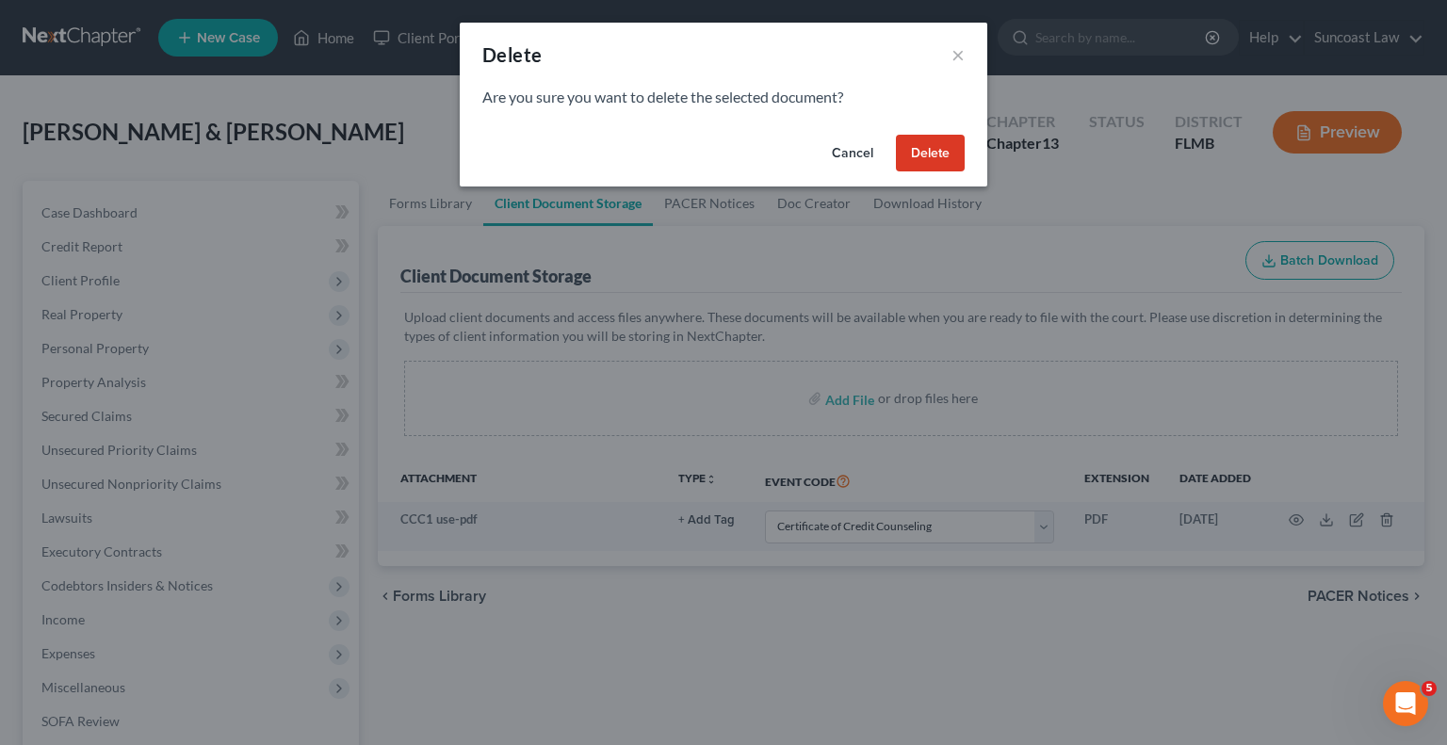
click at [925, 161] on button "Delete" at bounding box center [930, 154] width 69 height 38
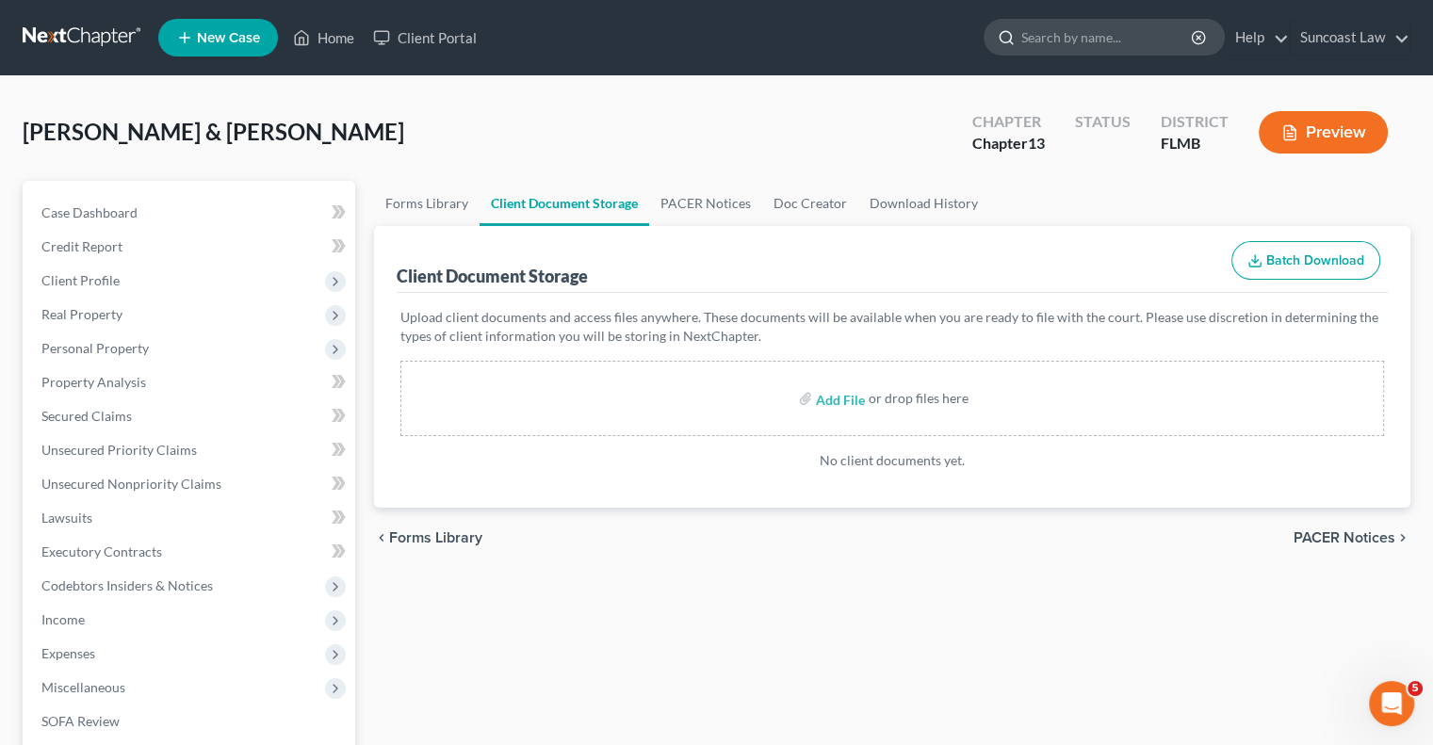
scroll to position [1478, 0]
click at [1387, 691] on icon "Open Intercom Messenger" at bounding box center [1388, 701] width 31 height 31
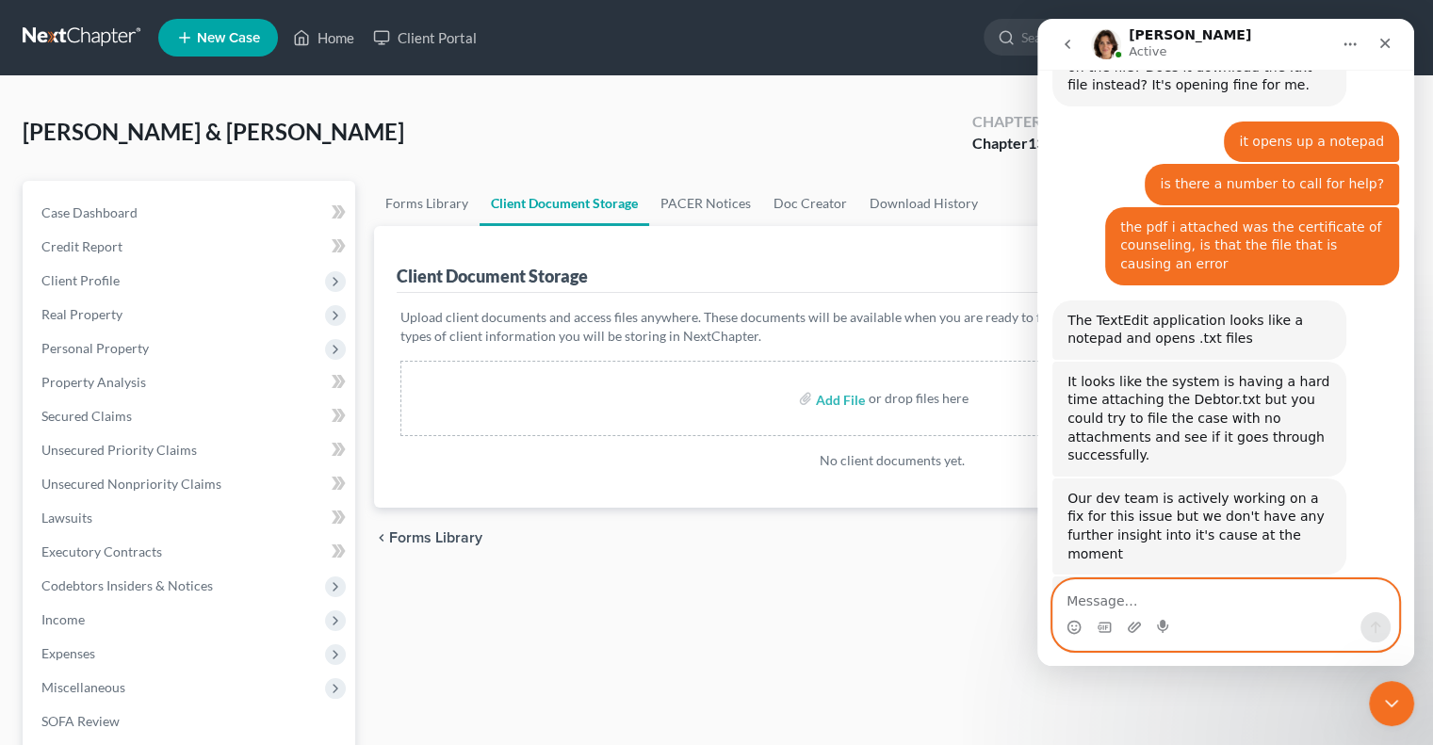
scroll to position [1775, 0]
